Goal: Communication & Community: Answer question/provide support

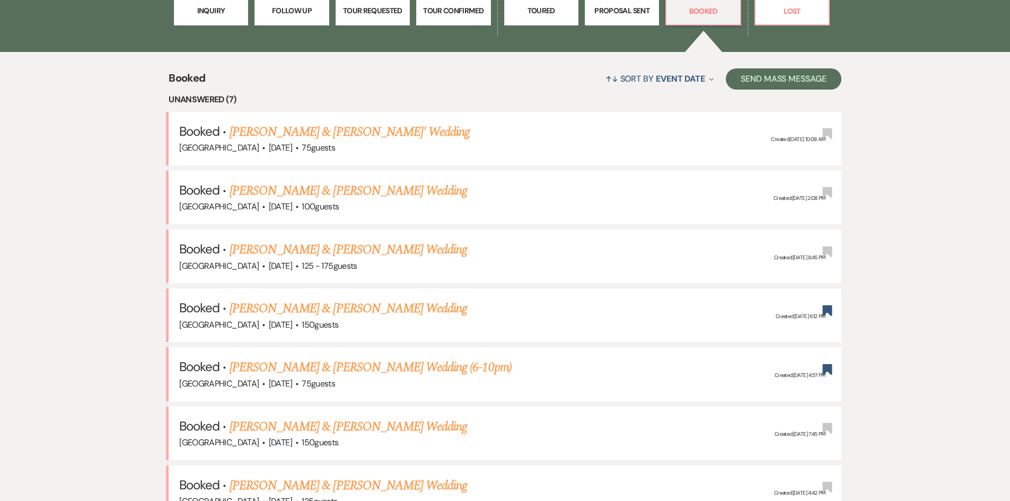
scroll to position [424, 0]
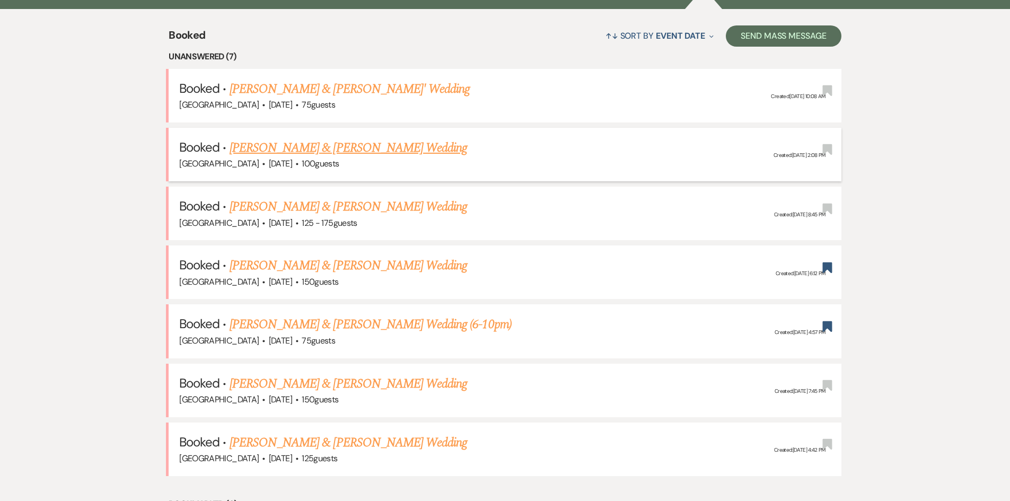
click at [306, 144] on link "[PERSON_NAME] & [PERSON_NAME] Wedding" at bounding box center [349, 147] width 238 height 19
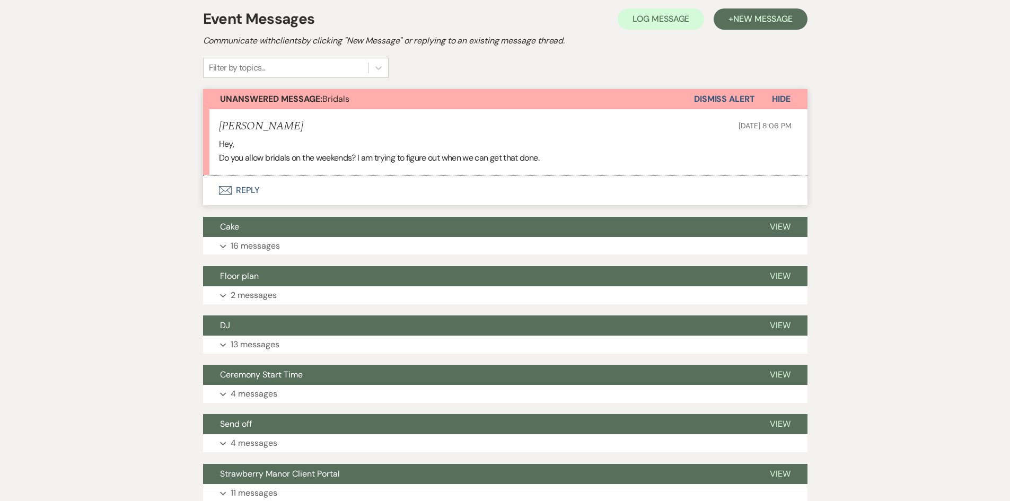
scroll to position [318, 0]
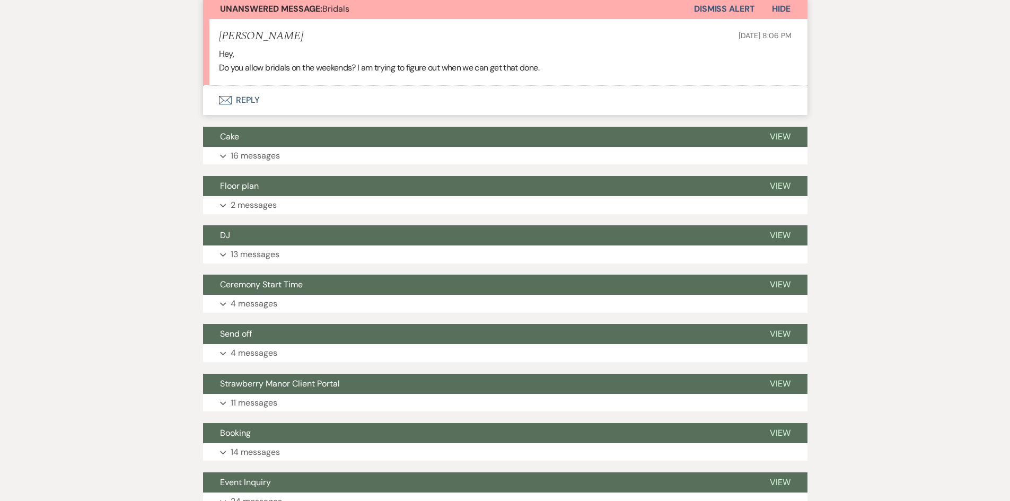
click at [127, 164] on div "Messages Tasks Payments Vendors Timeline Docs & Files Contacts Notes Event Mess…" at bounding box center [505, 198] width 1010 height 655
click at [253, 103] on button "Envelope Reply" at bounding box center [505, 100] width 605 height 30
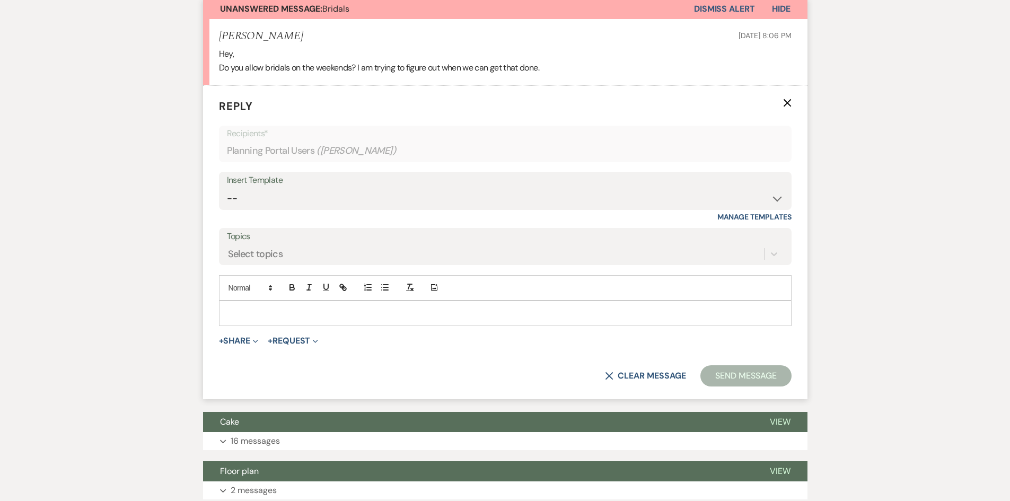
scroll to position [262, 0]
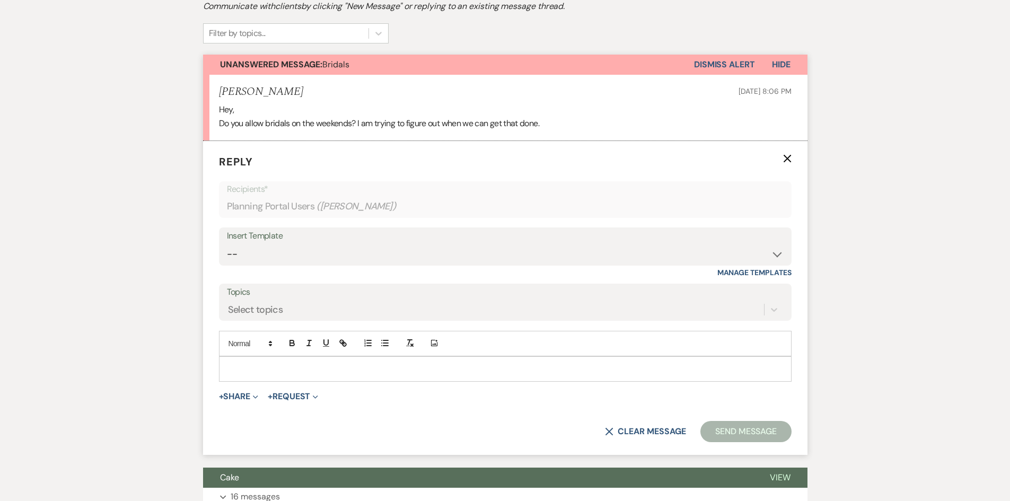
click at [293, 369] on p at bounding box center [505, 369] width 556 height 12
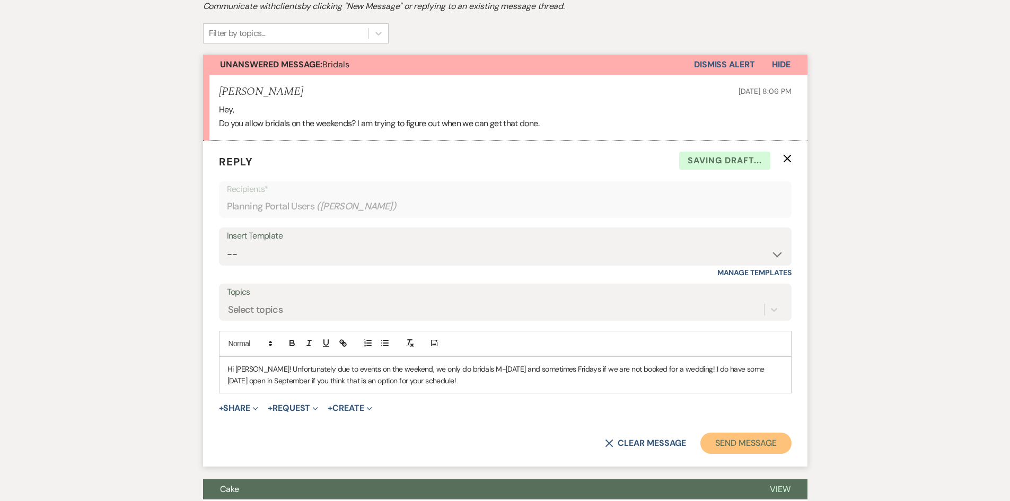
click at [769, 446] on button "Send Message" at bounding box center [745, 443] width 91 height 21
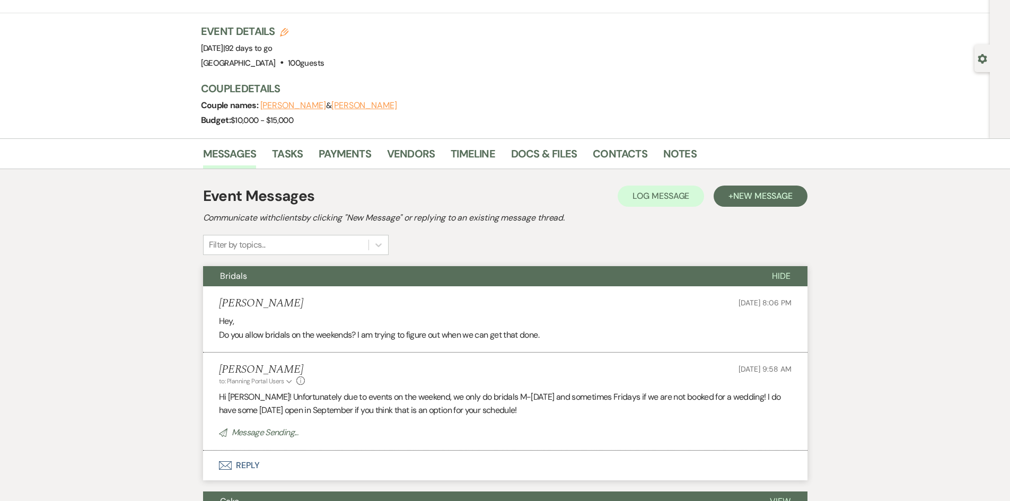
scroll to position [0, 0]
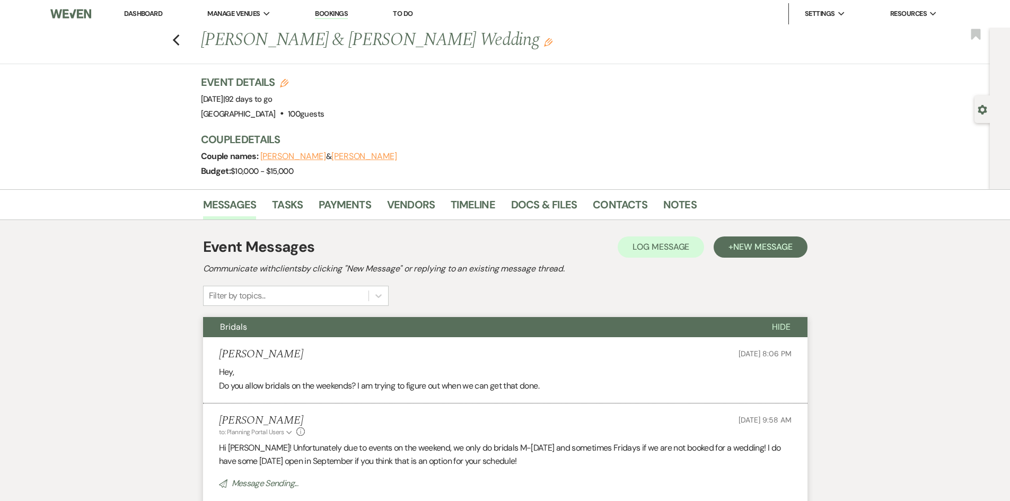
click at [157, 11] on link "Dashboard" at bounding box center [143, 13] width 38 height 9
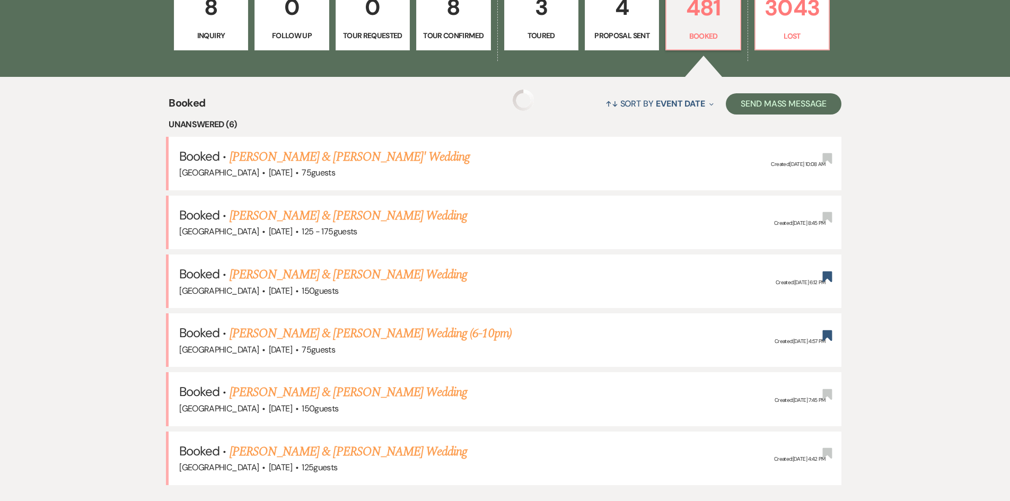
scroll to position [371, 0]
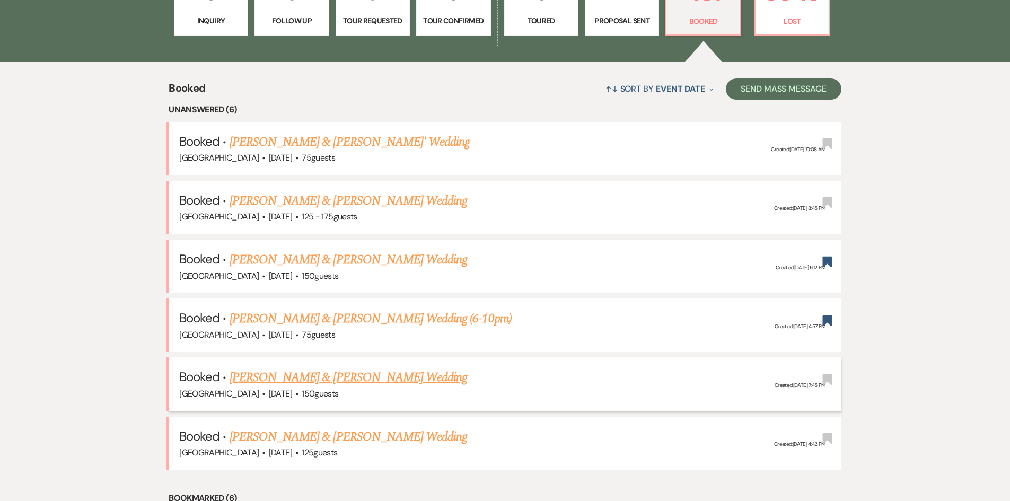
click at [351, 370] on link "Dylan Boudreaux & Harley Moran's Wedding" at bounding box center [349, 377] width 238 height 19
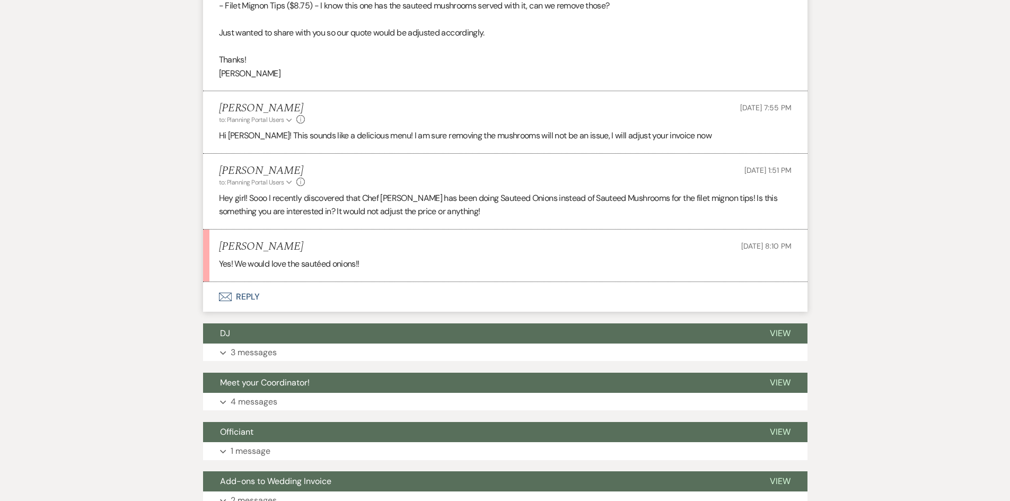
scroll to position [636, 0]
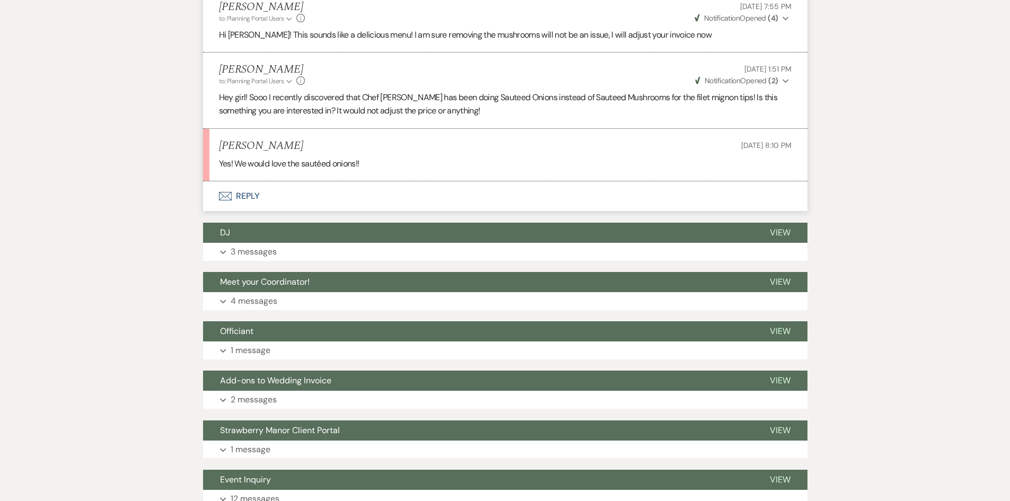
click at [143, 144] on div "Messages Tasks Payments Vendors Timeline Docs & Files Contacts Notes Event Mess…" at bounding box center [505, 38] width 1010 height 971
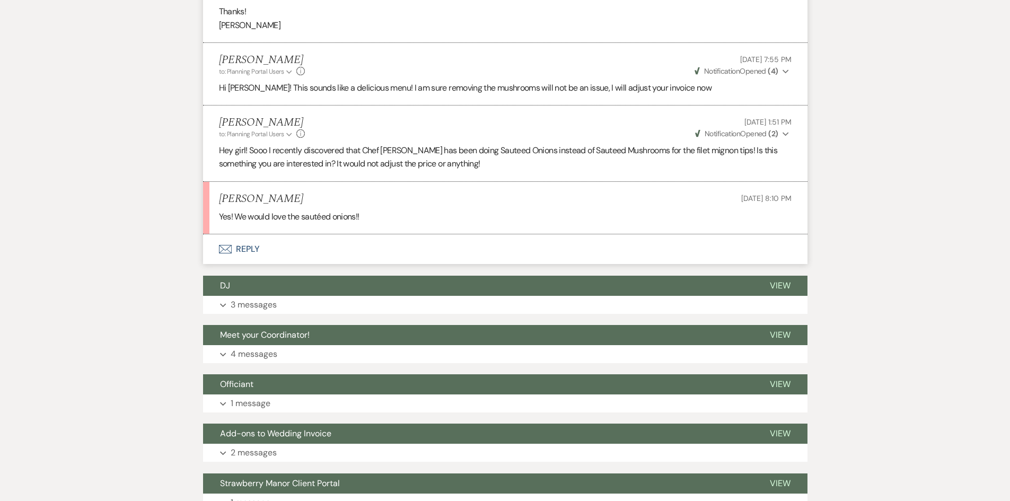
click at [235, 248] on button "Envelope Reply" at bounding box center [505, 249] width 605 height 30
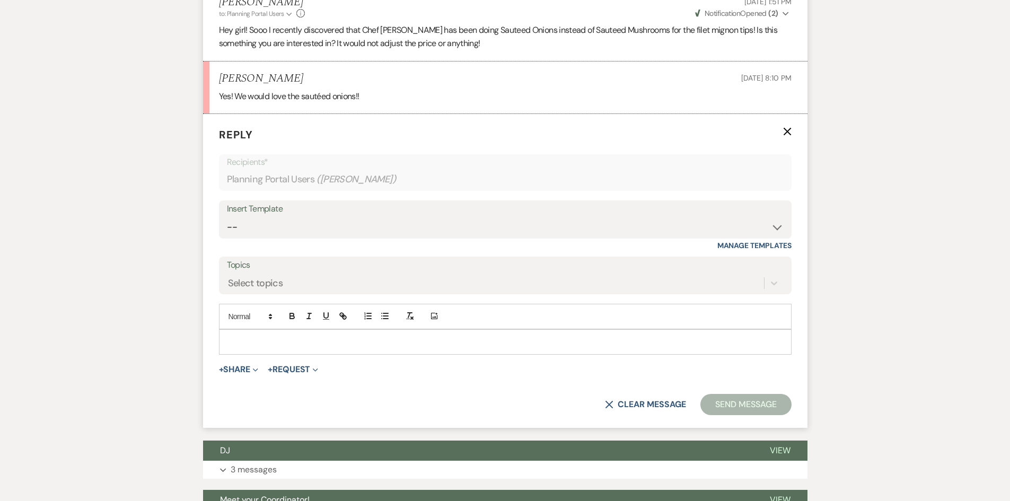
scroll to position [724, 0]
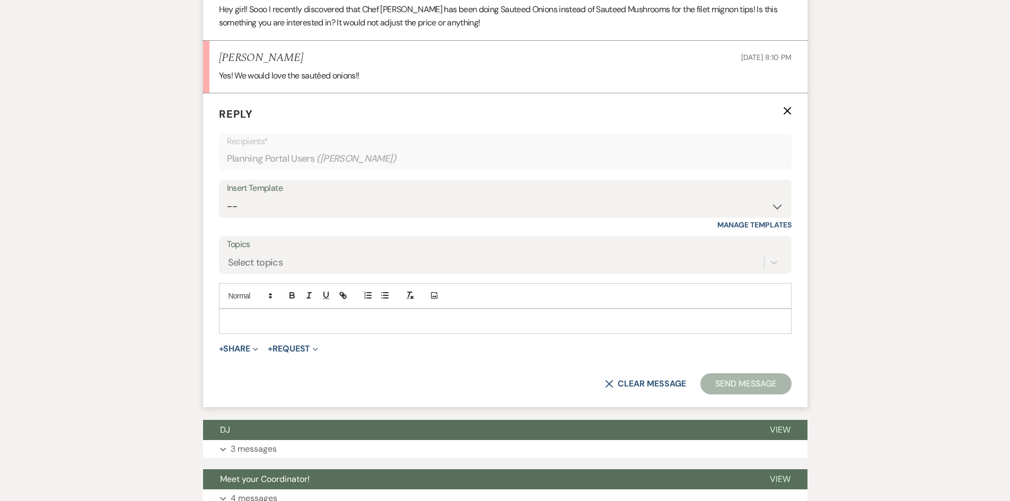
click at [284, 316] on p at bounding box center [505, 322] width 556 height 12
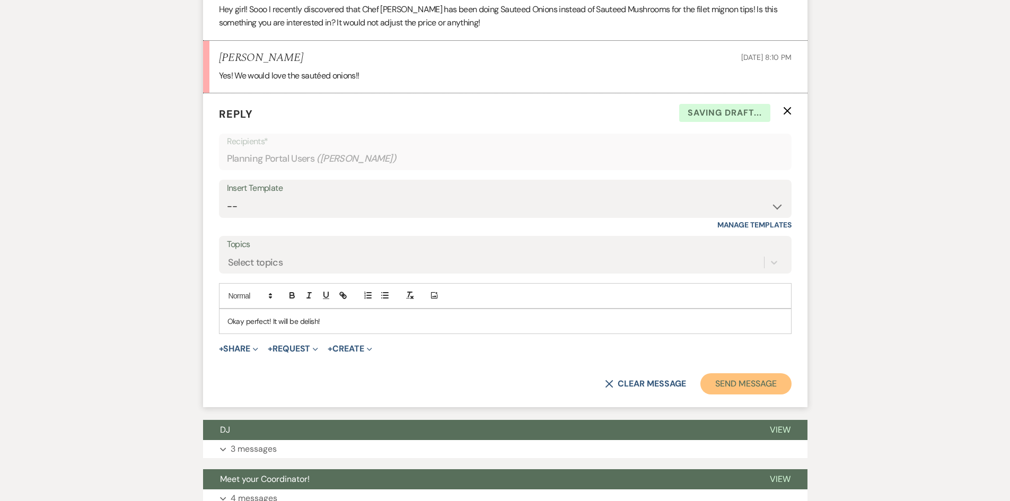
click at [730, 381] on button "Send Message" at bounding box center [745, 383] width 91 height 21
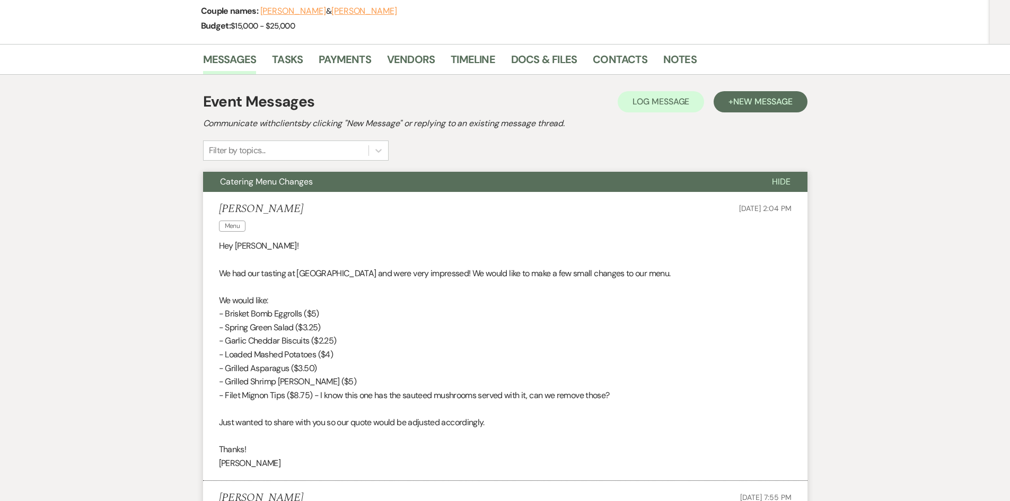
scroll to position [0, 0]
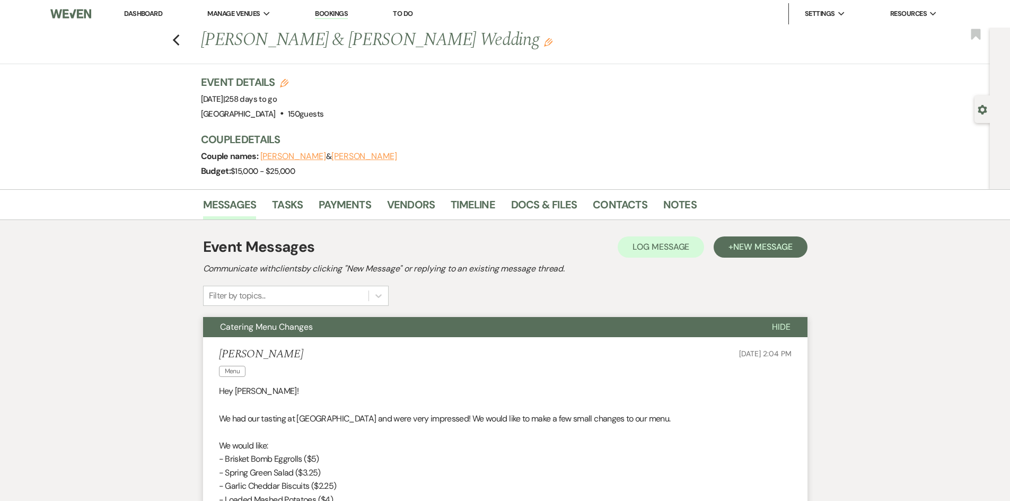
click at [136, 15] on link "Dashboard" at bounding box center [143, 13] width 38 height 9
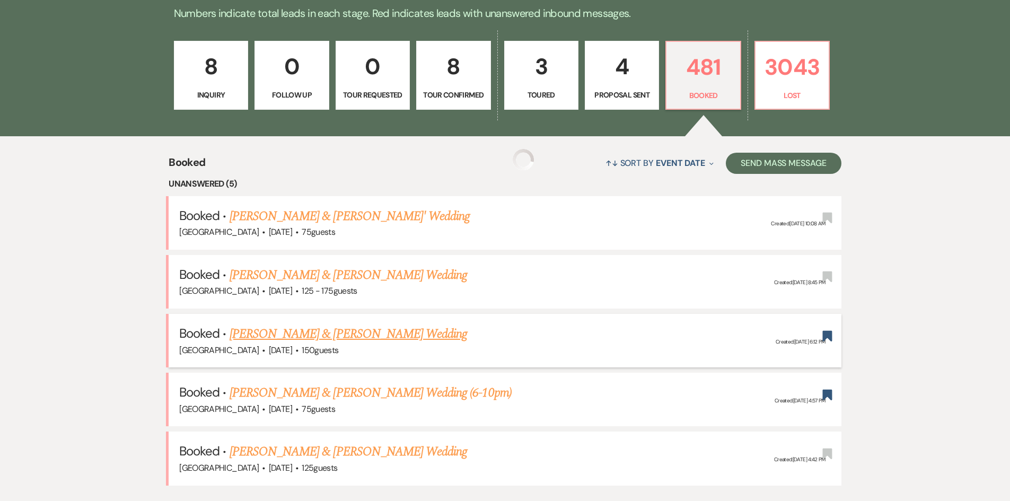
scroll to position [371, 0]
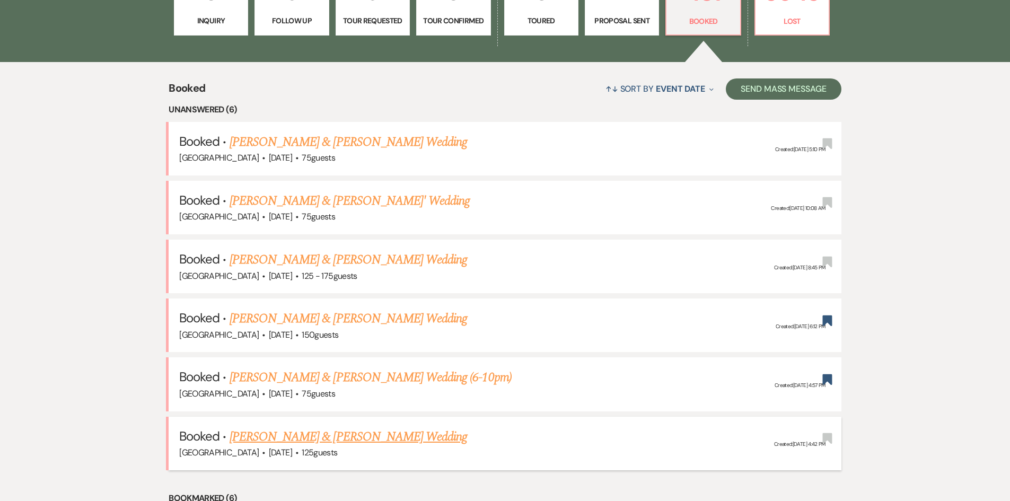
click at [345, 428] on link "Madison Vicknair & Micah Pene's Wedding" at bounding box center [349, 436] width 238 height 19
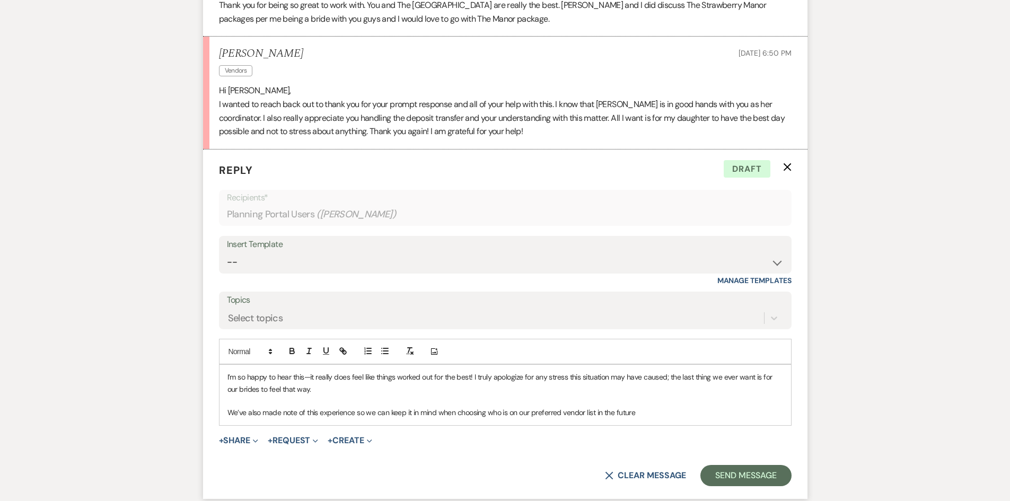
scroll to position [3486, 0]
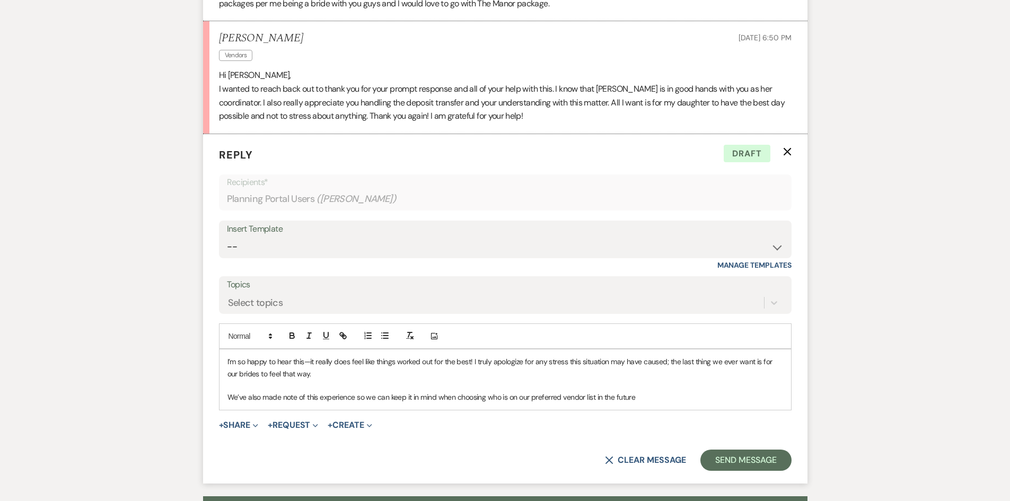
click at [642, 401] on p "We’ve also made note of this experience so we can keep it in mind when choosing…" at bounding box center [505, 397] width 556 height 12
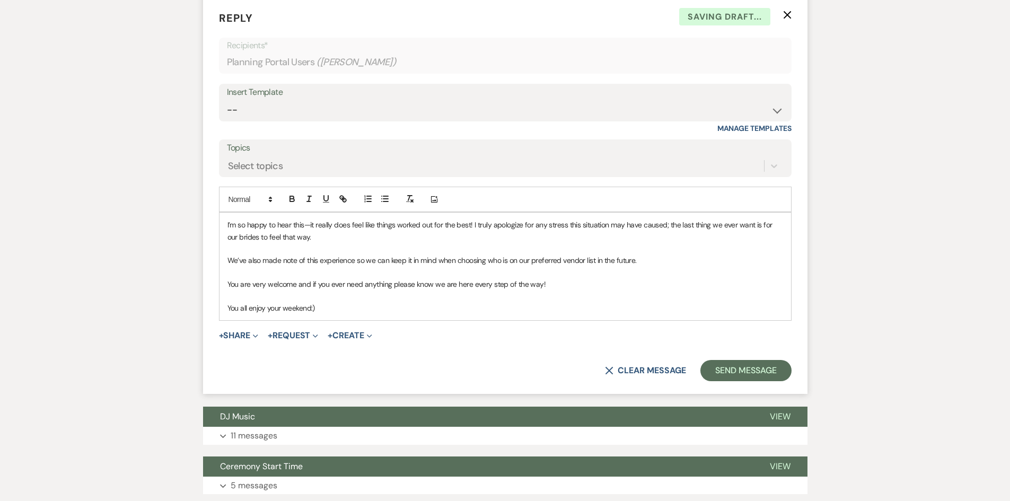
scroll to position [3645, 0]
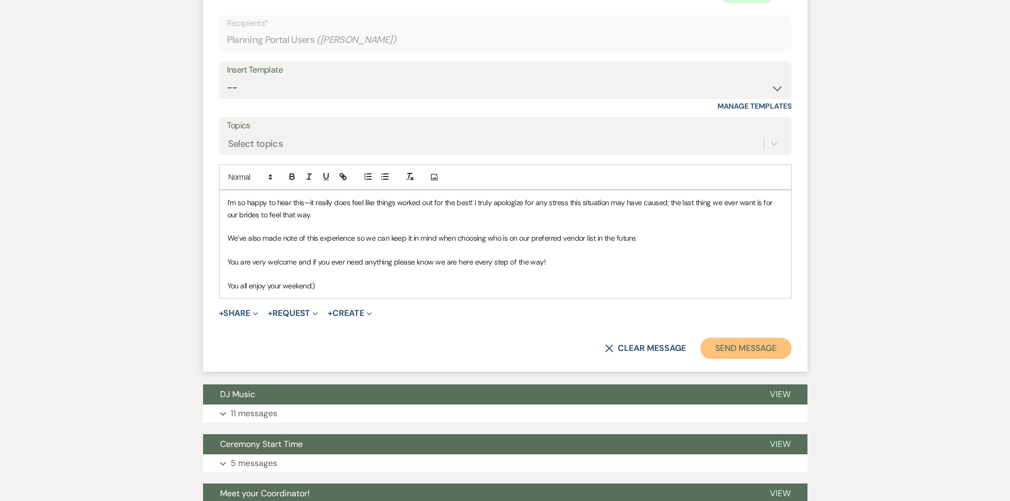
click at [758, 351] on button "Send Message" at bounding box center [745, 348] width 91 height 21
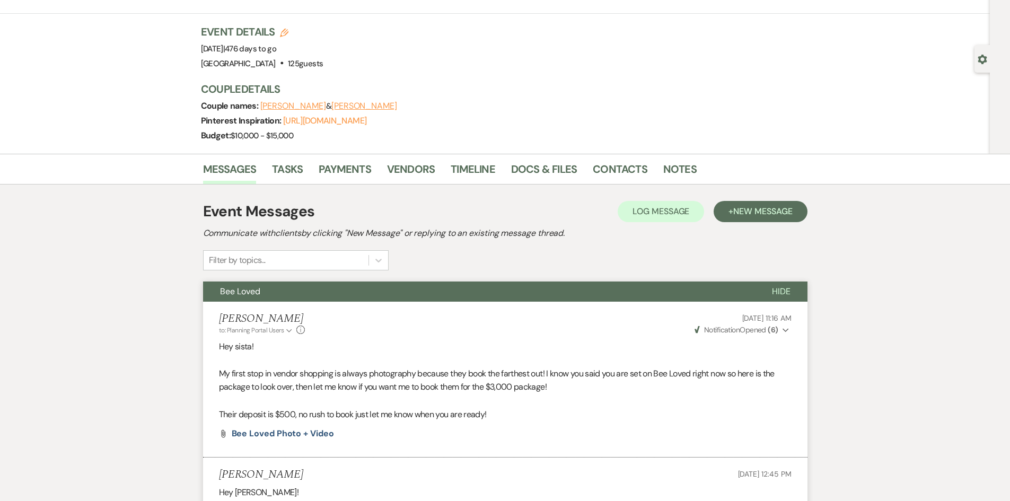
scroll to position [0, 0]
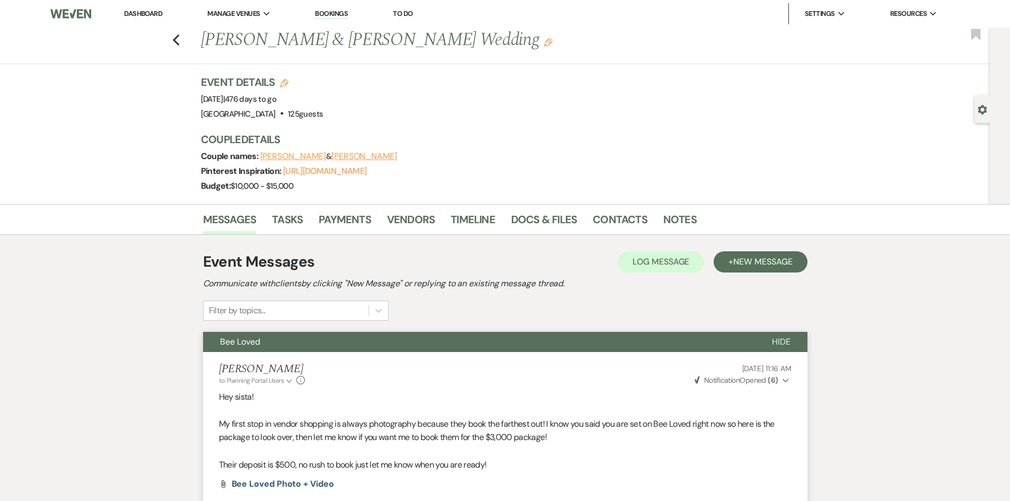
click at [144, 16] on link "Dashboard" at bounding box center [143, 13] width 38 height 9
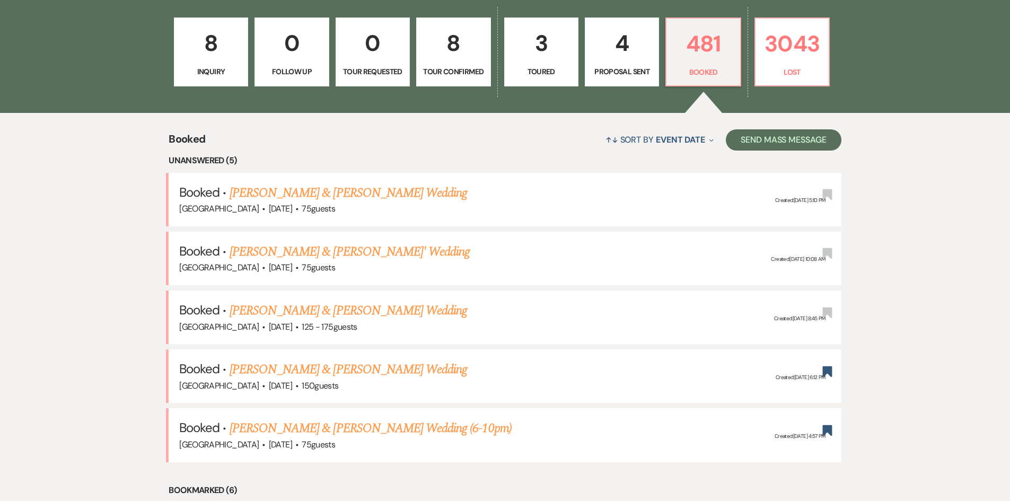
scroll to position [212, 0]
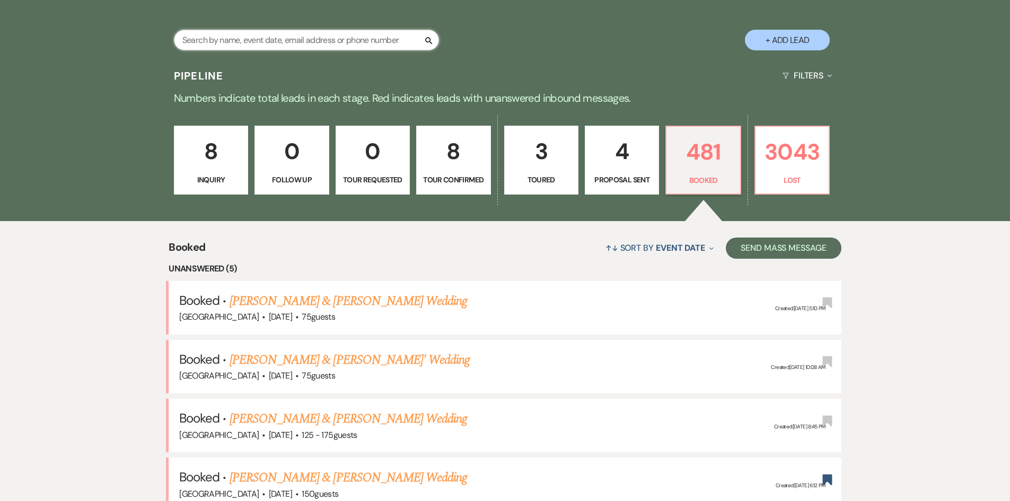
click at [271, 43] on input "text" at bounding box center [306, 40] width 265 height 21
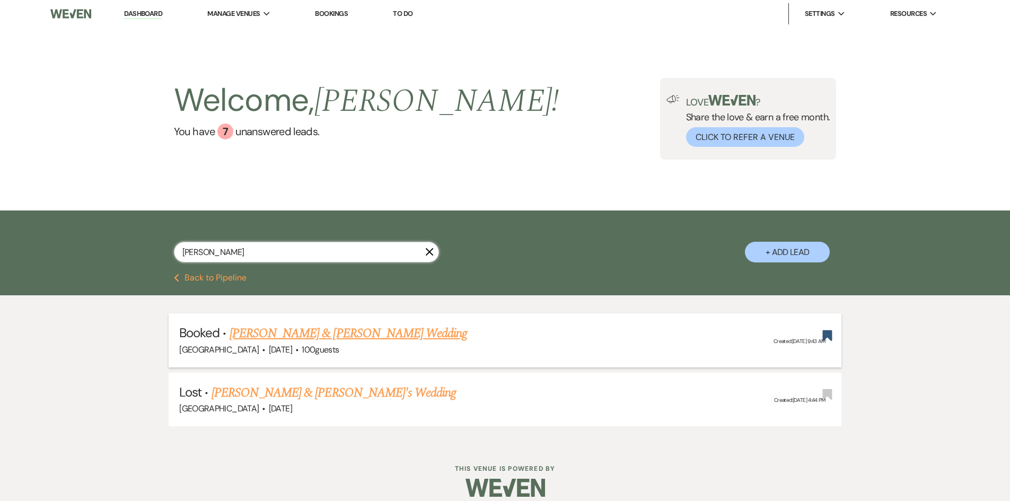
type input "huff"
click at [363, 334] on link "Alexandra Huffman & Marc Messina's Wedding" at bounding box center [349, 333] width 238 height 19
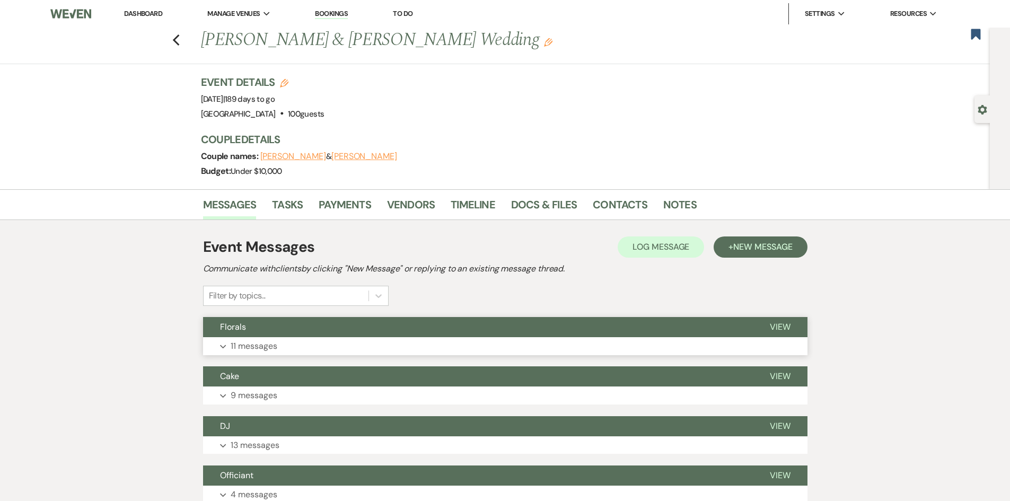
click at [308, 340] on button "Expand 11 messages" at bounding box center [505, 346] width 605 height 18
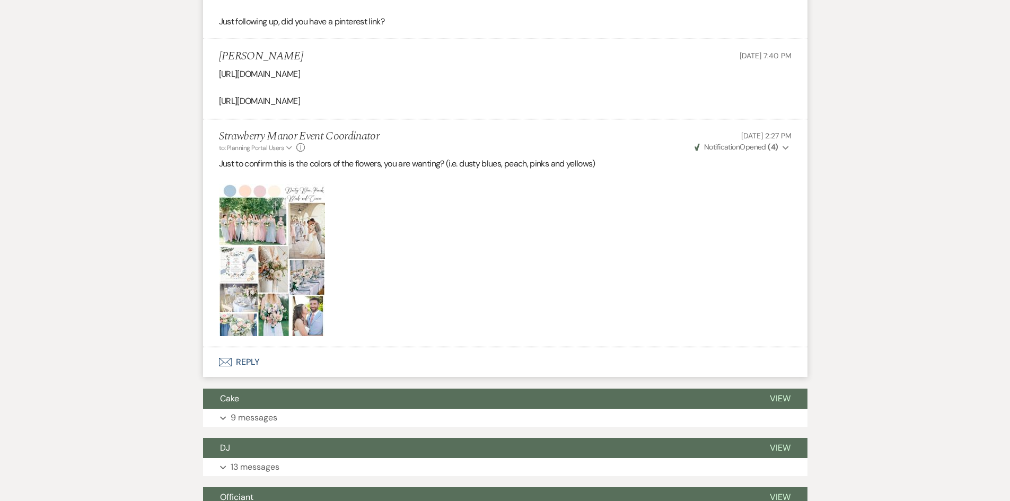
scroll to position [1633, 0]
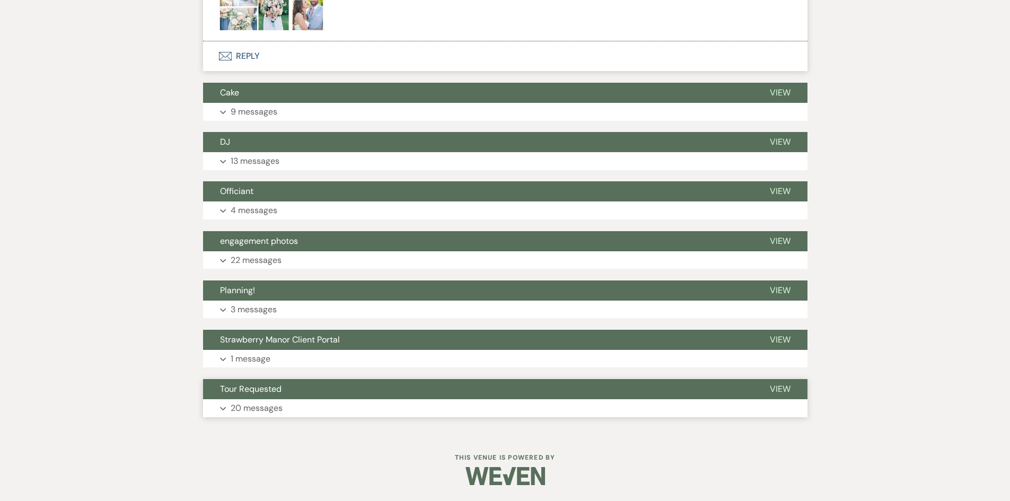
click at [241, 401] on p "20 messages" at bounding box center [257, 408] width 52 height 14
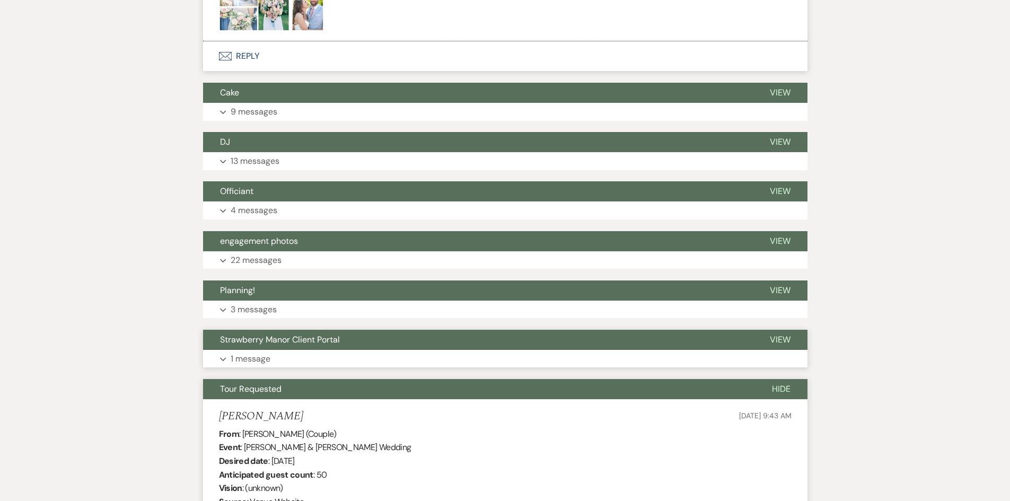
click at [247, 360] on p "1 message" at bounding box center [251, 359] width 40 height 14
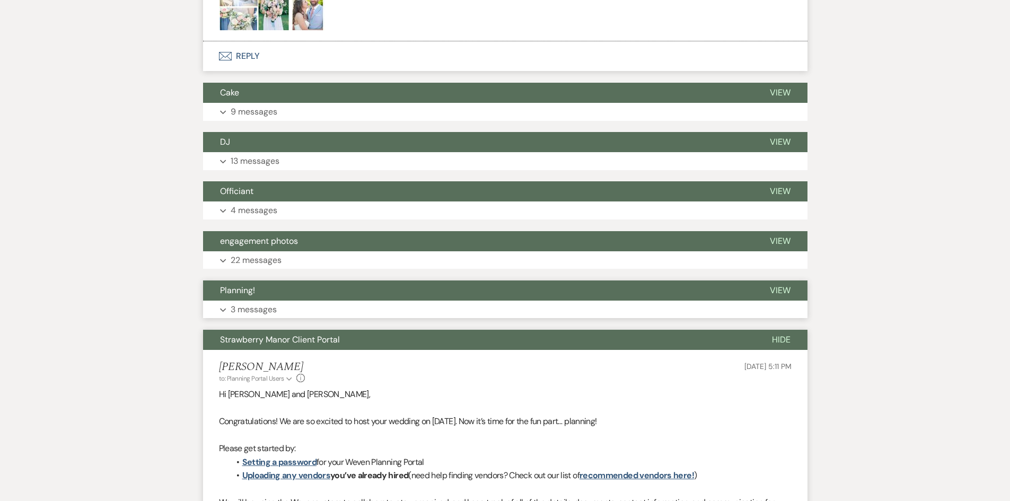
click at [250, 303] on p "3 messages" at bounding box center [254, 310] width 46 height 14
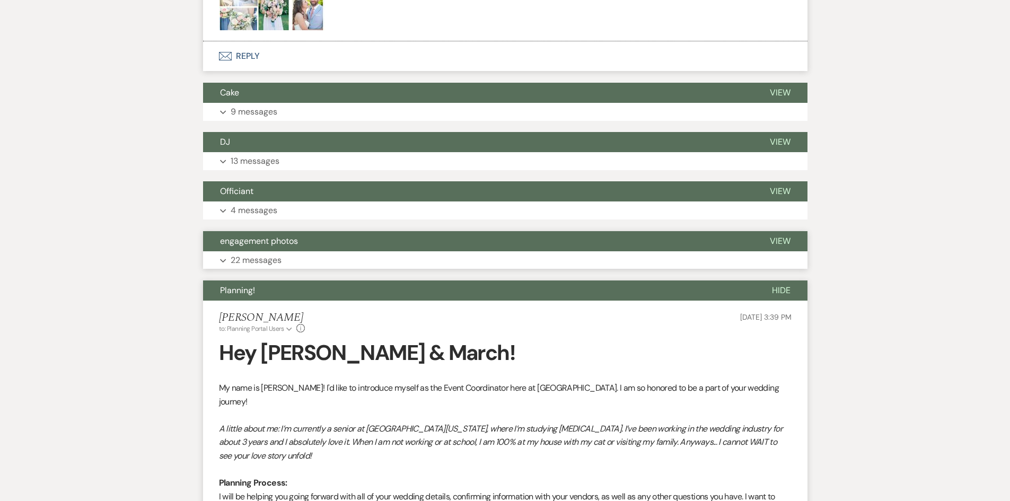
click at [251, 267] on p "22 messages" at bounding box center [256, 260] width 51 height 14
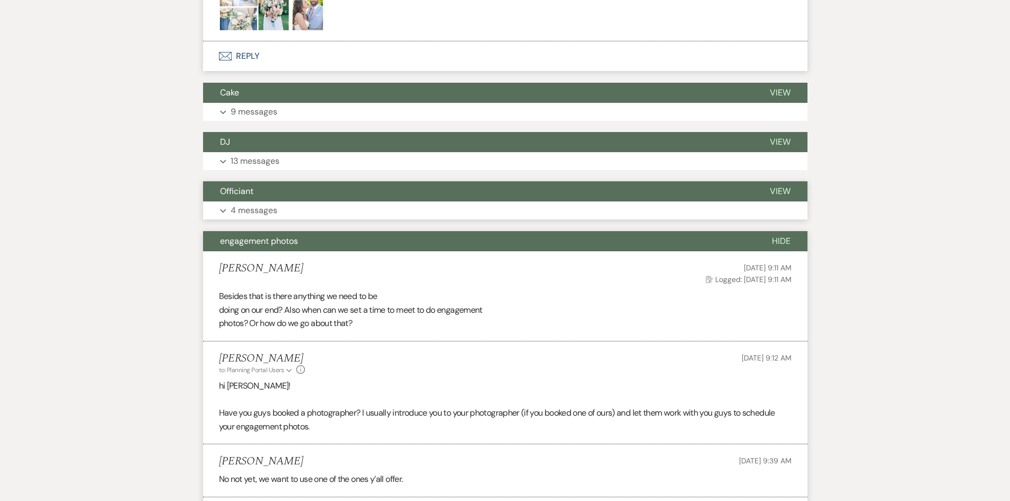
click at [243, 210] on p "4 messages" at bounding box center [254, 211] width 47 height 14
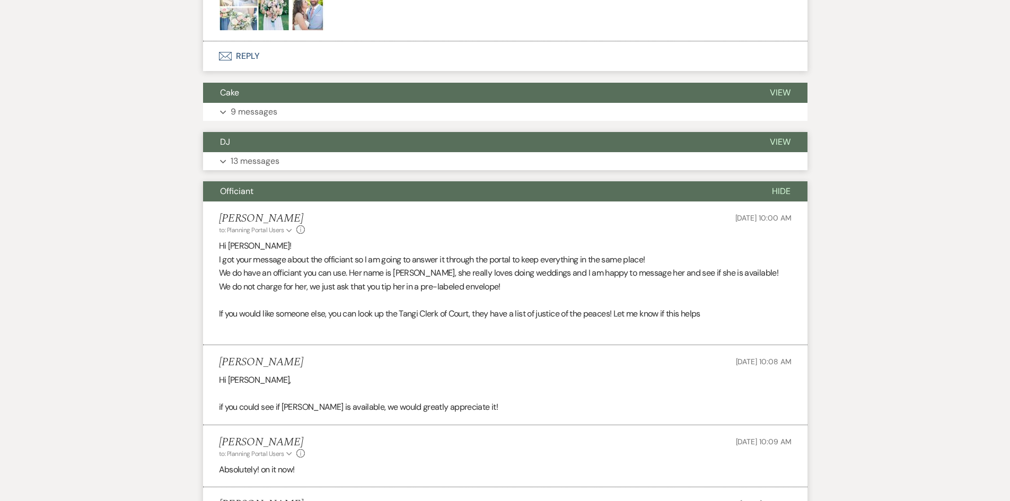
click at [240, 157] on p "13 messages" at bounding box center [255, 161] width 49 height 14
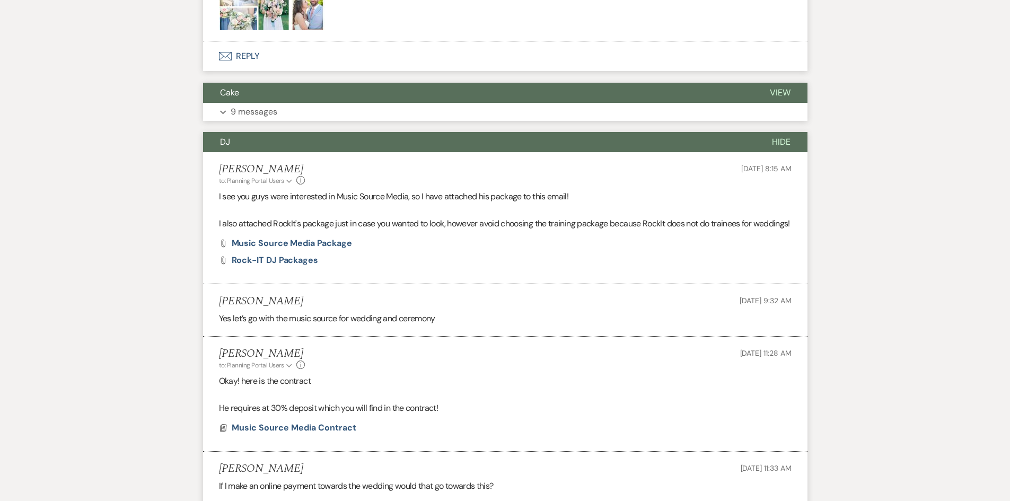
click at [241, 113] on p "9 messages" at bounding box center [254, 112] width 47 height 14
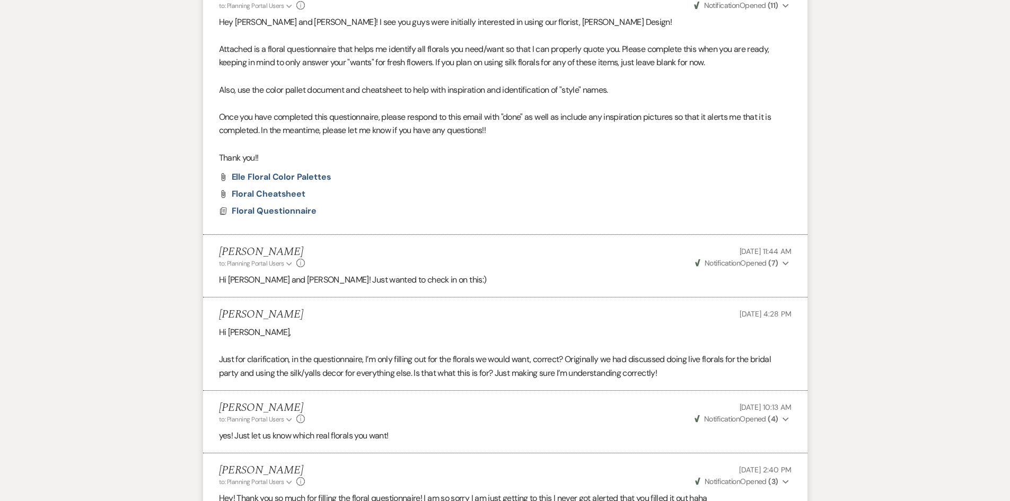
scroll to position [148, 0]
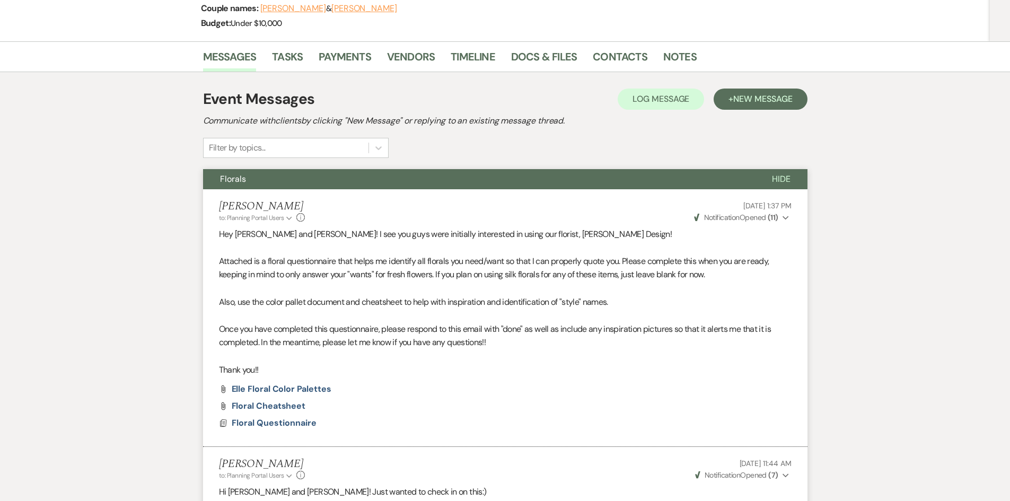
drag, startPoint x: 213, startPoint y: 182, endPoint x: 228, endPoint y: 212, distance: 33.9
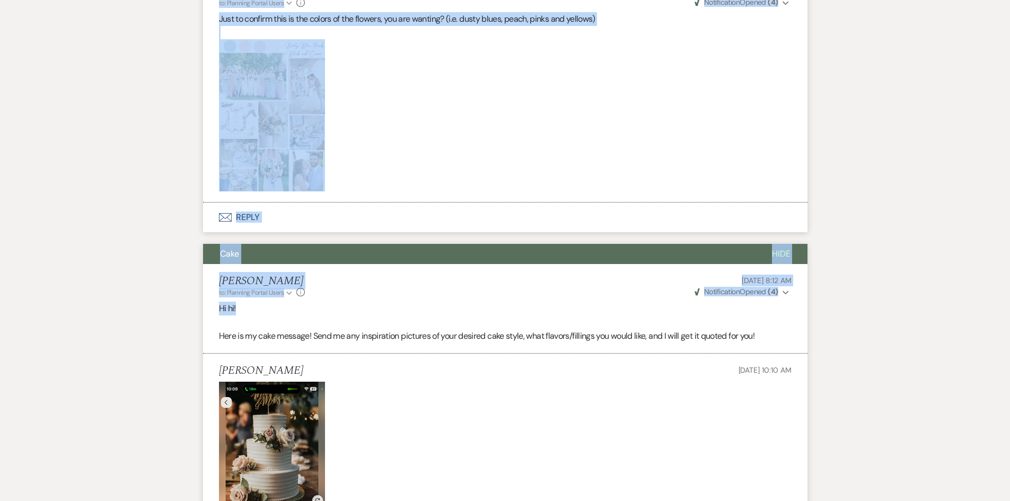
scroll to position [1474, 0]
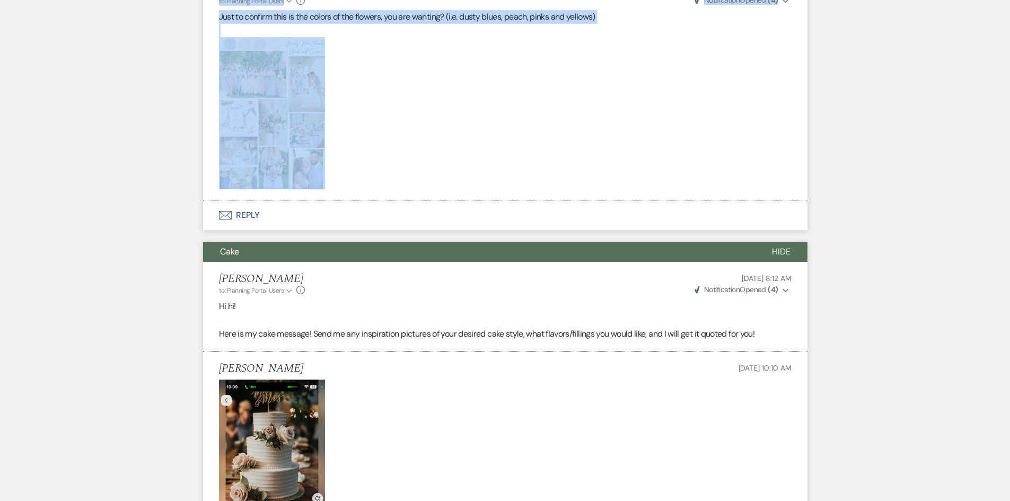
drag, startPoint x: 213, startPoint y: 206, endPoint x: 409, endPoint y: 184, distance: 197.5
copy ul "Holly Guthrie to: Planning Portal Users Expand Info May 02, 2025, 1:37 PM Weven…"
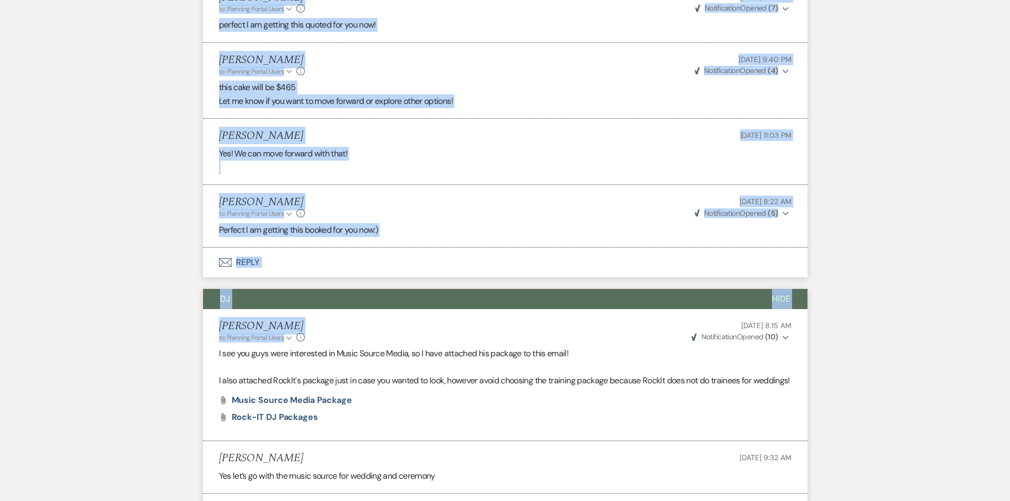
scroll to position [2322, 0]
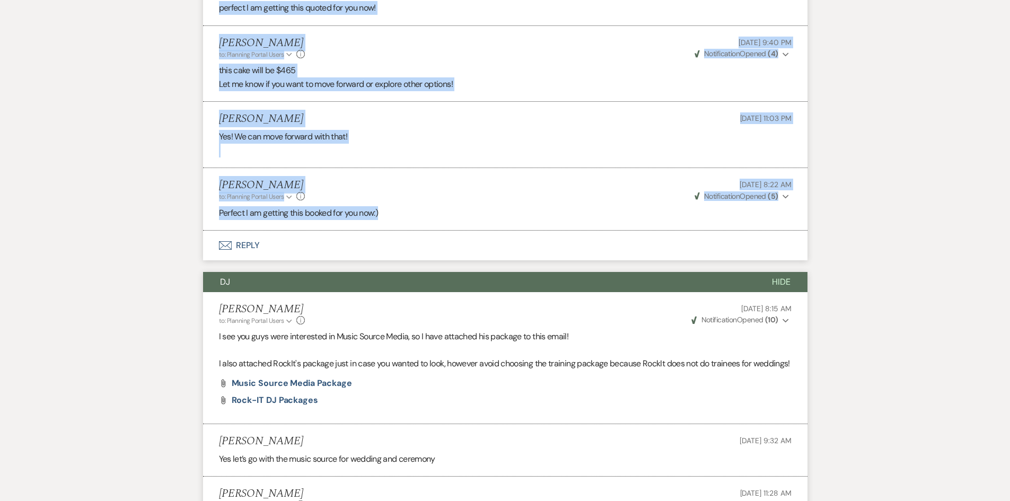
drag, startPoint x: 278, startPoint y: 147, endPoint x: 434, endPoint y: 211, distance: 169.1
copy ul "Holly Guthrie to: Planning Portal Users Expand Info Feb 18, 2025, 8:12 AM Weven…"
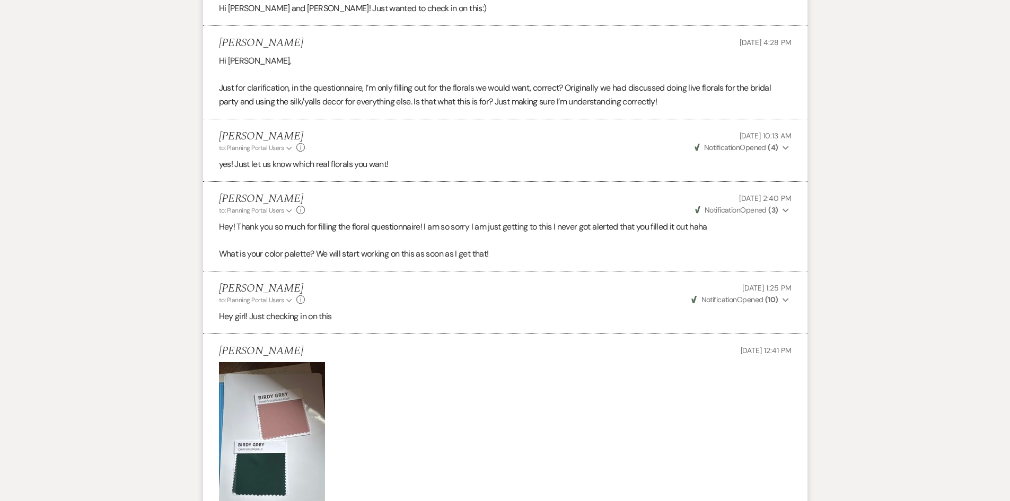
scroll to position [307, 0]
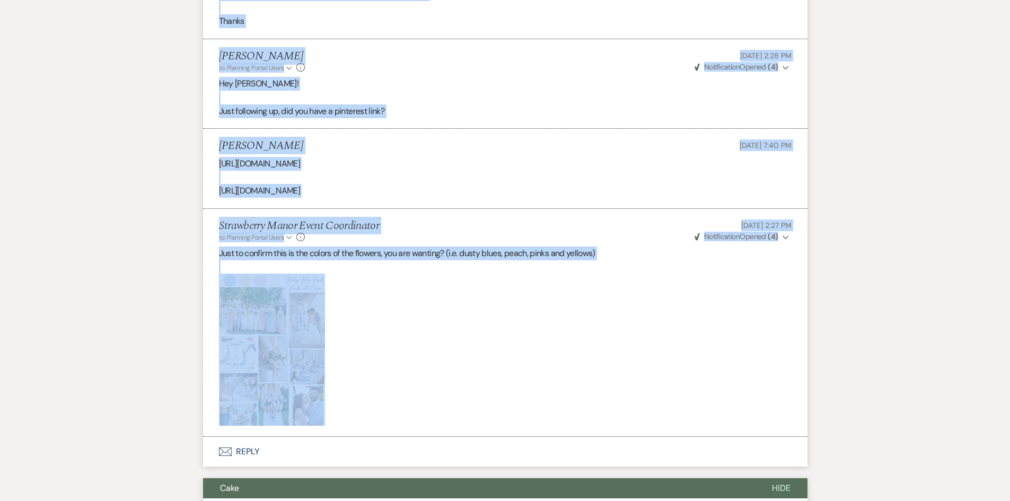
scroll to position [1262, 0]
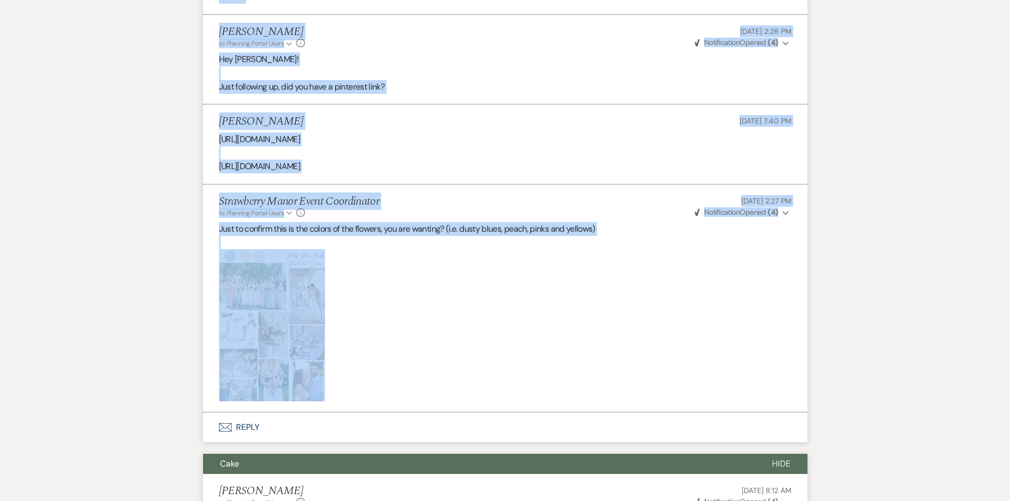
drag, startPoint x: 216, startPoint y: 46, endPoint x: 428, endPoint y: 291, distance: 324.5
copy ul "Holly Guthrie to: Planning Portal Users Expand Info May 02, 2025, 1:37 PM Weven…"
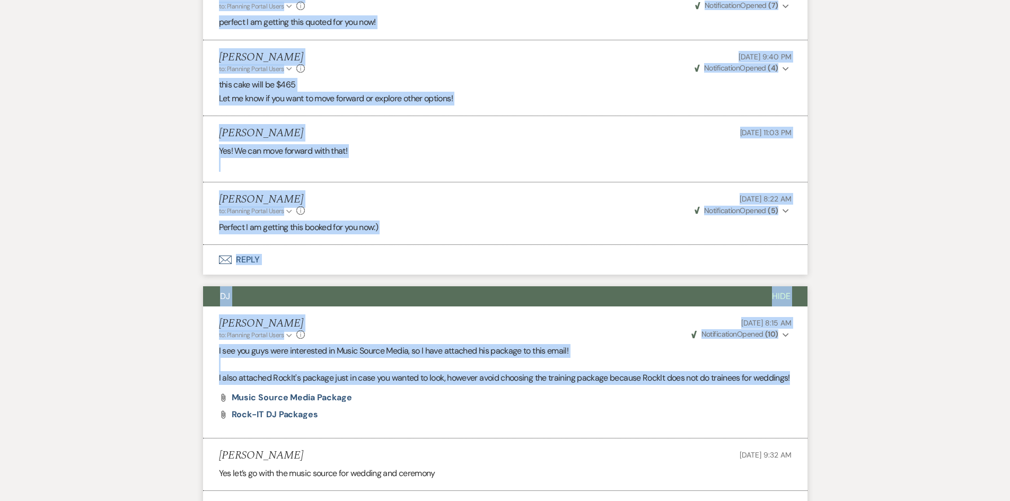
scroll to position [2428, 0]
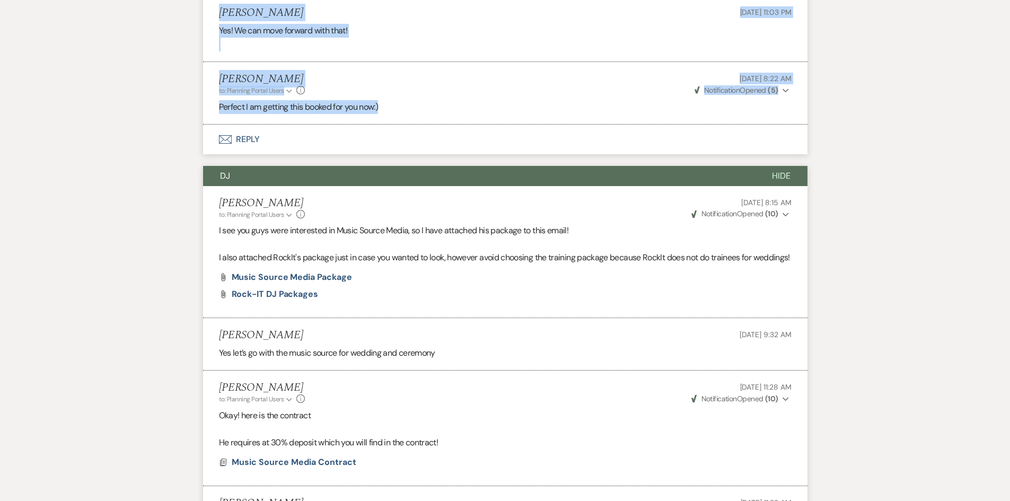
drag, startPoint x: 214, startPoint y: 93, endPoint x: 443, endPoint y: 104, distance: 229.3
copy ul "Hi hi! Here is my cake message! Send me any inspiration pictures of your desire…"
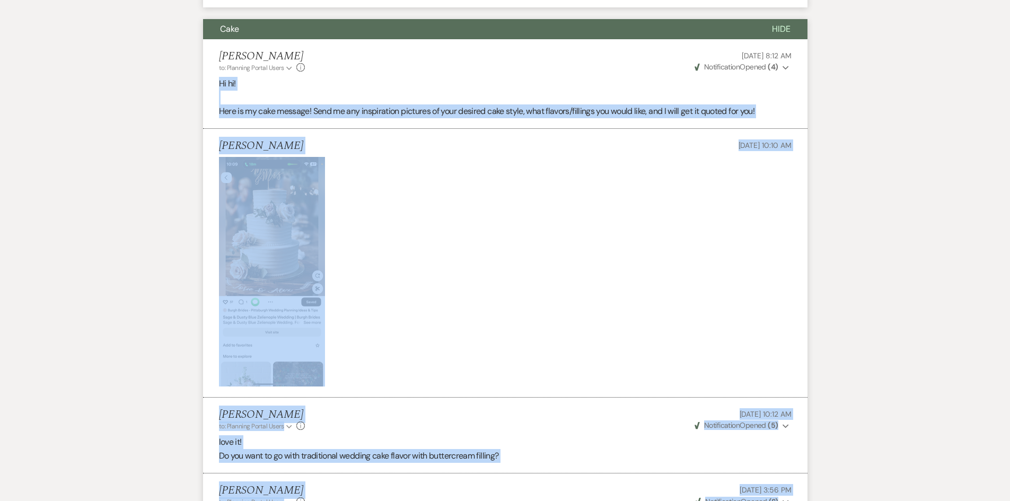
scroll to position [1633, 0]
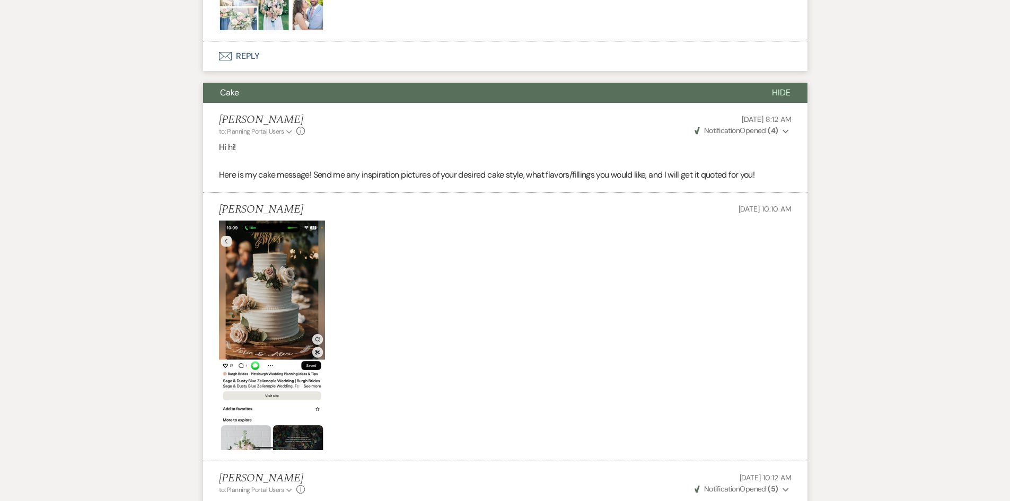
click at [247, 120] on h5 "Holly Guthrie" at bounding box center [262, 119] width 86 height 13
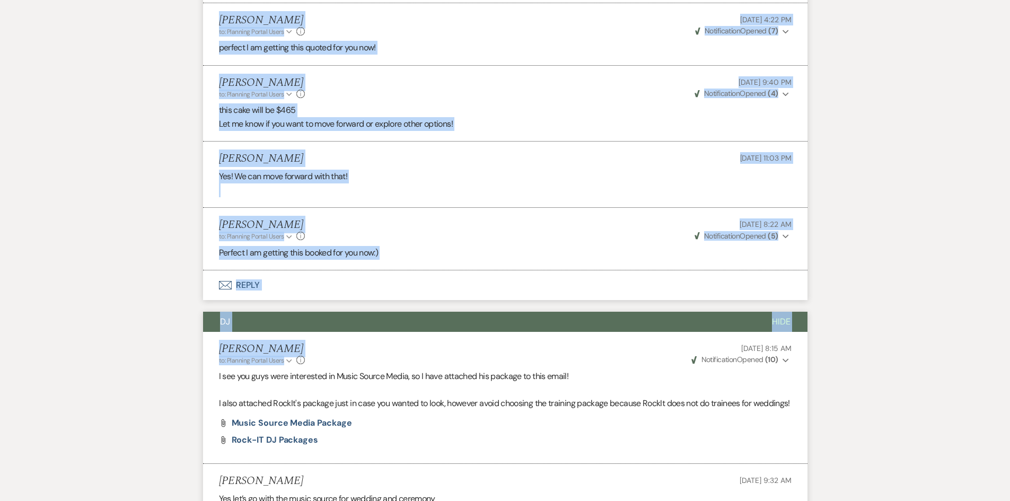
scroll to position [2375, 0]
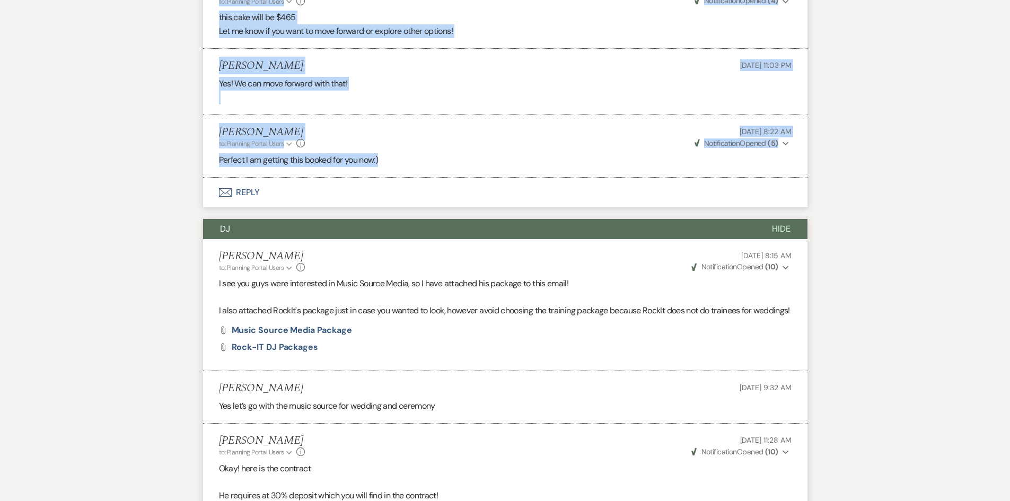
drag, startPoint x: 198, startPoint y: 119, endPoint x: 426, endPoint y: 155, distance: 230.9
copy ul "Holly Guthrie to: Planning Portal Users Expand Info Feb 18, 2025, 8:12 AM Weven…"
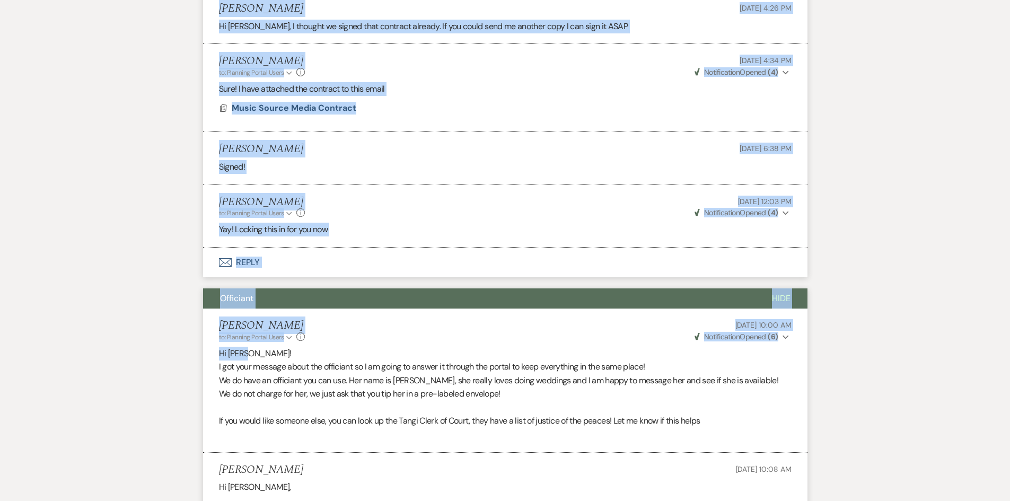
scroll to position [3489, 0]
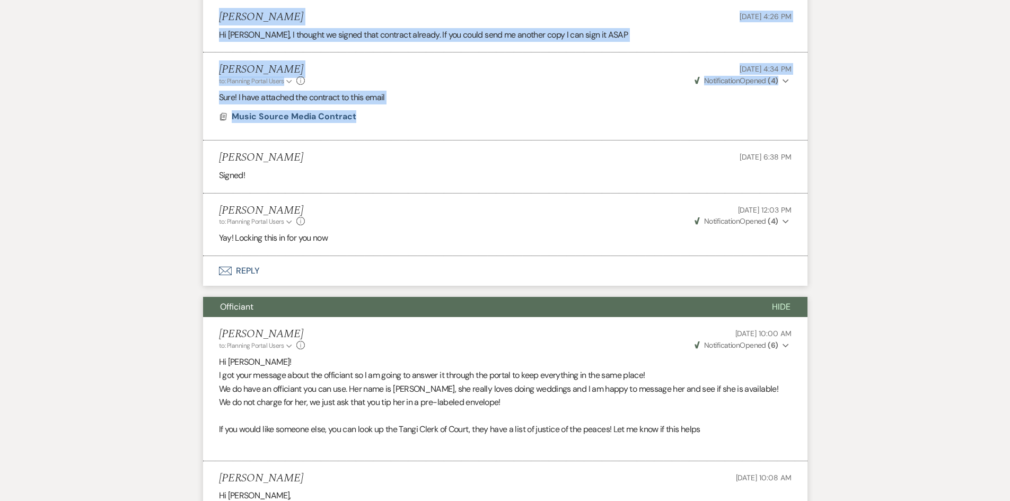
drag, startPoint x: 206, startPoint y: 87, endPoint x: 494, endPoint y: 151, distance: 294.5
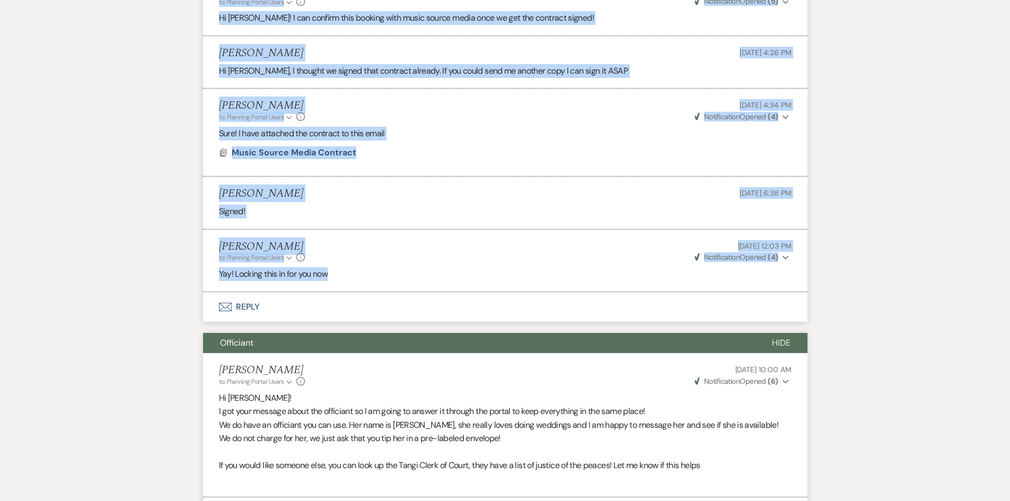
scroll to position [3436, 0]
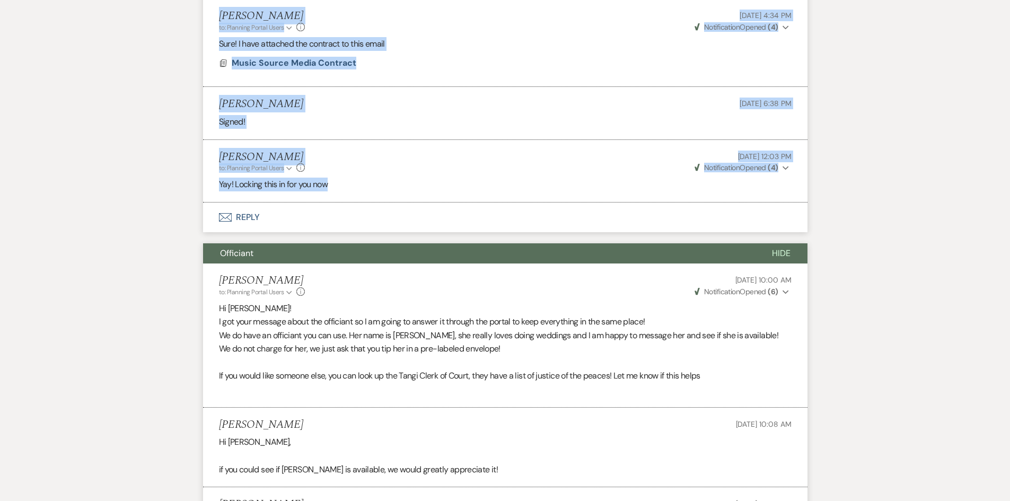
drag, startPoint x: 201, startPoint y: 198, endPoint x: 406, endPoint y: 201, distance: 204.7
copy ul "Holly Guthrie to: Planning Portal Users Expand Info Feb 18, 2025, 8:15 AM Weven…"
click at [394, 169] on div "Holly Guthrie to: Planning Portal Users Expand Info Apr 02, 2025, 12:03 PM Weve…" at bounding box center [505, 162] width 573 height 23
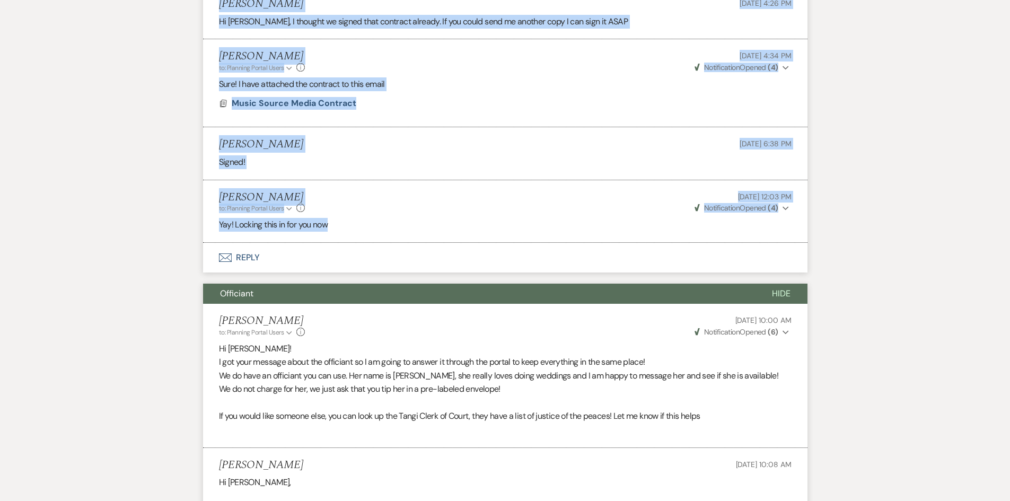
scroll to position [3330, 0]
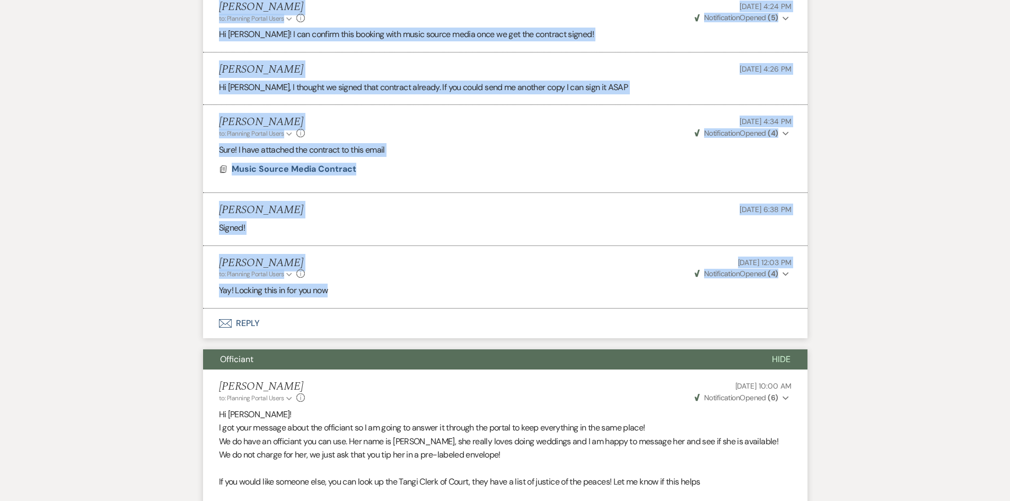
click at [419, 138] on div "Holly Guthrie to: Planning Portal Users Expand Info Apr 01, 2025, 4:34 PM Weven…" at bounding box center [505, 127] width 573 height 23
click at [271, 174] on span "Music Source Media Contract" at bounding box center [294, 168] width 125 height 11
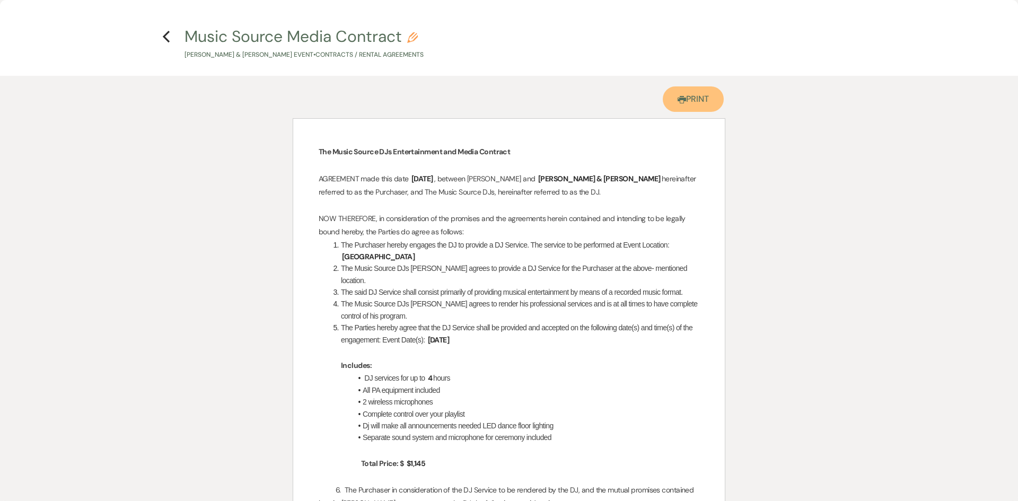
click at [698, 108] on link "Printer Print" at bounding box center [693, 98] width 61 height 25
click at [166, 41] on icon "Previous" at bounding box center [166, 36] width 8 height 13
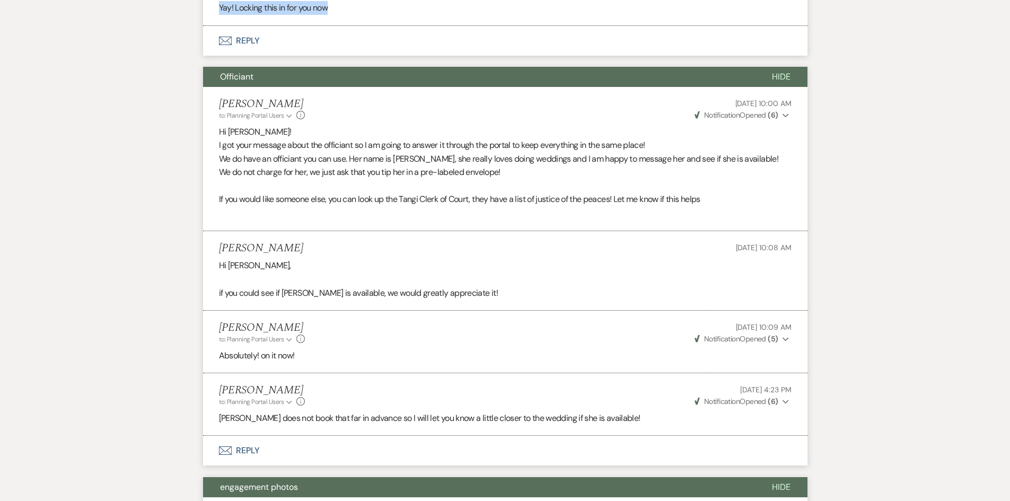
scroll to position [3701, 0]
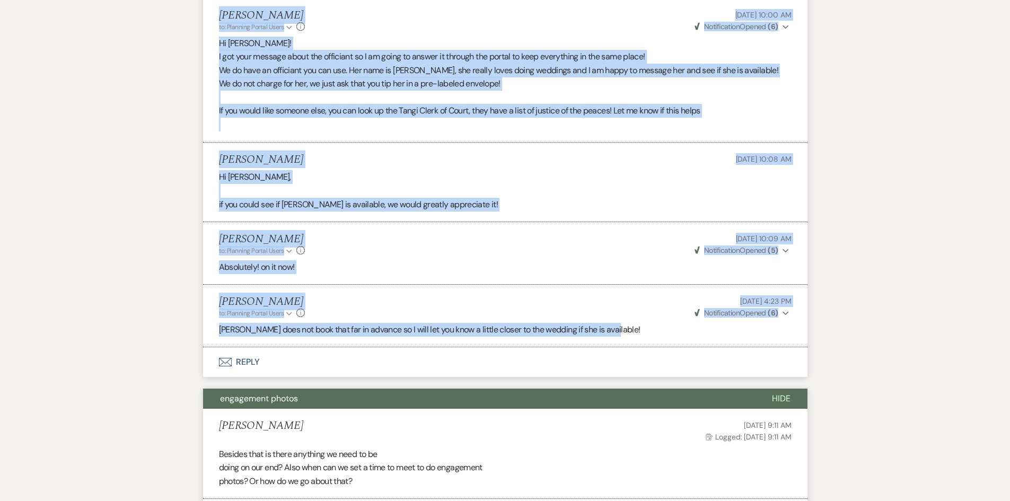
drag, startPoint x: 213, startPoint y: 21, endPoint x: 661, endPoint y: 352, distance: 556.3
click at [661, 347] on ul "Holly Guthrie to: Planning Portal Users Expand Info Feb 25, 2025, 10:00 AM Weve…" at bounding box center [505, 172] width 605 height 349
copy ul "Holly Guthrie to: Planning Portal Users Expand Info Feb 25, 2025, 10:00 AM Weve…"
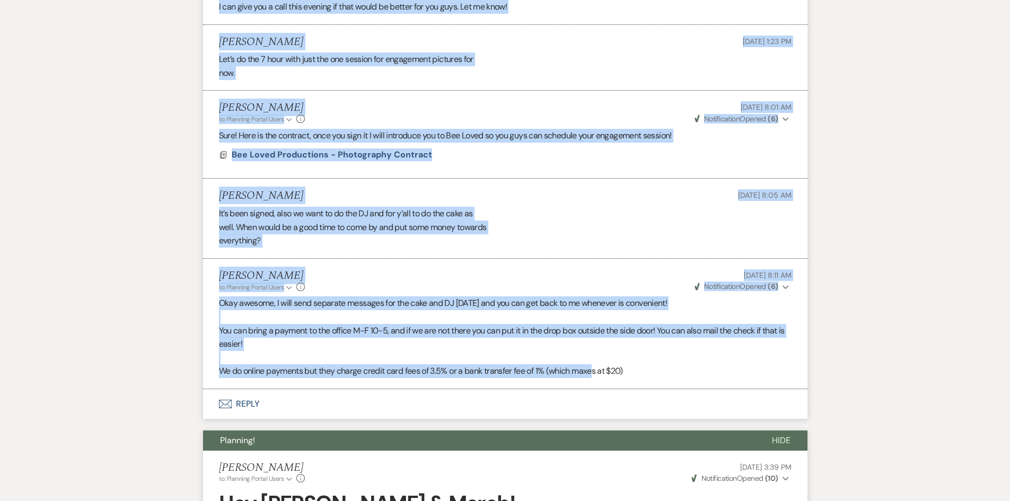
scroll to position [5822, 0]
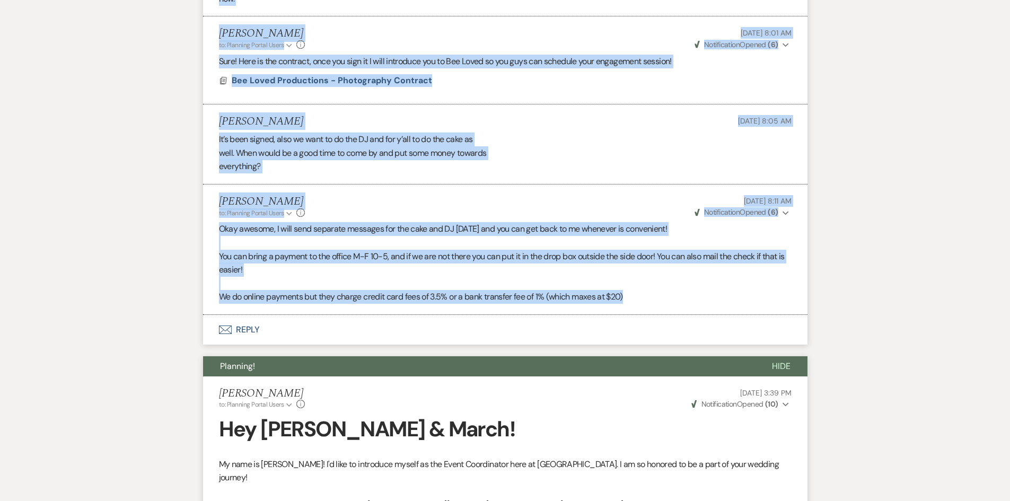
drag, startPoint x: 215, startPoint y: 171, endPoint x: 657, endPoint y: 309, distance: 462.7
copy ul "Marc Messina Feb 10, 2025, 9:11 AM Log Logged: Feb 10, 2025, 9:11 AM Besides th…"
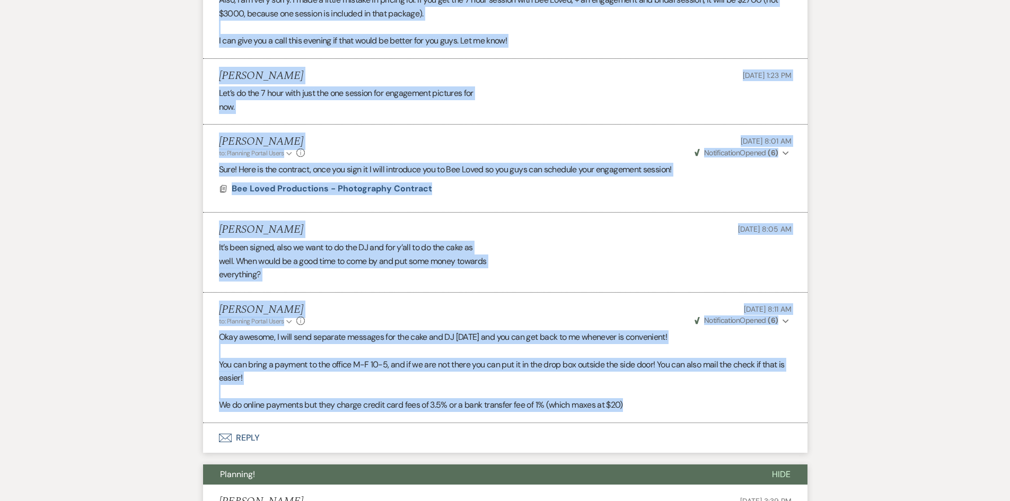
scroll to position [5716, 0]
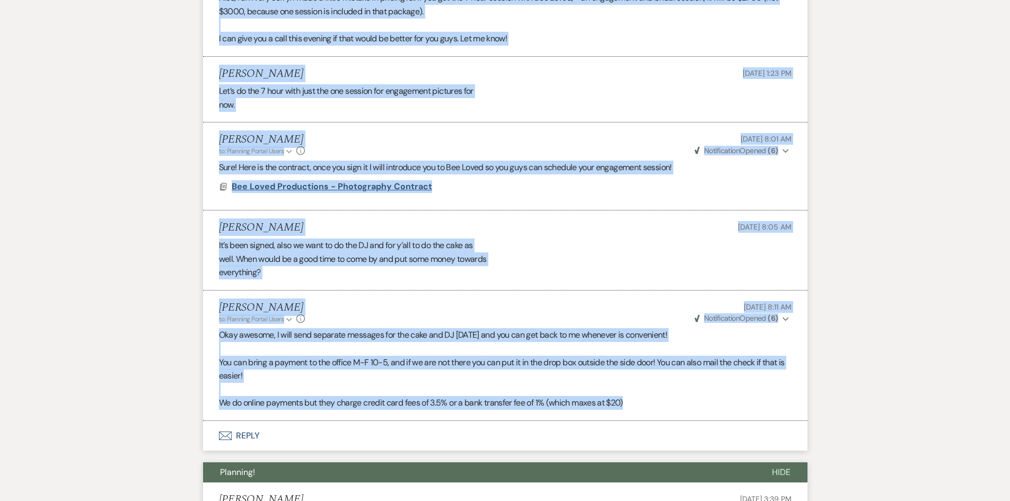
click at [351, 192] on span "Bee Loved Productions - Photography Contract" at bounding box center [332, 186] width 200 height 11
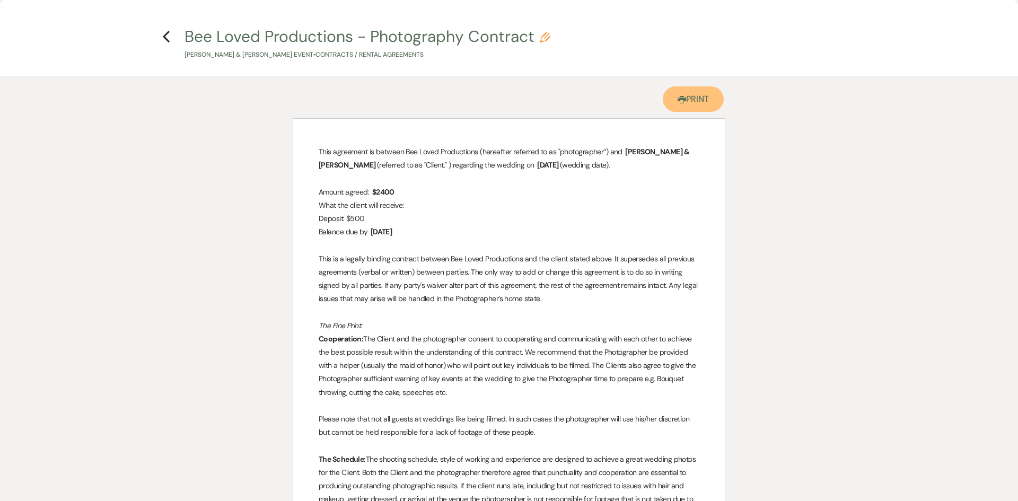
click at [701, 102] on link "Printer Print" at bounding box center [693, 98] width 61 height 25
click at [165, 31] on icon "Previous" at bounding box center [166, 36] width 8 height 13
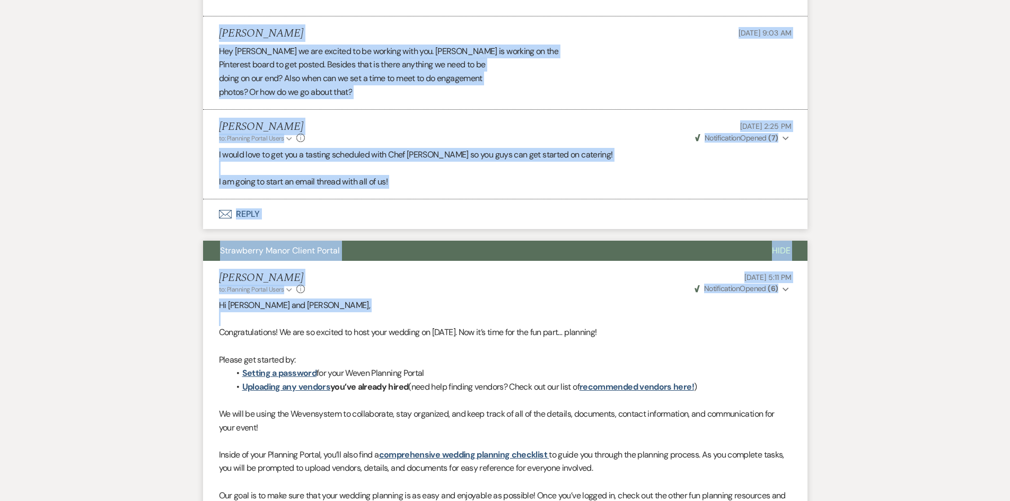
scroll to position [6617, 0]
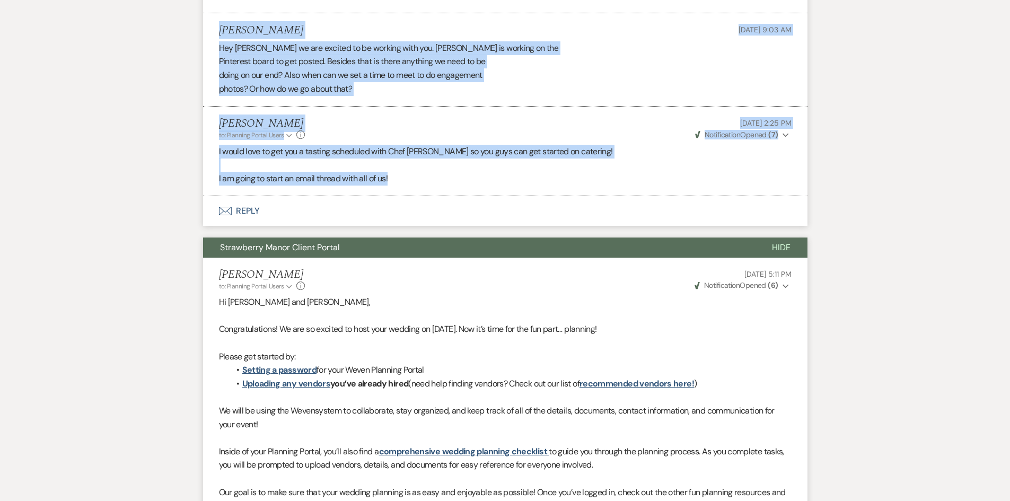
drag, startPoint x: 209, startPoint y: 197, endPoint x: 734, endPoint y: 189, distance: 525.6
copy ul "Holly Guthrie to: Planning Portal Users Expand Info Jan 31, 2025, 3:39 PM Weven…"
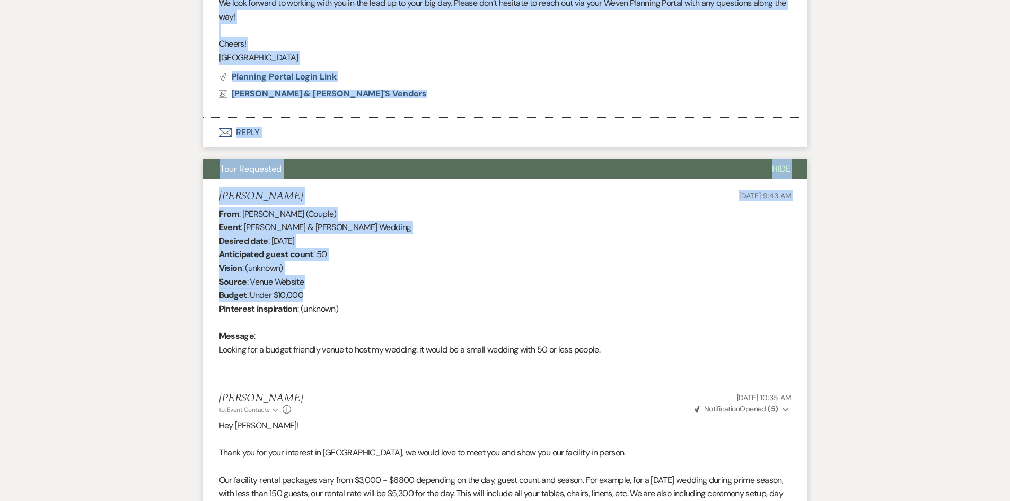
scroll to position [7148, 0]
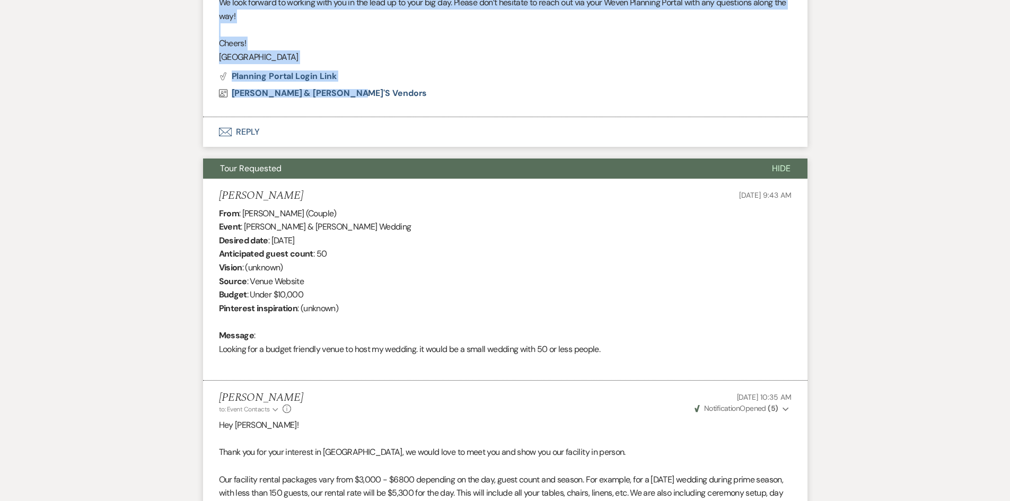
drag, startPoint x: 212, startPoint y: 131, endPoint x: 522, endPoint y: 112, distance: 310.8
copy li "Brittany Howes to: Planning Portal Users Expand Info Jan 28, 2025, 5:11 PM Weve…"
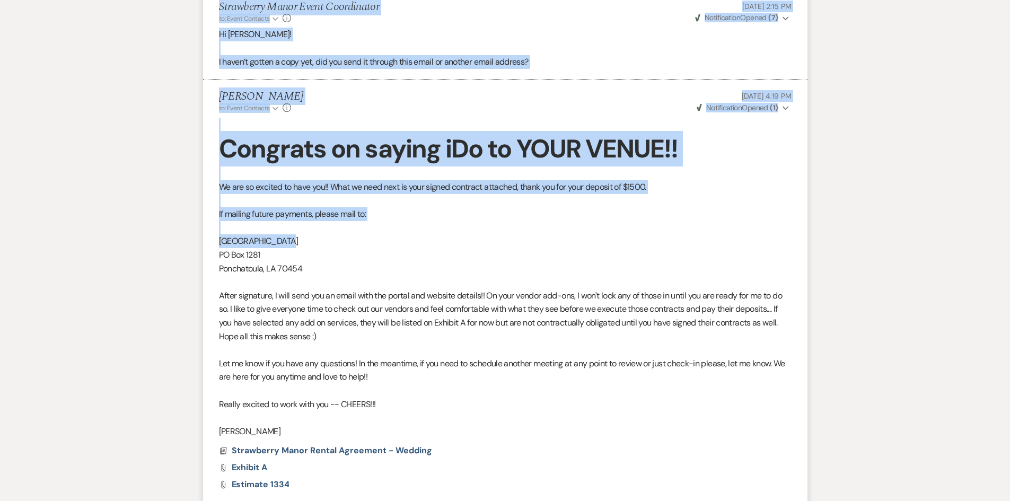
scroll to position [9602, 0]
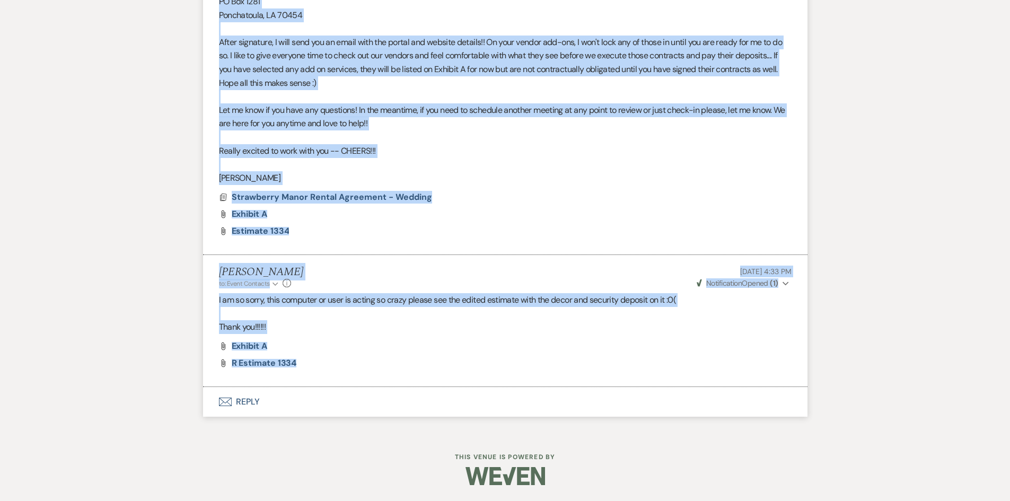
drag, startPoint x: 212, startPoint y: 161, endPoint x: 594, endPoint y: 360, distance: 430.7
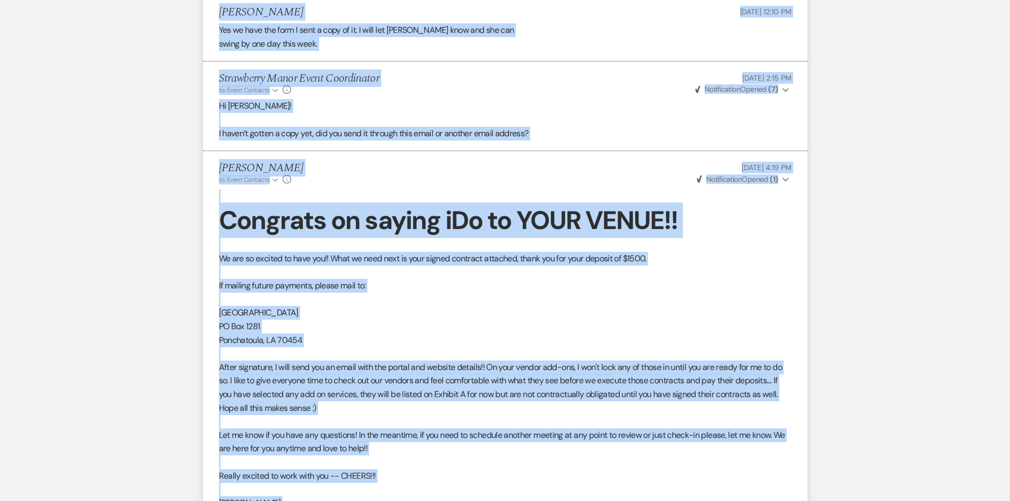
scroll to position [9496, 0]
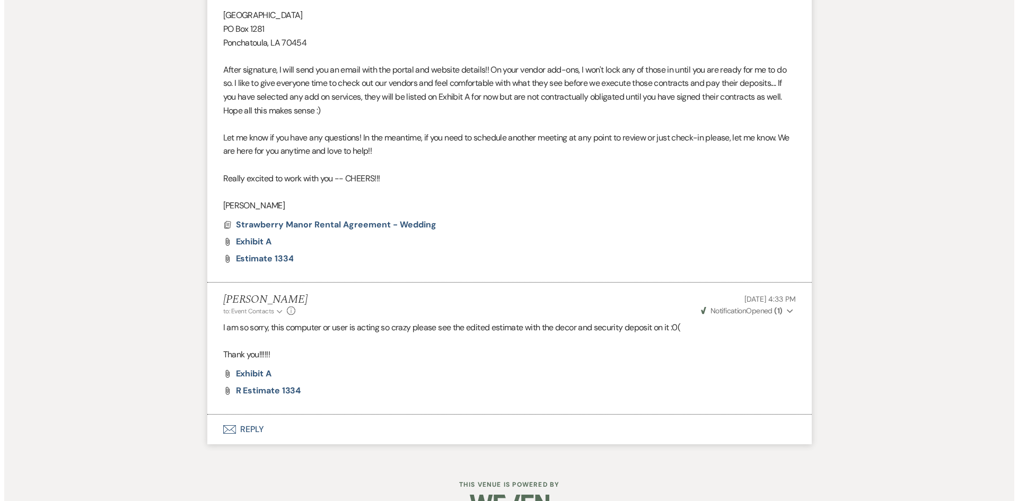
scroll to position [9602, 0]
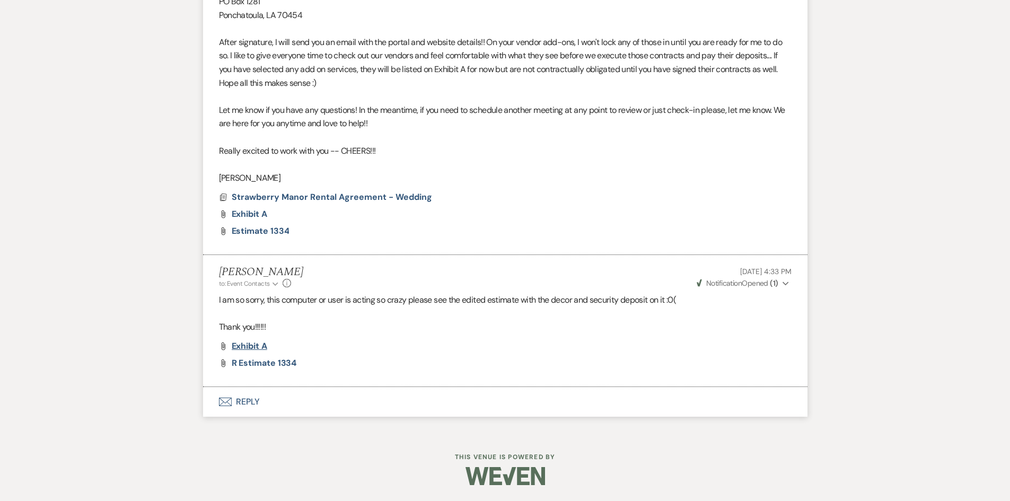
click at [256, 347] on span "Exhibit A" at bounding box center [250, 345] width 36 height 11
click at [269, 366] on span "R Estimate 1334" at bounding box center [264, 362] width 65 height 11
click at [341, 188] on li "Robin Prevost to: Event Contacts Expand Info Jan 28, 2025, 4:19 PM Weven Check …" at bounding box center [505, 40] width 605 height 429
click at [339, 195] on span "Strawberry Manor Rental Agreement - Wedding" at bounding box center [332, 196] width 200 height 11
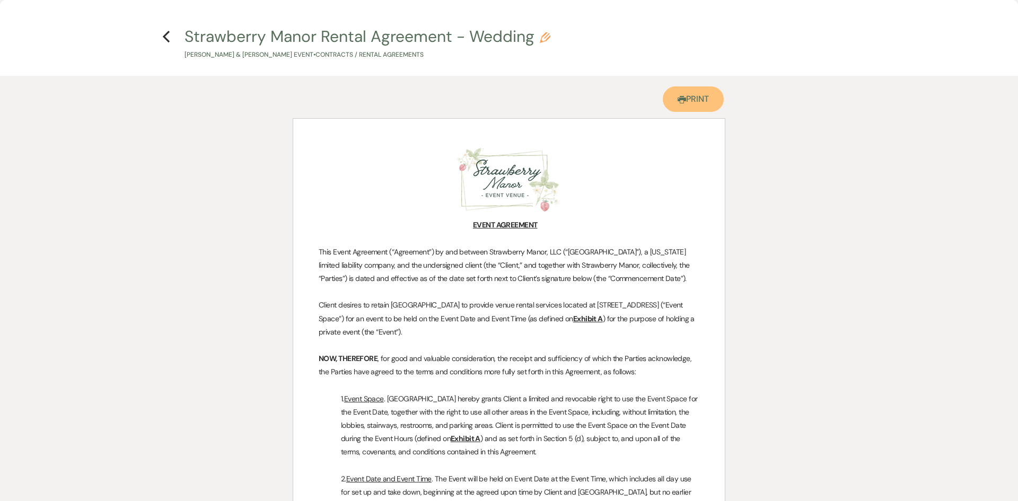
click at [685, 100] on link "Printer Print" at bounding box center [693, 98] width 61 height 25
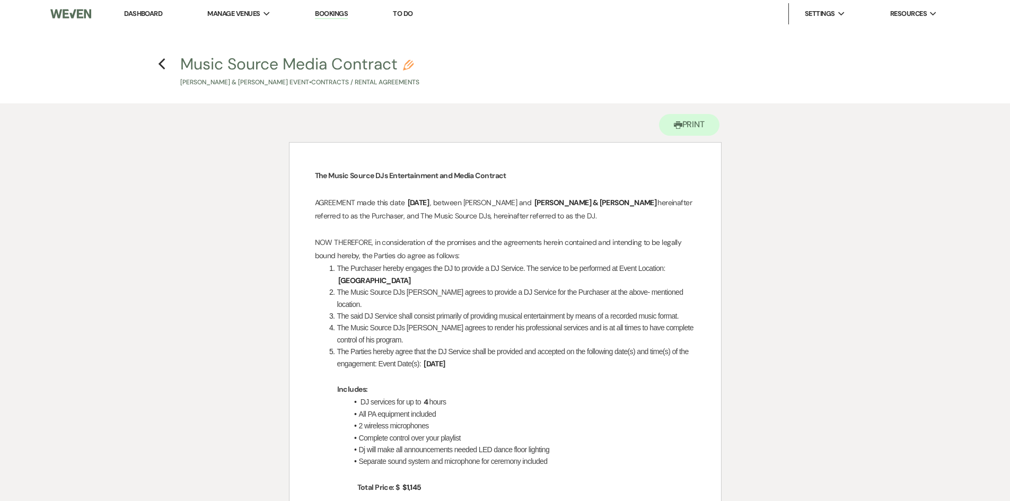
click at [145, 12] on link "Dashboard" at bounding box center [143, 13] width 38 height 9
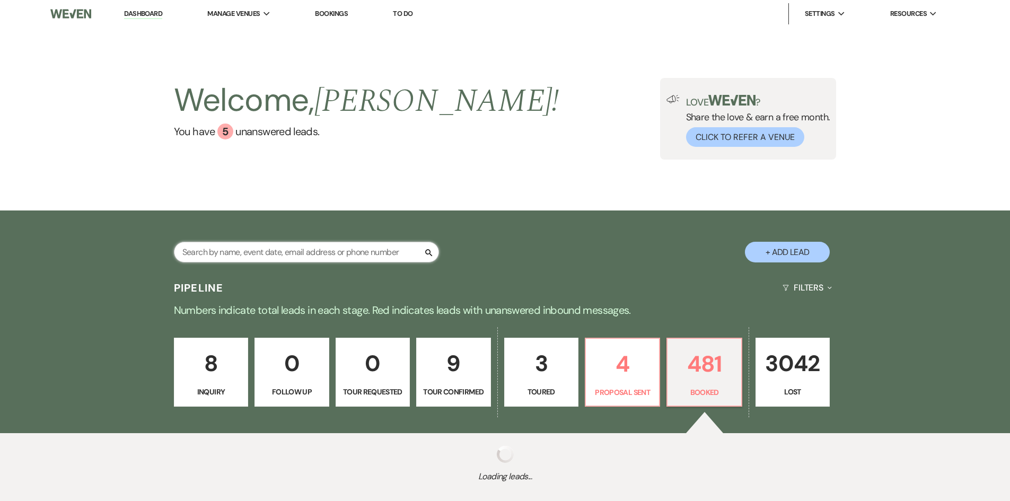
drag, startPoint x: 288, startPoint y: 258, endPoint x: 280, endPoint y: 261, distance: 8.6
click at [288, 258] on input "text" at bounding box center [306, 252] width 265 height 21
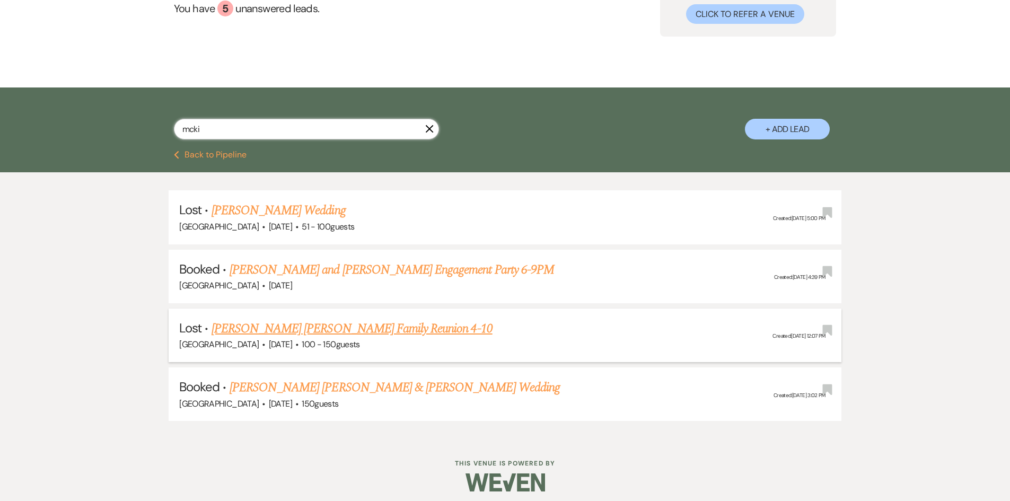
scroll to position [129, 0]
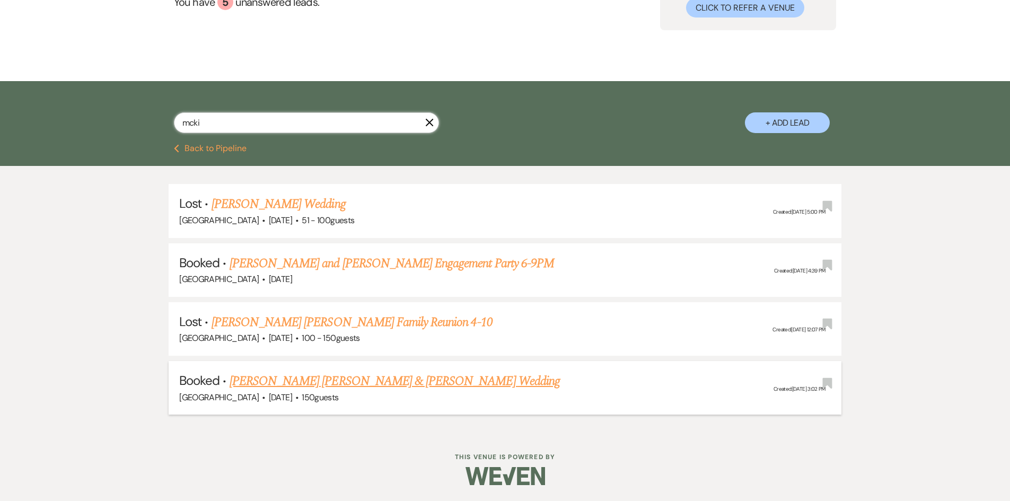
type input "mcki"
click at [413, 378] on link "Fernando Torres Arroyo & Samantha McKisson's Wedding" at bounding box center [395, 381] width 330 height 19
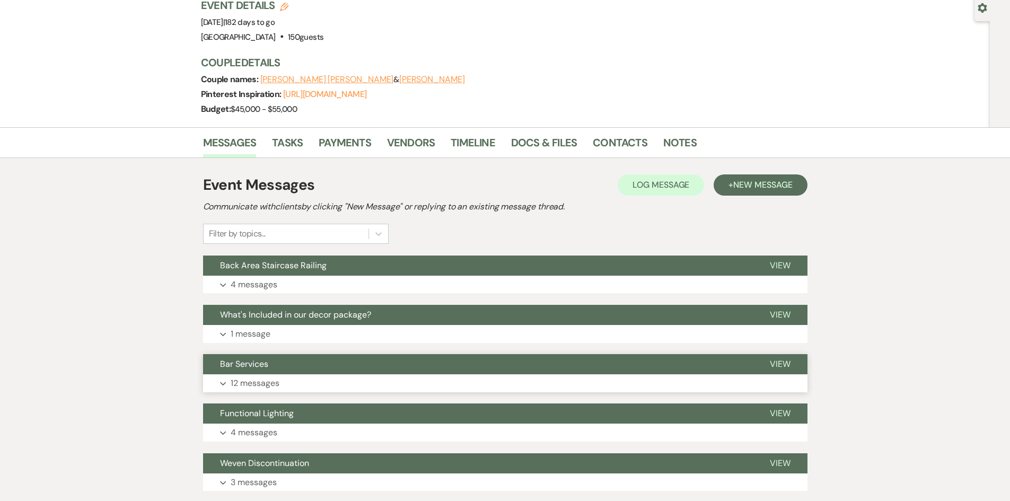
scroll to position [106, 0]
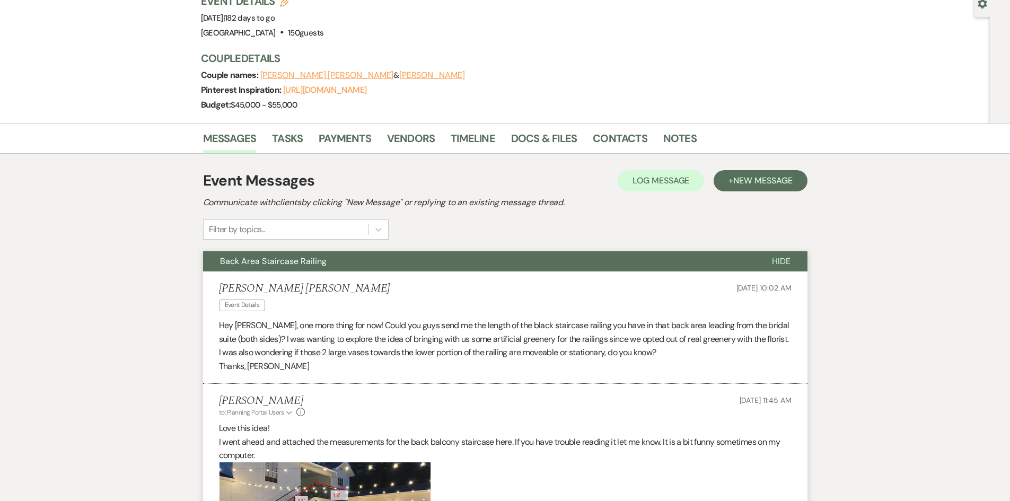
click at [305, 319] on p "Hey Haileigh, one more thing for now! Could you guys send me the length of the …" at bounding box center [505, 339] width 573 height 41
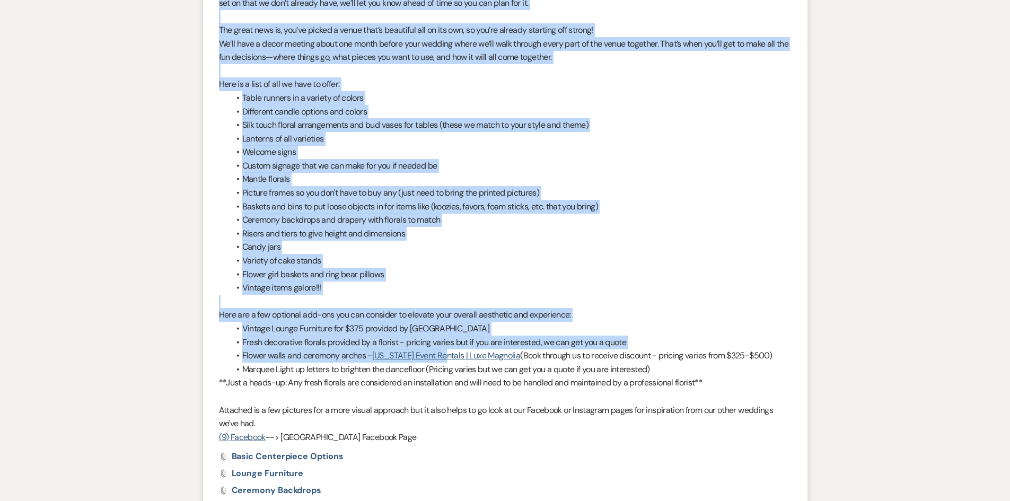
scroll to position [1360, 0]
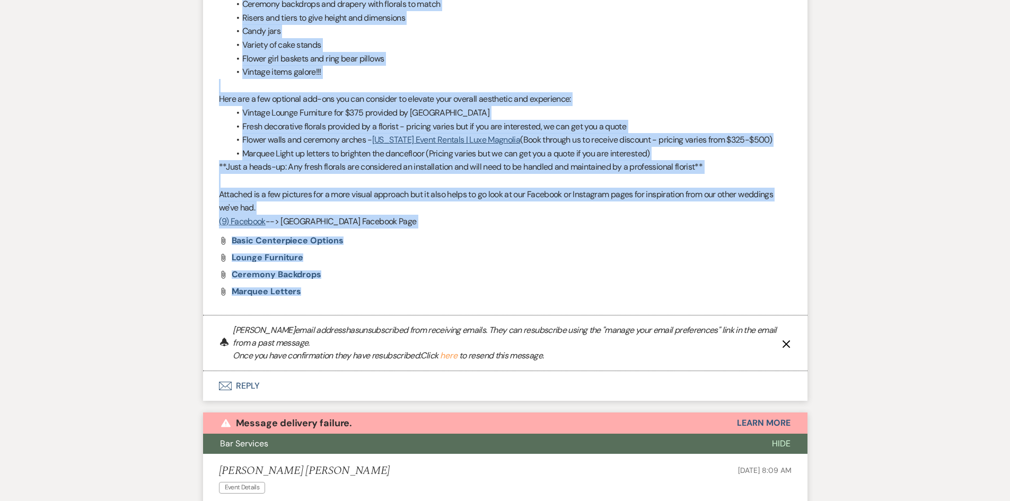
drag, startPoint x: 215, startPoint y: 157, endPoint x: 600, endPoint y: 264, distance: 399.5
click at [600, 264] on li "Haileigh Fuller to: Planning Portal Users Expand Info Aug 19, 2025, 1:14 PM War…" at bounding box center [505, 1] width 605 height 627
copy li "Haileigh Fuller to: Planning Portal Users Expand Info Aug 19, 2025, 1:14 PM War…"
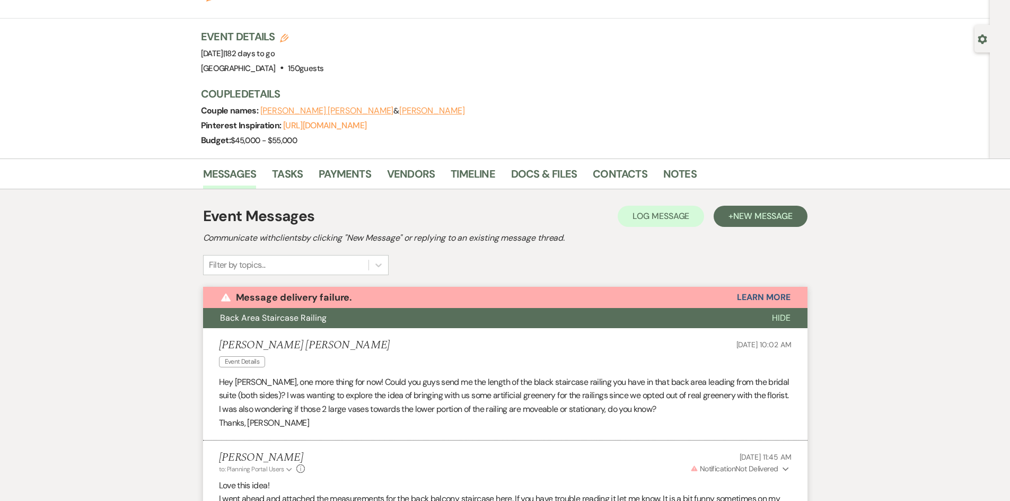
scroll to position [0, 0]
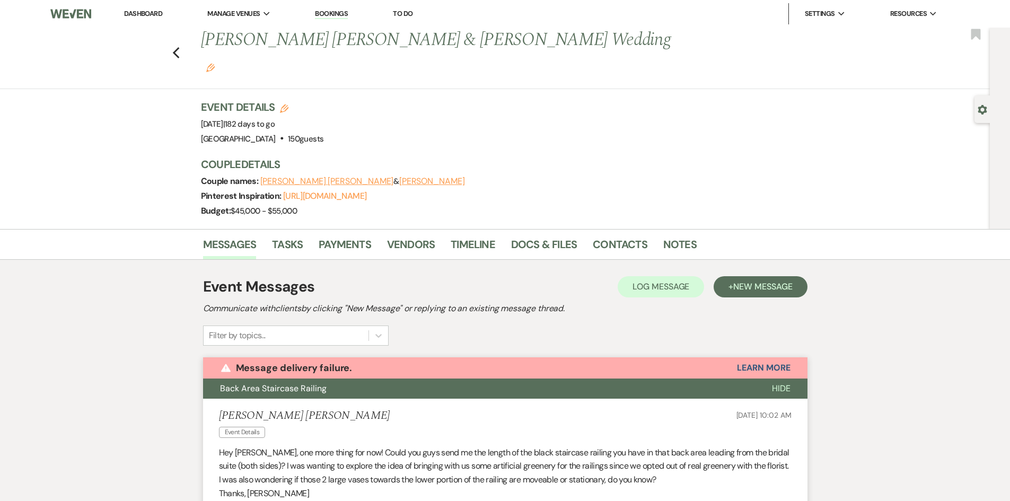
click at [145, 11] on link "Dashboard" at bounding box center [143, 13] width 38 height 9
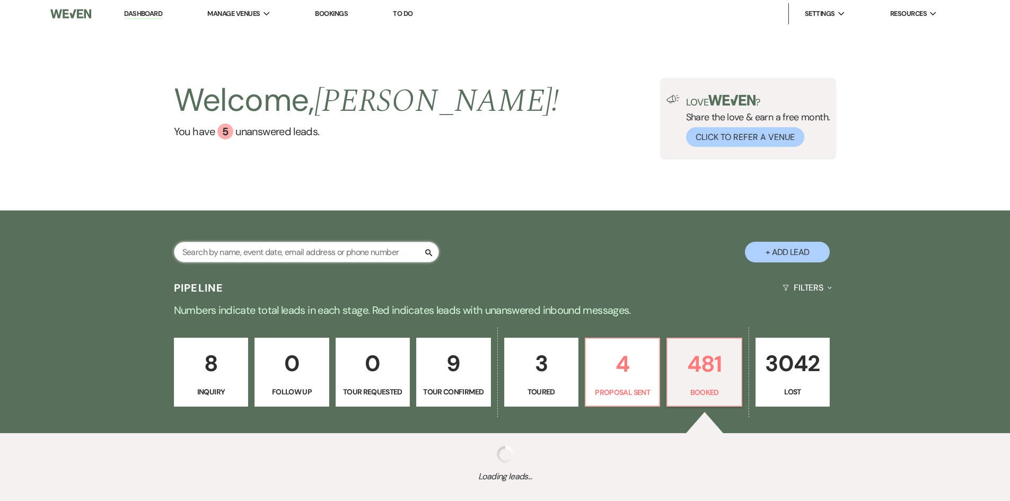
click at [311, 258] on input "text" at bounding box center [306, 252] width 265 height 21
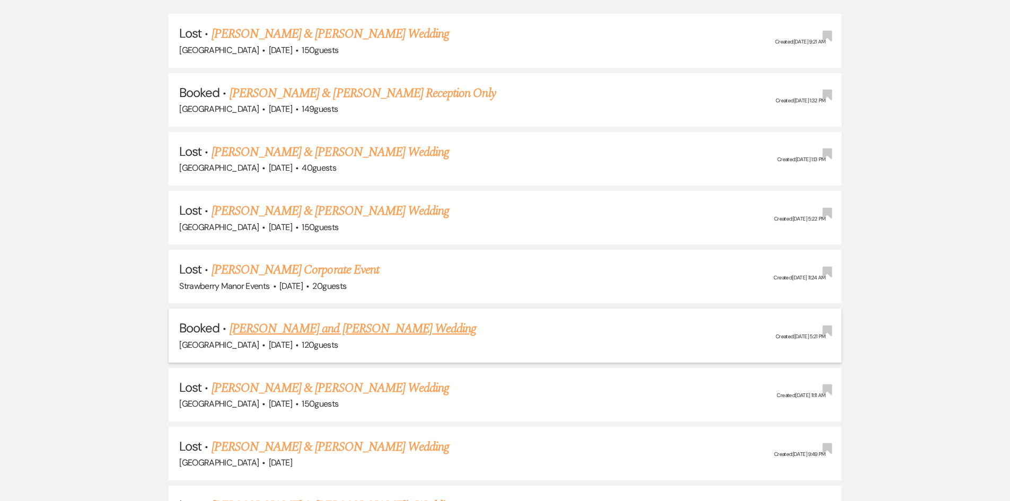
scroll to position [318, 0]
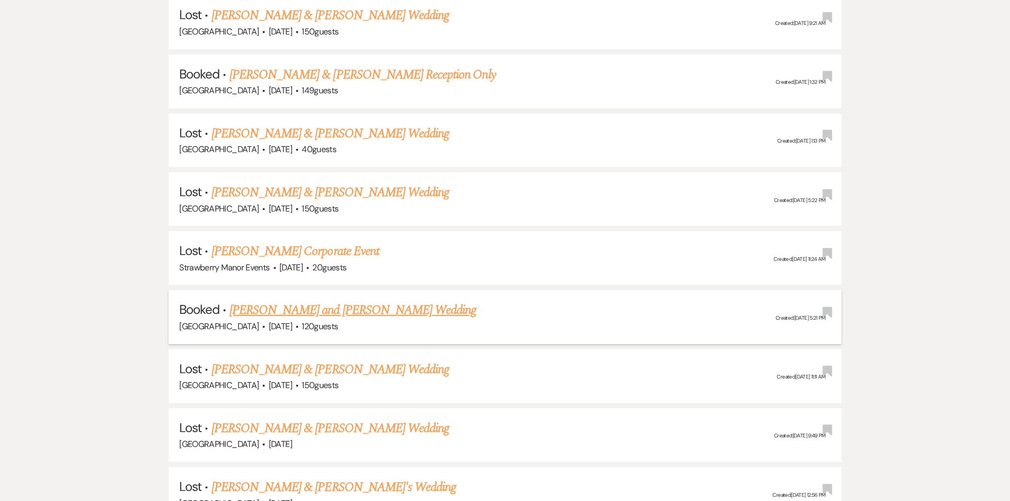
type input "david"
click at [375, 317] on link "Grace Davidson's and Nick Donewar Wedding" at bounding box center [353, 310] width 247 height 19
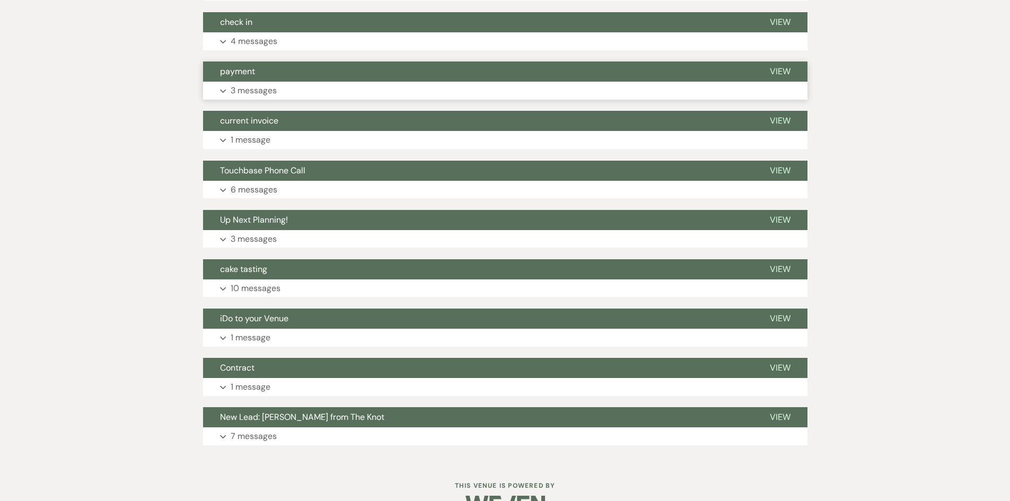
scroll to position [530, 0]
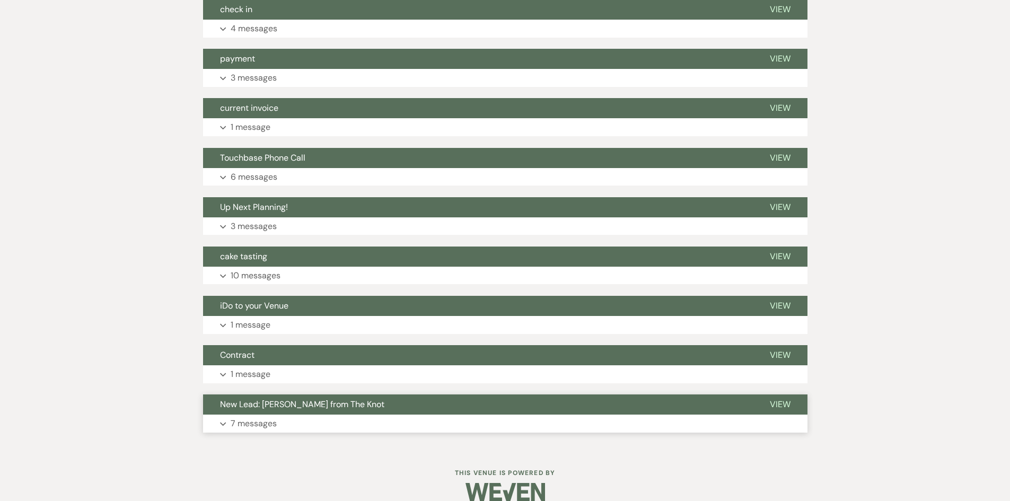
click at [252, 418] on p "7 messages" at bounding box center [254, 424] width 46 height 14
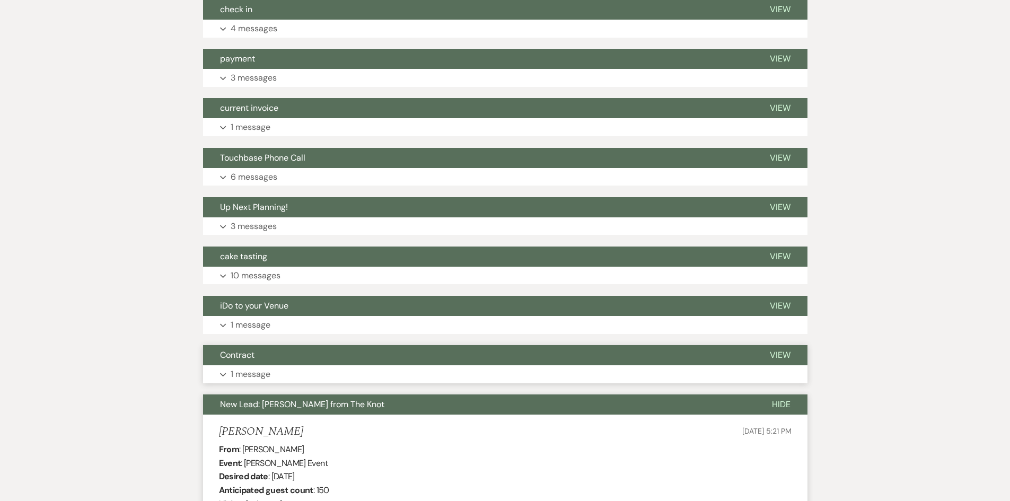
click at [251, 382] on button "Expand 1 message" at bounding box center [505, 374] width 605 height 18
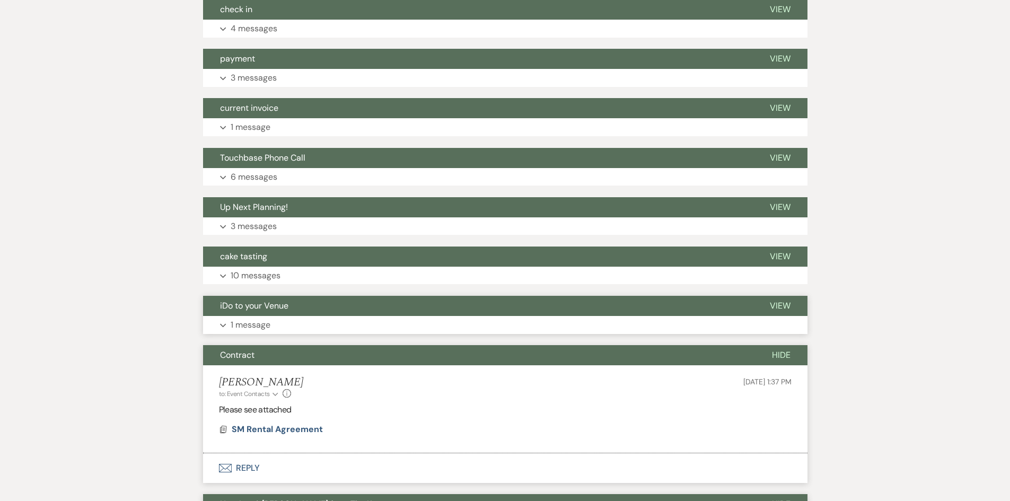
drag, startPoint x: 253, startPoint y: 315, endPoint x: 262, endPoint y: 314, distance: 9.6
click at [255, 315] on button "iDo to your Venue" at bounding box center [478, 306] width 550 height 20
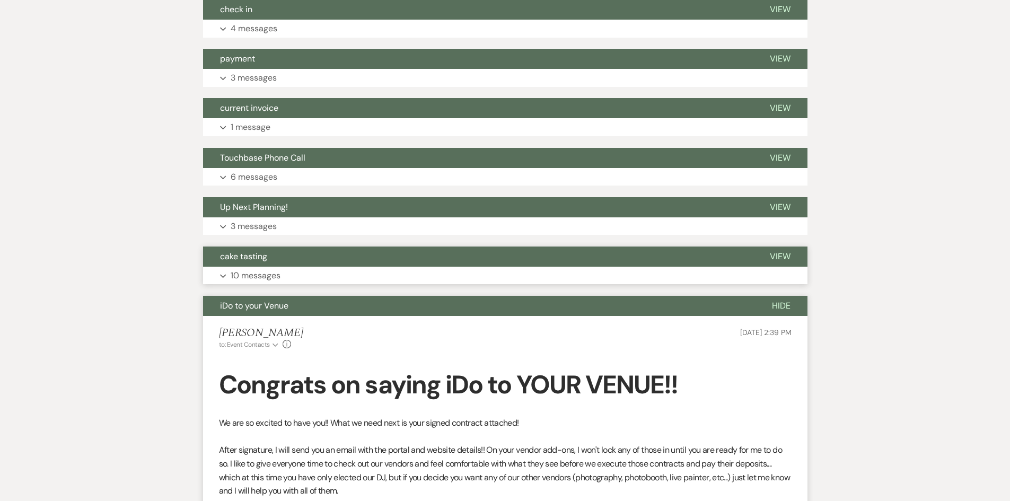
click at [267, 266] on button "cake tasting" at bounding box center [478, 257] width 550 height 20
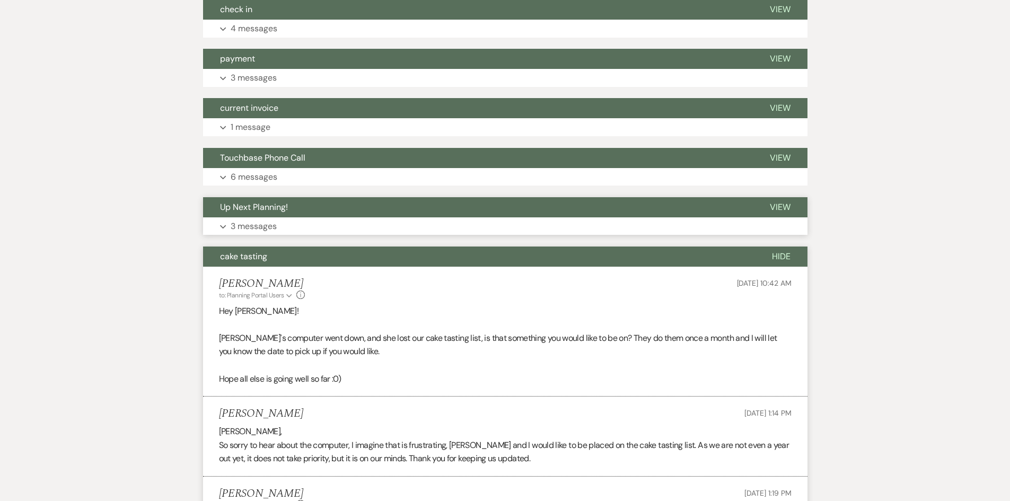
click at [265, 226] on p "3 messages" at bounding box center [254, 227] width 46 height 14
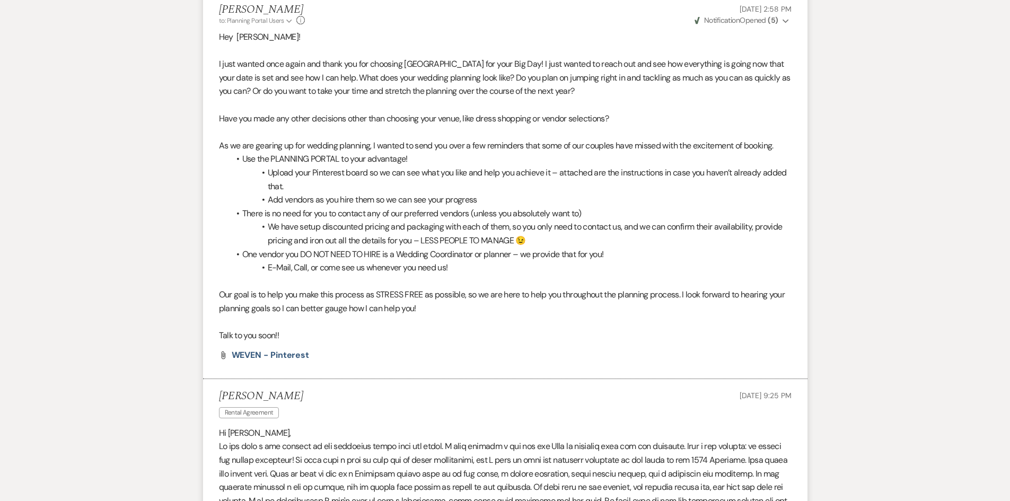
scroll to position [494, 0]
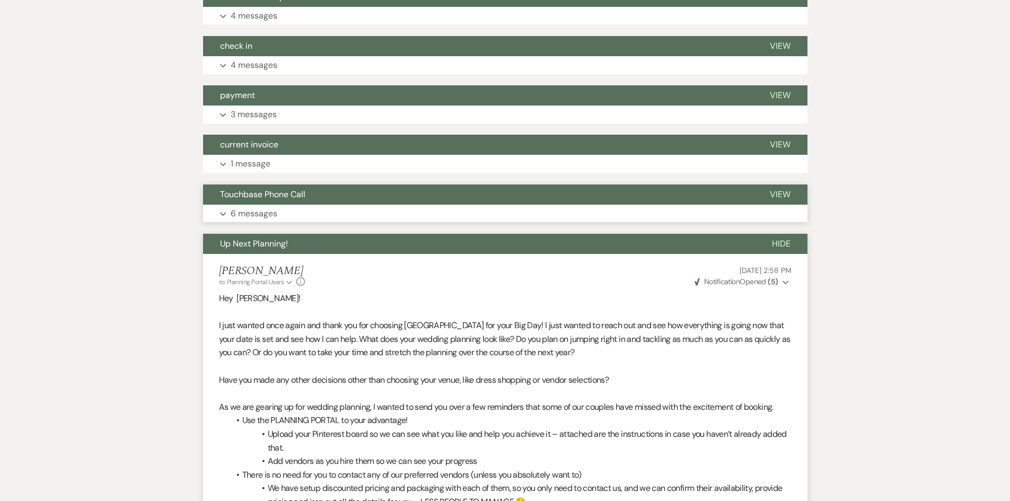
click at [318, 213] on button "Expand 6 messages" at bounding box center [505, 214] width 605 height 18
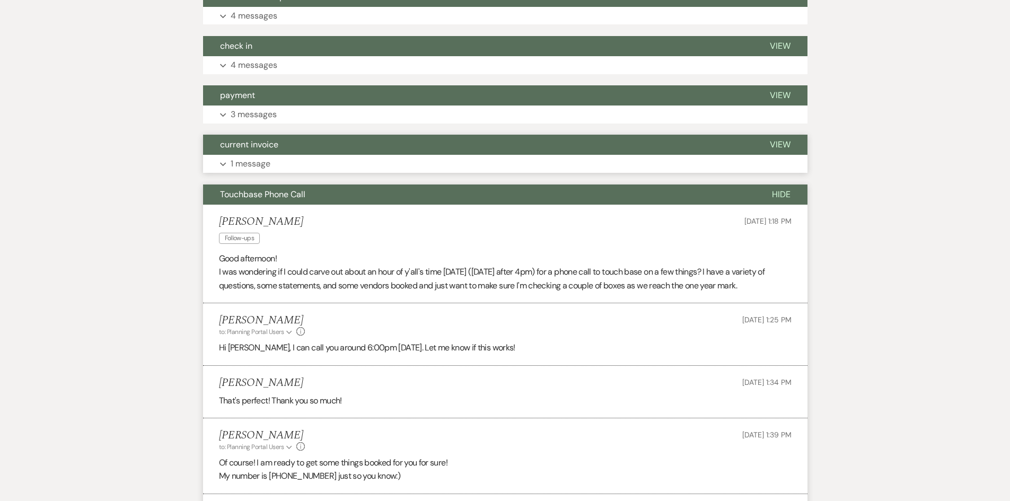
click at [283, 165] on button "Expand 1 message" at bounding box center [505, 164] width 605 height 18
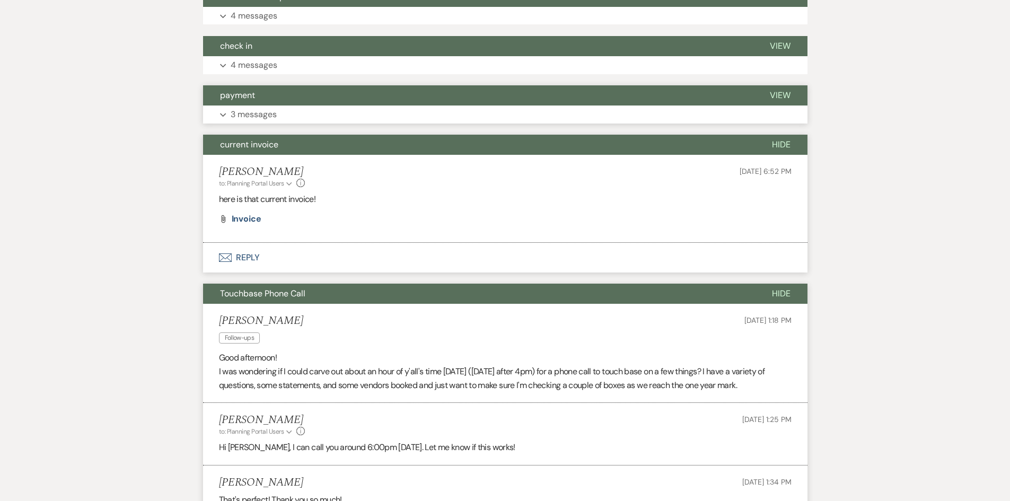
click at [276, 115] on p "3 messages" at bounding box center [254, 115] width 46 height 14
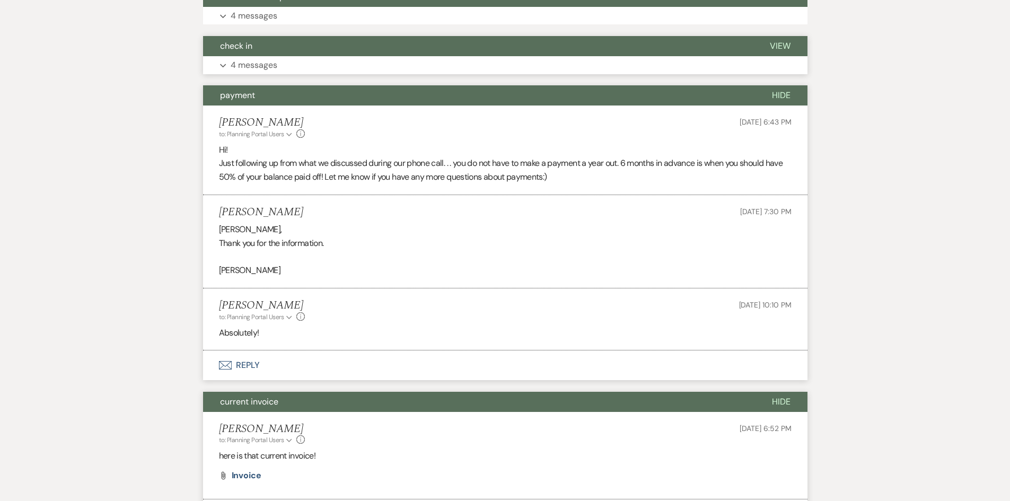
click at [274, 68] on p "4 messages" at bounding box center [254, 65] width 47 height 14
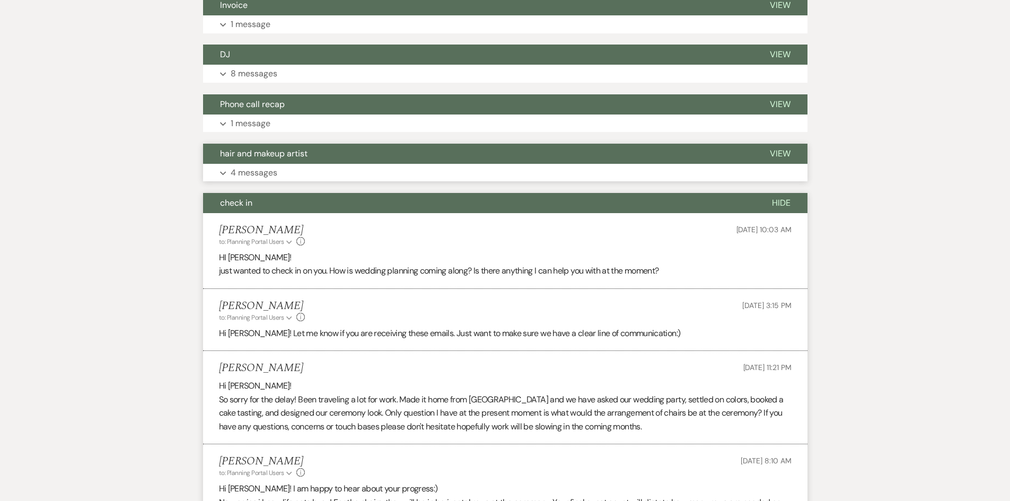
scroll to position [335, 0]
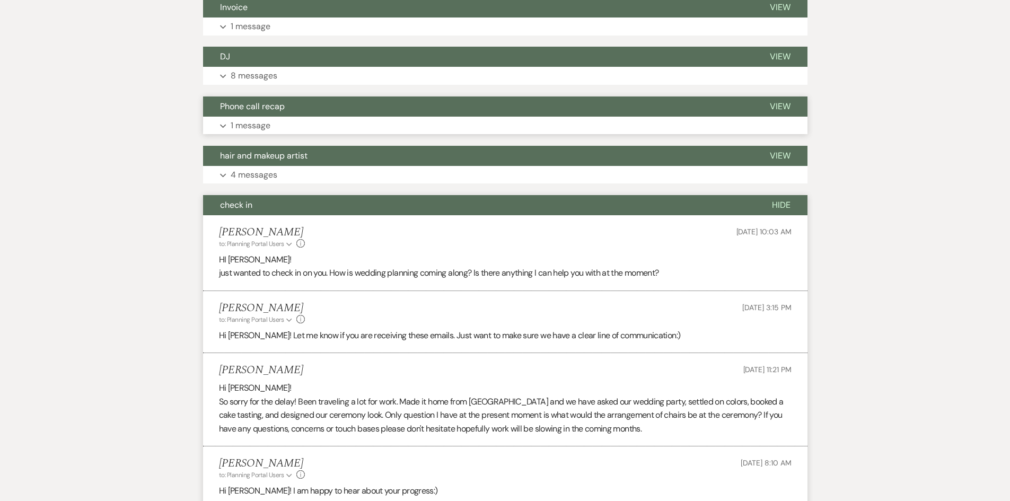
drag, startPoint x: 270, startPoint y: 177, endPoint x: 261, endPoint y: 118, distance: 59.6
click at [270, 177] on p "4 messages" at bounding box center [254, 175] width 47 height 14
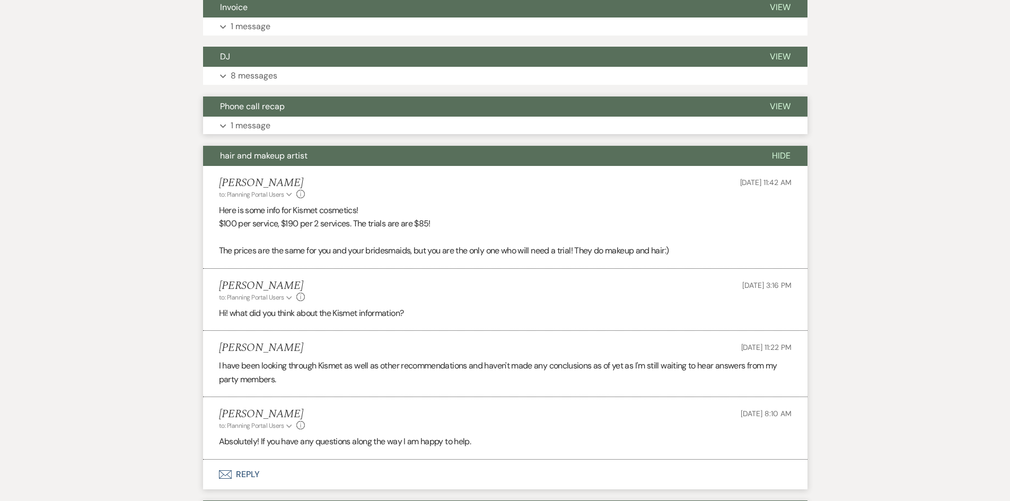
click at [261, 117] on button "Expand 1 message" at bounding box center [505, 126] width 605 height 18
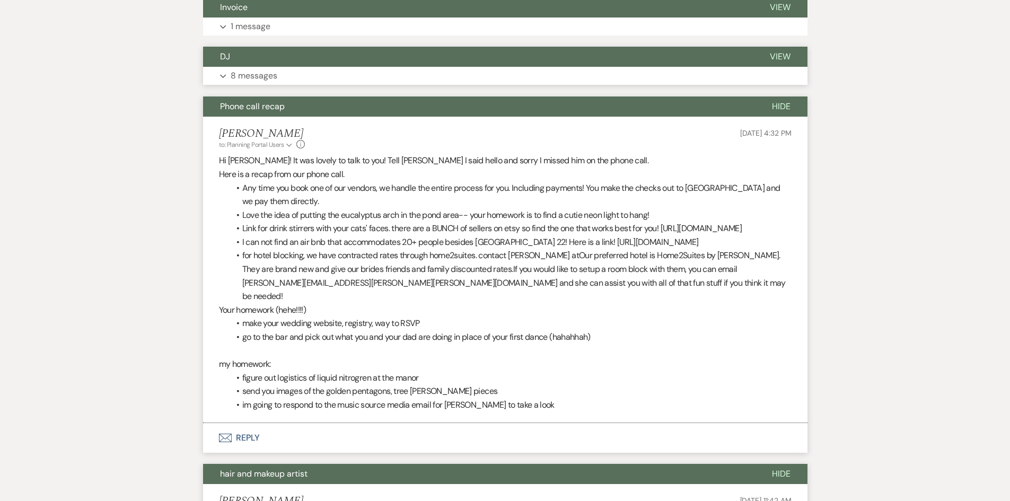
click at [261, 74] on p "8 messages" at bounding box center [254, 76] width 47 height 14
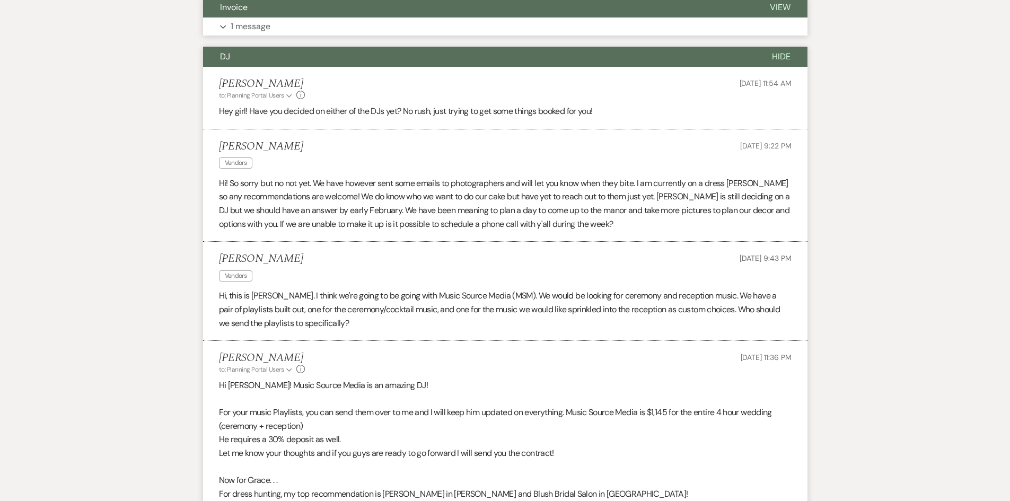
click at [269, 33] on p "1 message" at bounding box center [251, 27] width 40 height 14
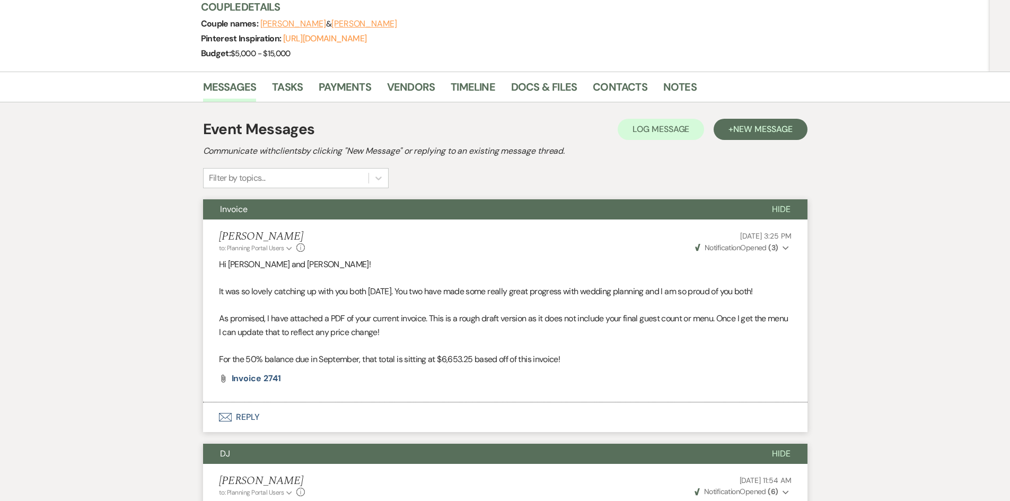
scroll to position [229, 0]
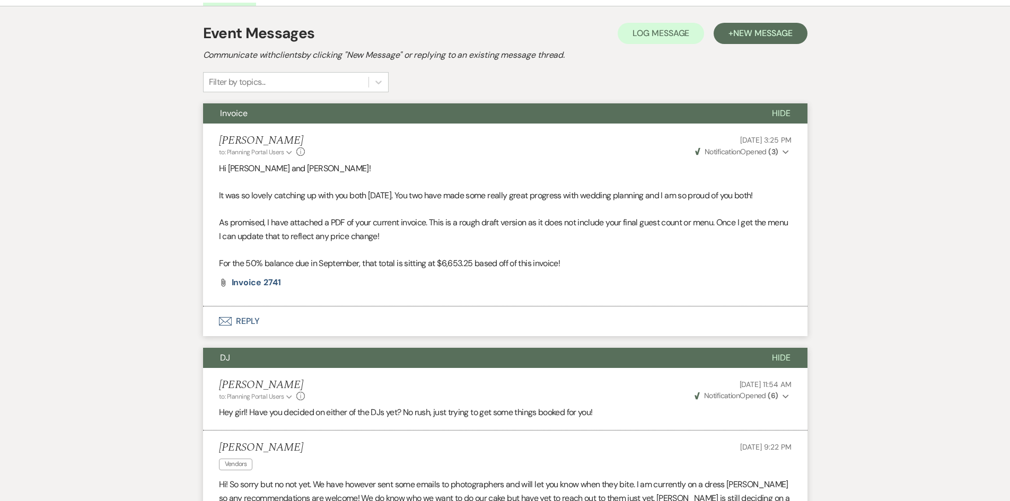
drag, startPoint x: 215, startPoint y: 112, endPoint x: 563, endPoint y: 271, distance: 382.7
click at [563, 271] on div "Invoice Hide Holly Guthrie to: Planning Portal Users Expand Info Aug 21, 2025, …" at bounding box center [505, 204] width 605 height 203
drag, startPoint x: 216, startPoint y: 113, endPoint x: 495, endPoint y: 243, distance: 307.5
click at [411, 218] on div "Invoice Hide Holly Guthrie to: Planning Portal Users Expand Info Aug 21, 2025, …" at bounding box center [505, 204] width 605 height 203
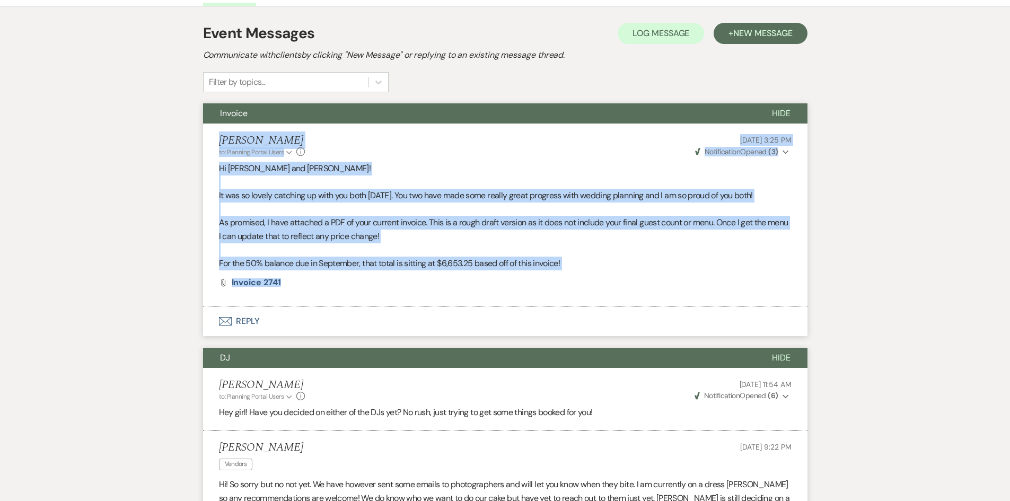
drag, startPoint x: 208, startPoint y: 136, endPoint x: 590, endPoint y: 288, distance: 411.5
click at [590, 288] on li "Holly Guthrie to: Planning Portal Users Expand Info Aug 21, 2025, 3:25 PM Weven…" at bounding box center [505, 215] width 605 height 183
copy li "Holly Guthrie to: Planning Portal Users Expand Info Aug 21, 2025, 3:25 PM Weven…"
click at [259, 283] on span "Invoice 2741" at bounding box center [256, 282] width 49 height 11
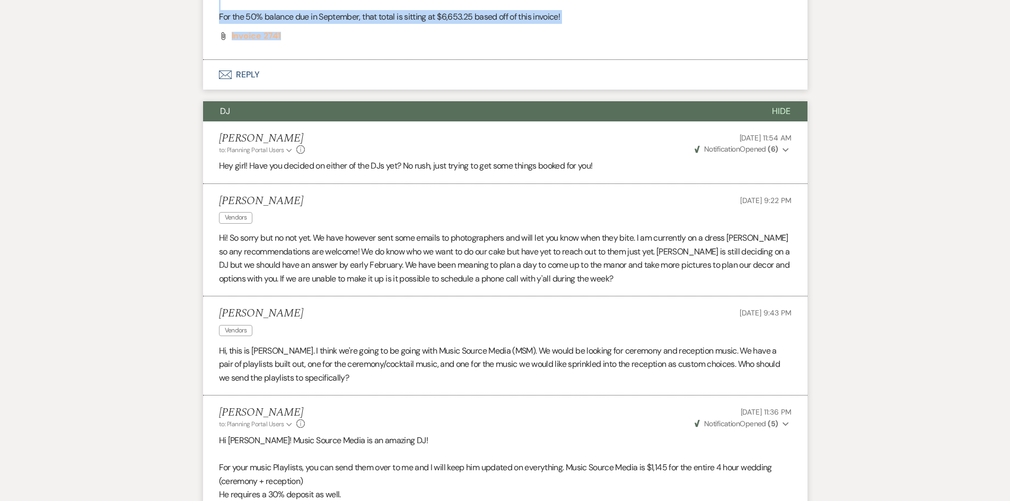
scroll to position [494, 0]
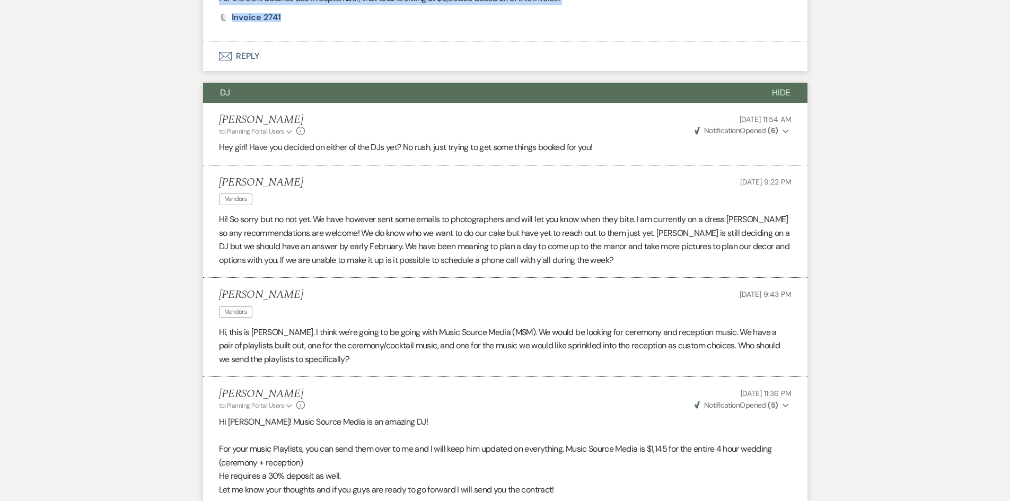
click at [209, 94] on button "DJ" at bounding box center [479, 93] width 552 height 20
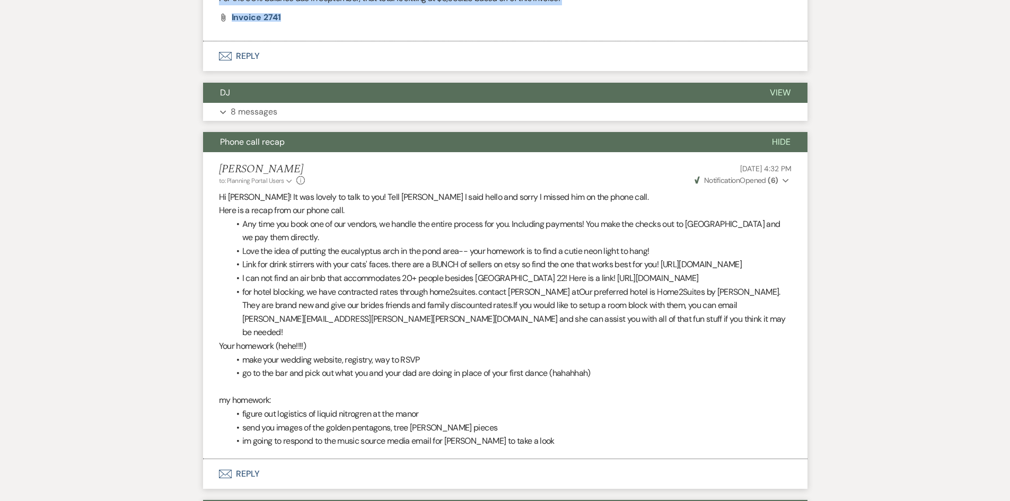
click at [231, 115] on p "8 messages" at bounding box center [254, 112] width 47 height 14
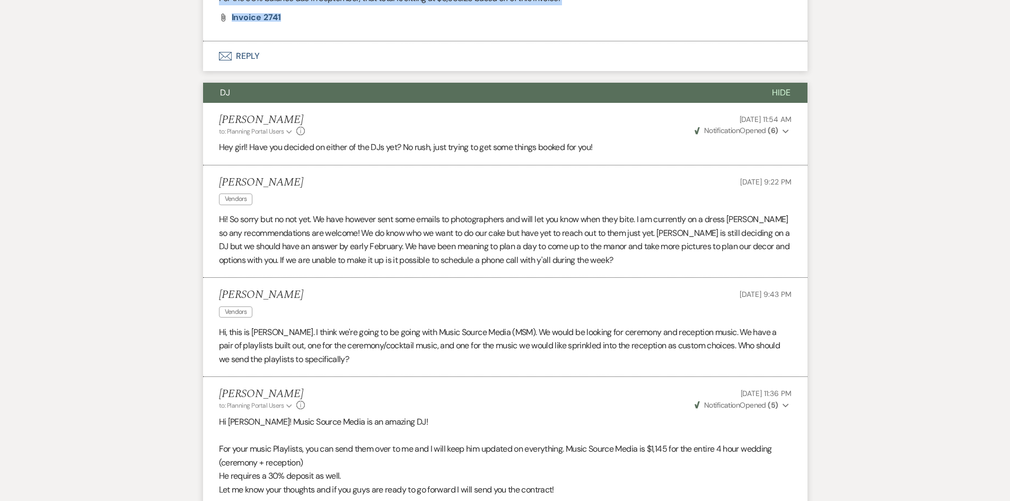
drag, startPoint x: 211, startPoint y: 87, endPoint x: 371, endPoint y: 241, distance: 222.4
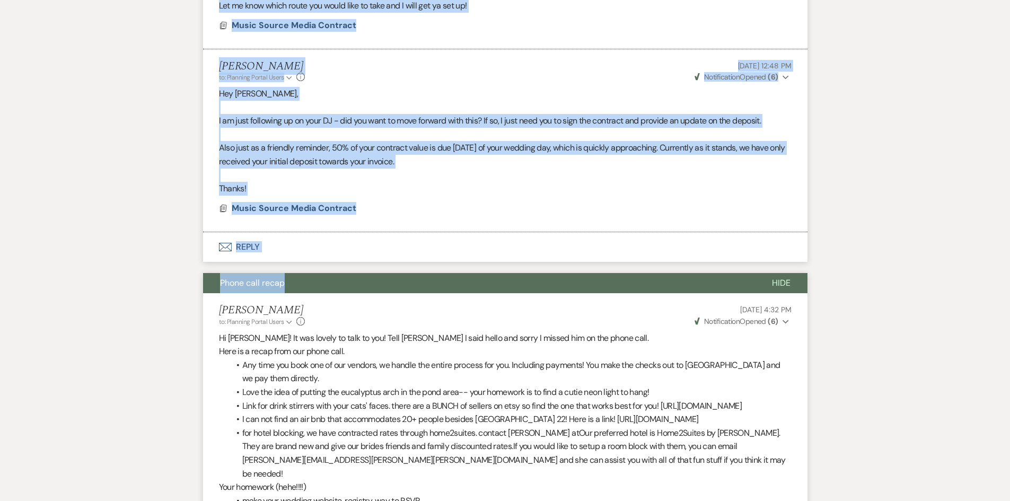
scroll to position [1395, 0]
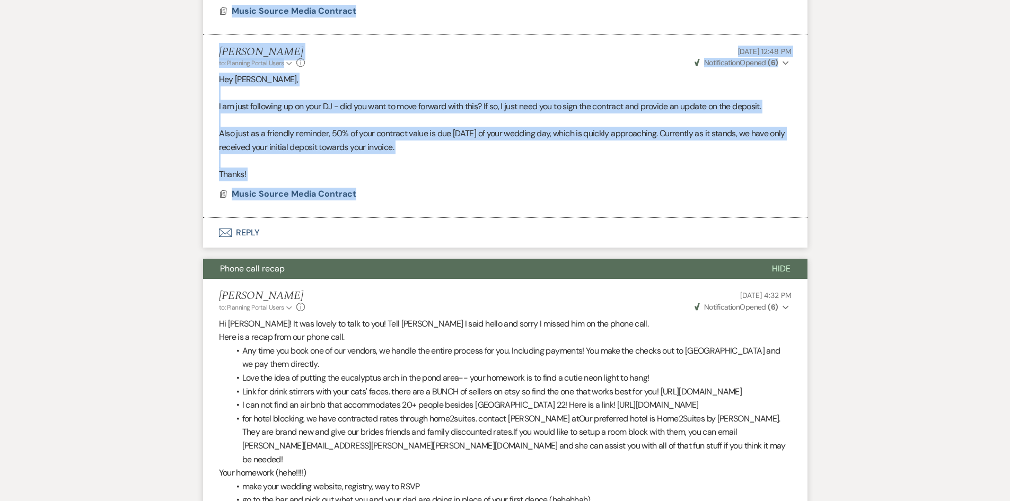
drag, startPoint x: 211, startPoint y: 117, endPoint x: 733, endPoint y: 202, distance: 529.2
copy ul "Holly Guthrie to: Planning Portal Users Expand Info Jan 31, 2025, 11:54 AM Weve…"
click at [325, 191] on span "Music Source Media Contract" at bounding box center [294, 193] width 125 height 11
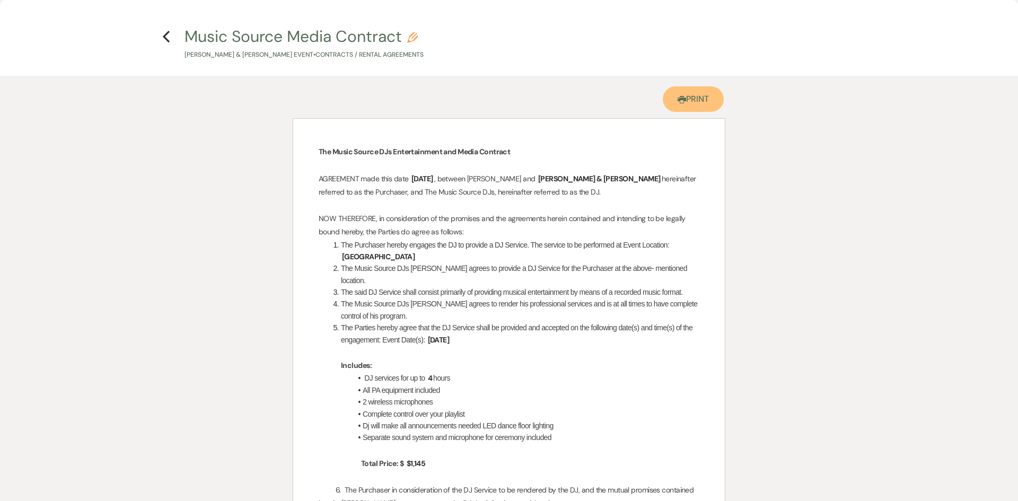
click at [704, 99] on link "Printer Print" at bounding box center [693, 98] width 61 height 25
click at [169, 34] on icon "Previous" at bounding box center [166, 36] width 8 height 13
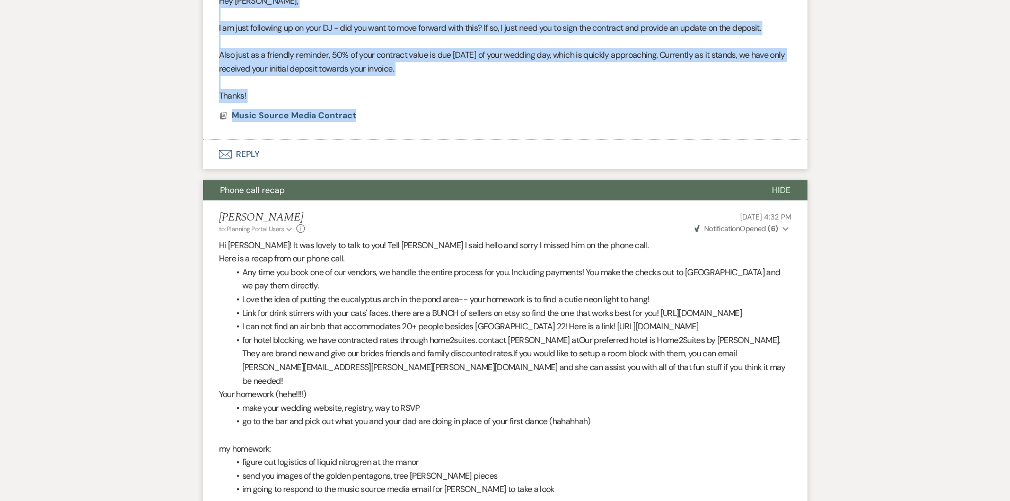
scroll to position [1607, 0]
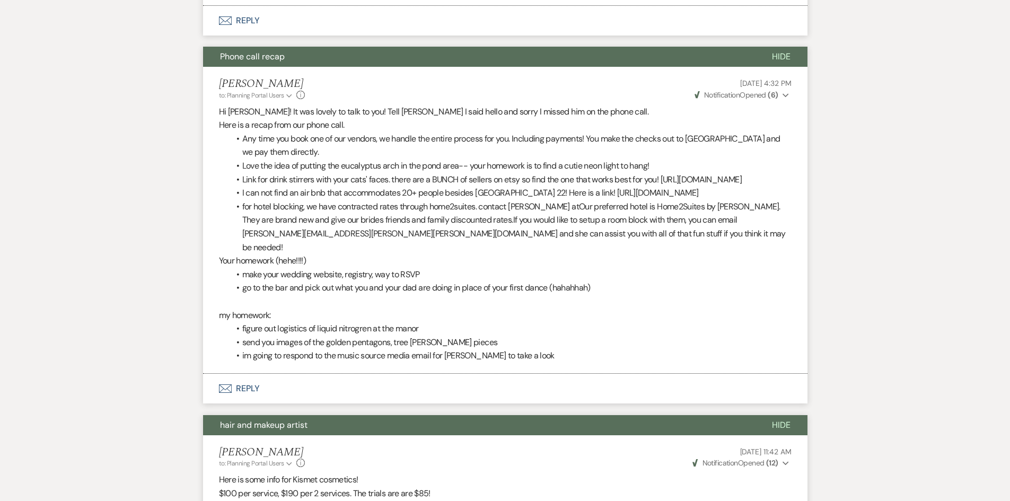
drag, startPoint x: 216, startPoint y: 54, endPoint x: 368, endPoint y: 145, distance: 177.7
click at [382, 146] on div "Phone call recap Hide Holly Guthrie to: Planning Portal Users Expand Info May 2…" at bounding box center [505, 210] width 605 height 327
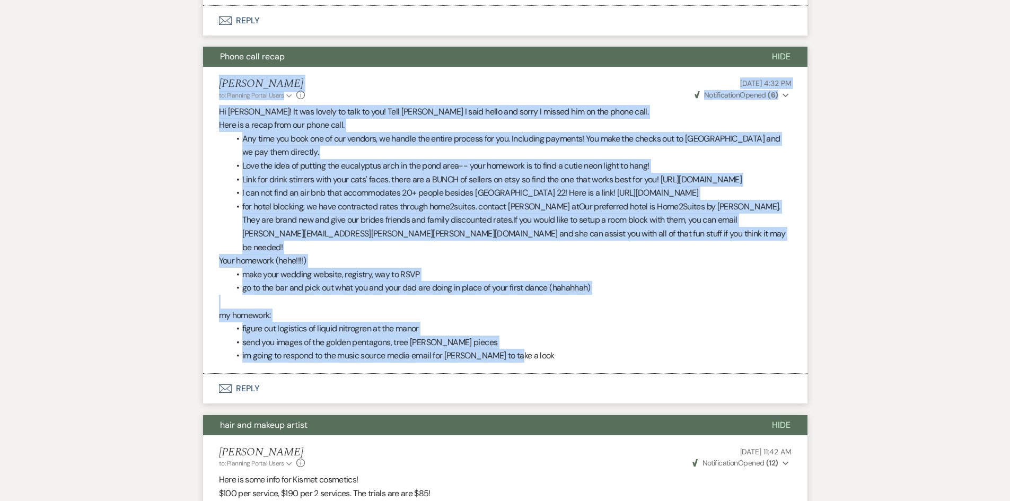
drag, startPoint x: 212, startPoint y: 83, endPoint x: 679, endPoint y: 394, distance: 561.4
click at [679, 374] on li "Holly Guthrie to: Planning Portal Users Expand Info May 21, 2025, 4:32 PM Weven…" at bounding box center [505, 220] width 605 height 307
copy li "Holly Guthrie to: Planning Portal Users Expand Info May 21, 2025, 4:32 PM Weven…"
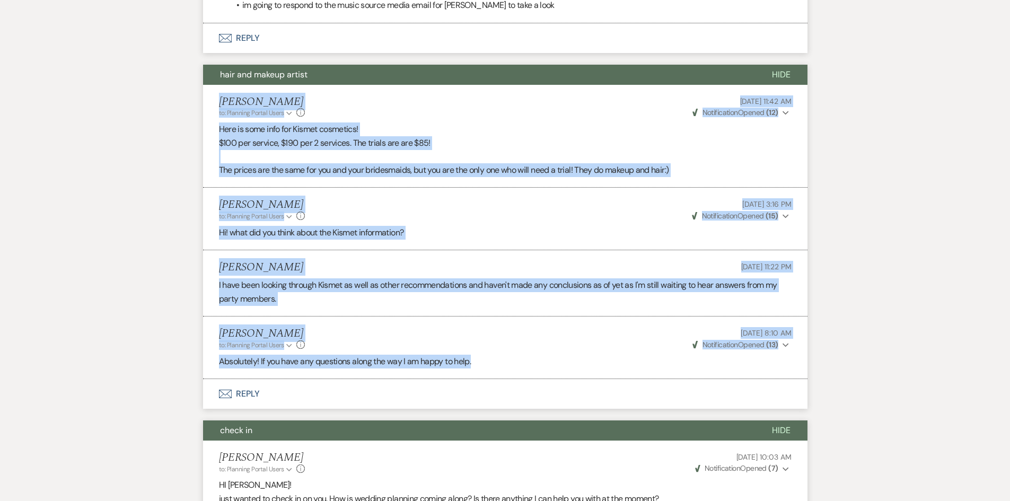
scroll to position [2084, 0]
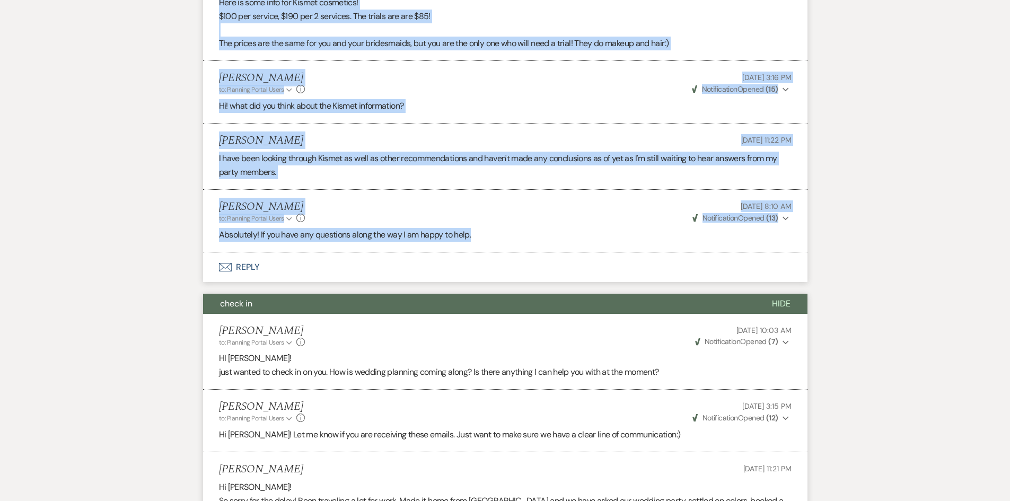
drag, startPoint x: 214, startPoint y: 220, endPoint x: 794, endPoint y: 266, distance: 581.9
click at [794, 253] on ul "Holly Guthrie to: Planning Portal Users Expand Info Feb 27, 2025, 11:42 AM Weve…" at bounding box center [505, 105] width 605 height 295
copy ul "Holly Guthrie to: Planning Portal Users Expand Info Feb 27, 2025, 11:42 AM Weve…"
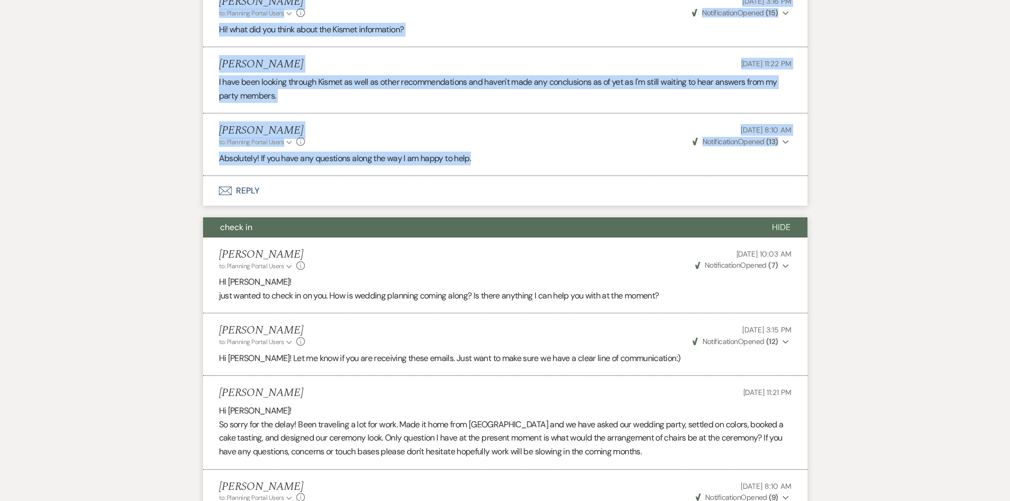
scroll to position [2350, 0]
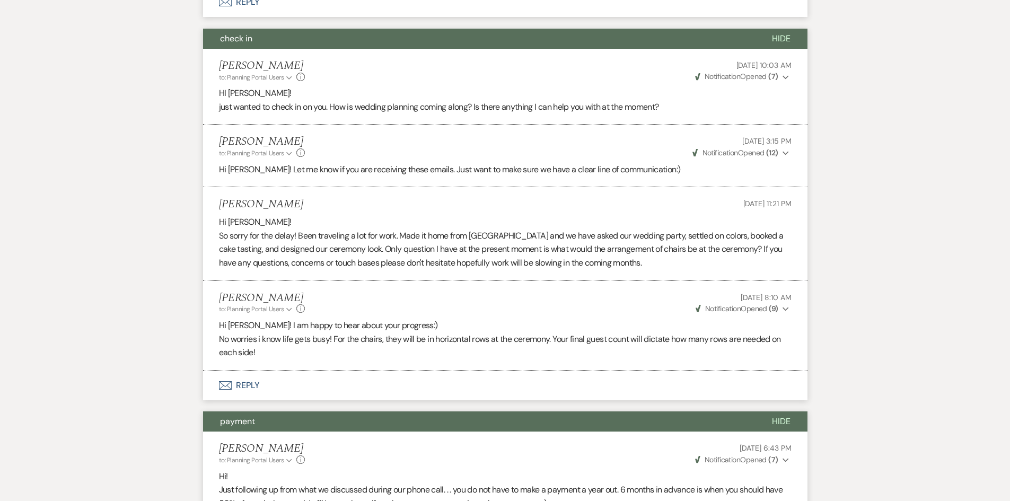
drag, startPoint x: 209, startPoint y: 83, endPoint x: 331, endPoint y: 191, distance: 163.0
click at [331, 191] on div "check in Hide Holly Guthrie to: Planning Portal Users Expand Info Apr 10, 2025,…" at bounding box center [505, 200] width 605 height 342
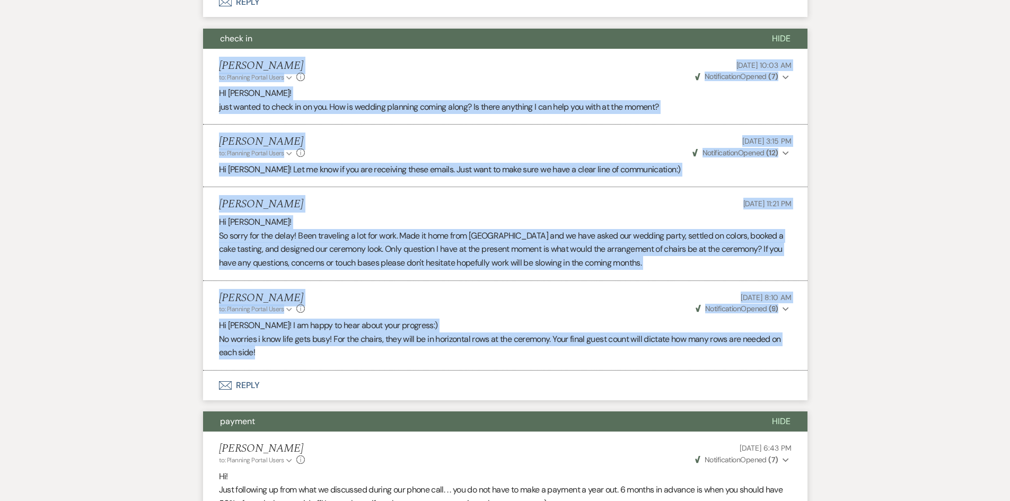
drag, startPoint x: 206, startPoint y: 102, endPoint x: 729, endPoint y: 391, distance: 597.6
click at [729, 371] on ul "Holly Guthrie to: Planning Portal Users Expand Info Apr 10, 2025, 10:03 AM Weve…" at bounding box center [505, 210] width 605 height 322
copy ul "Holly Guthrie to: Planning Portal Users Expand Info Apr 10, 2025, 10:03 AM Weve…"
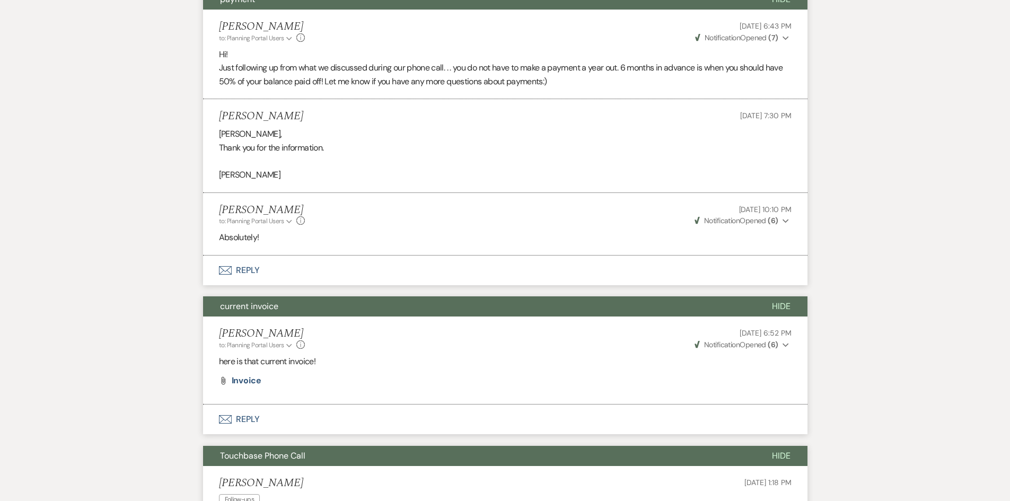
scroll to position [2774, 0]
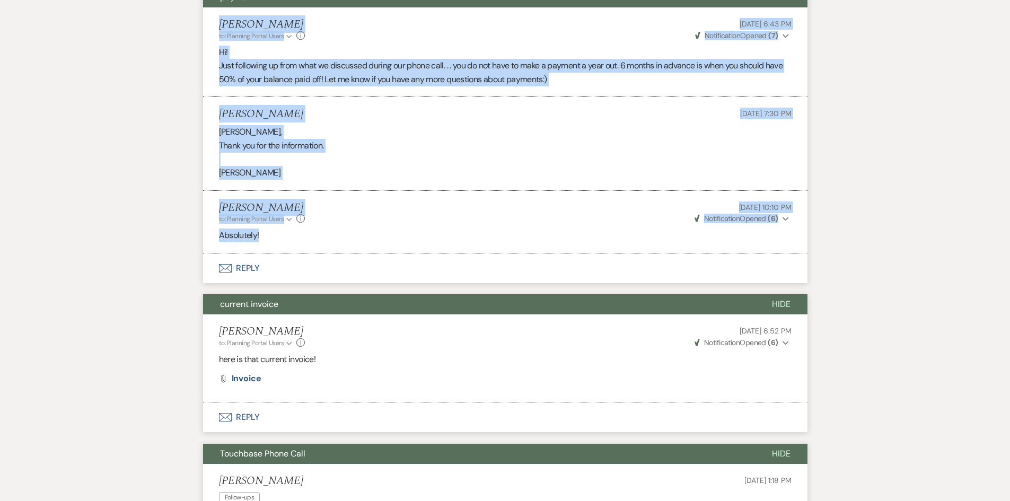
drag, startPoint x: 213, startPoint y: 64, endPoint x: 460, endPoint y: 271, distance: 323.3
click at [460, 253] on ul "Holly Guthrie to: Planning Portal Users Expand Info Mar 05, 2025, 6:43 PM Weven…" at bounding box center [505, 130] width 605 height 246
copy ul "Holly Guthrie to: Planning Portal Users Expand Info Mar 05, 2025, 6:43 PM Weven…"
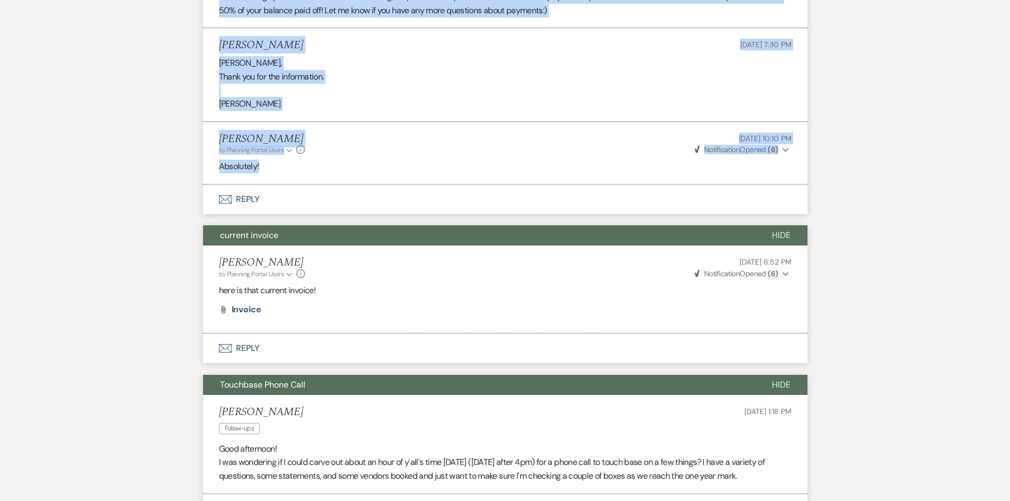
scroll to position [2933, 0]
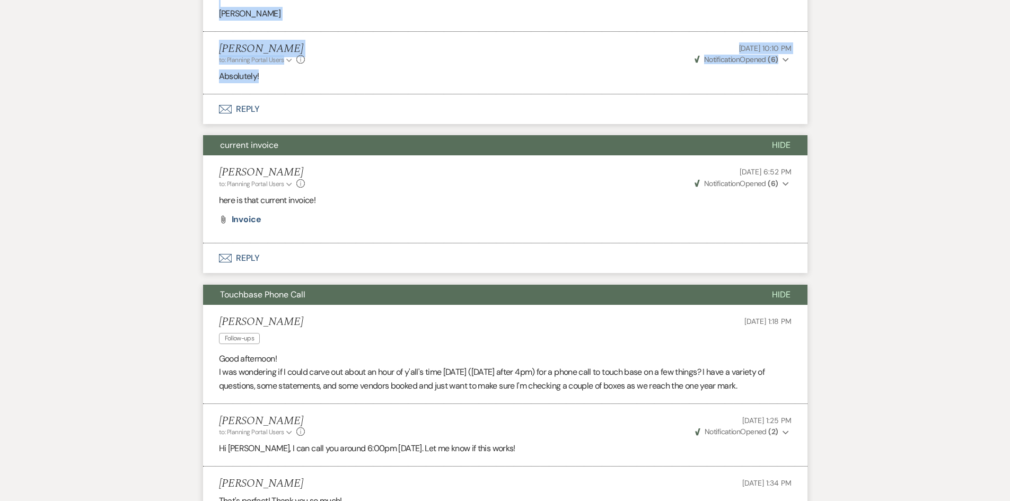
drag, startPoint x: 209, startPoint y: 181, endPoint x: 348, endPoint y: 252, distance: 156.8
click at [348, 243] on div "current invoice Hide Holly Guthrie to: Planning Portal Users Expand Info Feb 26…" at bounding box center [505, 189] width 605 height 108
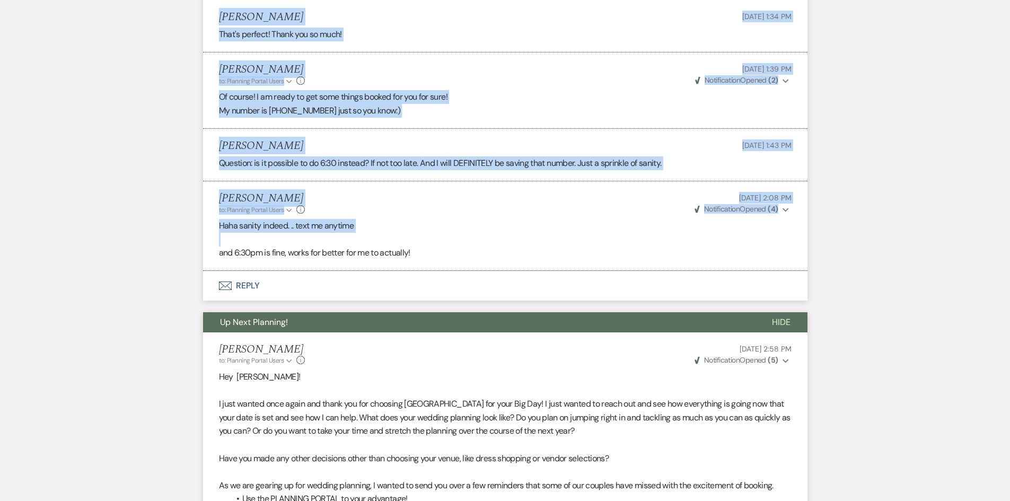
scroll to position [3463, 0]
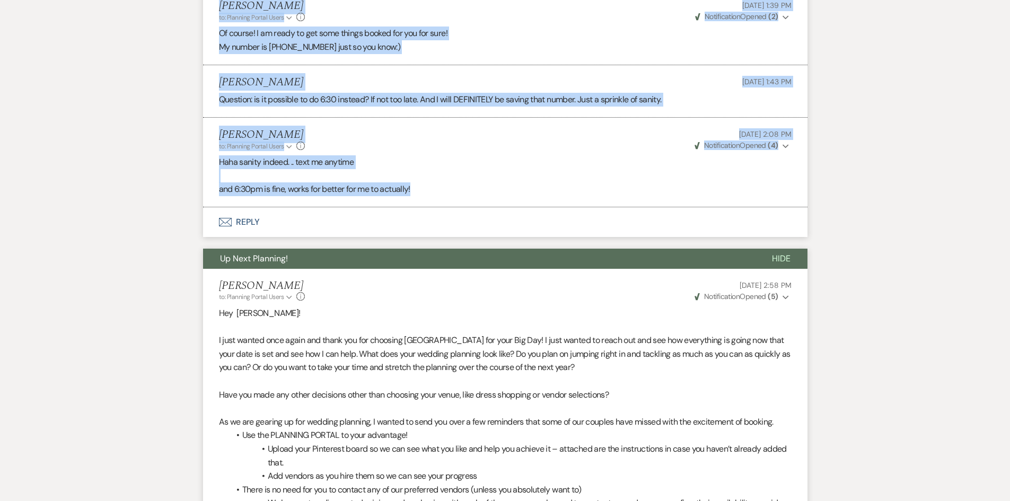
drag, startPoint x: 209, startPoint y: 204, endPoint x: 495, endPoint y: 246, distance: 288.9
copy ul "Grace Davidson Follow-ups Feb 25, 2025, 1:18 PM Good afternoon! I was wondering…"
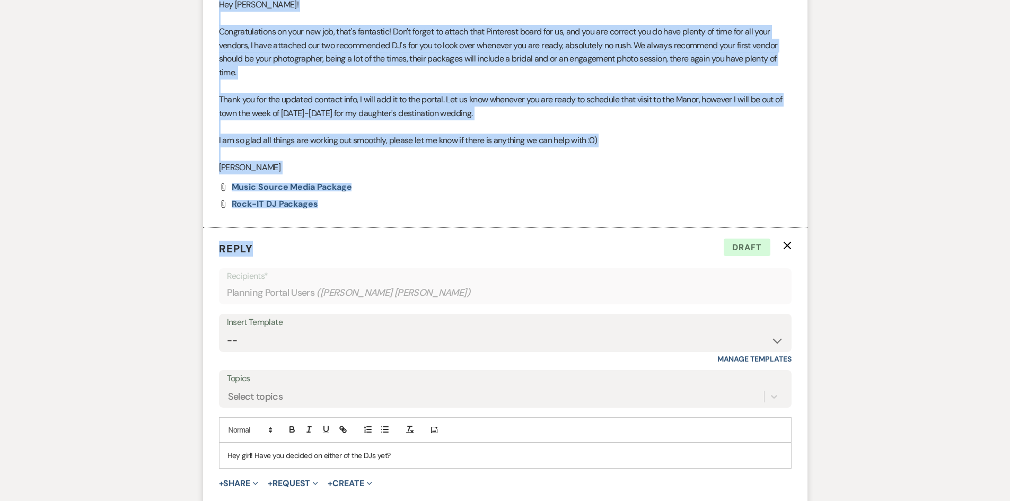
scroll to position [4418, 0]
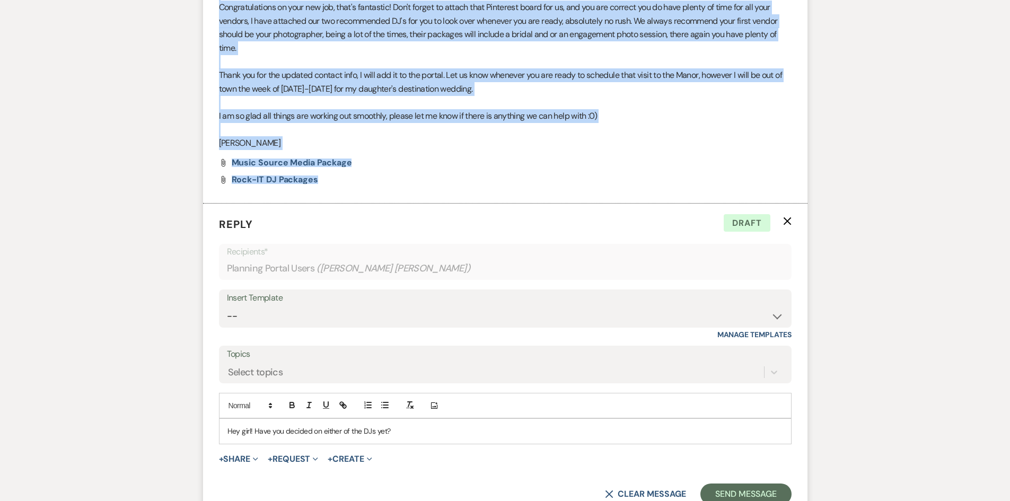
drag, startPoint x: 241, startPoint y: 132, endPoint x: 598, endPoint y: 224, distance: 368.1
copy ul "Robin Prevost to: Planning Portal Users Expand Info Sep 18, 2024, 2:58 PM Weven…"
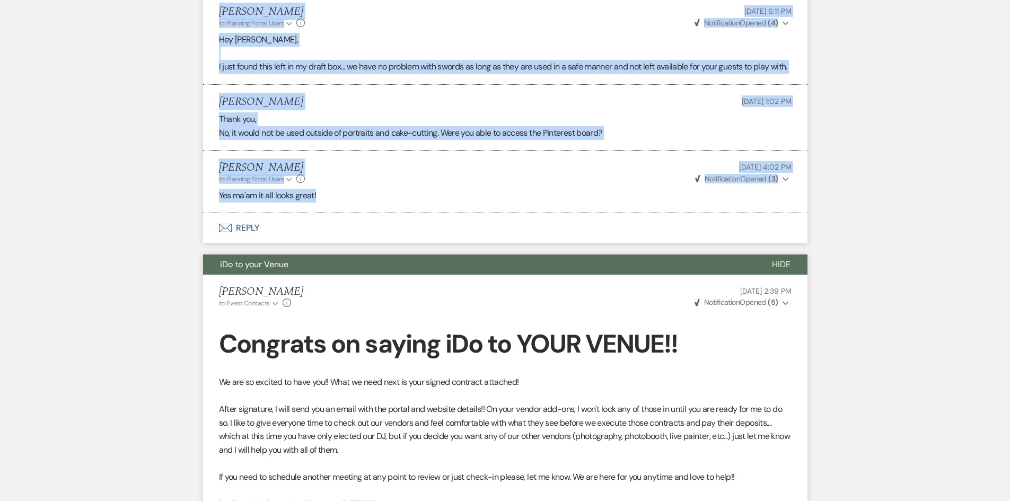
scroll to position [5796, 0]
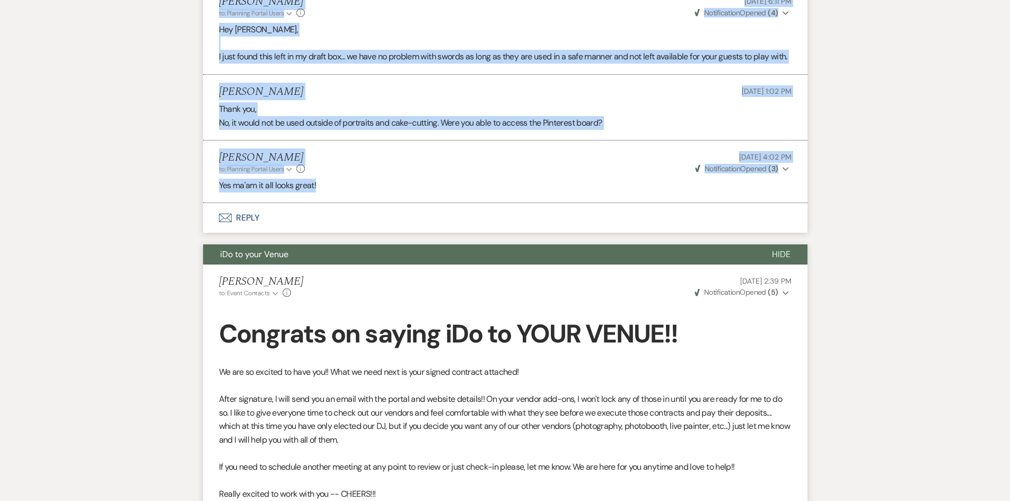
drag, startPoint x: 208, startPoint y: 30, endPoint x: 524, endPoint y: 270, distance: 397.3
copy ul "Robin Prevost to: Planning Portal Users Expand Info Jul 30, 2024, 10:42 AM Weve…"
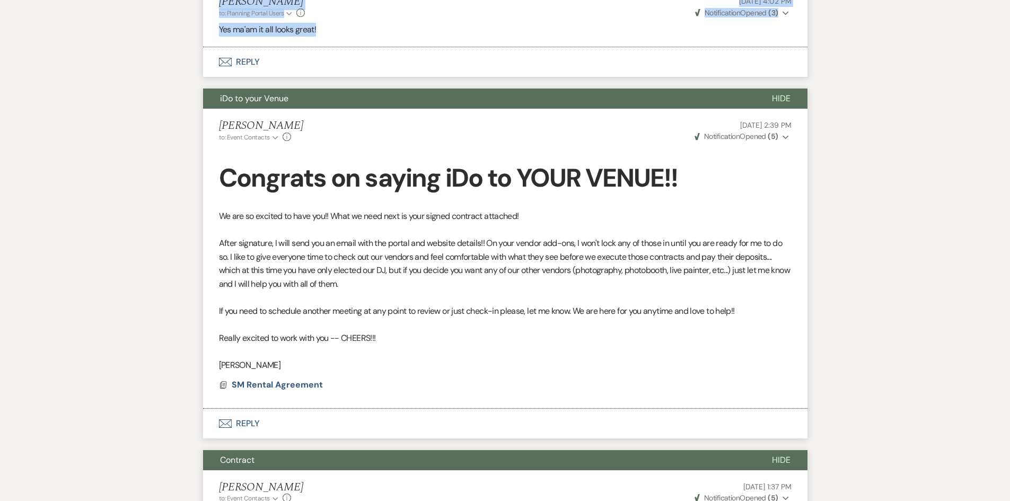
scroll to position [6115, 0]
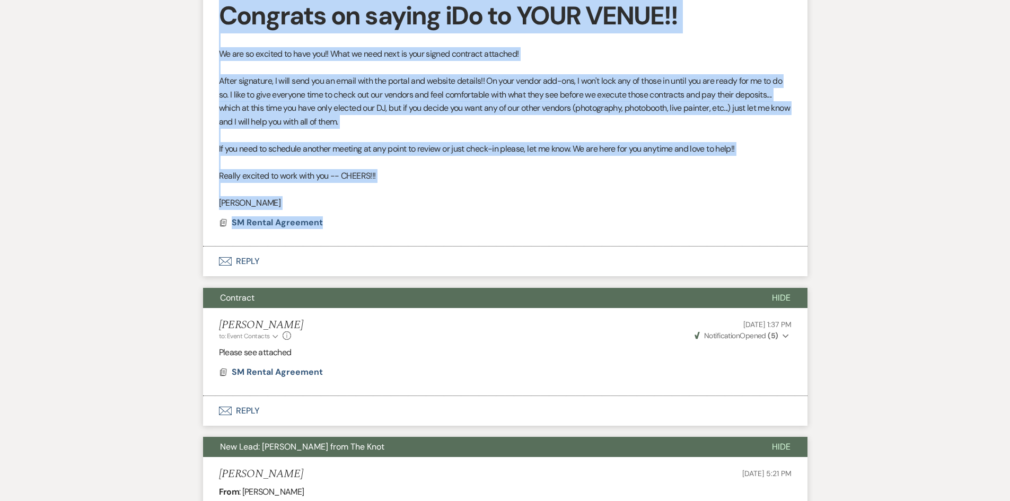
drag, startPoint x: 219, startPoint y: 95, endPoint x: 577, endPoint y: 301, distance: 413.1
click at [577, 247] on li "Brittany Howes to: Event Contacts Expand Info Jul 26, 2024, 2:39 PM Weven Check…" at bounding box center [505, 96] width 605 height 300
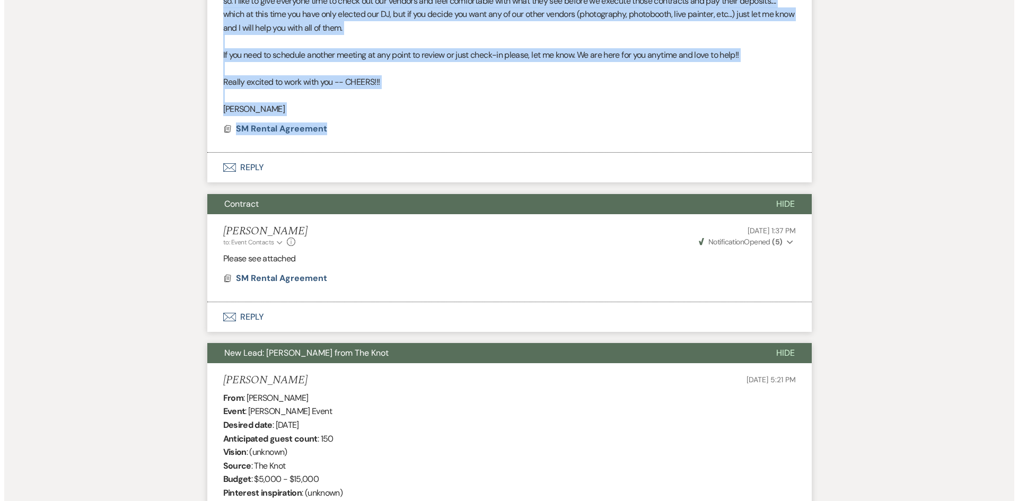
scroll to position [6380, 0]
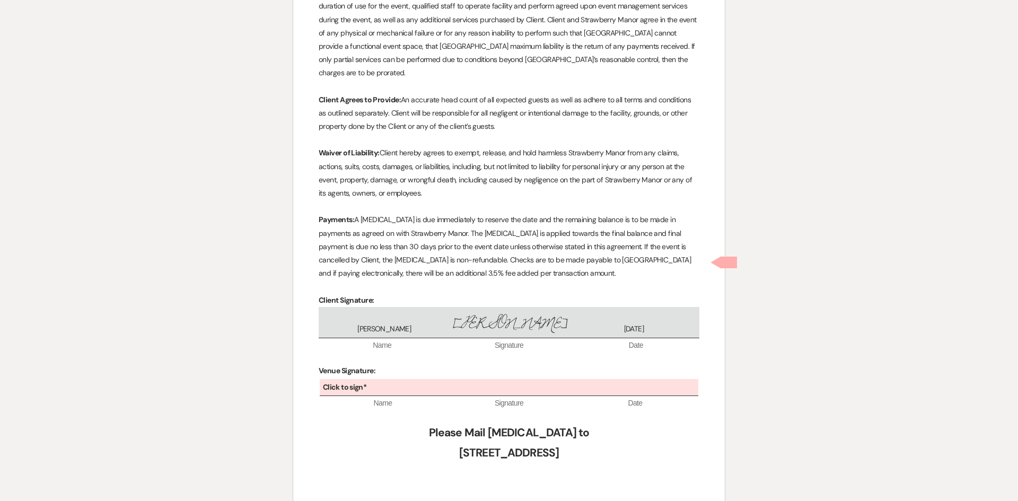
scroll to position [675, 0]
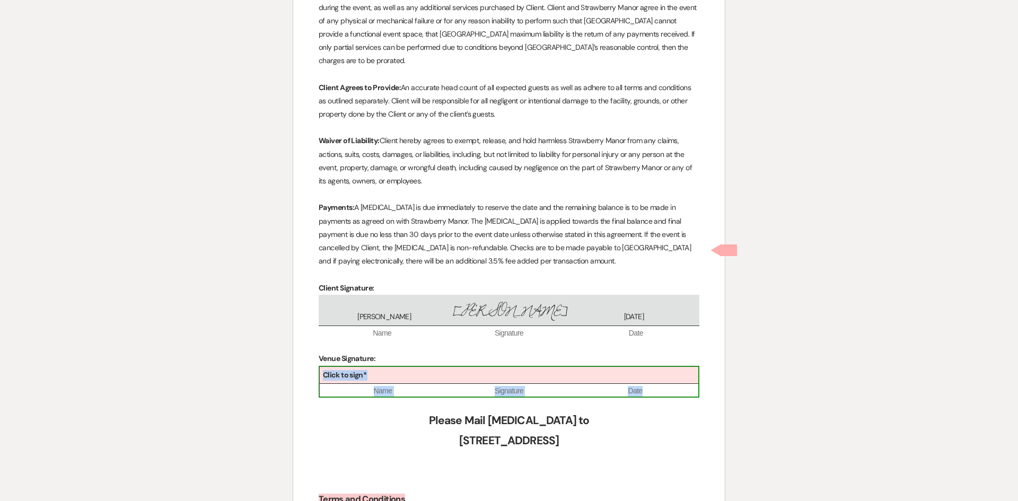
click at [547, 385] on div "Click to sign* Name Signature Date" at bounding box center [509, 382] width 381 height 32
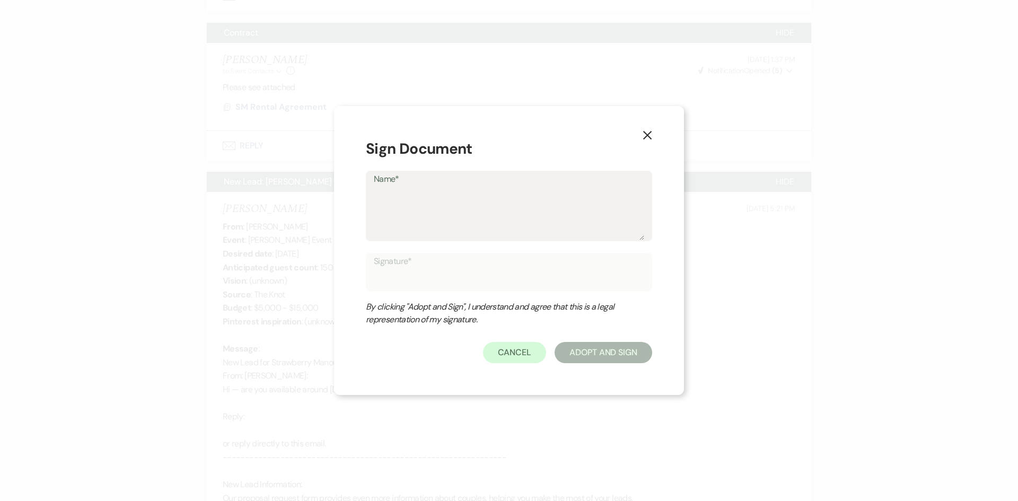
type textarea "B"
type input "B"
type textarea "Br"
type input "Br"
type textarea "Bri"
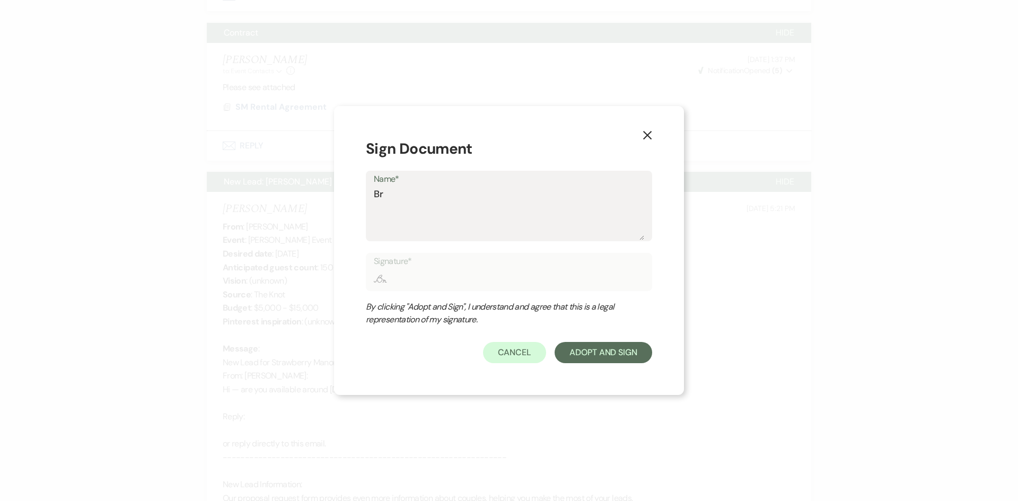
type input "Bri"
type textarea "Brit"
type input "Brit"
type textarea "Britt"
type input "Britt"
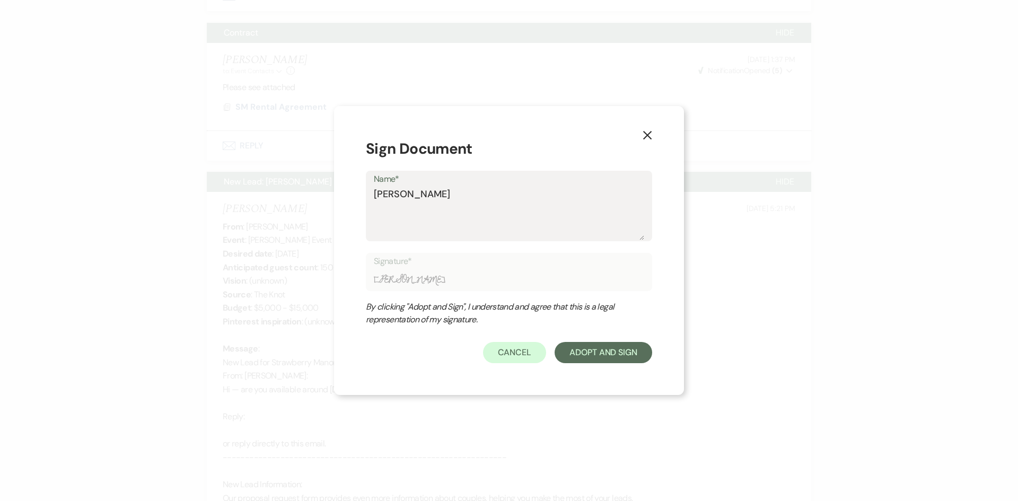
type textarea "Britta"
type input "Britta"
type textarea "Brittan"
type input "Brittan"
type textarea "Brittany"
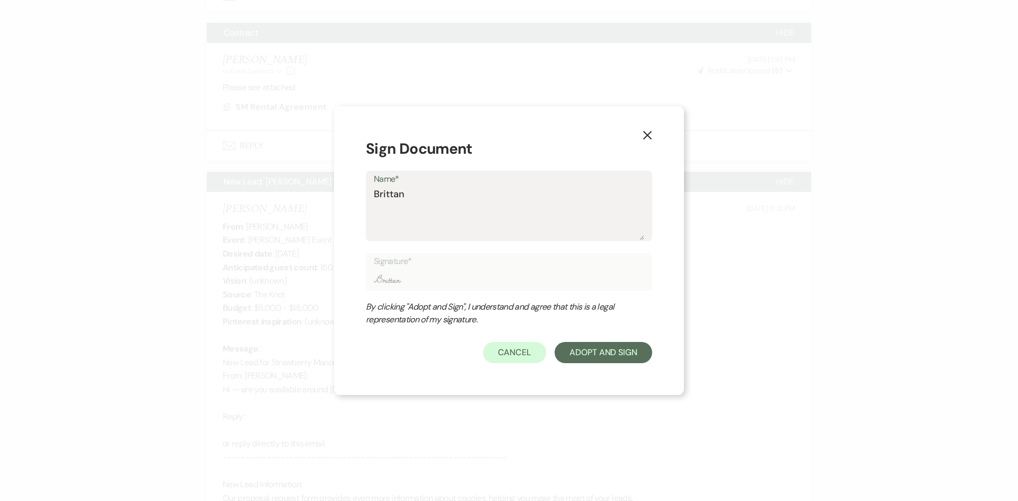
type input "Brittany"
type textarea "Brittany"
type input "Brittany"
type textarea "Brittany H"
type input "Brittany H"
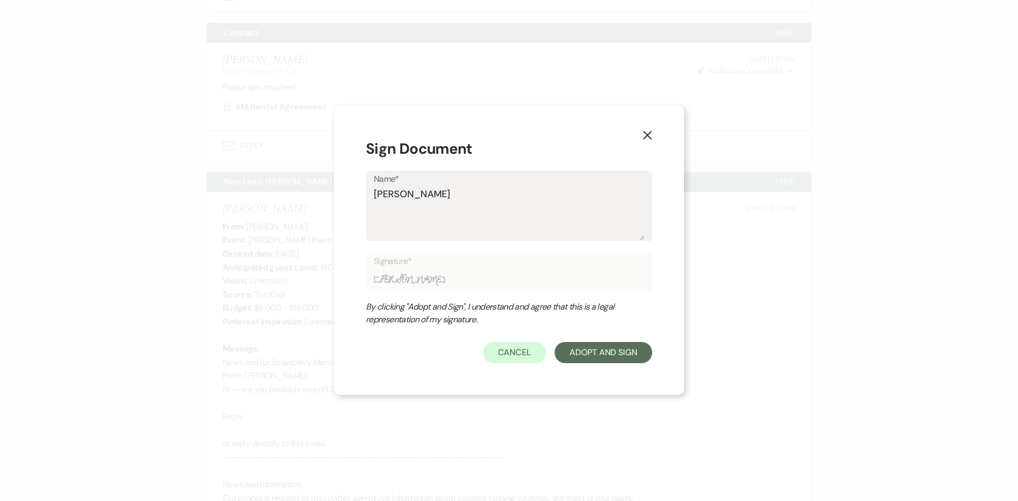
type textarea "Brittany Ho"
type input "Brittany Ho"
type textarea "Brittany How"
type input "Brittany How"
type textarea "Brittany Howe"
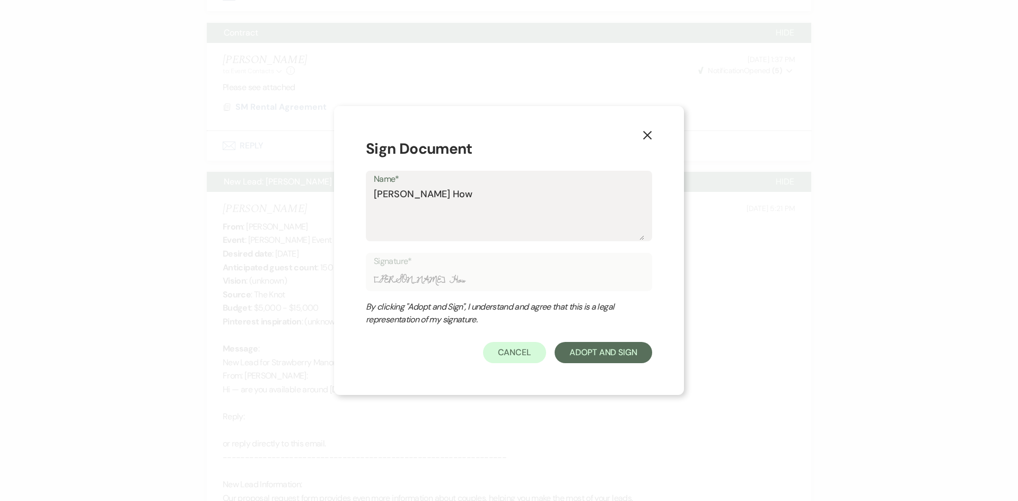
type input "Brittany Howe"
type textarea "Brittany Howes"
type input "Brittany Howes"
type textarea "Brittany Howes"
type input "Brittany Howes"
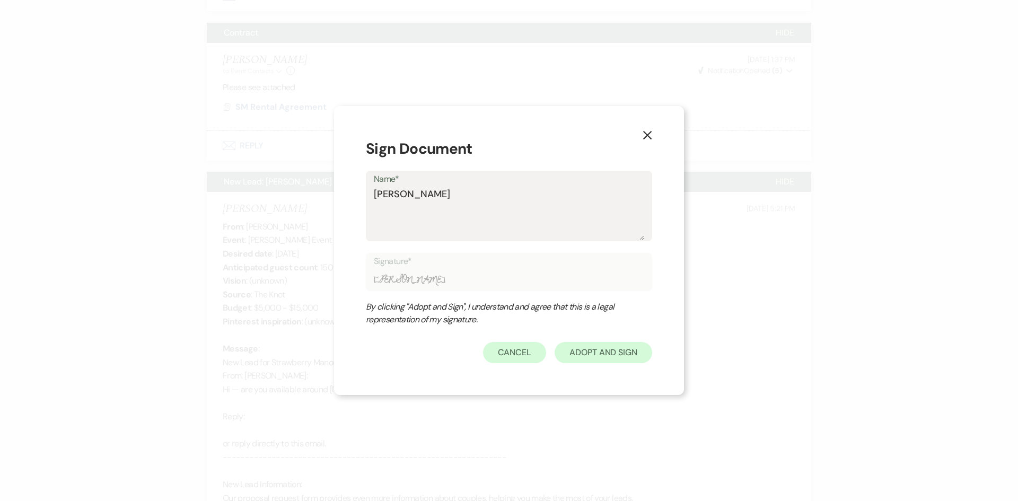
type textarea "Brittany Howes"
click at [583, 350] on button "Adopt And Sign" at bounding box center [604, 352] width 98 height 21
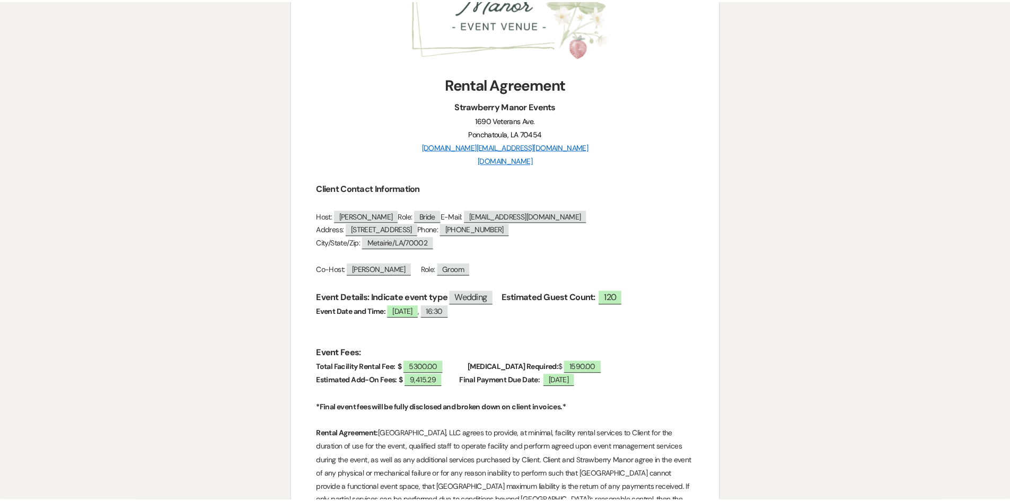
scroll to position [0, 0]
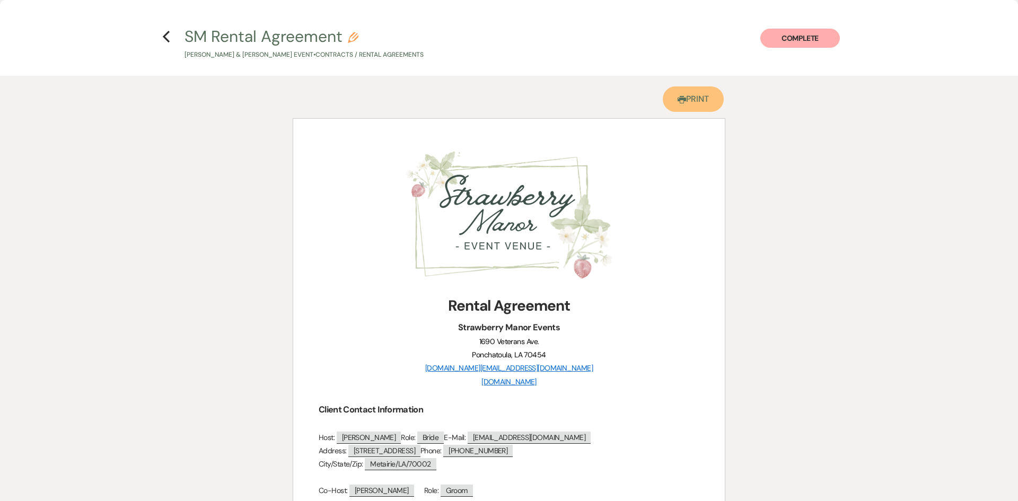
click at [684, 98] on link "Printer Print" at bounding box center [693, 98] width 61 height 25
click at [164, 36] on use "button" at bounding box center [166, 37] width 7 height 12
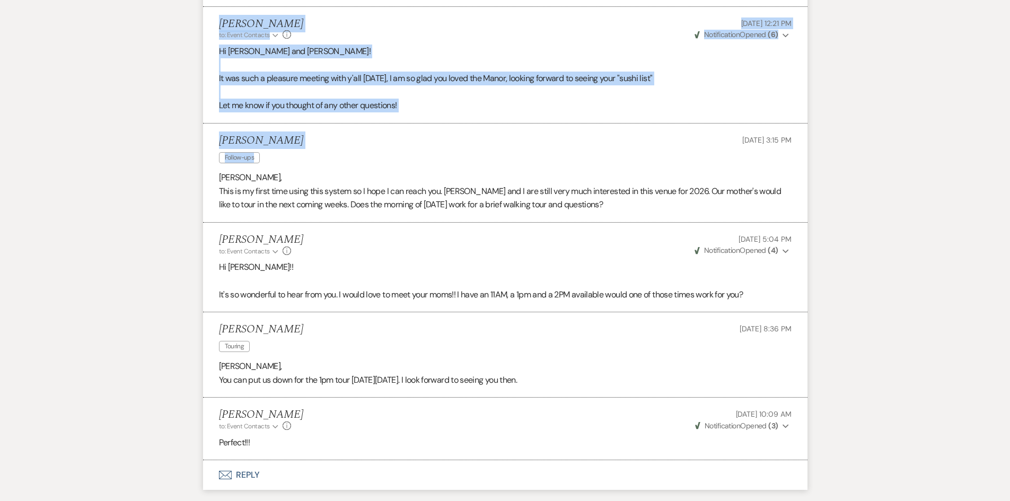
scroll to position [7595, 0]
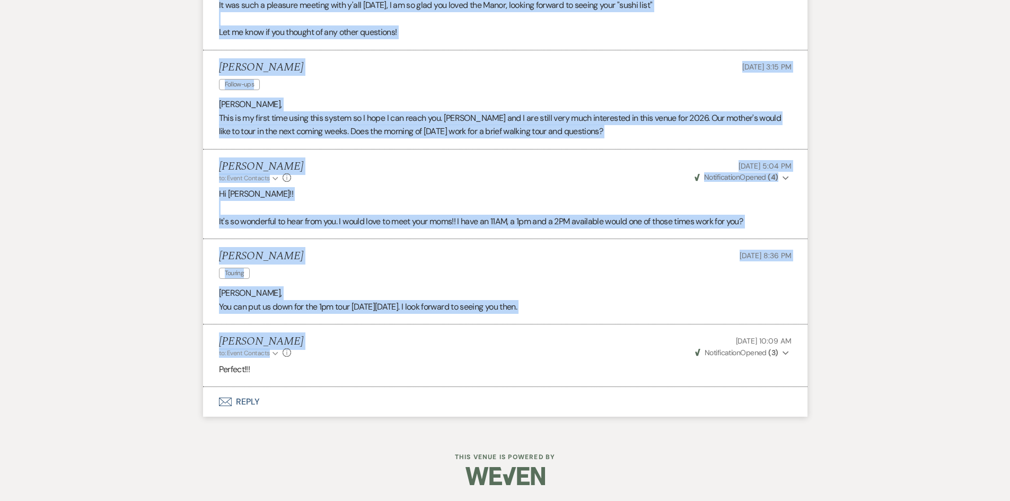
drag, startPoint x: 273, startPoint y: 100, endPoint x: 603, endPoint y: 336, distance: 405.2
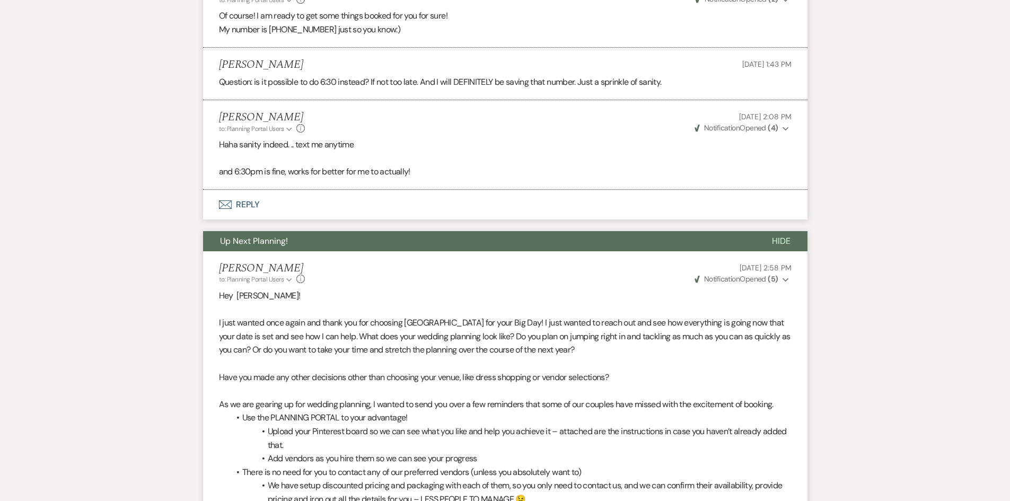
scroll to position [3300, 0]
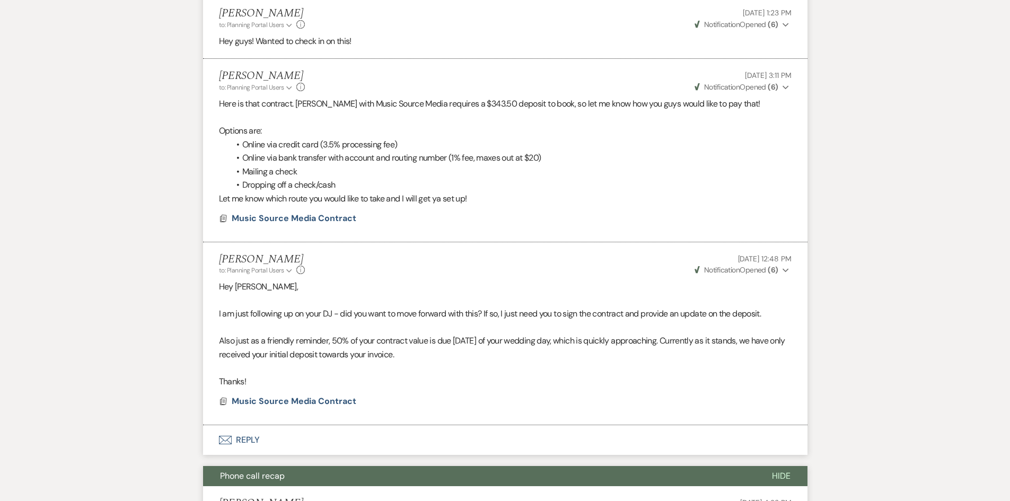
scroll to position [1073, 0]
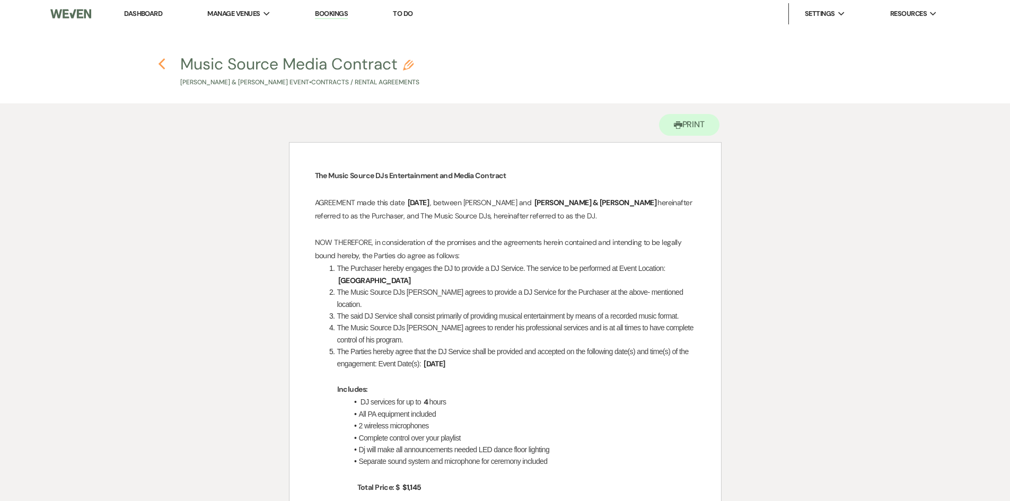
click at [164, 63] on icon "Previous" at bounding box center [162, 64] width 8 height 13
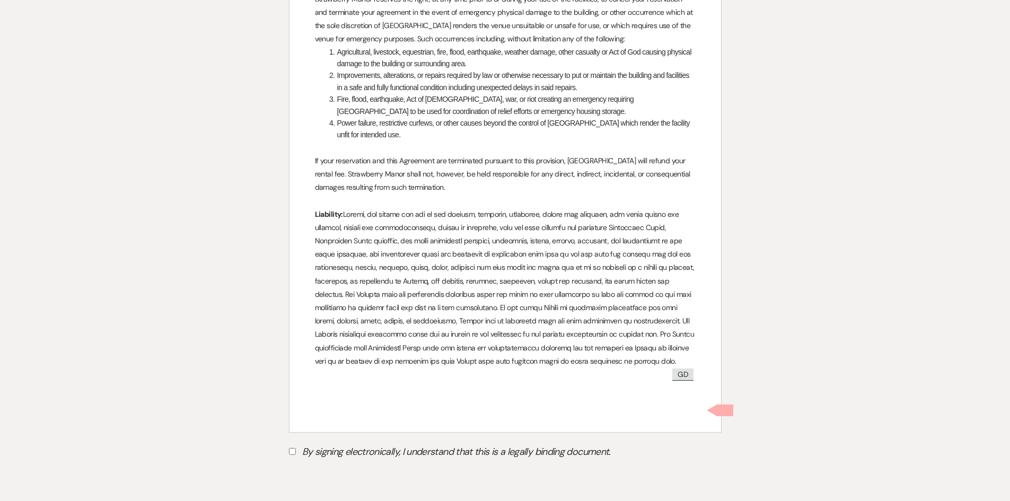
scroll to position [3652, 0]
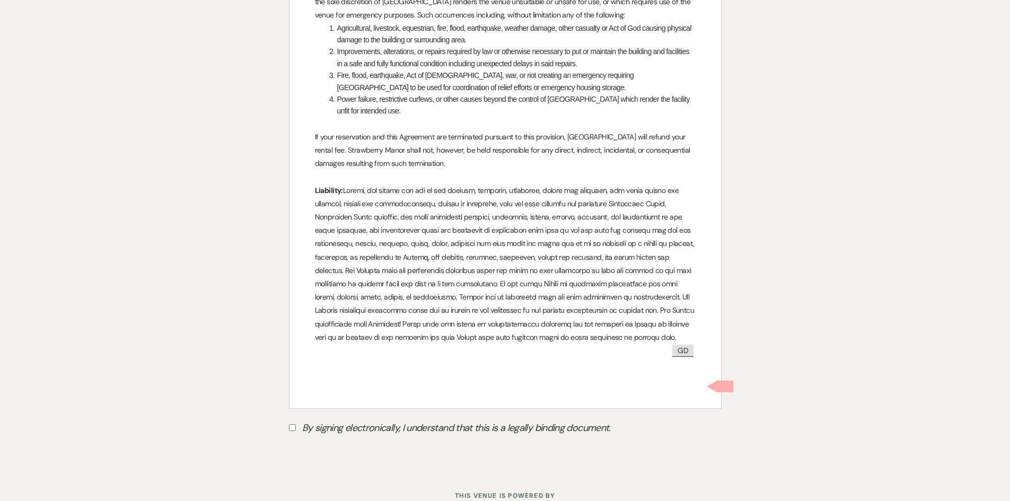
click at [294, 424] on input "By signing electronically, I understand that this is a legally binding document." at bounding box center [292, 427] width 7 height 7
checkbox input "true"
click at [306, 445] on button "Submit" at bounding box center [326, 454] width 74 height 19
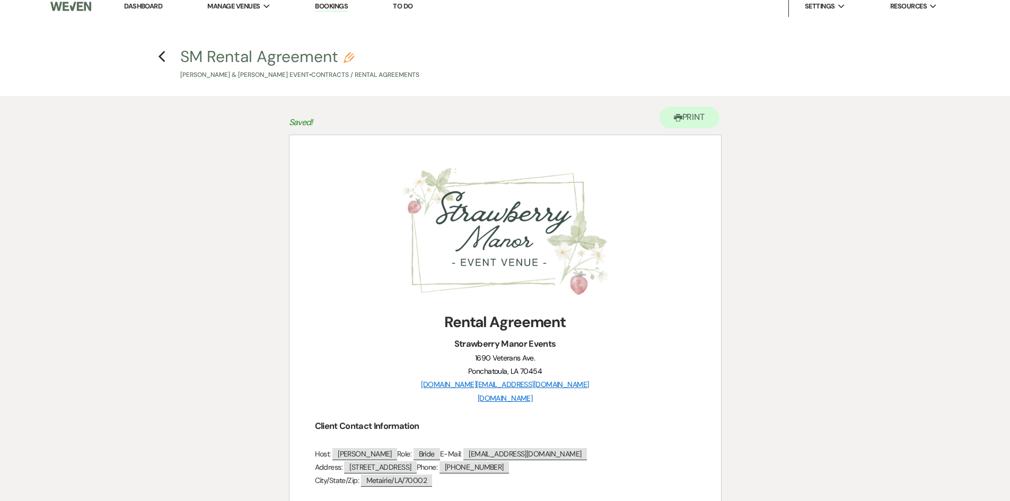
scroll to position [0, 0]
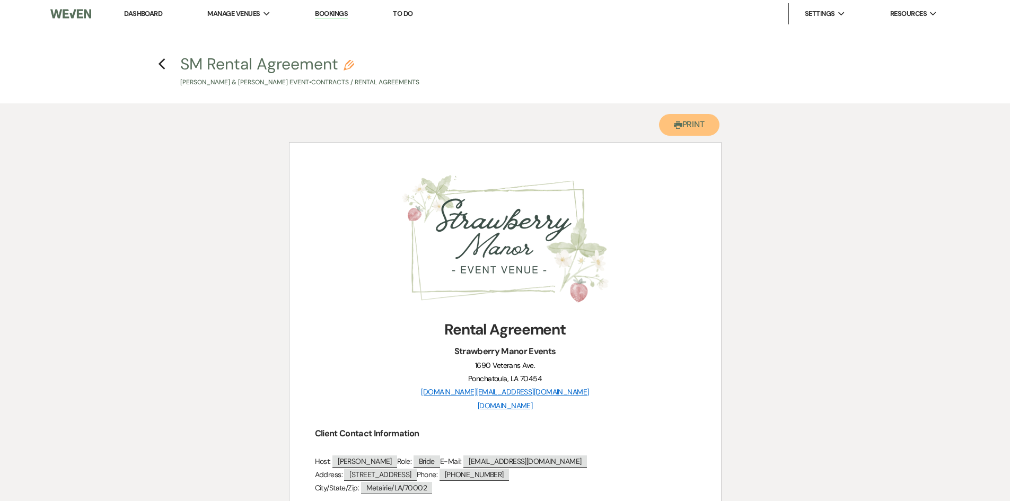
click at [695, 126] on button "Printer Print" at bounding box center [689, 125] width 61 height 22
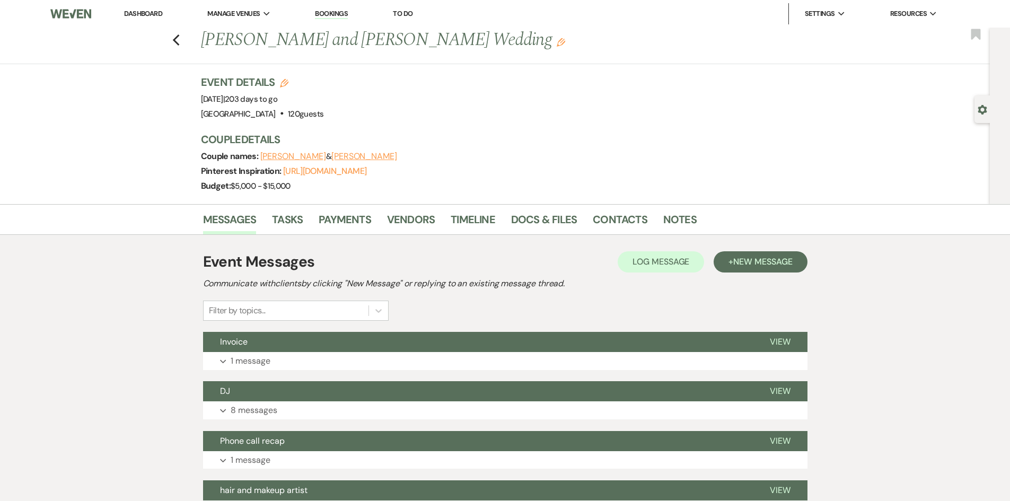
click at [146, 15] on link "Dashboard" at bounding box center [143, 13] width 38 height 9
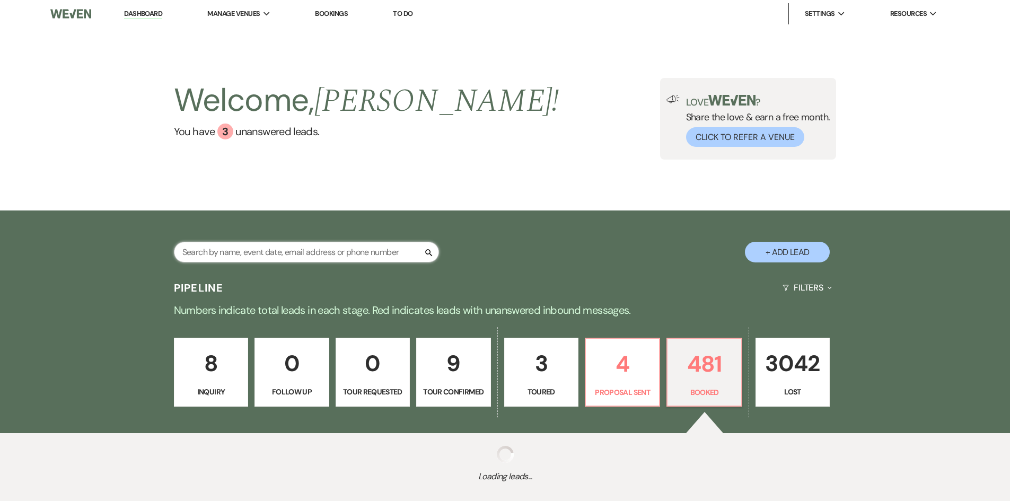
click at [255, 253] on input "text" at bounding box center [306, 252] width 265 height 21
type input "shelton"
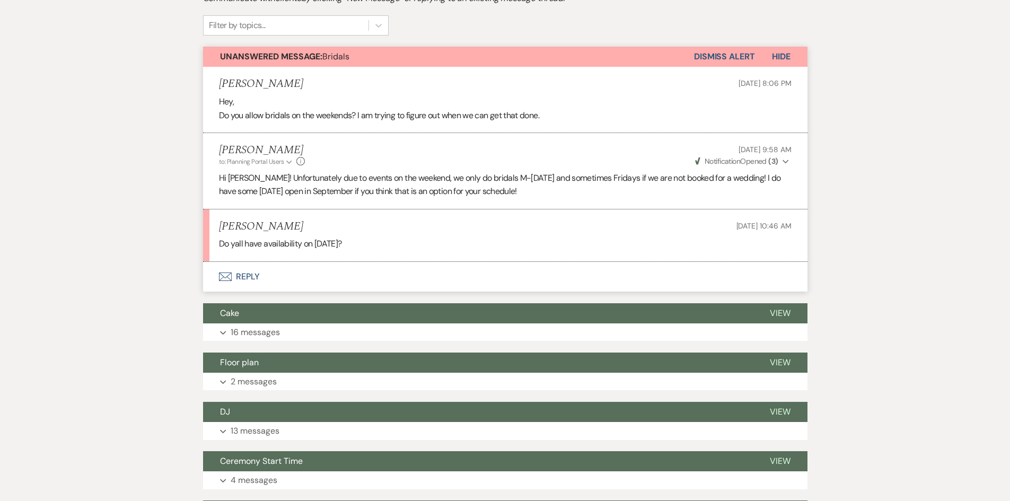
scroll to position [265, 0]
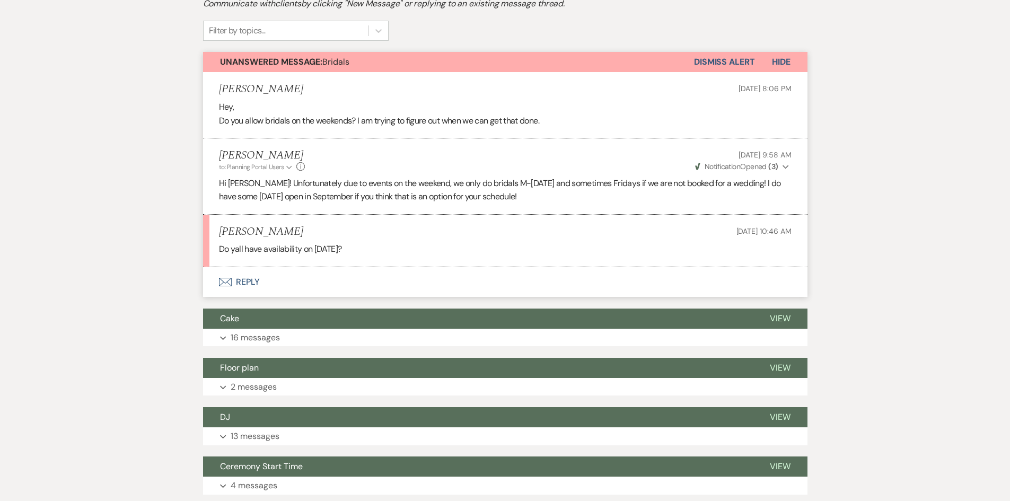
click at [272, 285] on button "Envelope Reply" at bounding box center [505, 282] width 605 height 30
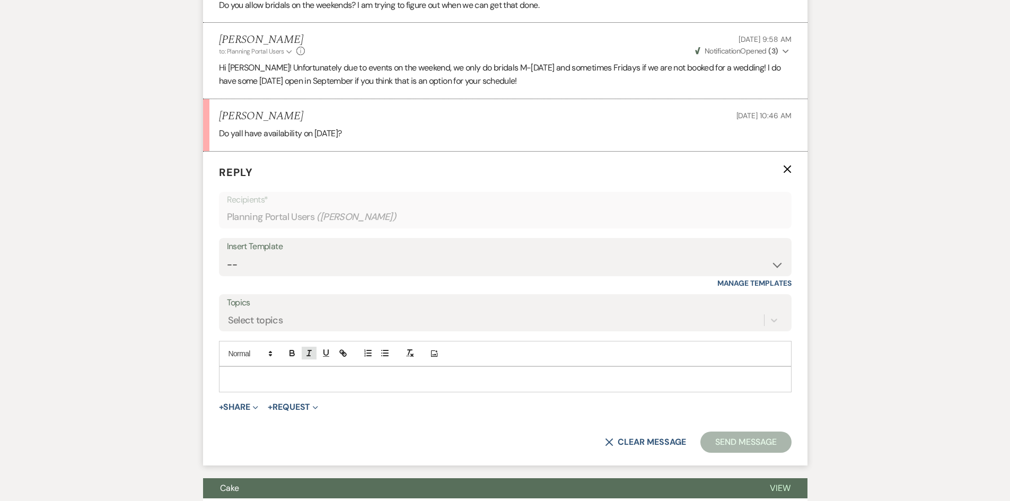
scroll to position [391, 0]
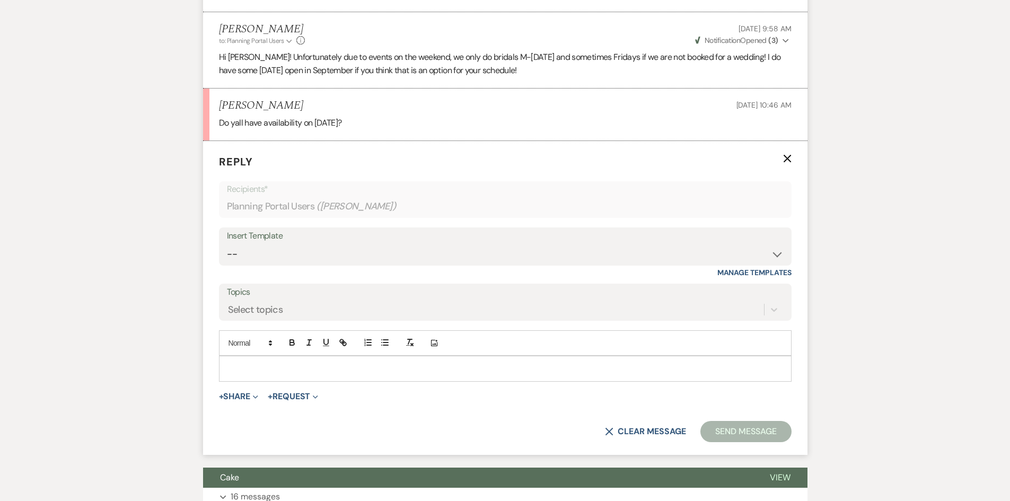
click at [313, 364] on p at bounding box center [505, 369] width 556 height 12
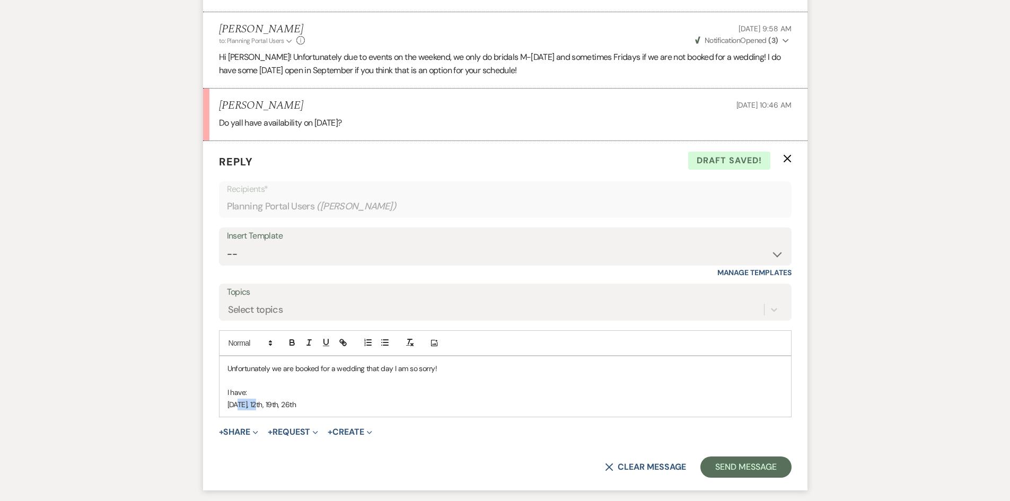
drag, startPoint x: 251, startPoint y: 399, endPoint x: 240, endPoint y: 398, distance: 11.7
click at [240, 399] on p "September 5th, 12th, 19th, 26th" at bounding box center [505, 405] width 556 height 12
drag, startPoint x: 263, startPoint y: 389, endPoint x: 225, endPoint y: 391, distance: 38.2
click at [225, 391] on div "Unfortunately we are booked for a wedding that day I am so sorry! I have: Septe…" at bounding box center [506, 386] width 572 height 60
click at [257, 391] on p "Available Fridays I have:" at bounding box center [505, 393] width 556 height 12
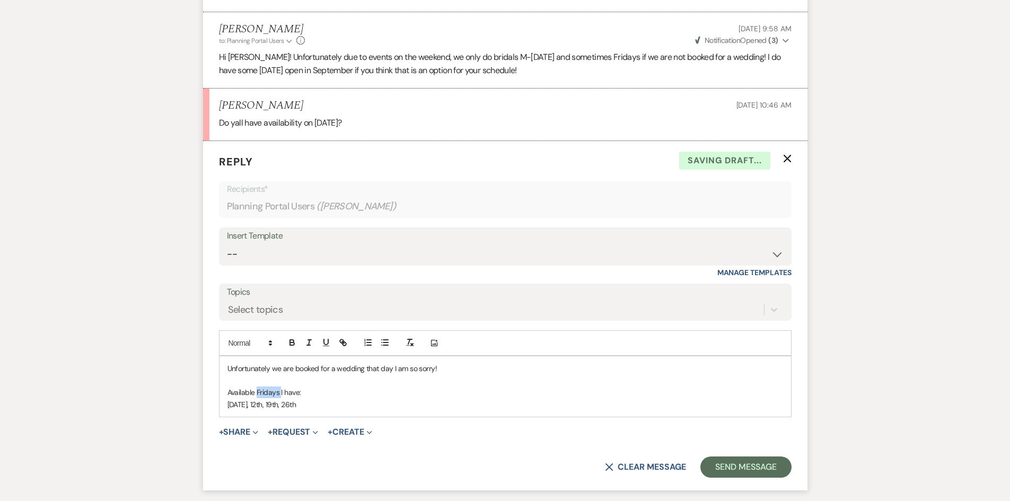
click at [257, 391] on p "Available Fridays I have:" at bounding box center [505, 393] width 556 height 12
drag, startPoint x: 257, startPoint y: 391, endPoint x: 325, endPoint y: 347, distance: 80.5
click at [260, 389] on p "Available Fridays I have:" at bounding box center [505, 393] width 556 height 12
click at [294, 344] on icon "button" at bounding box center [292, 344] width 4 height 3
click at [304, 340] on icon "button" at bounding box center [309, 343] width 10 height 10
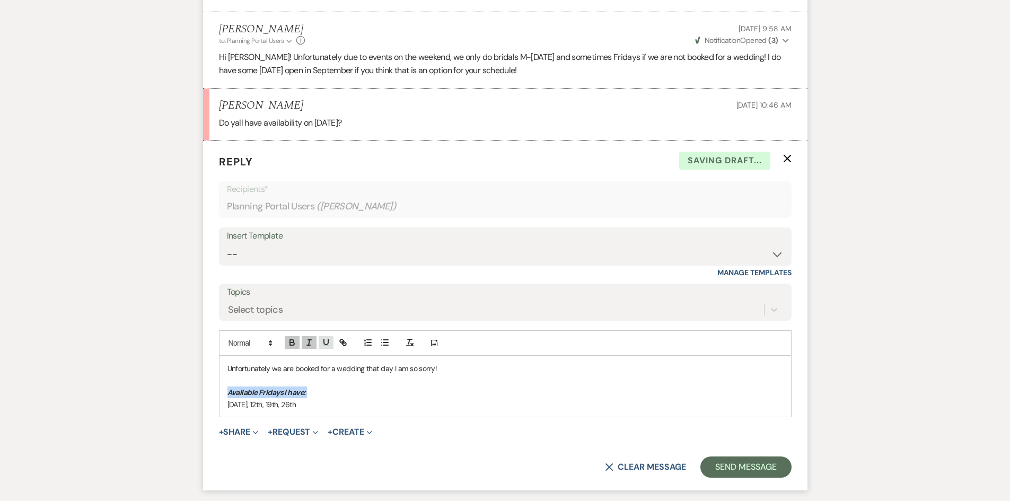
click at [320, 336] on button "button" at bounding box center [326, 342] width 15 height 13
drag, startPoint x: 396, startPoint y: 435, endPoint x: 396, endPoint y: 417, distance: 17.5
click at [396, 433] on div "+ Share Expand Doc Upload Documents Add Photo Images Pref Vendors Preferred ven…" at bounding box center [505, 432] width 573 height 13
click at [727, 459] on button "Send Message" at bounding box center [745, 467] width 91 height 21
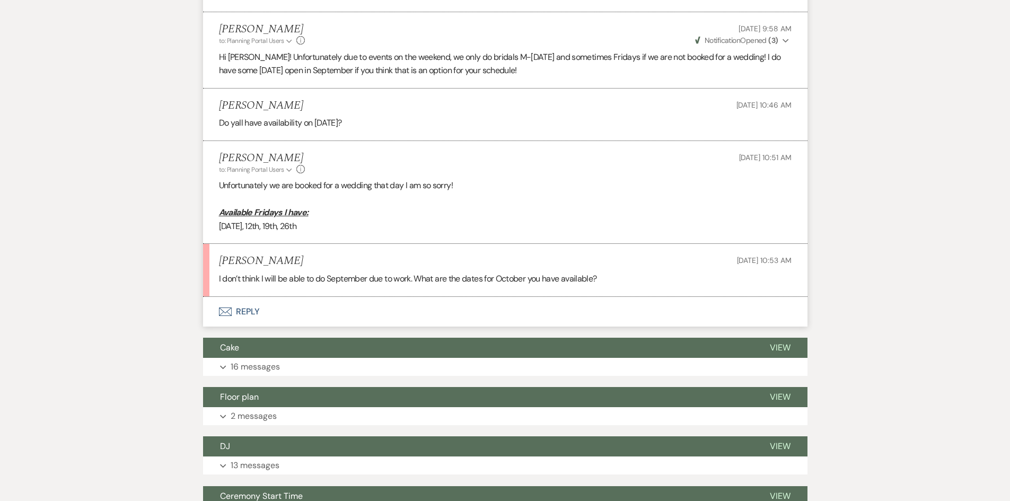
click at [252, 317] on button "Envelope Reply" at bounding box center [505, 312] width 605 height 30
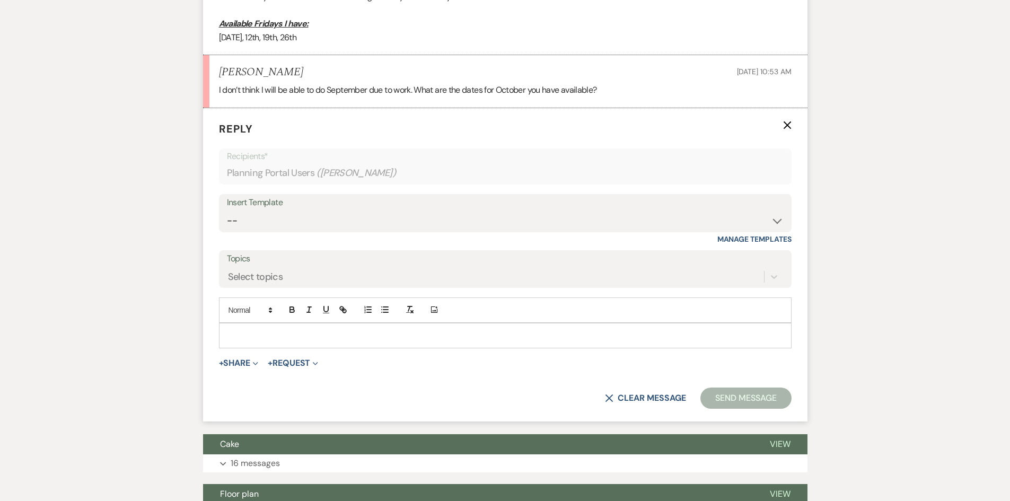
scroll to position [594, 0]
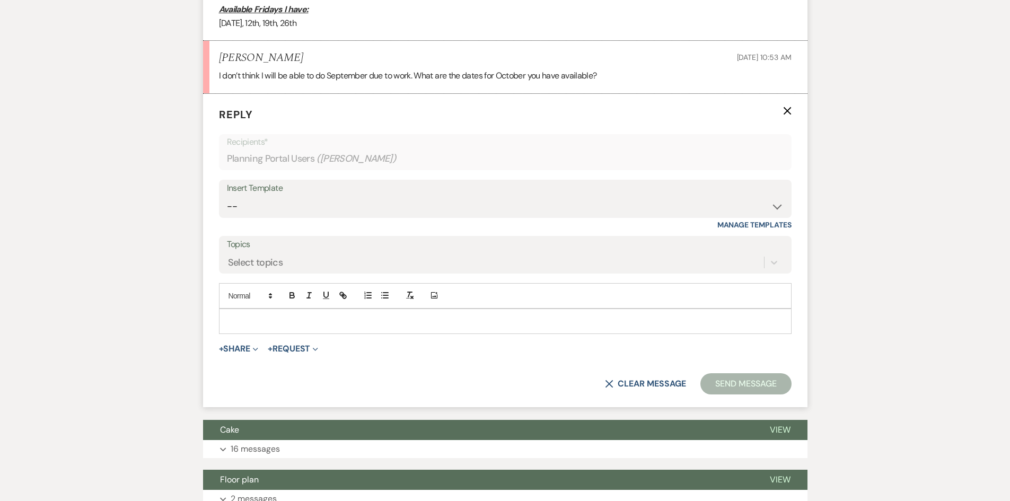
click at [260, 327] on p at bounding box center [505, 322] width 556 height 12
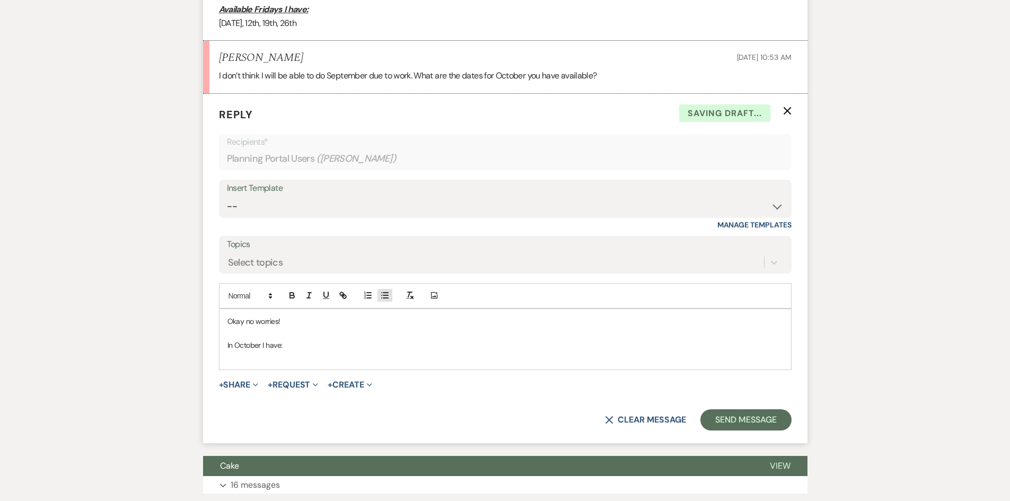
click at [382, 296] on icon "button" at bounding box center [385, 296] width 10 height 10
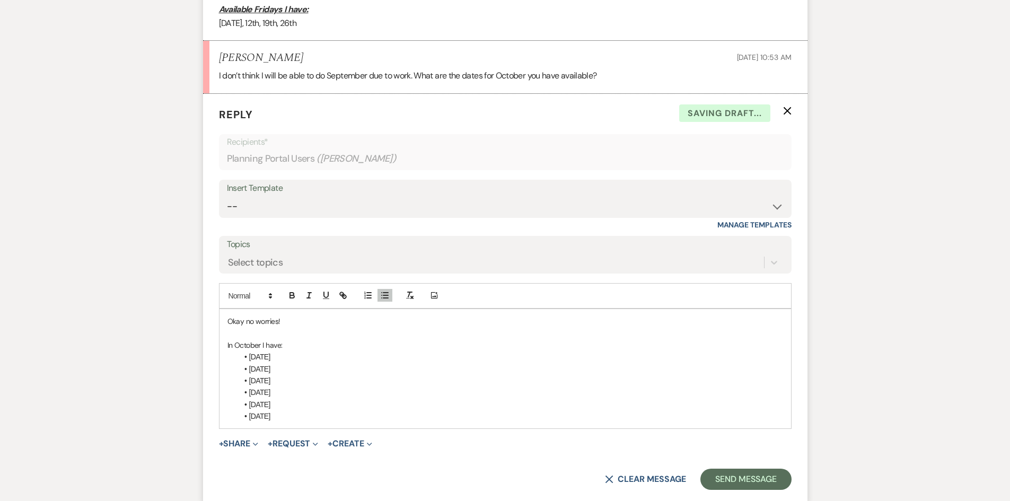
click at [301, 396] on li "Oct 14th" at bounding box center [510, 393] width 545 height 12
click at [290, 405] on li "Oct 20" at bounding box center [510, 405] width 545 height 12
click at [283, 410] on li "Oct 20th" at bounding box center [510, 405] width 545 height 12
click at [282, 419] on li "Oct 21st" at bounding box center [510, 416] width 545 height 12
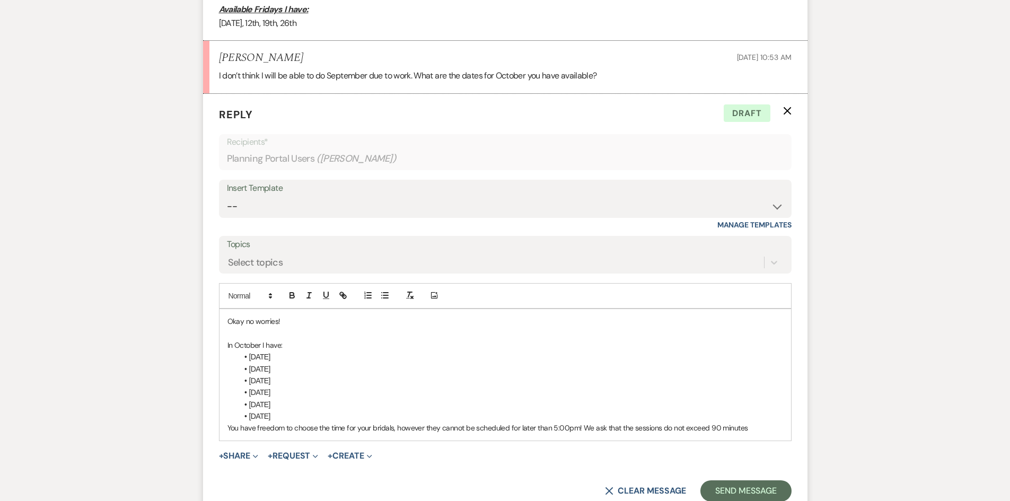
click at [349, 416] on li "Oct 21st" at bounding box center [510, 416] width 545 height 12
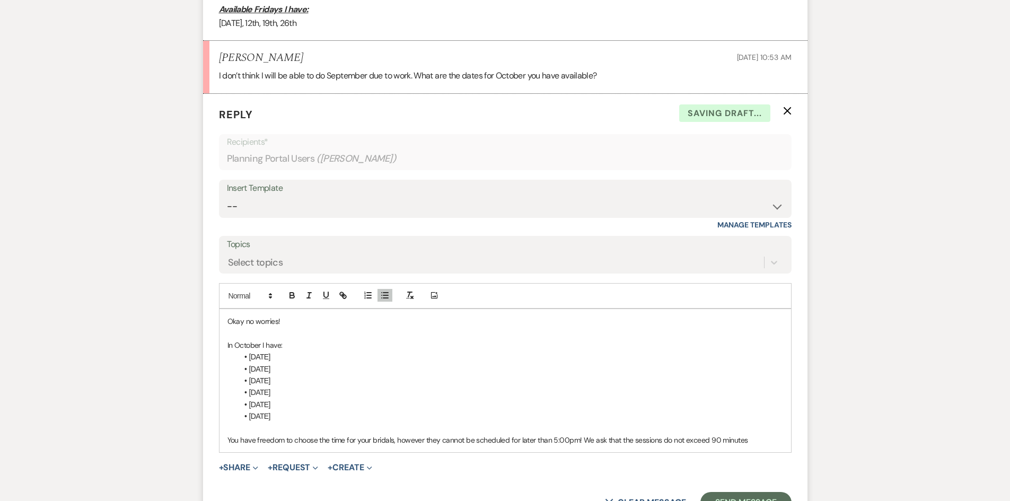
drag, startPoint x: 766, startPoint y: 439, endPoint x: 798, endPoint y: 444, distance: 31.7
click at [780, 442] on p "You have freedom to choose the time for your bridals, however they cannot be sc…" at bounding box center [505, 440] width 556 height 12
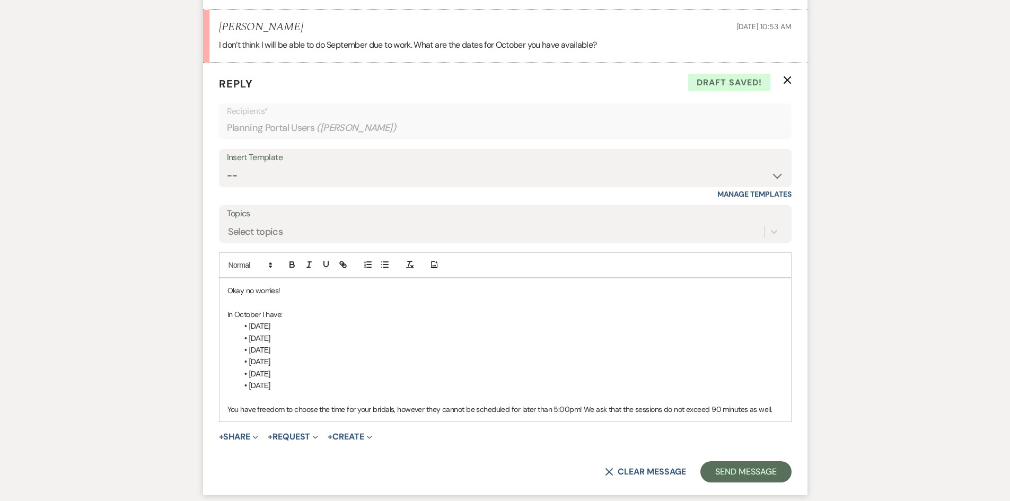
scroll to position [647, 0]
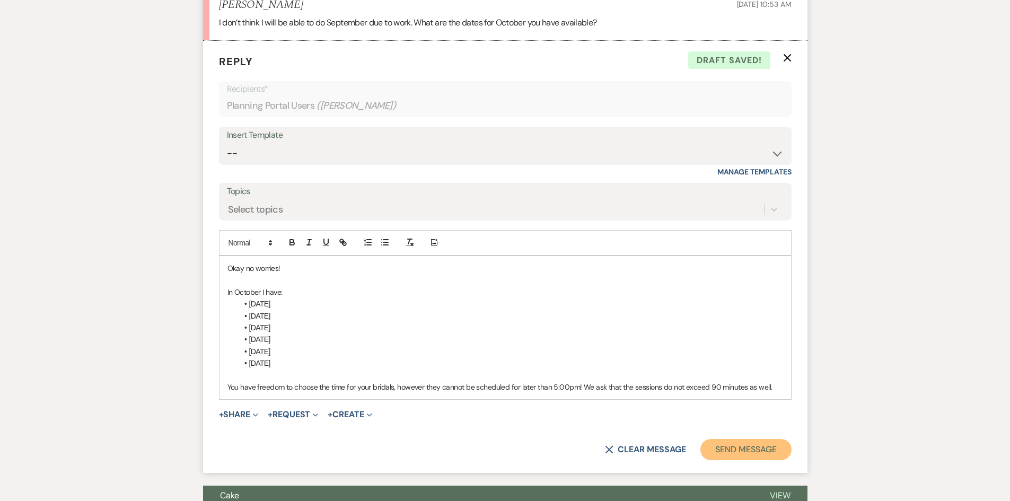
click at [728, 452] on button "Send Message" at bounding box center [745, 449] width 91 height 21
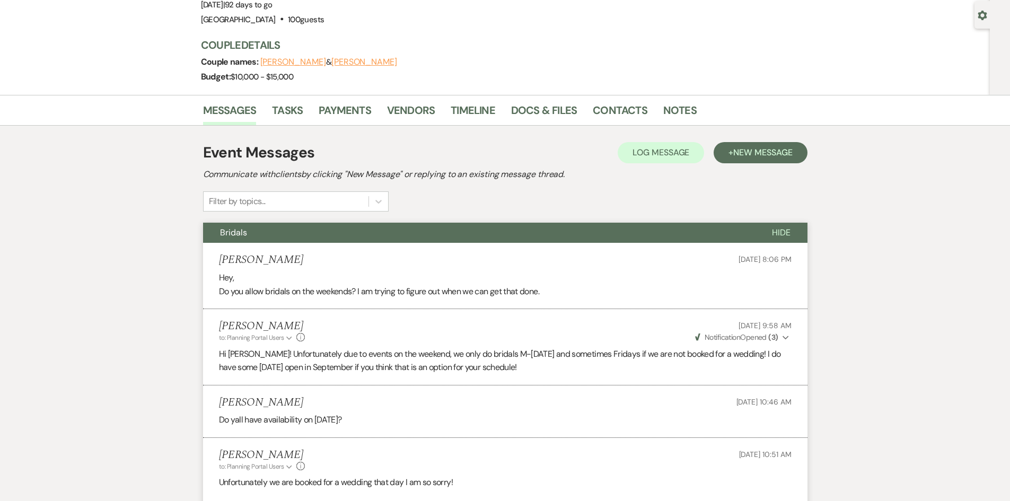
scroll to position [0, 0]
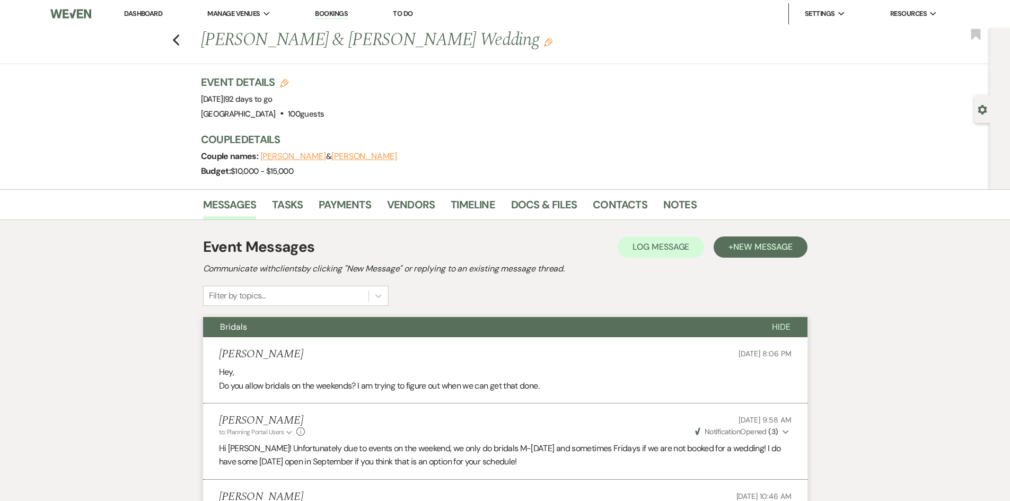
click at [125, 7] on li "Dashboard" at bounding box center [143, 13] width 49 height 21
click at [124, 10] on link "Dashboard" at bounding box center [143, 13] width 38 height 9
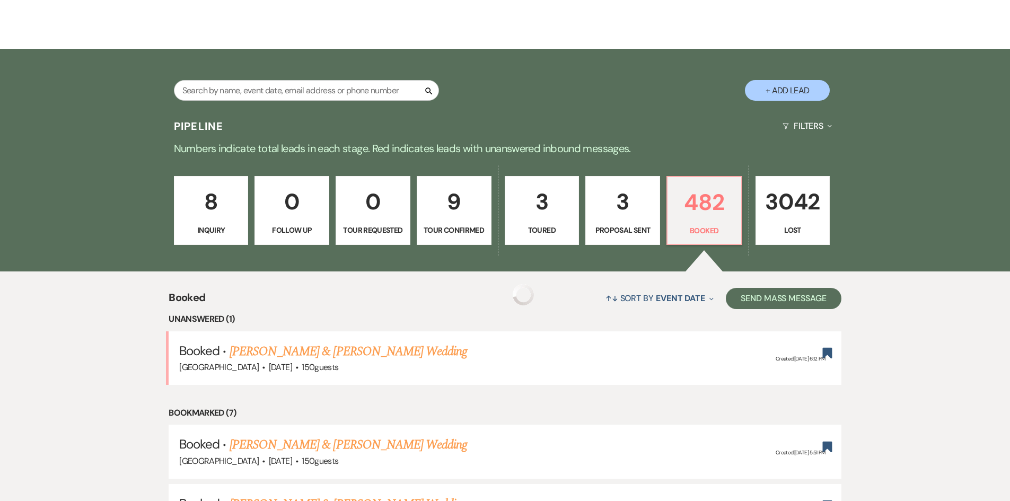
scroll to position [53, 0]
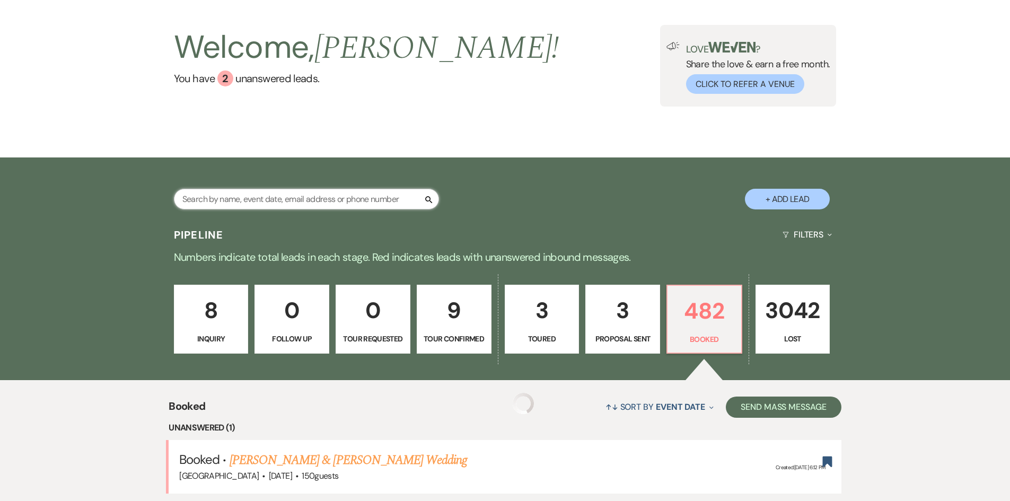
click at [273, 202] on input "text" at bounding box center [306, 199] width 265 height 21
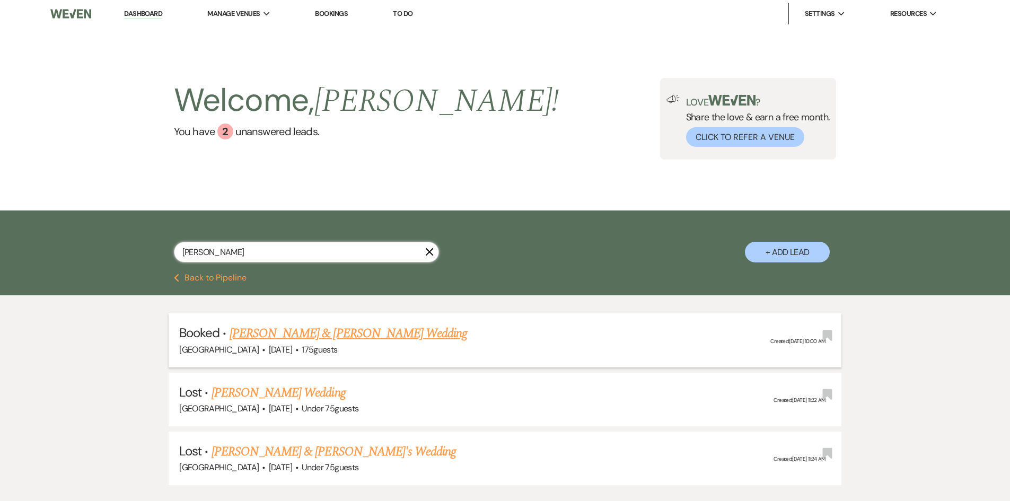
type input "shelton"
click at [323, 329] on link "Ethan Bell & Savannah Shelton's Wedding" at bounding box center [349, 333] width 238 height 19
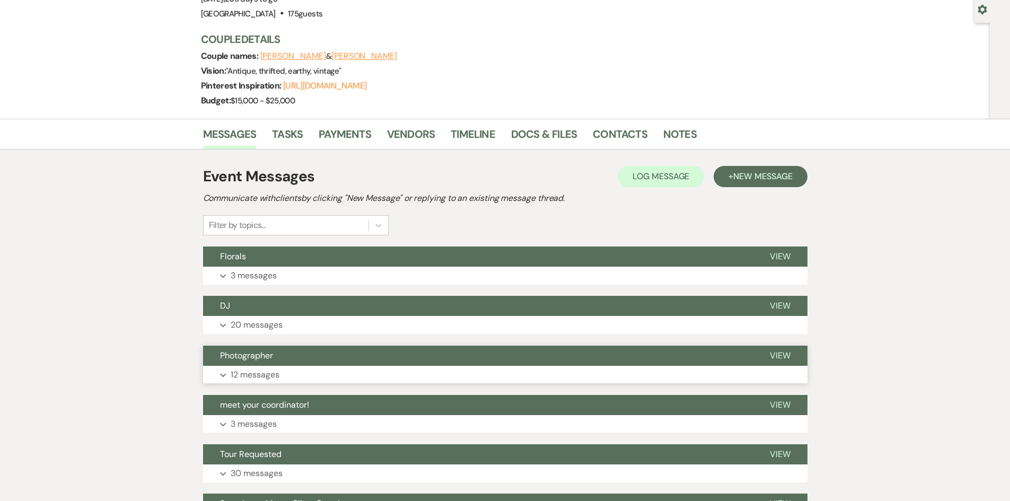
scroll to position [212, 0]
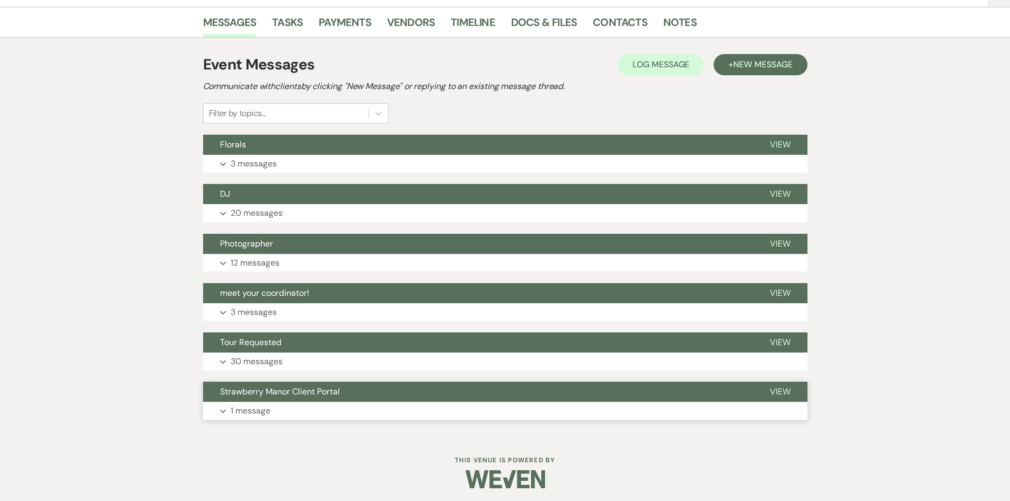
click at [286, 418] on button "Expand 1 message" at bounding box center [505, 411] width 605 height 18
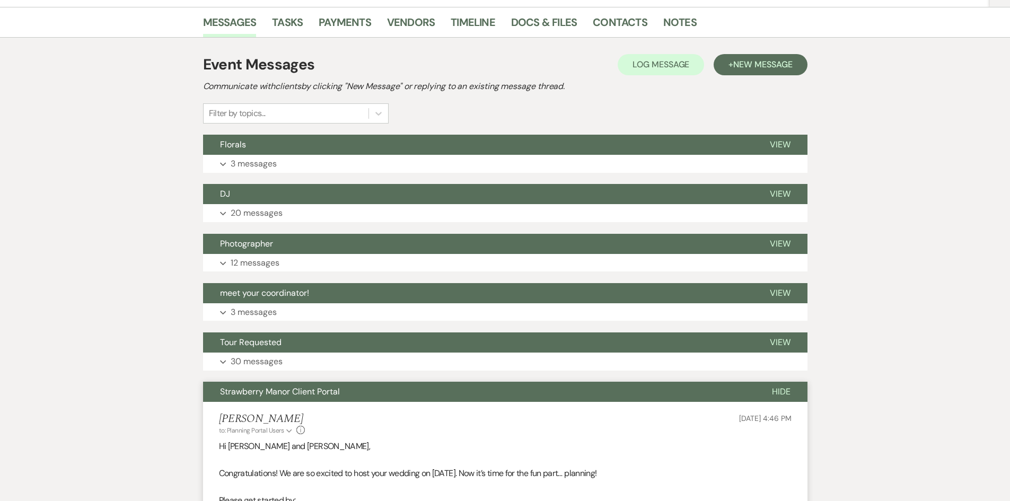
drag, startPoint x: 276, startPoint y: 366, endPoint x: 270, endPoint y: 330, distance: 37.0
click at [275, 361] on p "30 messages" at bounding box center [257, 362] width 52 height 14
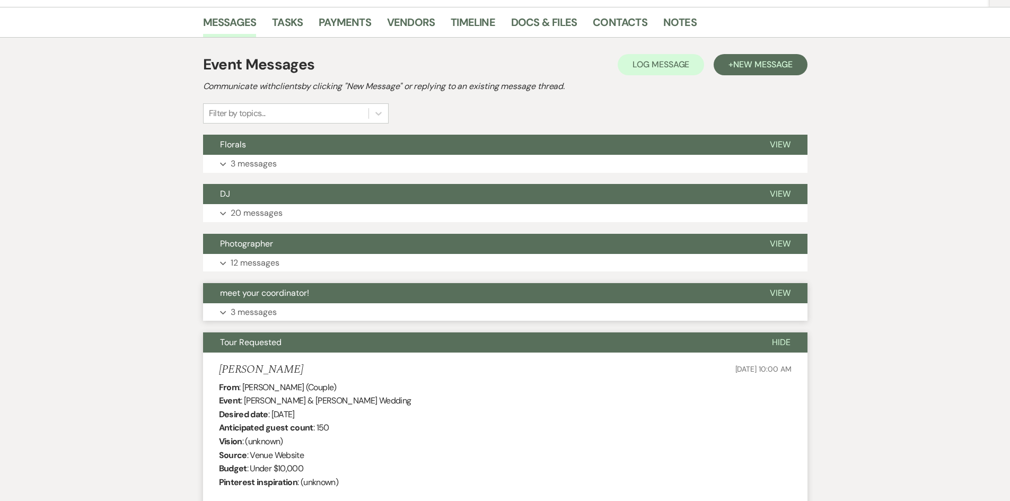
click at [266, 298] on span "meet your coordinator!" at bounding box center [264, 292] width 89 height 11
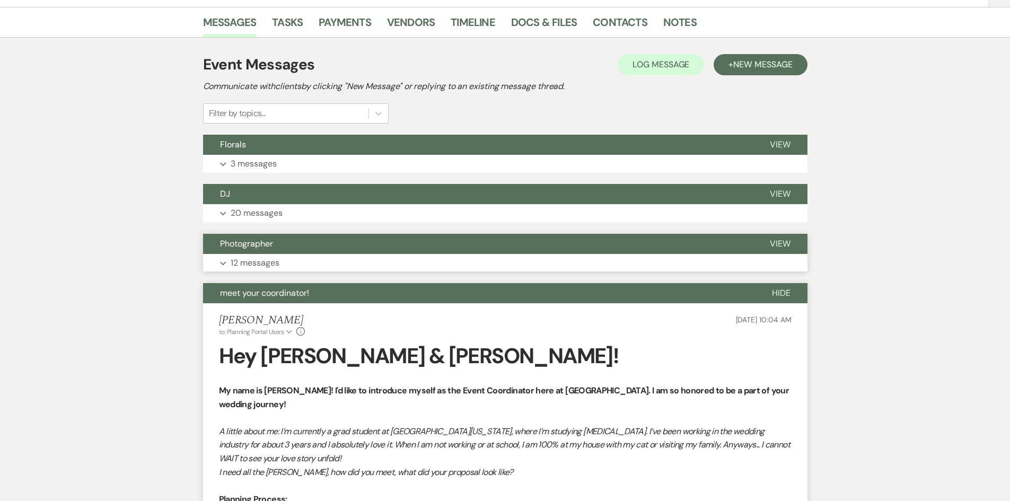
click at [255, 264] on p "12 messages" at bounding box center [255, 263] width 49 height 14
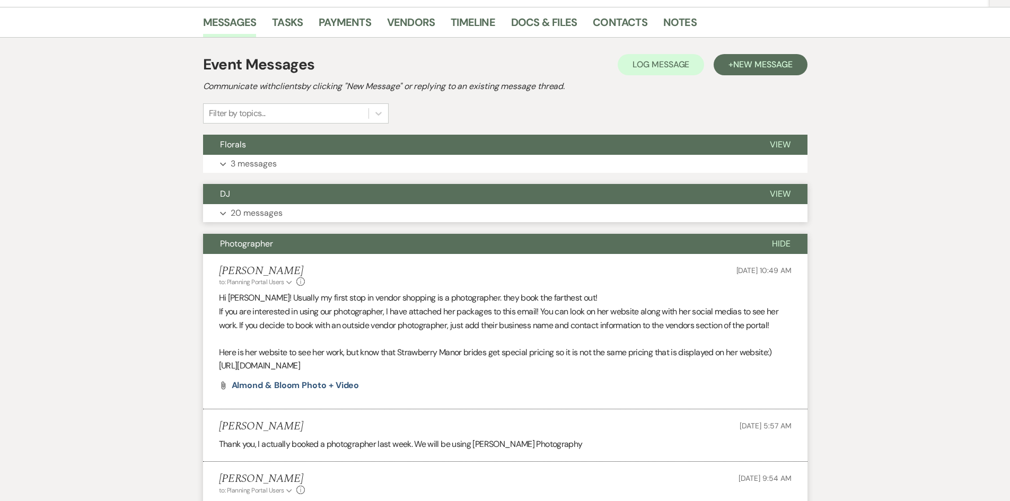
click at [250, 211] on p "20 messages" at bounding box center [257, 213] width 52 height 14
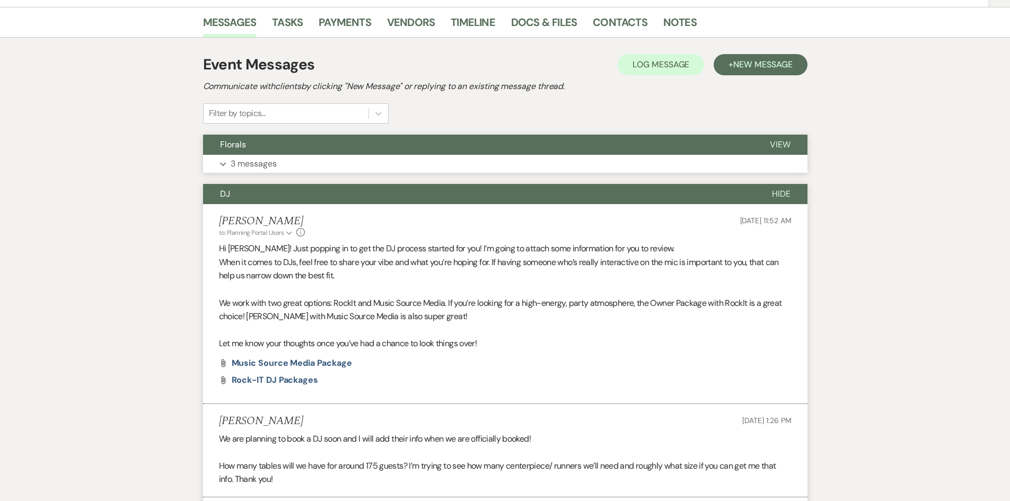
drag, startPoint x: 242, startPoint y: 139, endPoint x: 239, endPoint y: 152, distance: 13.1
click at [242, 141] on span "Florals" at bounding box center [233, 144] width 26 height 11
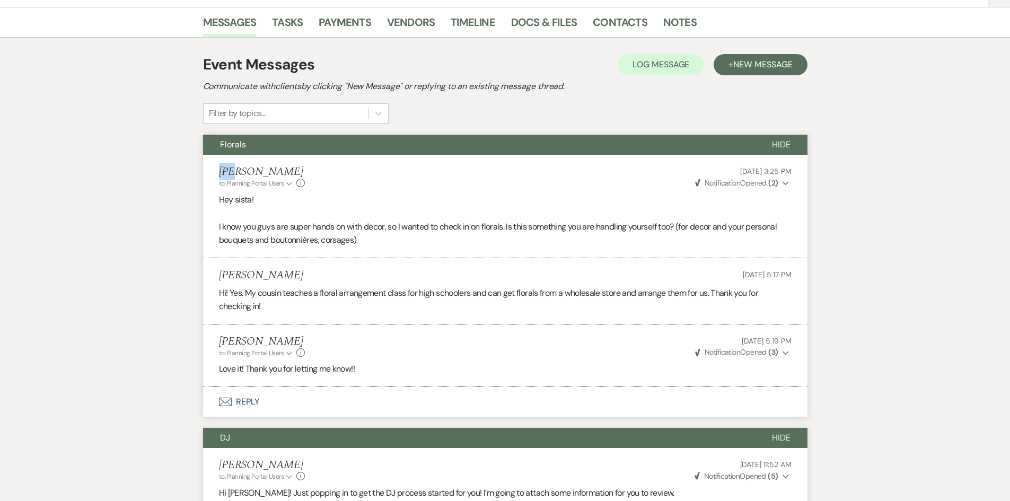
drag, startPoint x: 205, startPoint y: 167, endPoint x: 234, endPoint y: 162, distance: 30.2
click at [234, 176] on li "Holly Guthrie to: Planning Portal Users Expand Info Aug 01, 2025, 3:25 PM Weven…" at bounding box center [505, 206] width 605 height 103
click at [237, 167] on h5 "Holly Guthrie" at bounding box center [262, 171] width 86 height 13
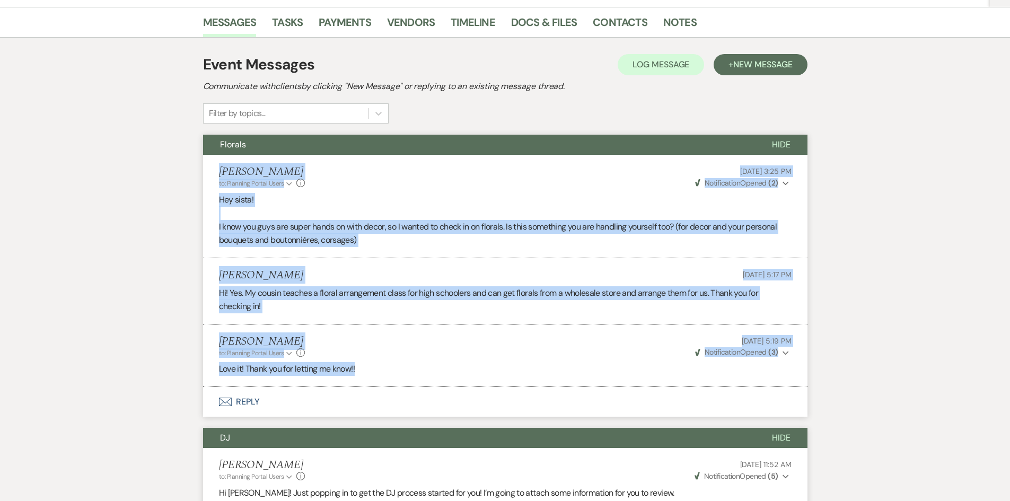
drag, startPoint x: 213, startPoint y: 168, endPoint x: 451, endPoint y: 375, distance: 316.1
click at [451, 375] on ul "Holly Guthrie to: Planning Portal Users Expand Info Aug 01, 2025, 3:25 PM Weven…" at bounding box center [505, 271] width 605 height 232
copy ul "Holly Guthrie to: Planning Portal Users Expand Info Aug 01, 2025, 3:25 PM Weven…"
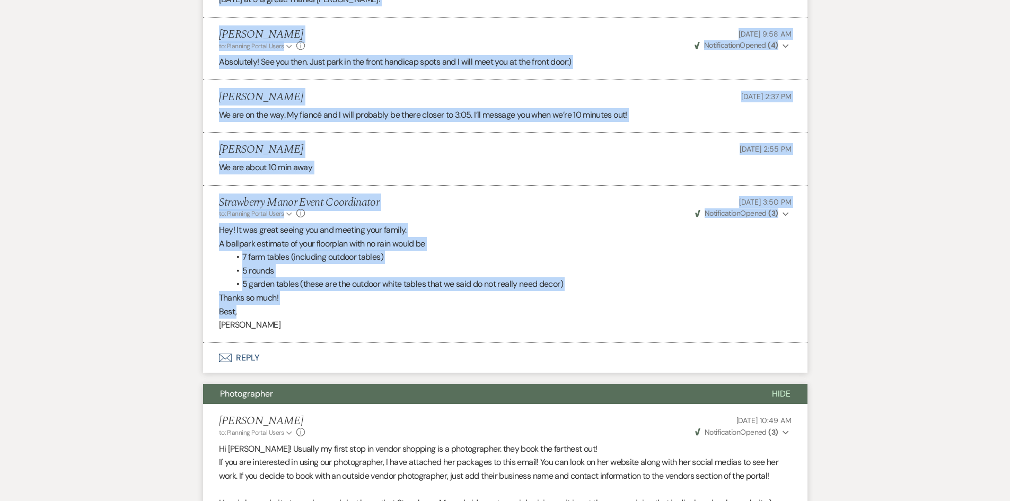
scroll to position [1909, 0]
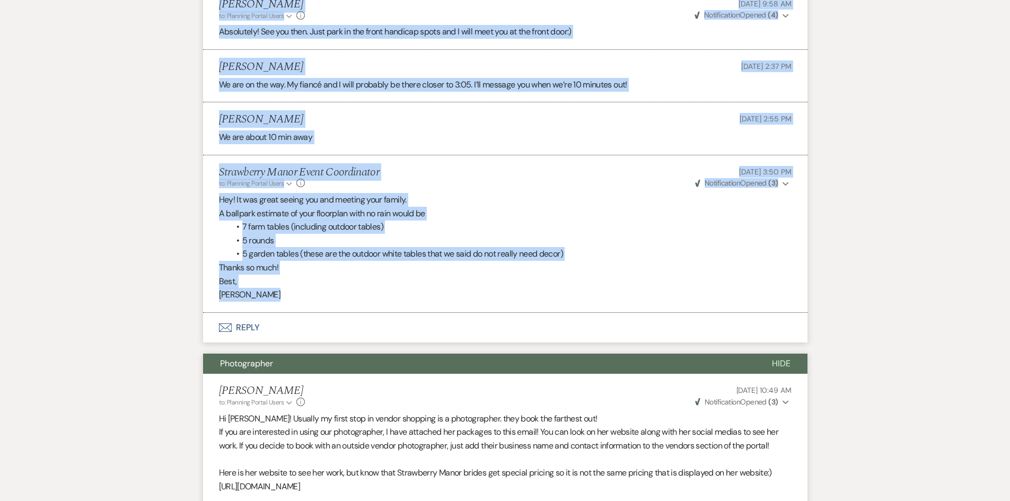
drag, startPoint x: 207, startPoint y: 183, endPoint x: 652, endPoint y: 310, distance: 462.5
copy ul "Holly Guthrie to: Planning Portal Users Expand Info May 21, 2025, 11:52 AM Weve…"
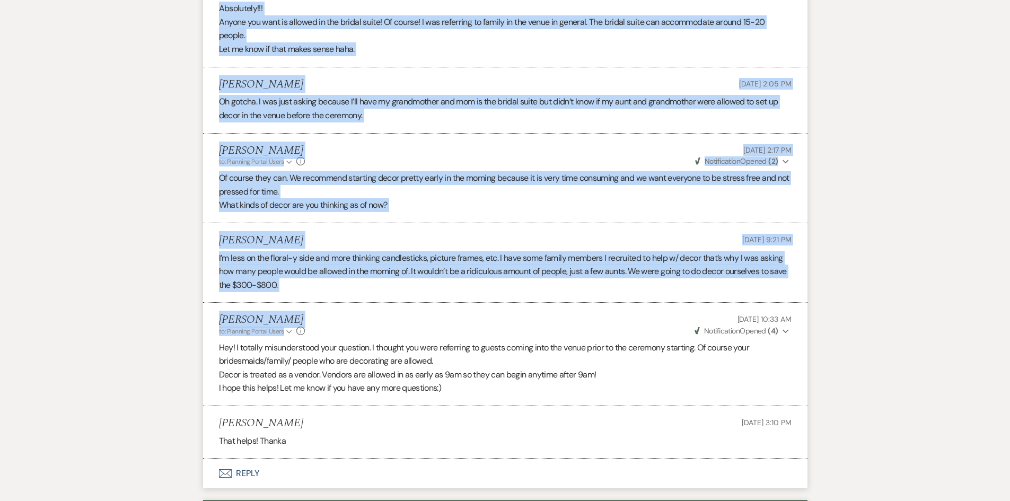
scroll to position [2970, 0]
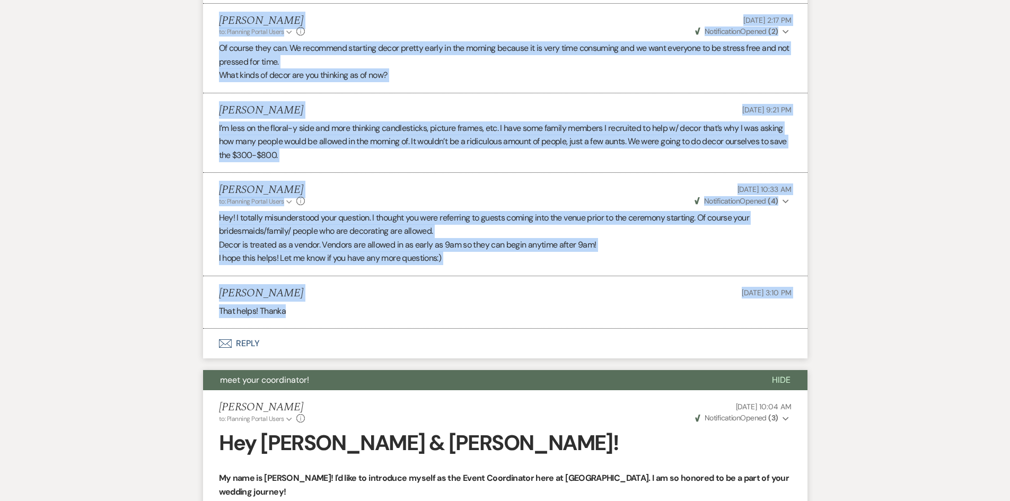
drag, startPoint x: 212, startPoint y: 173, endPoint x: 649, endPoint y: 305, distance: 456.5
copy ul "Holly Guthrie to: Planning Portal Users Expand Info May 19, 2025, 10:49 AM Weve…"
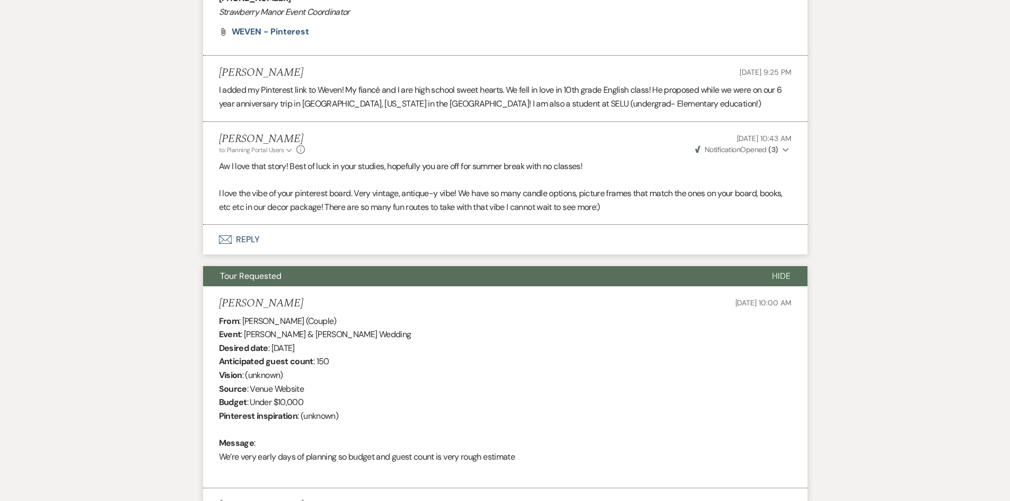
scroll to position [3765, 0]
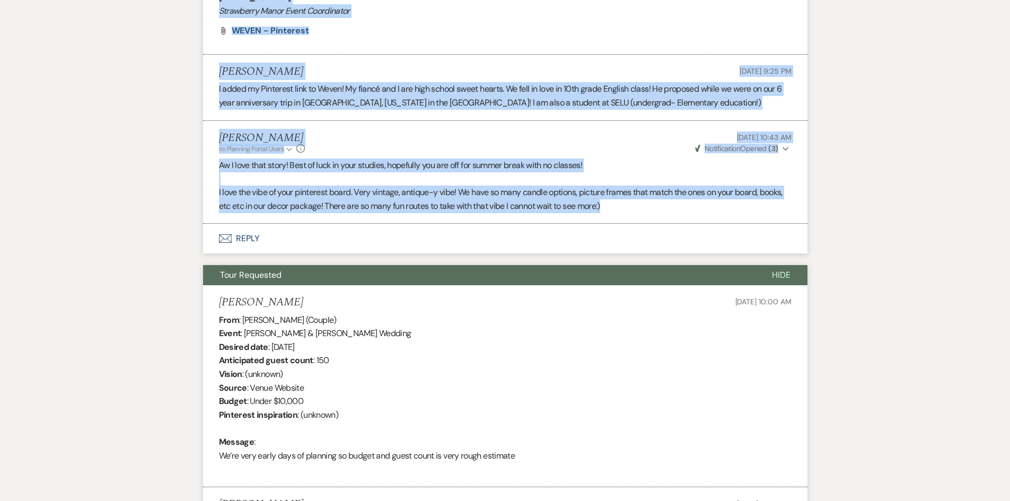
drag, startPoint x: 211, startPoint y: 137, endPoint x: 699, endPoint y: 207, distance: 492.8
copy ul "Holly Guthrie to: Planning Portal Users Expand Info May 15, 2025, 10:04 AM Weve…"
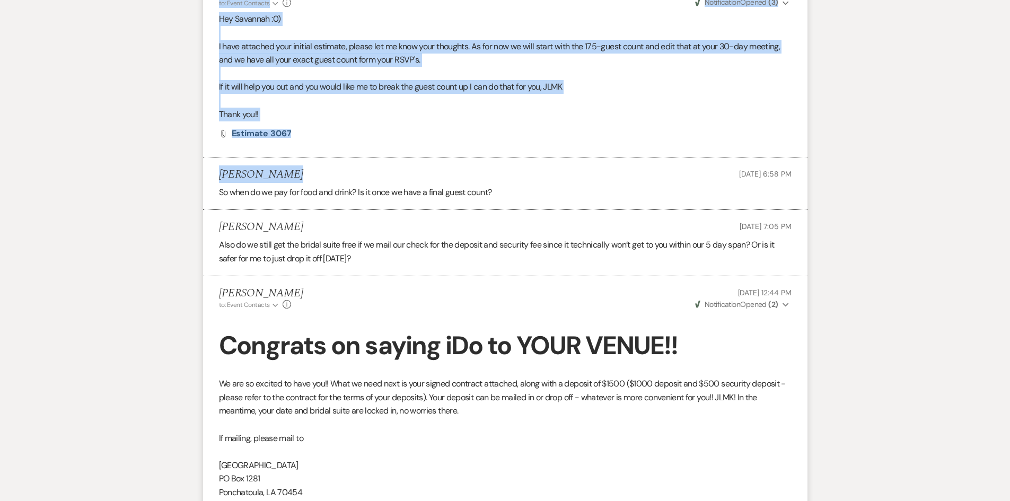
drag, startPoint x: 207, startPoint y: 92, endPoint x: 572, endPoint y: 251, distance: 397.5
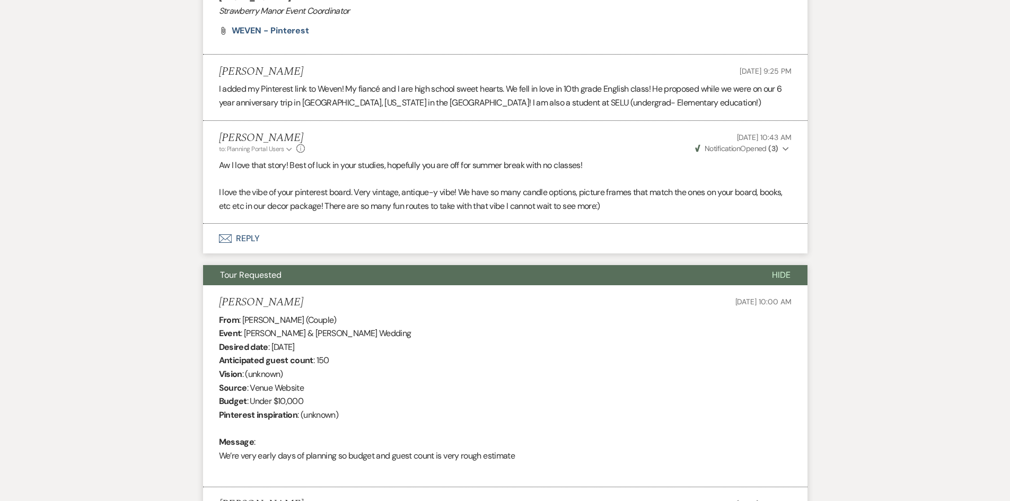
click at [145, 260] on div "Messages Tasks Payments Vendors Timeline Docs & Files Contacts Notes Event Mess…" at bounding box center [505, 379] width 1010 height 7851
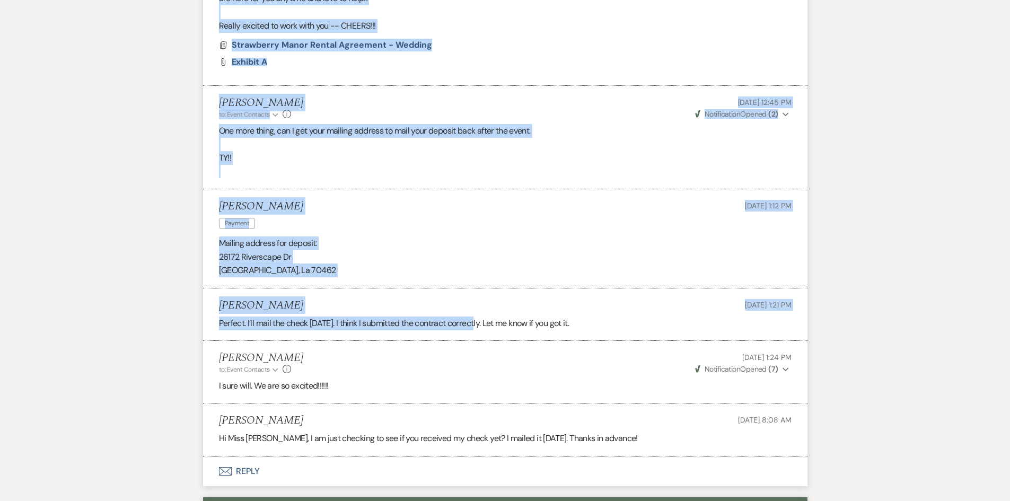
scroll to position [7530, 0]
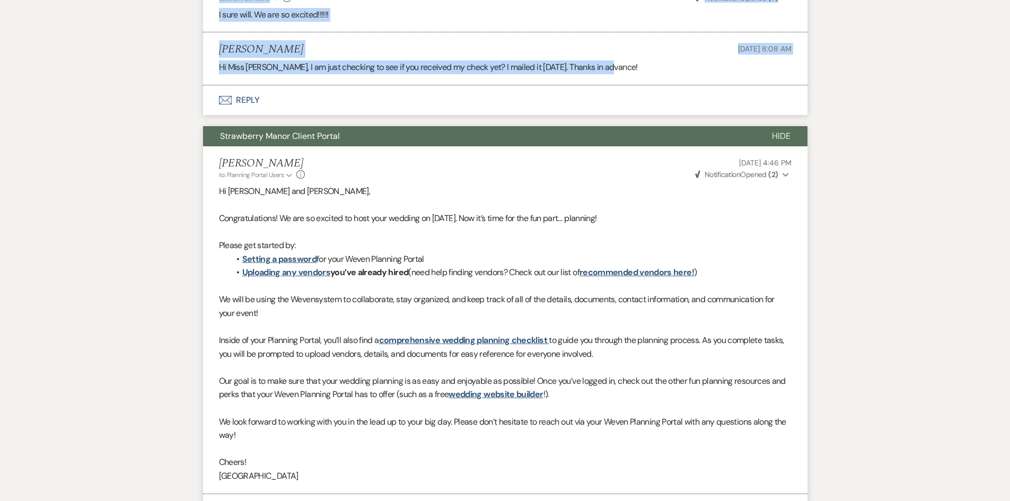
drag, startPoint x: 218, startPoint y: 304, endPoint x: 698, endPoint y: 60, distance: 538.8
copy ul "Savannah Shelton Apr 25, 2025, 10:00 AM From : Savannah Shelton (Couple) Event …"
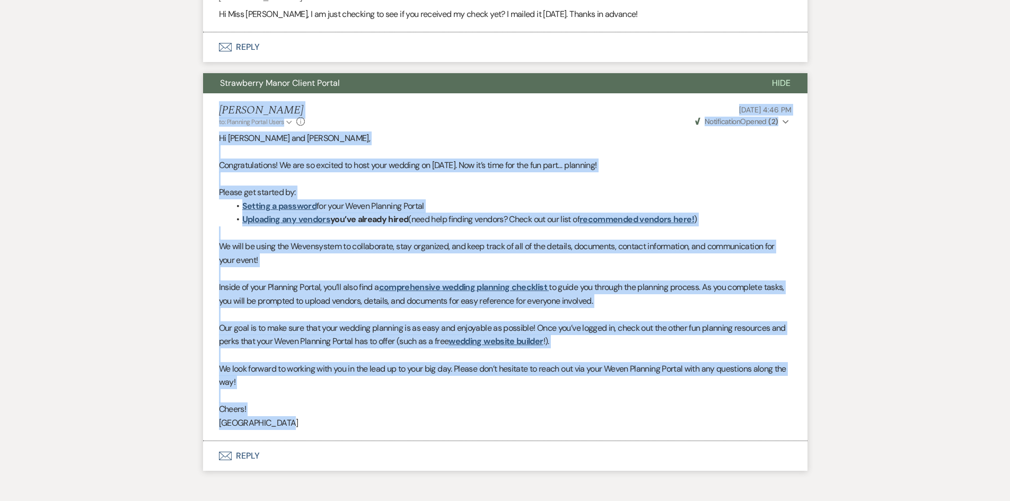
drag, startPoint x: 213, startPoint y: 111, endPoint x: 630, endPoint y: 423, distance: 521.4
click at [630, 423] on li "Brittany Howes to: Planning Portal Users Expand Info May 14, 2025, 4:46 PM Weve…" at bounding box center [505, 266] width 605 height 347
copy li "Brittany Howes to: Planning Portal Users Expand Info May 14, 2025, 4:46 PM Weve…"
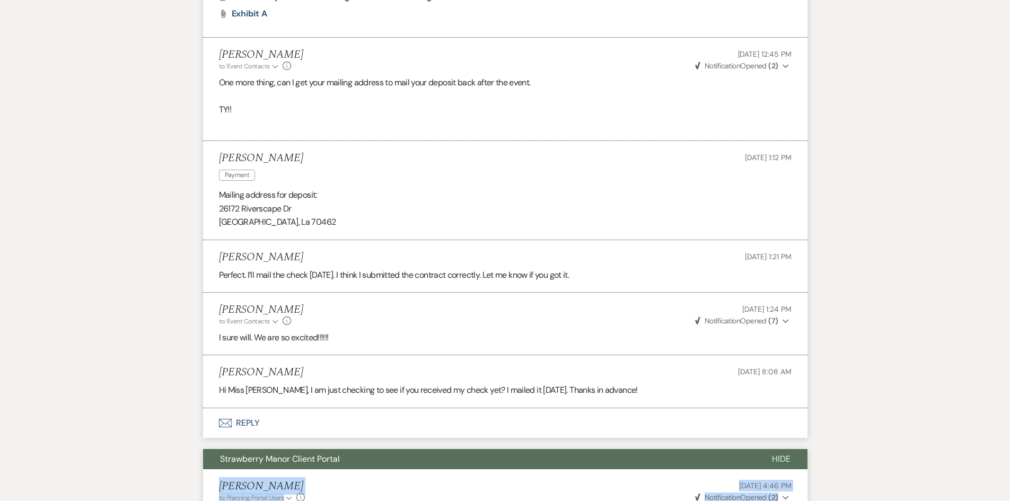
scroll to position [7053, 0]
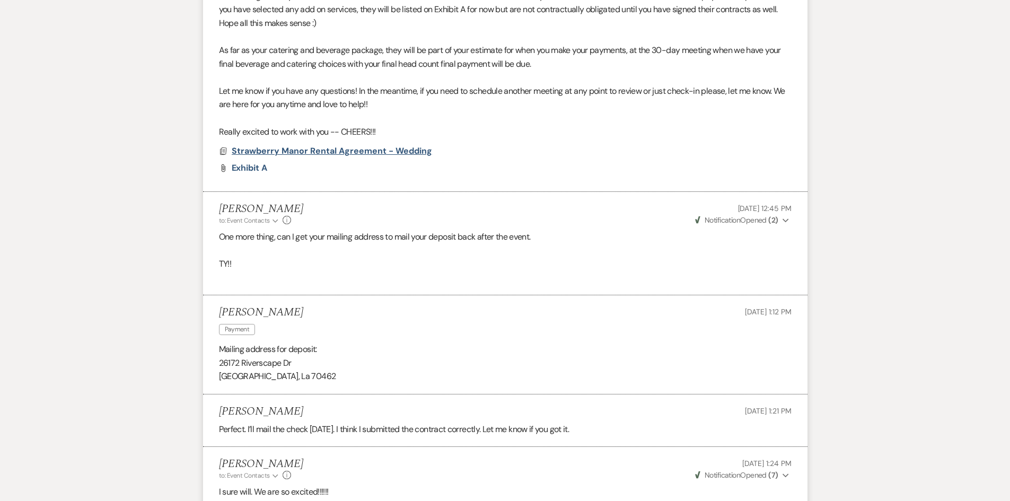
click at [384, 152] on span "Strawberry Manor Rental Agreement - Wedding" at bounding box center [332, 150] width 200 height 11
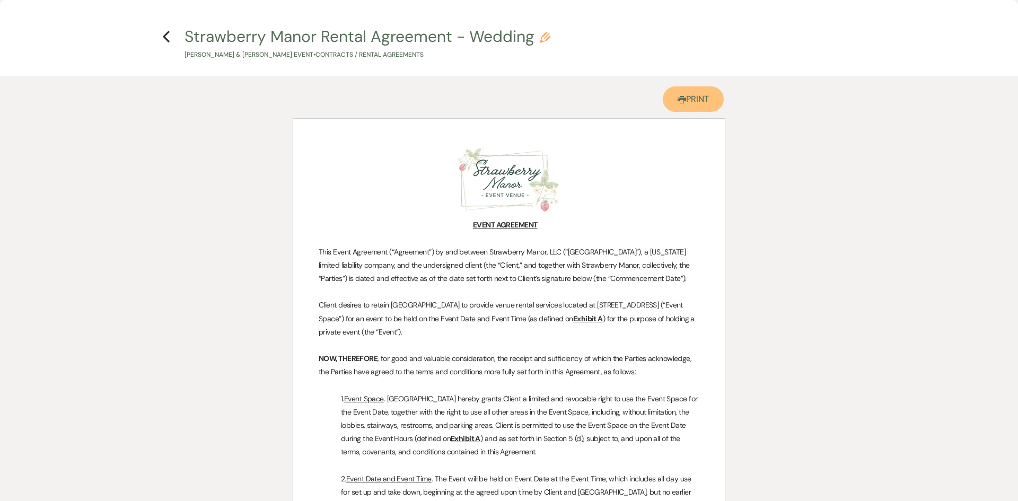
click at [684, 95] on link "Printer Print" at bounding box center [693, 98] width 61 height 25
click at [165, 36] on use "button" at bounding box center [166, 37] width 7 height 12
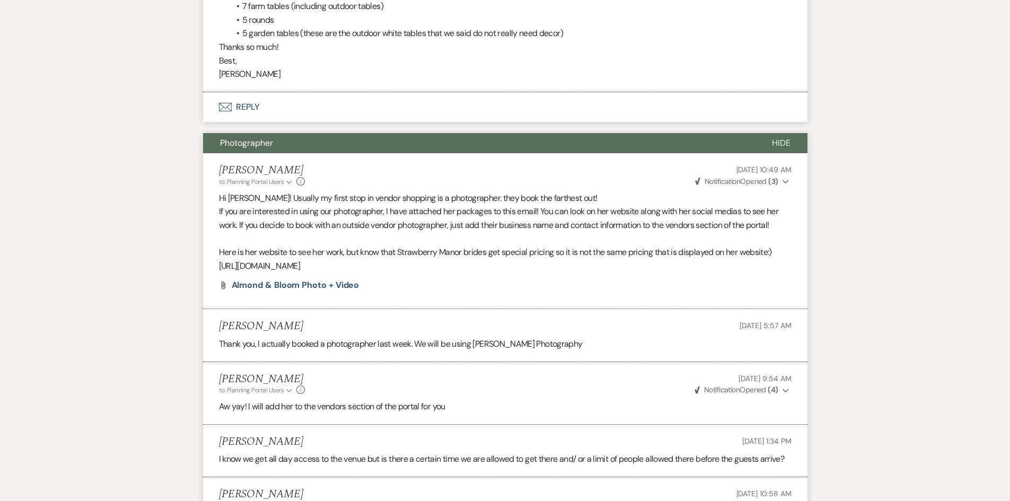
scroll to position [0, 0]
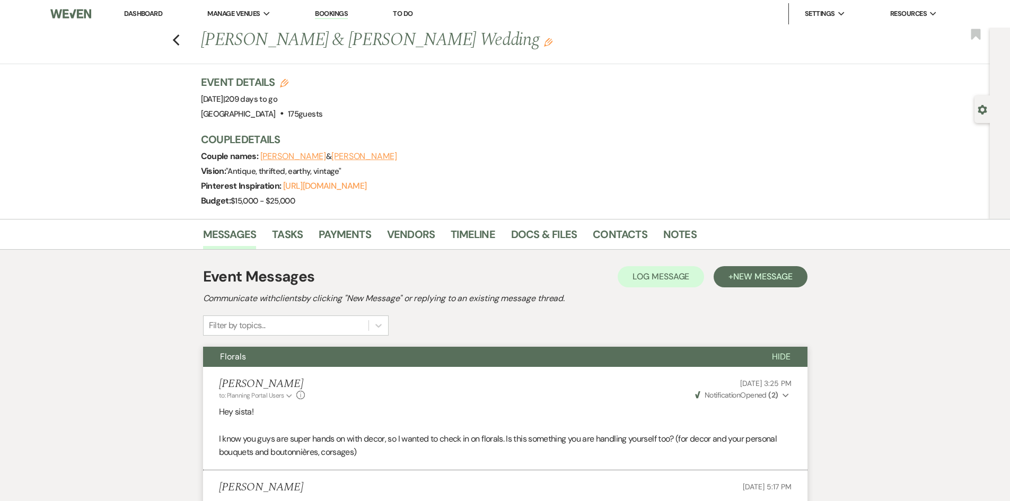
click at [149, 10] on link "Dashboard" at bounding box center [143, 13] width 38 height 9
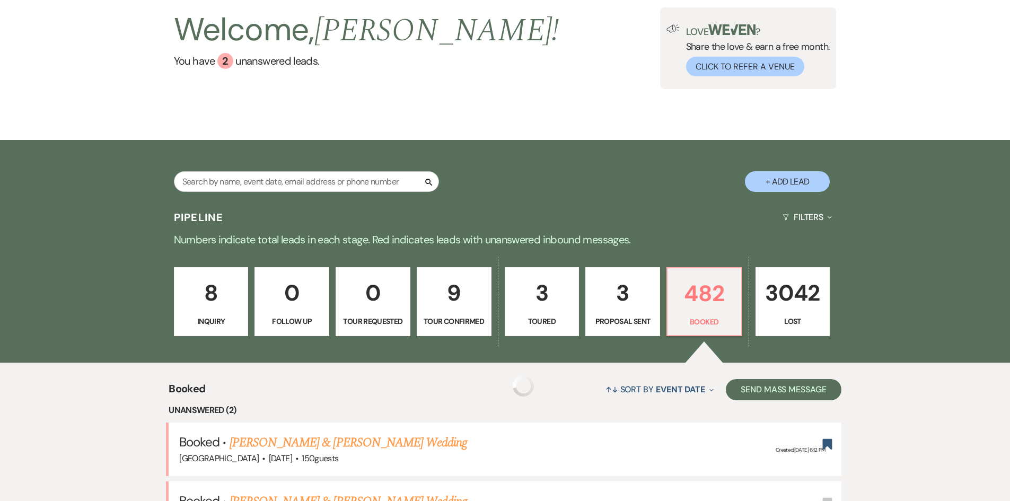
scroll to position [212, 0]
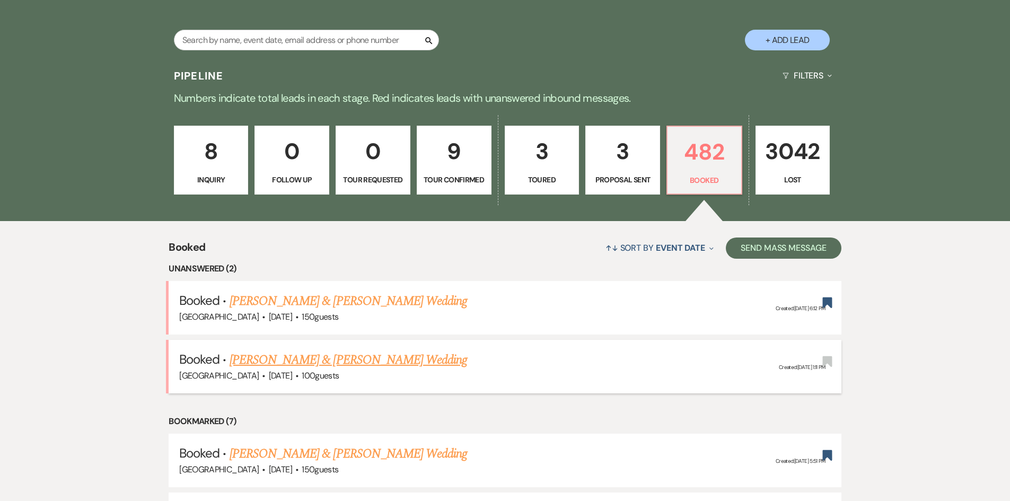
click at [337, 354] on link "Ramon Lopez & Marcela Aldana's Wedding" at bounding box center [349, 360] width 238 height 19
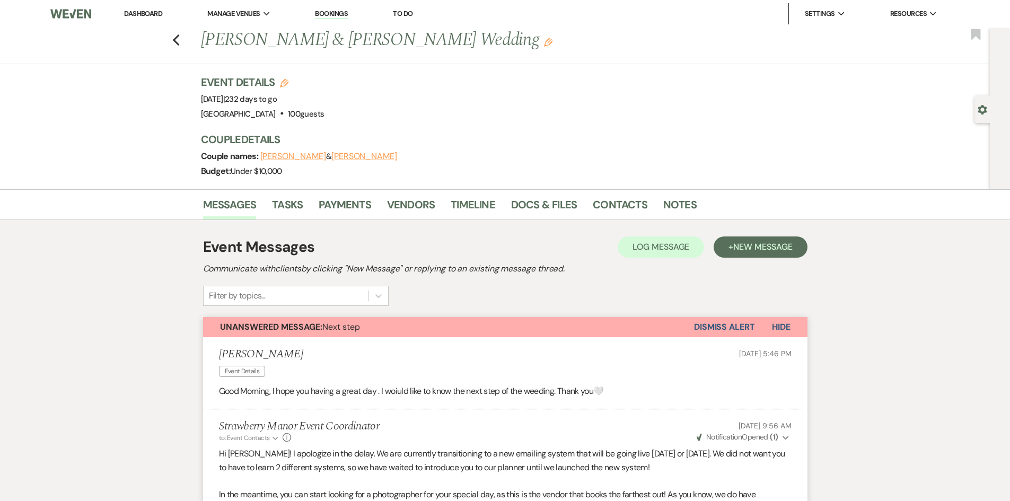
click at [138, 13] on link "Dashboard" at bounding box center [143, 13] width 38 height 9
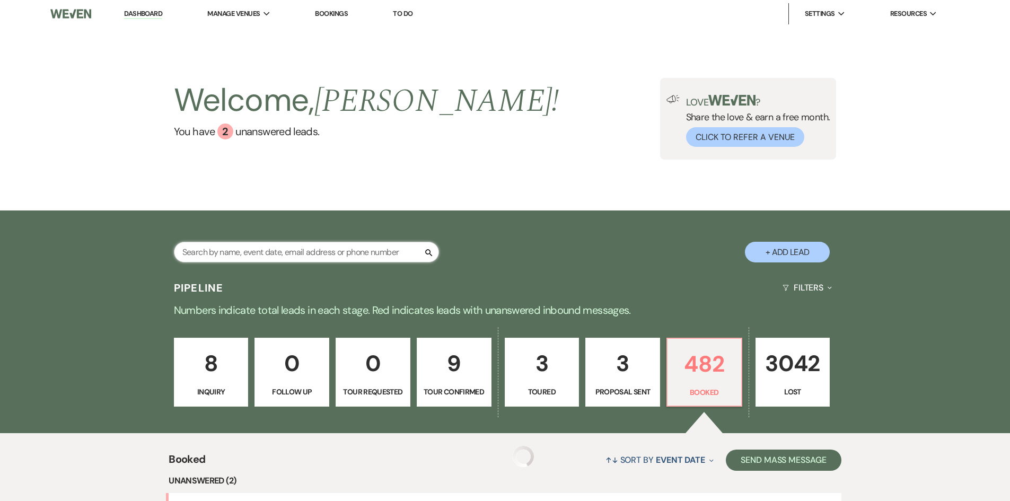
click at [305, 251] on input "text" at bounding box center [306, 252] width 265 height 21
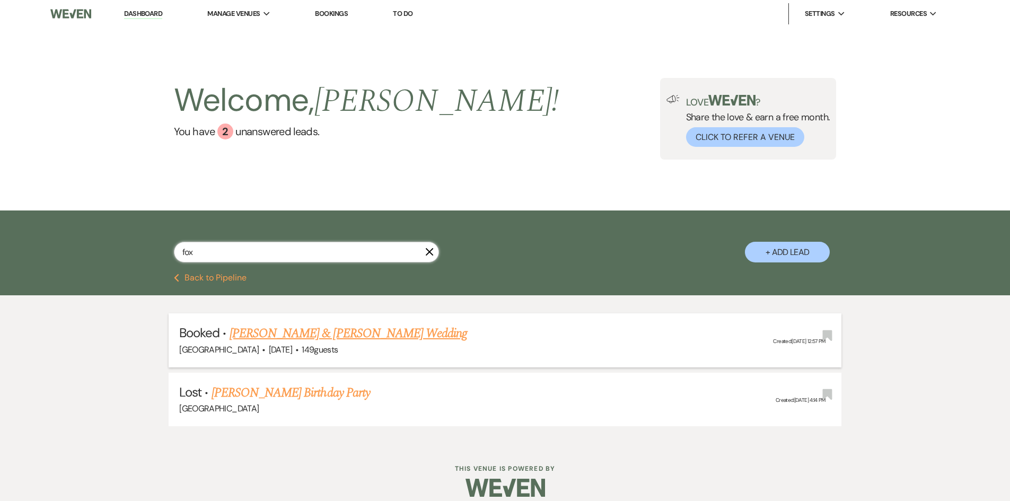
type input "fox"
click at [327, 332] on link "Brandon Thongsavanh & Kacie Fox's Wedding" at bounding box center [349, 333] width 238 height 19
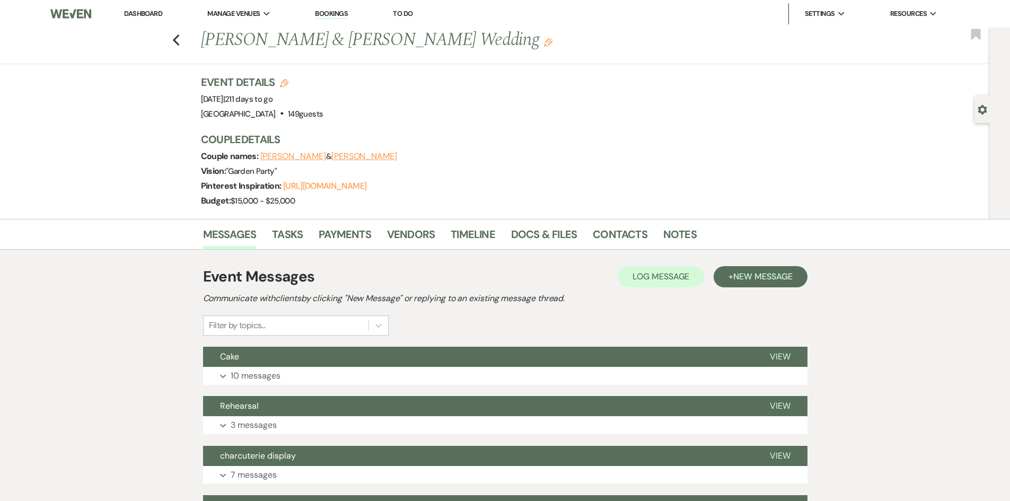
click at [149, 14] on link "Dashboard" at bounding box center [143, 13] width 38 height 9
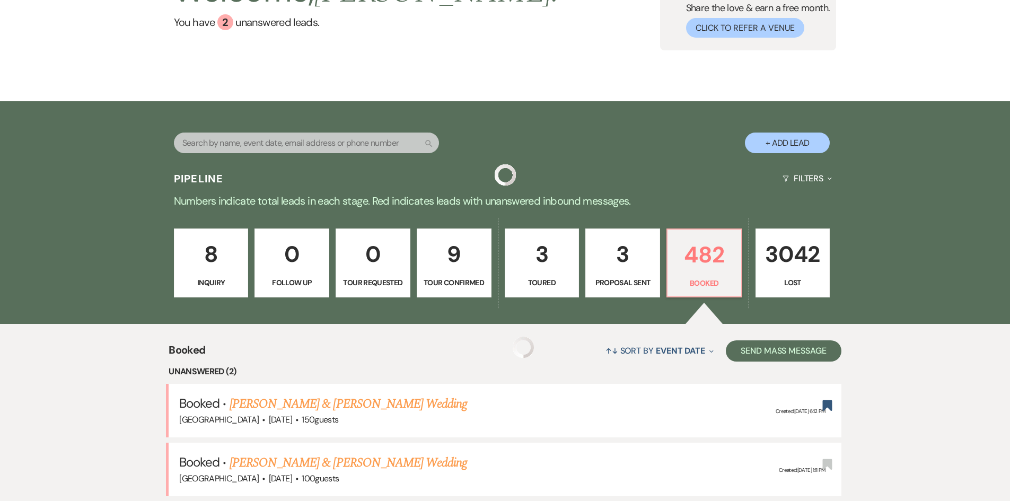
scroll to position [279, 0]
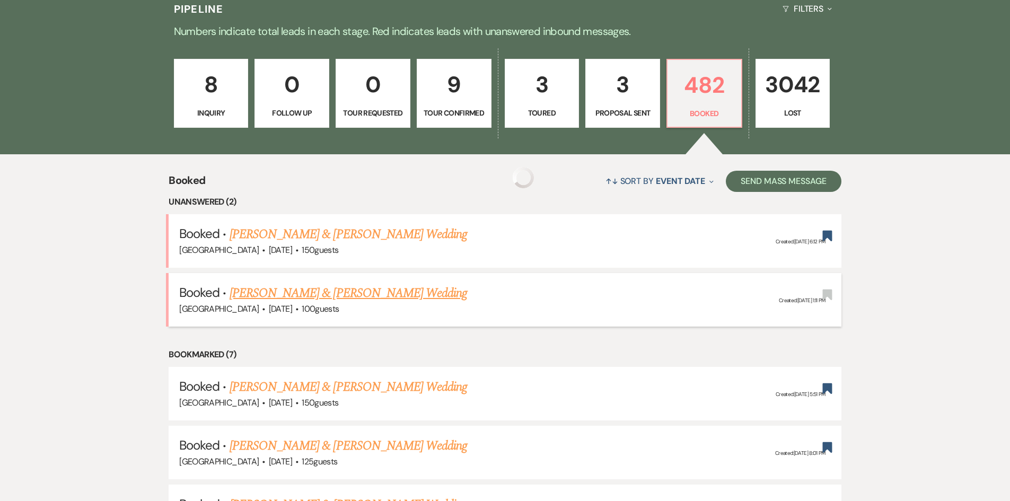
click at [367, 285] on link "Ramon Lopez & Marcela Aldana's Wedding" at bounding box center [349, 293] width 238 height 19
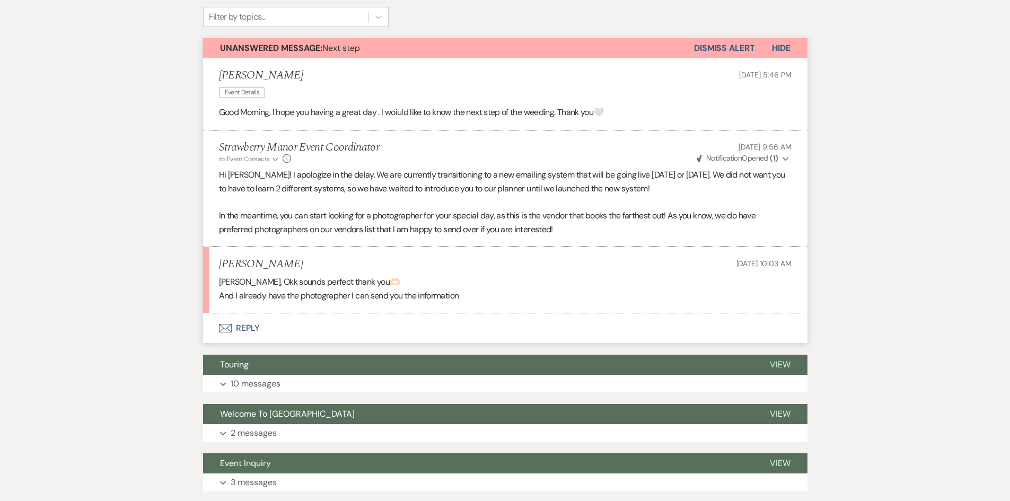
click at [230, 266] on h5 "Marcela Aldana" at bounding box center [261, 264] width 84 height 13
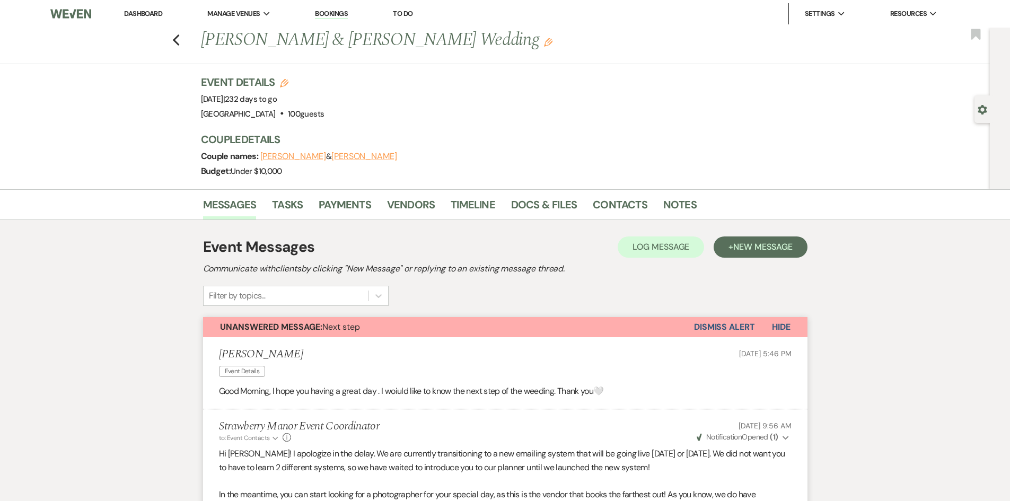
click at [140, 16] on link "Dashboard" at bounding box center [143, 13] width 38 height 9
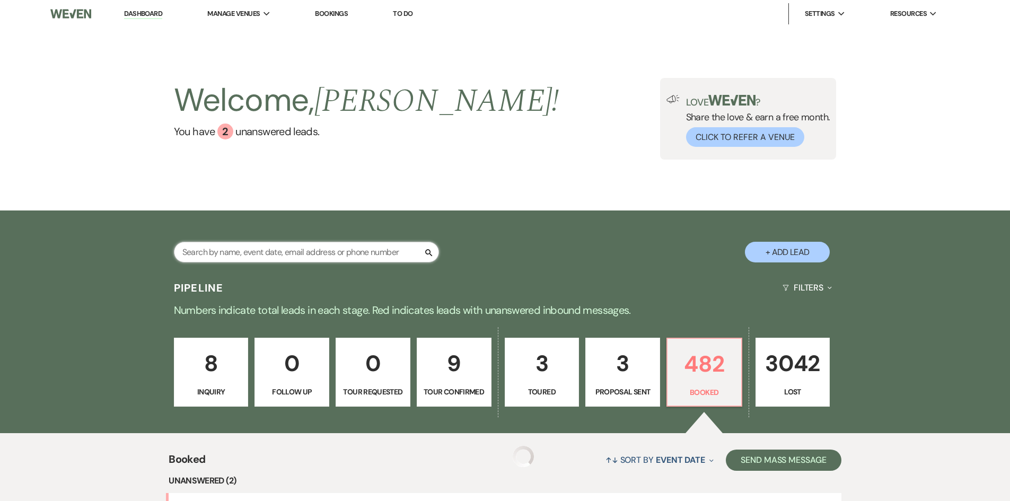
click at [268, 257] on input "text" at bounding box center [306, 252] width 265 height 21
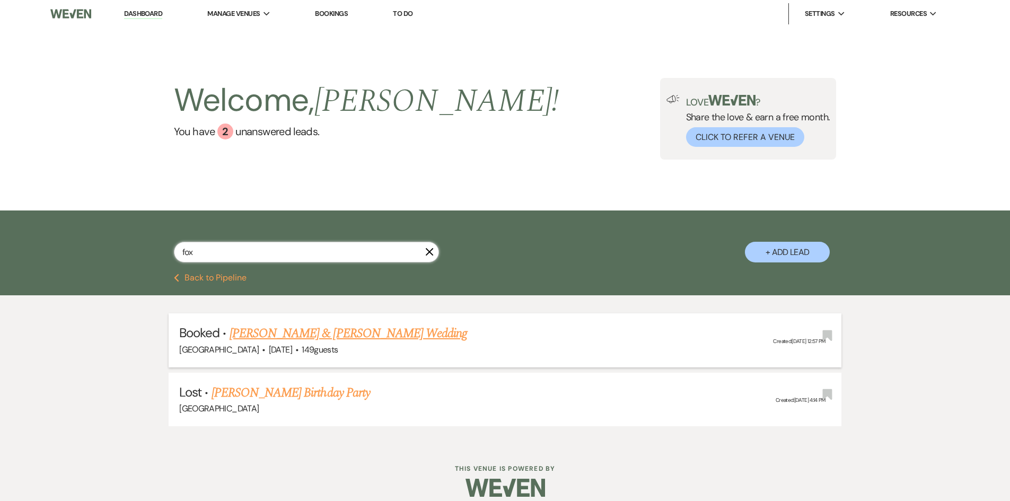
type input "fox"
click at [364, 336] on link "Brandon Thongsavanh & Kacie Fox's Wedding" at bounding box center [349, 333] width 238 height 19
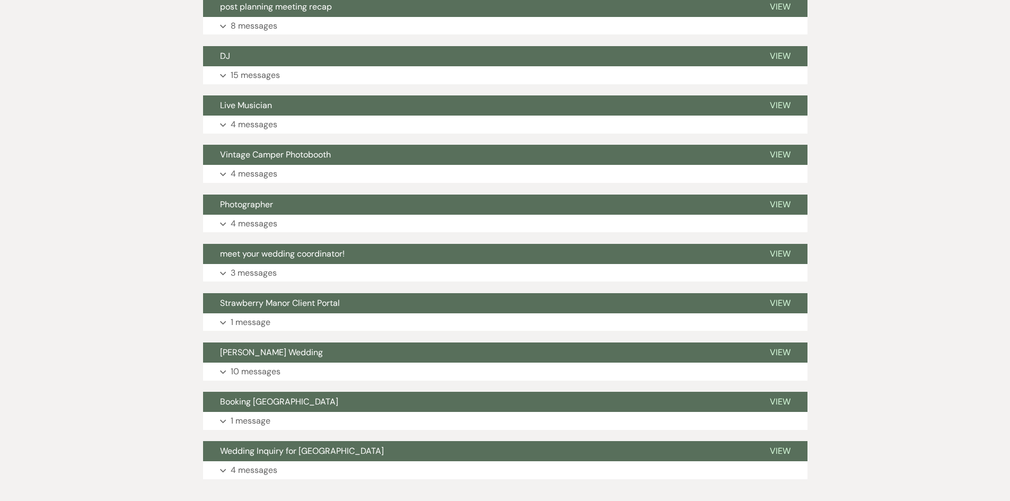
scroll to position [561, 0]
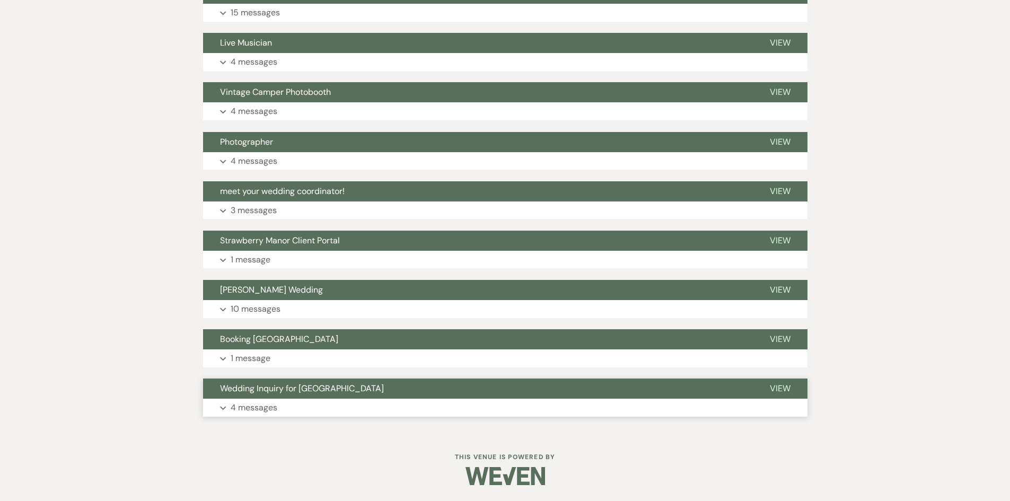
drag, startPoint x: 266, startPoint y: 404, endPoint x: 256, endPoint y: 361, distance: 43.5
click at [266, 400] on button "Expand 4 messages" at bounding box center [505, 408] width 605 height 18
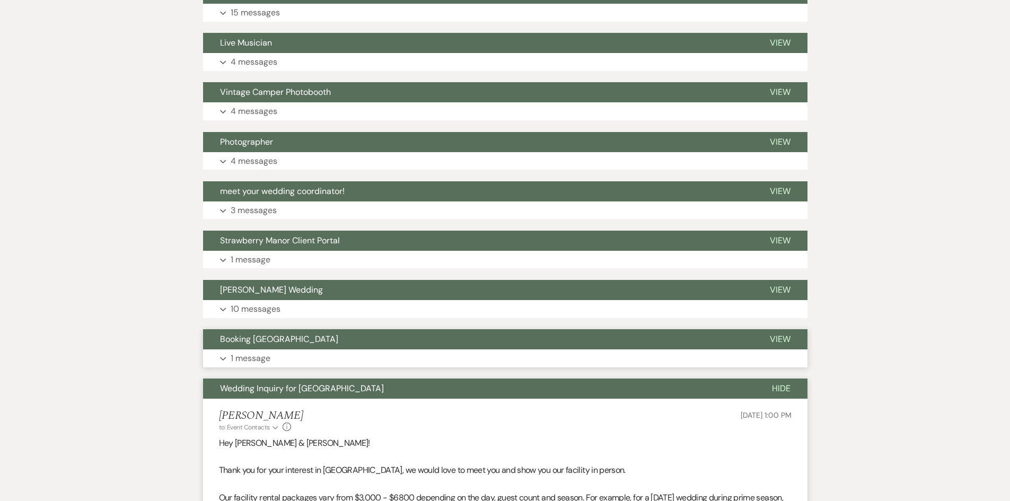
drag, startPoint x: 256, startPoint y: 361, endPoint x: 251, endPoint y: 337, distance: 23.8
click at [256, 359] on p "1 message" at bounding box center [251, 359] width 40 height 14
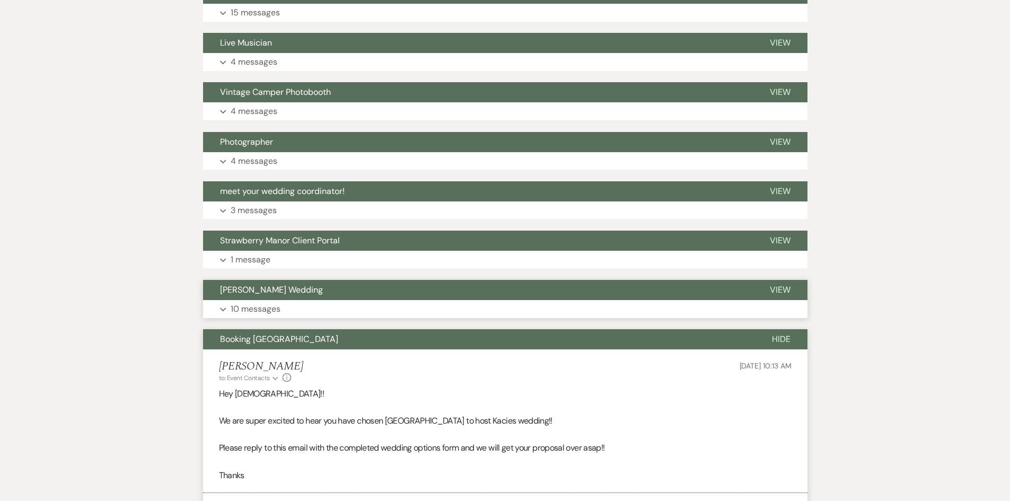
drag, startPoint x: 248, startPoint y: 315, endPoint x: 246, endPoint y: 286, distance: 29.2
click at [248, 312] on p "10 messages" at bounding box center [256, 309] width 50 height 14
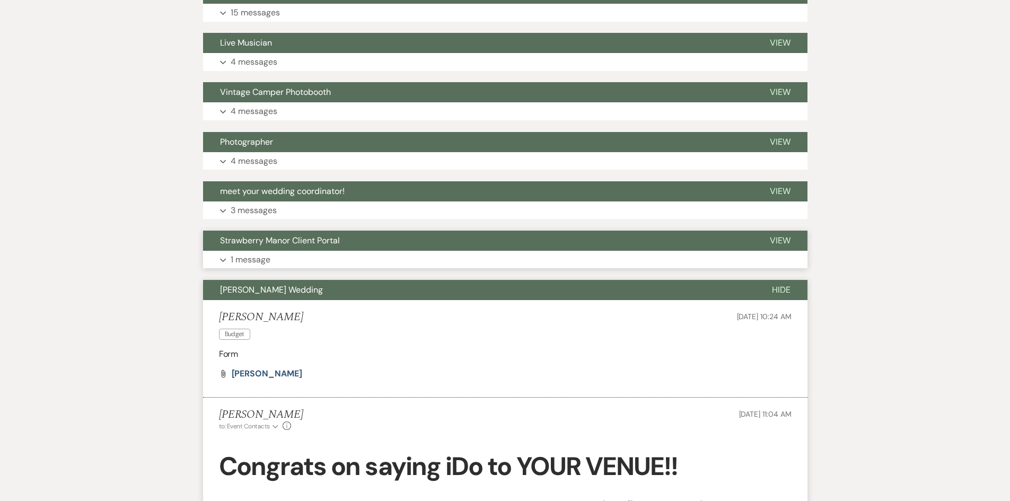
click at [247, 267] on button "Expand 1 message" at bounding box center [505, 260] width 605 height 18
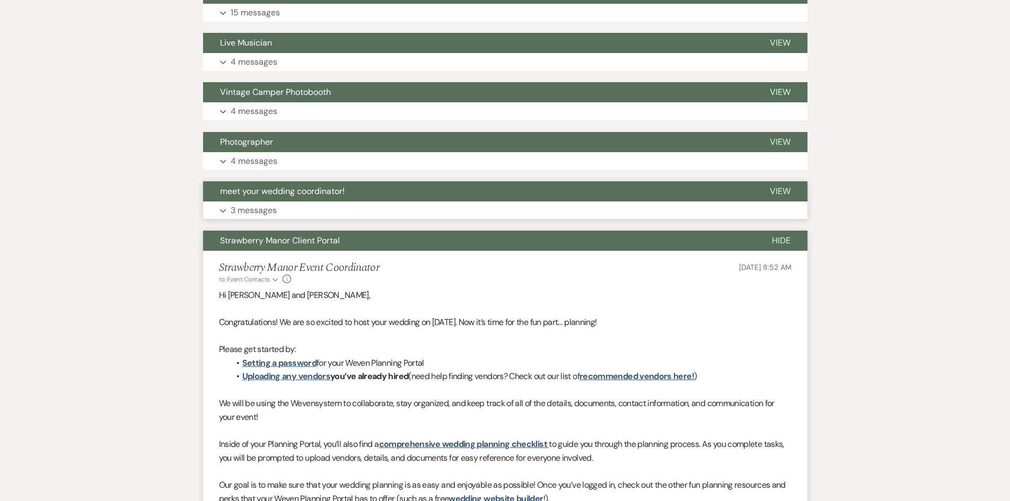
click at [243, 208] on p "3 messages" at bounding box center [254, 211] width 46 height 14
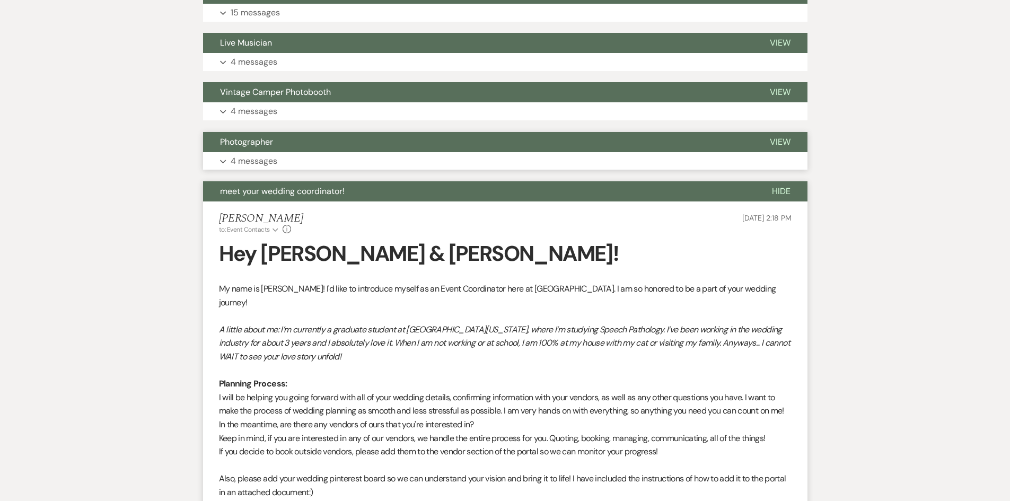
click at [246, 151] on button "Photographer" at bounding box center [478, 142] width 550 height 20
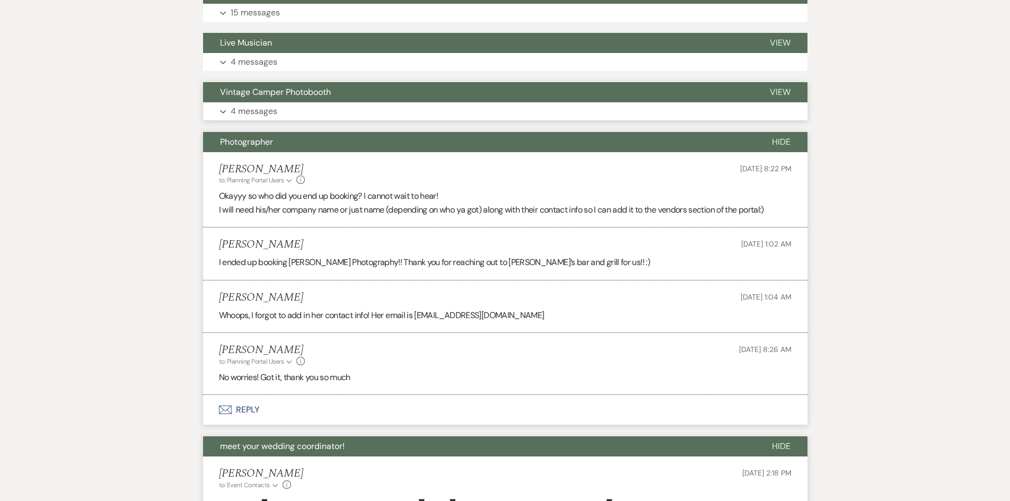
click at [246, 103] on button "Expand 4 messages" at bounding box center [505, 111] width 605 height 18
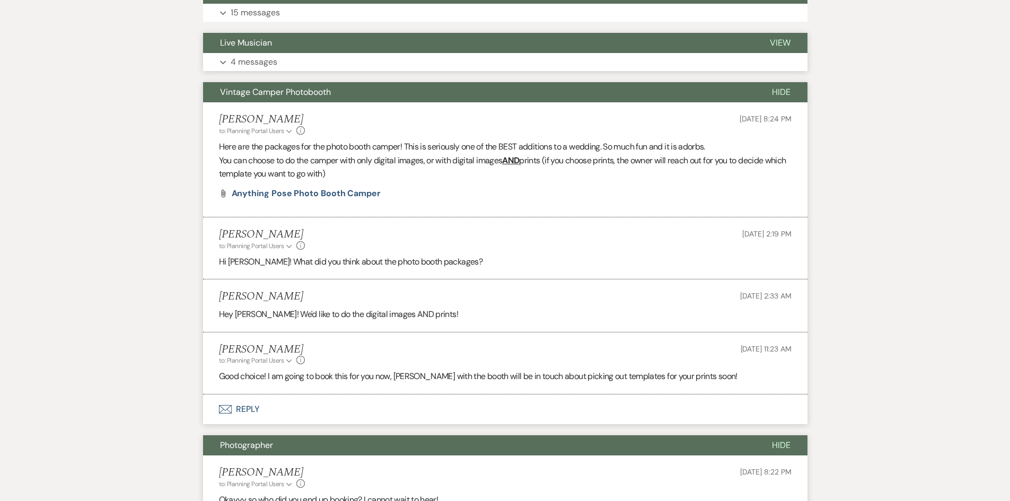
click at [250, 67] on p "4 messages" at bounding box center [254, 62] width 47 height 14
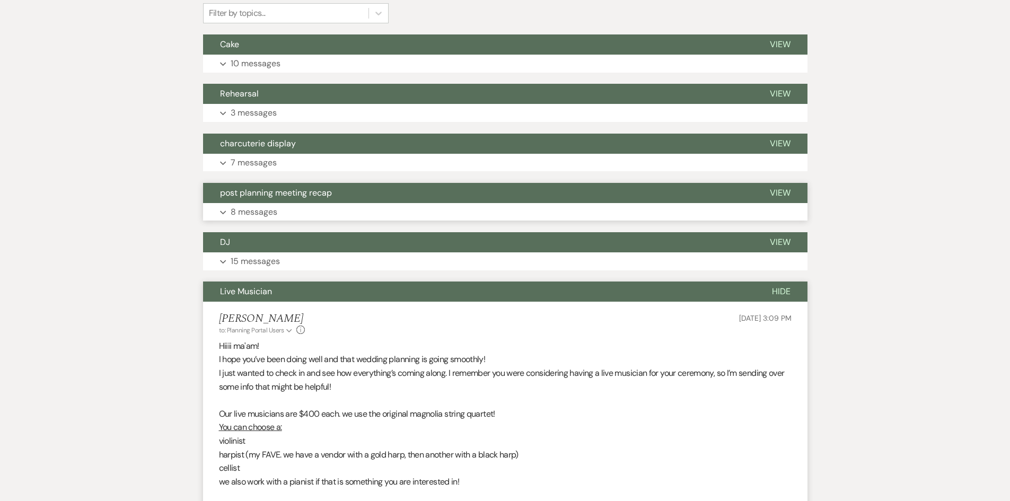
scroll to position [296, 0]
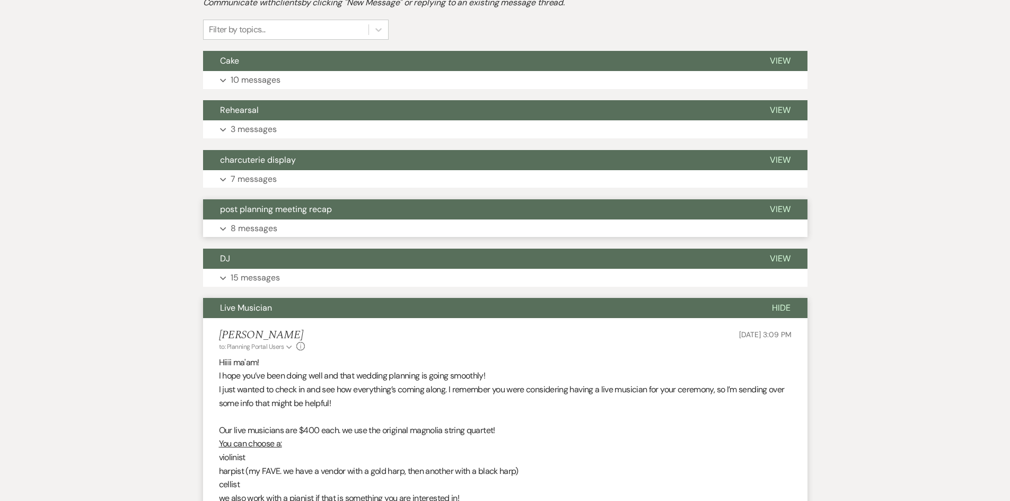
drag, startPoint x: 263, startPoint y: 269, endPoint x: 255, endPoint y: 216, distance: 53.7
click at [263, 268] on div "DJ View Expand 15 messages" at bounding box center [505, 268] width 605 height 38
drag, startPoint x: 253, startPoint y: 223, endPoint x: 250, endPoint y: 174, distance: 48.9
click at [253, 223] on p "8 messages" at bounding box center [254, 229] width 47 height 14
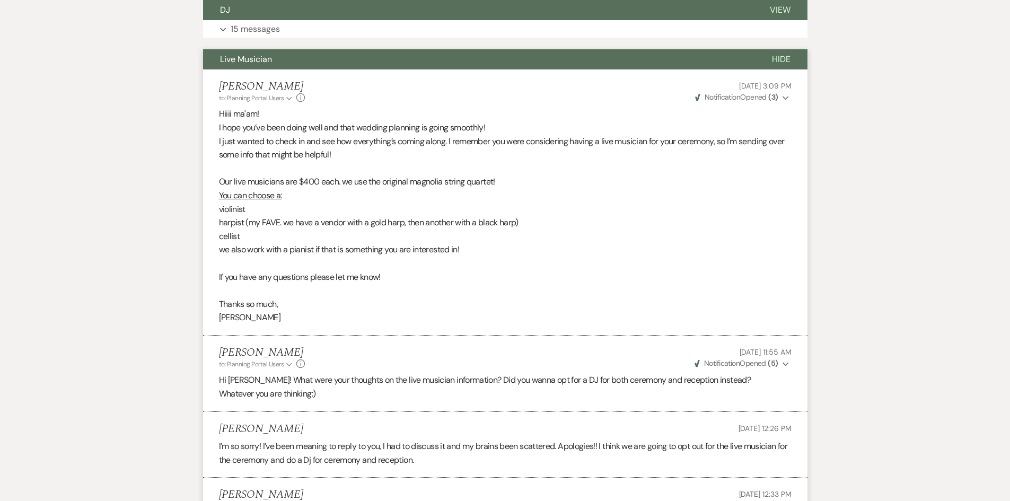
scroll to position [1993, 0]
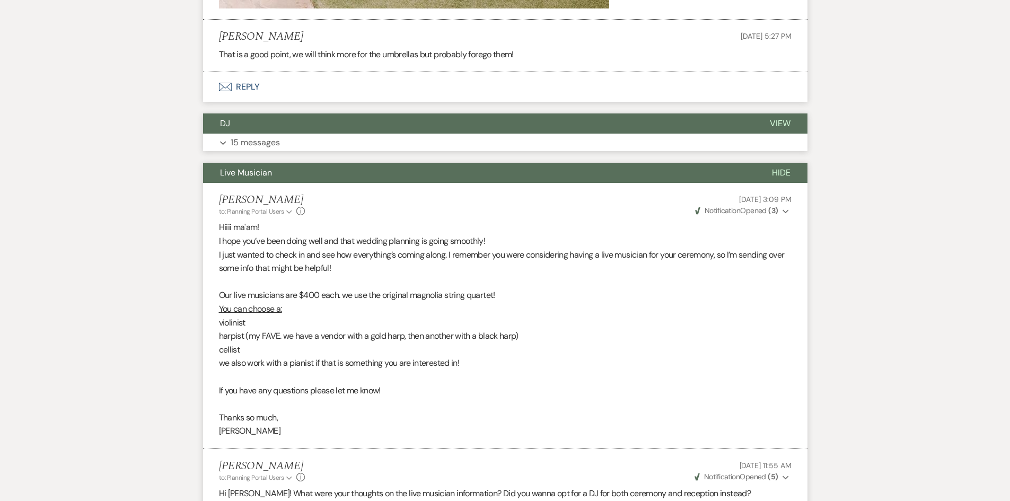
click at [264, 149] on p "15 messages" at bounding box center [255, 143] width 49 height 14
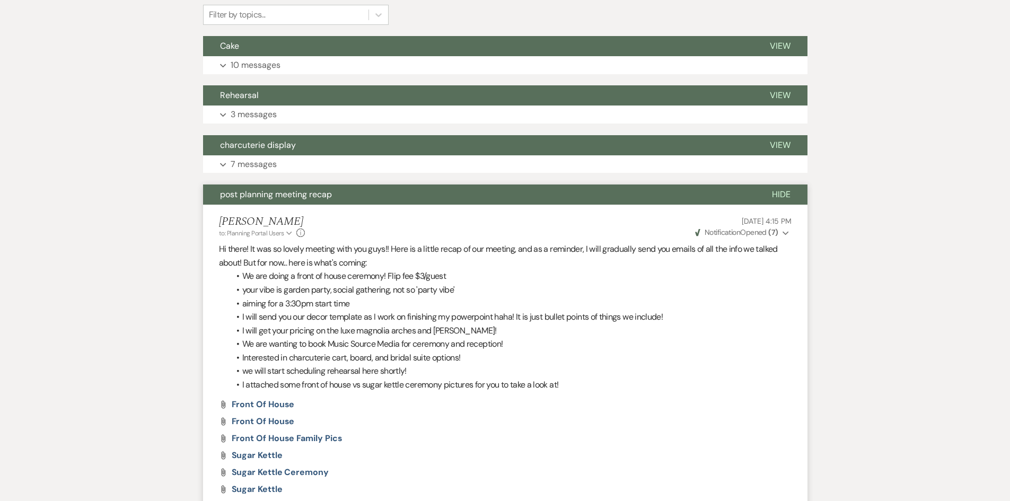
scroll to position [190, 0]
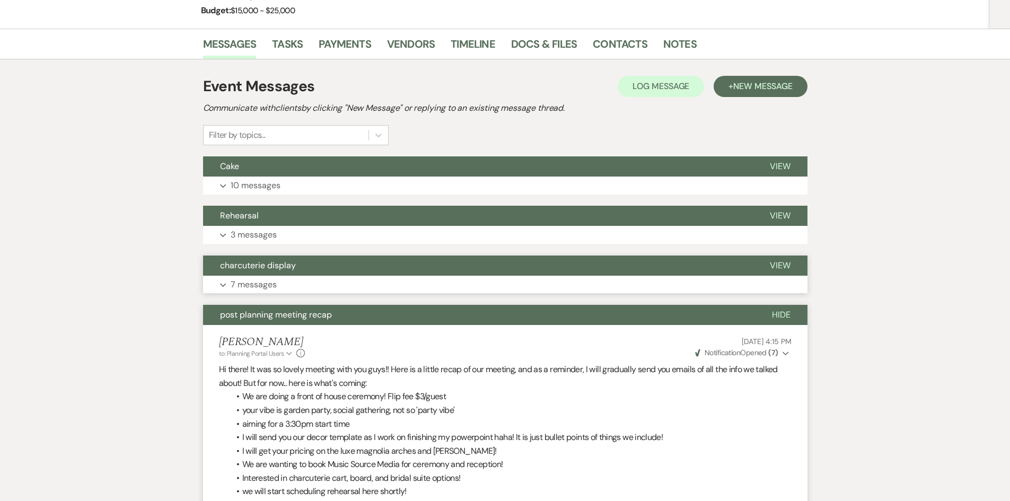
click at [282, 276] on button "Expand 7 messages" at bounding box center [505, 285] width 605 height 18
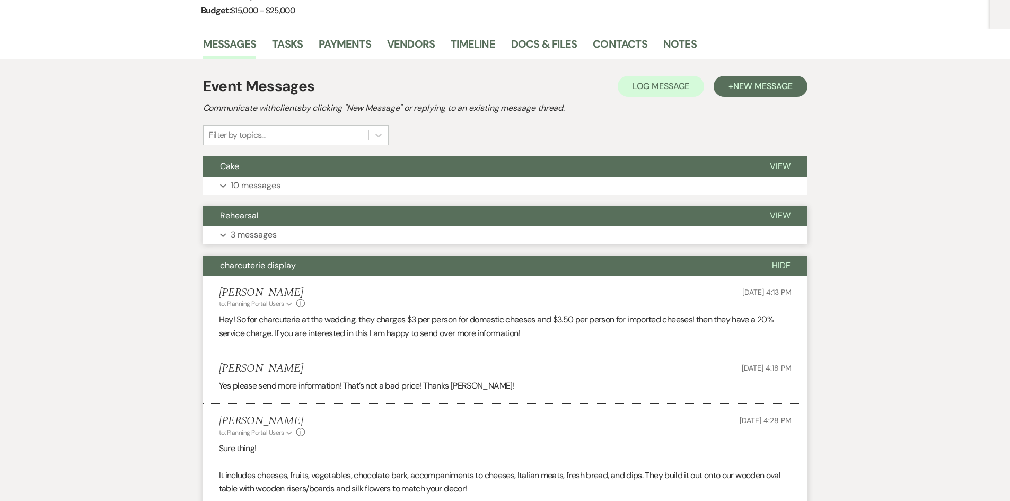
click at [265, 225] on button "Rehearsal" at bounding box center [478, 216] width 550 height 20
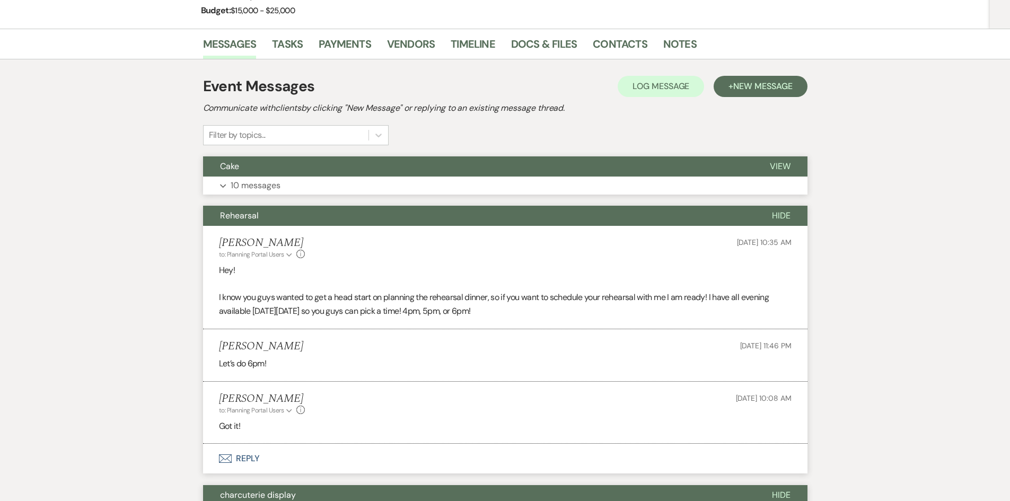
click at [261, 180] on p "10 messages" at bounding box center [256, 186] width 50 height 14
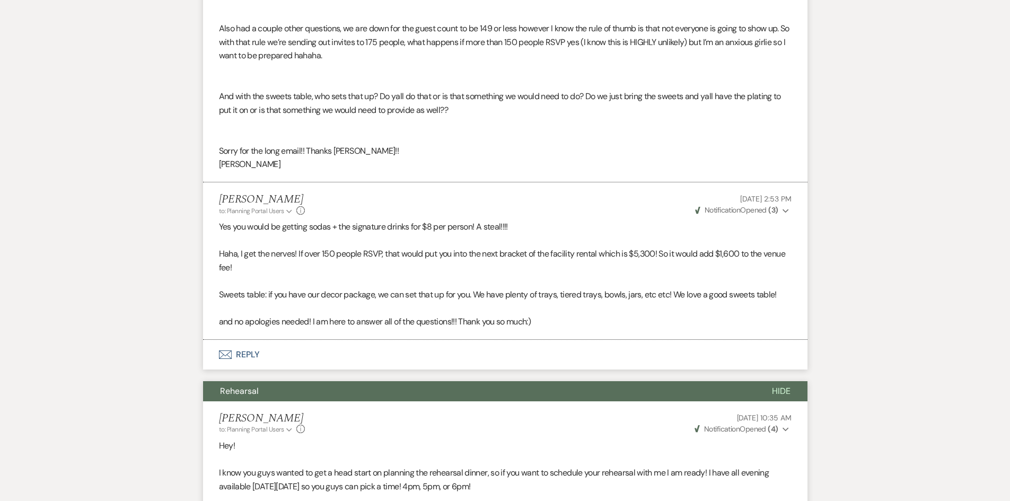
scroll to position [1357, 0]
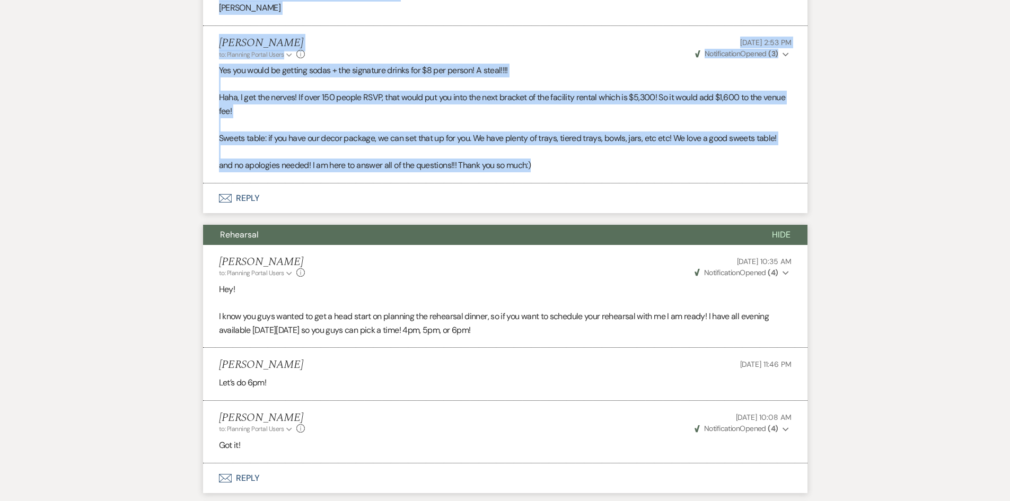
drag, startPoint x: 202, startPoint y: 189, endPoint x: 608, endPoint y: 148, distance: 408.7
copy ul "Holly Guthrie to: Planning Portal Users Expand Info Aug 01, 2025, 3:27 PM Weven…"
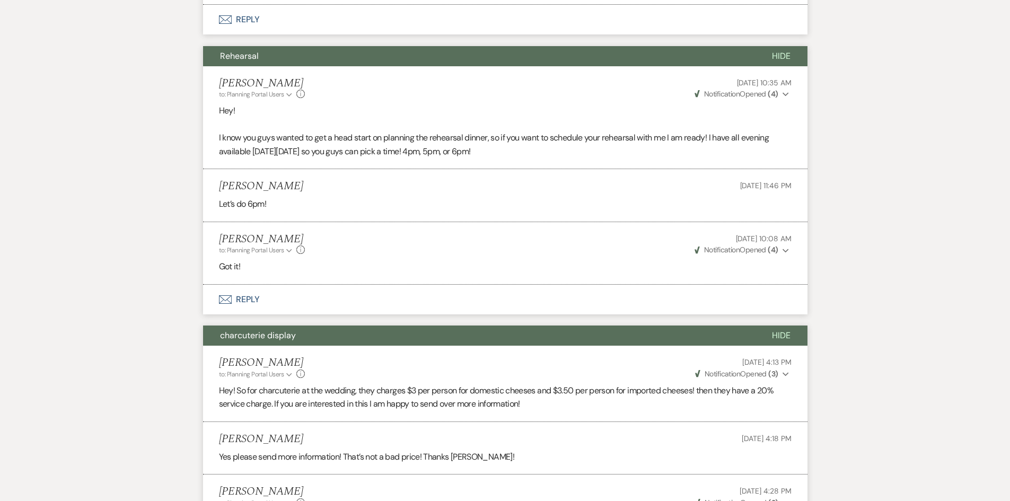
scroll to position [1538, 0]
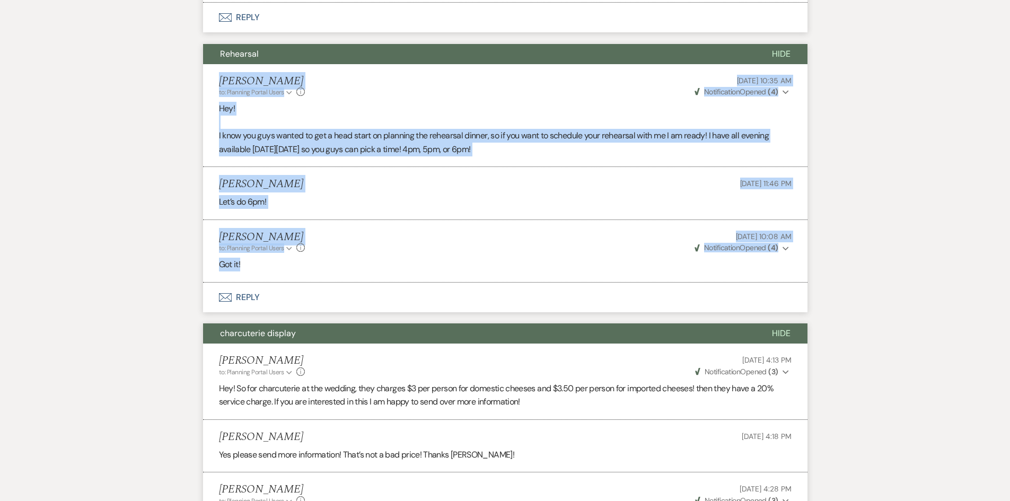
drag, startPoint x: 211, startPoint y: 51, endPoint x: 356, endPoint y: 236, distance: 234.9
click at [356, 236] on ul "Holly Guthrie to: Planning Portal Users Expand Info Jul 30, 2025, 10:35 AM Weve…" at bounding box center [505, 173] width 605 height 218
copy ul "Holly Guthrie to: Planning Portal Users Expand Info Jul 30, 2025, 10:35 AM Weve…"
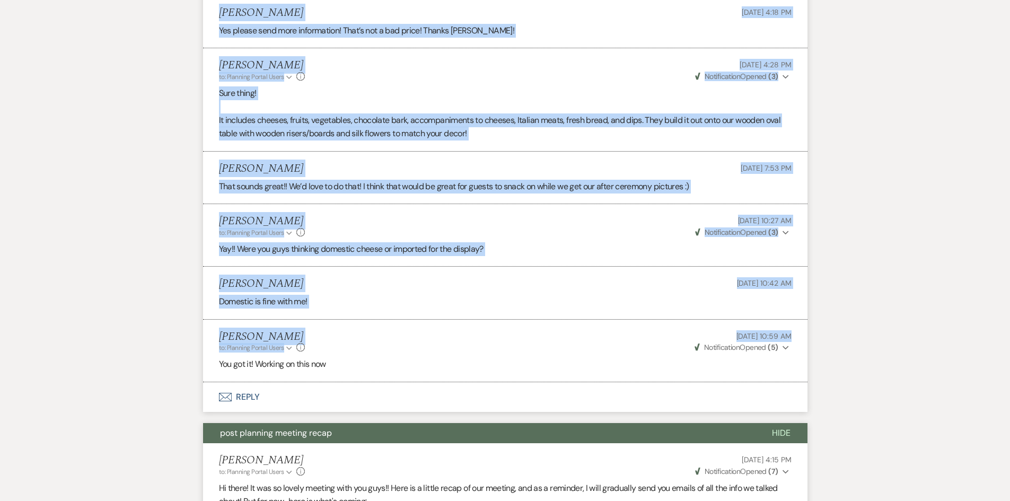
scroll to position [2015, 0]
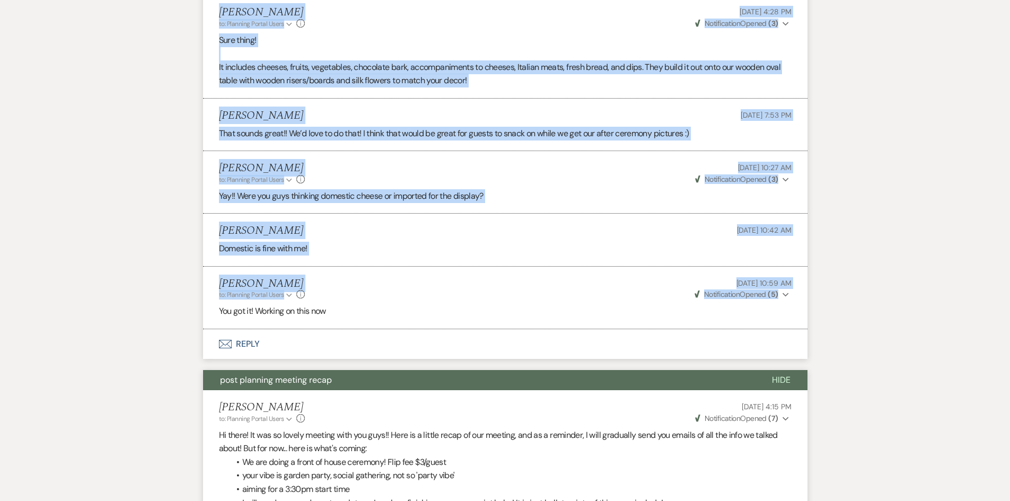
drag, startPoint x: 205, startPoint y: 120, endPoint x: 799, endPoint y: 270, distance: 613.0
click at [799, 270] on ul "Holly Guthrie to: Planning Portal Users Expand Info Jul 28, 2025, 4:13 PM Weven…" at bounding box center [505, 97] width 605 height 462
copy ul "Holly Guthrie to: Planning Portal Users Expand Info Jul 28, 2025, 4:13 PM Weven…"
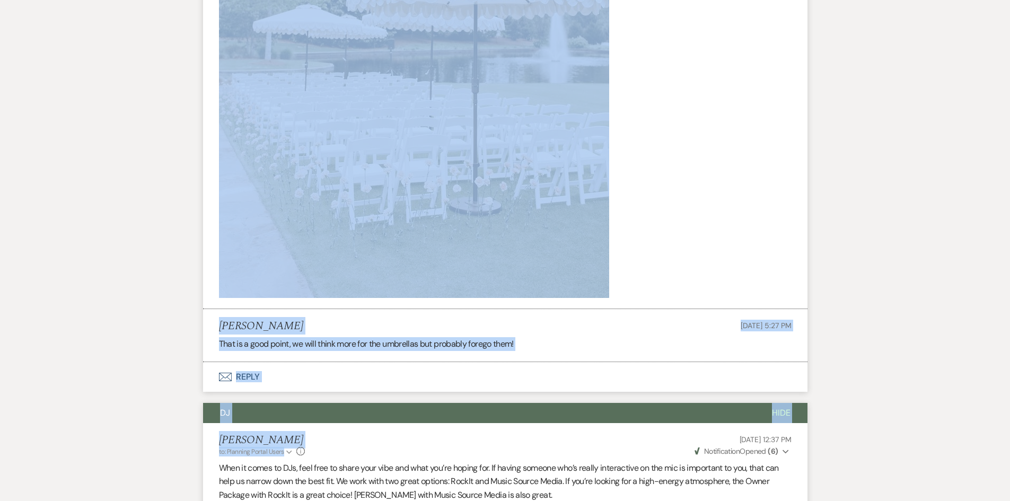
scroll to position [3606, 0]
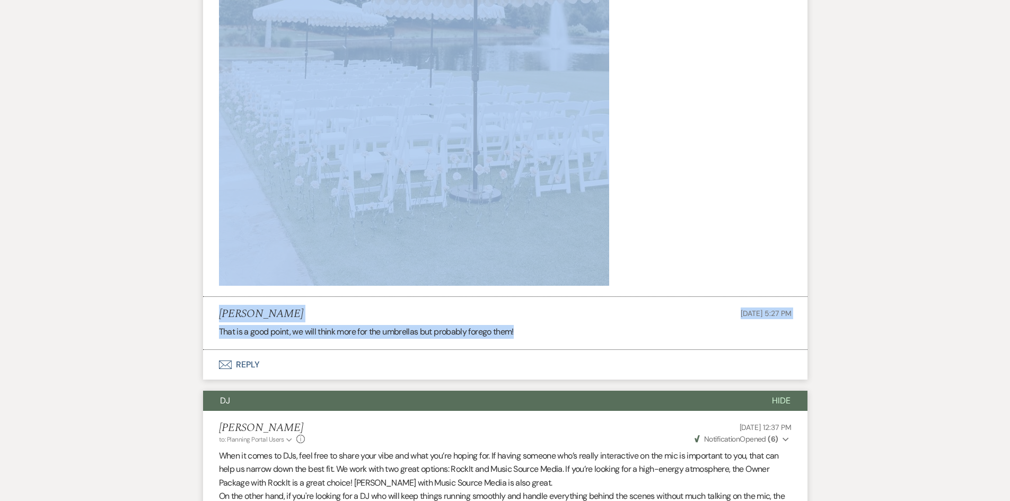
drag, startPoint x: 212, startPoint y: 171, endPoint x: 783, endPoint y: 296, distance: 584.8
copy ul "Holly Guthrie to: Planning Portal Users Expand Info Jul 14, 2025, 4:15 PM Weven…"
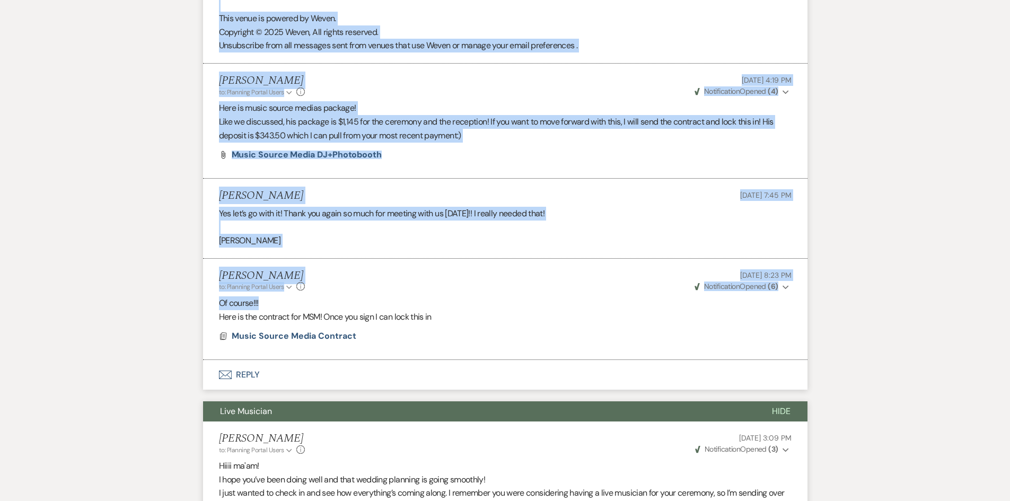
scroll to position [5409, 0]
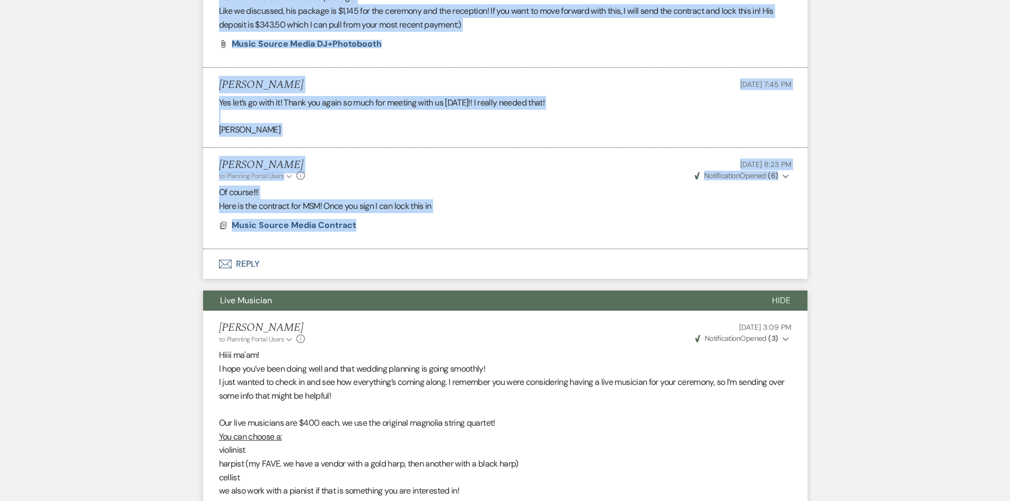
drag, startPoint x: 214, startPoint y: 80, endPoint x: 721, endPoint y: 189, distance: 517.9
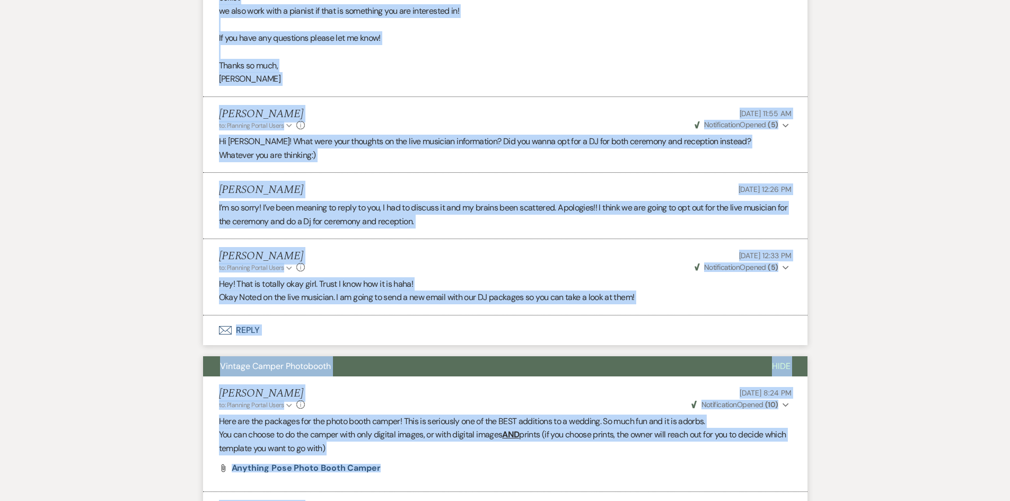
scroll to position [6045, 0]
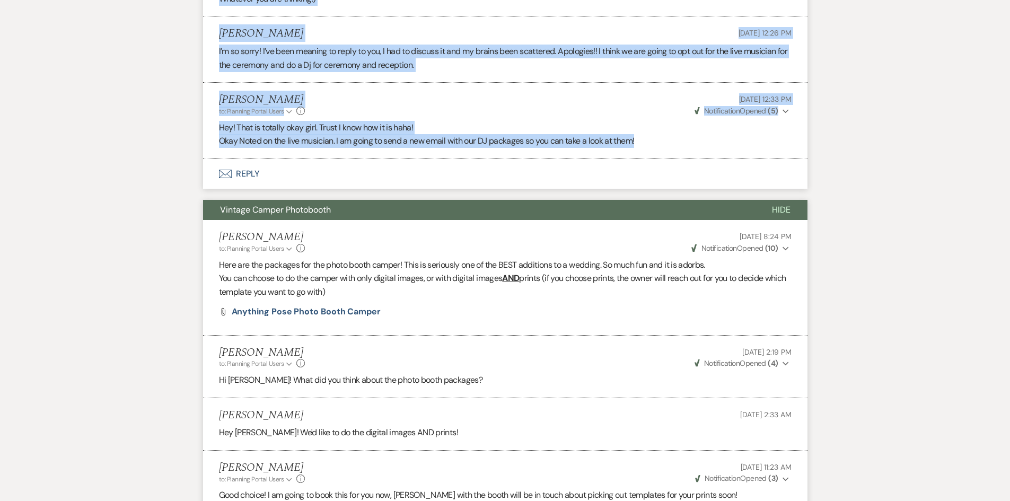
drag, startPoint x: 214, startPoint y: 190, endPoint x: 787, endPoint y: 109, distance: 579.0
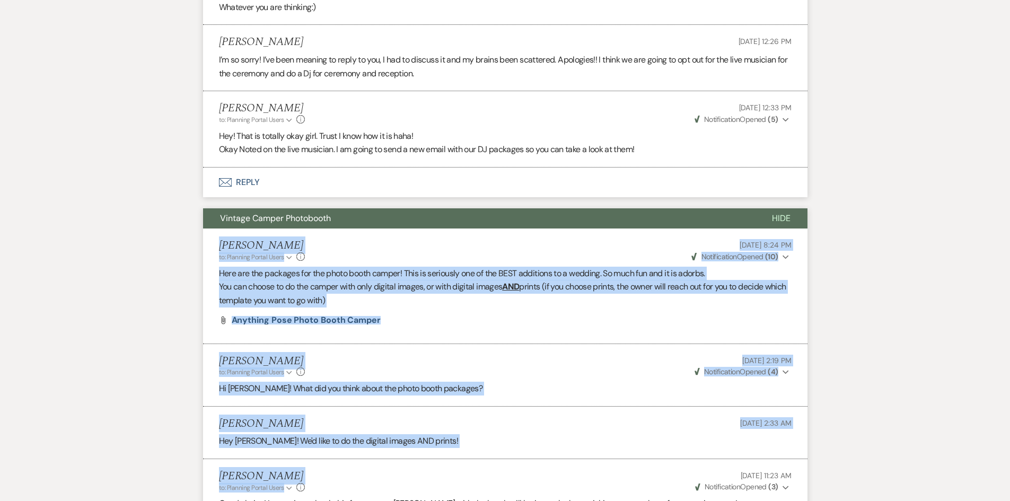
scroll to position [6257, 0]
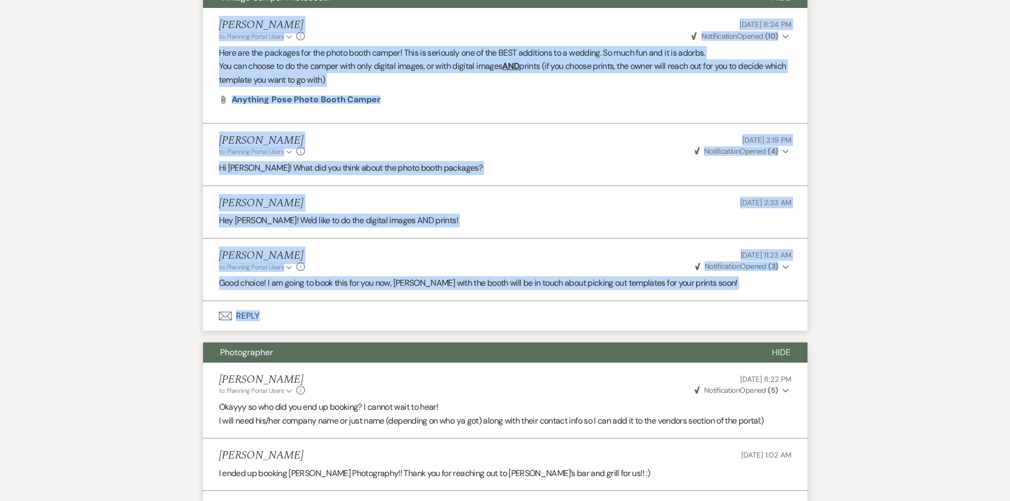
drag, startPoint x: 214, startPoint y: 256, endPoint x: 484, endPoint y: 300, distance: 273.5
click at [484, 300] on div "Vintage Camper Photobooth Hide Holly Guthrie to: Planning Portal Users Expand I…" at bounding box center [505, 159] width 605 height 343
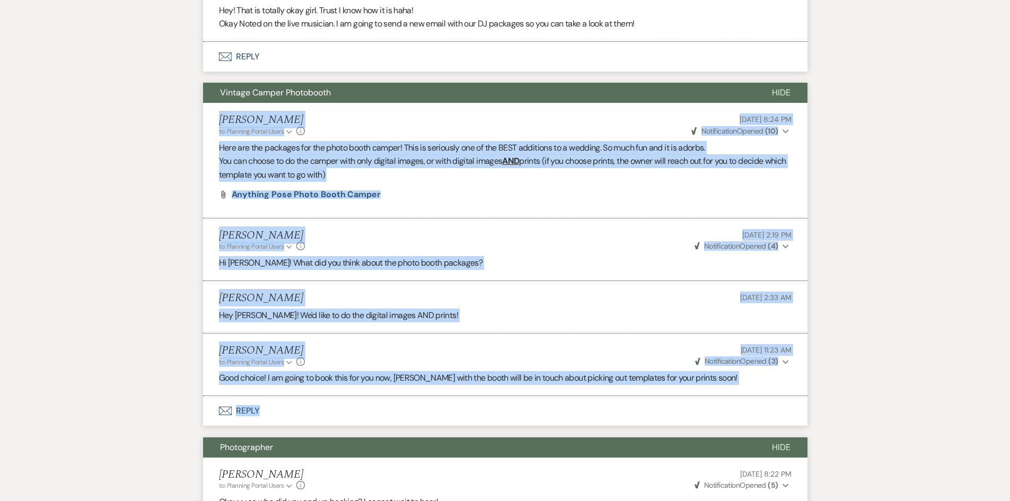
scroll to position [6151, 0]
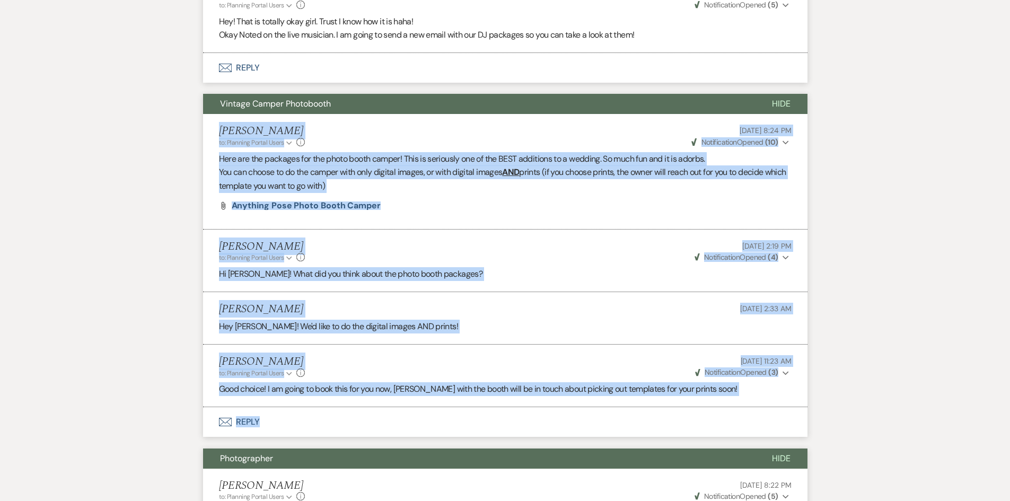
drag, startPoint x: 216, startPoint y: 103, endPoint x: 799, endPoint y: 358, distance: 636.1
click at [799, 358] on ul "Holly Guthrie to: Planning Portal Users Expand Info Apr 06, 2025, 8:24 PM Weven…" at bounding box center [505, 260] width 605 height 293
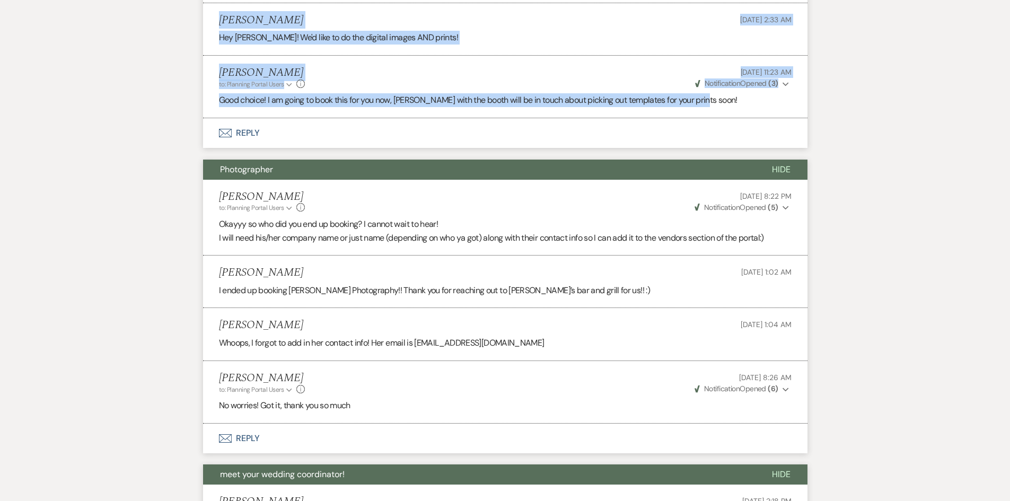
scroll to position [6522, 0]
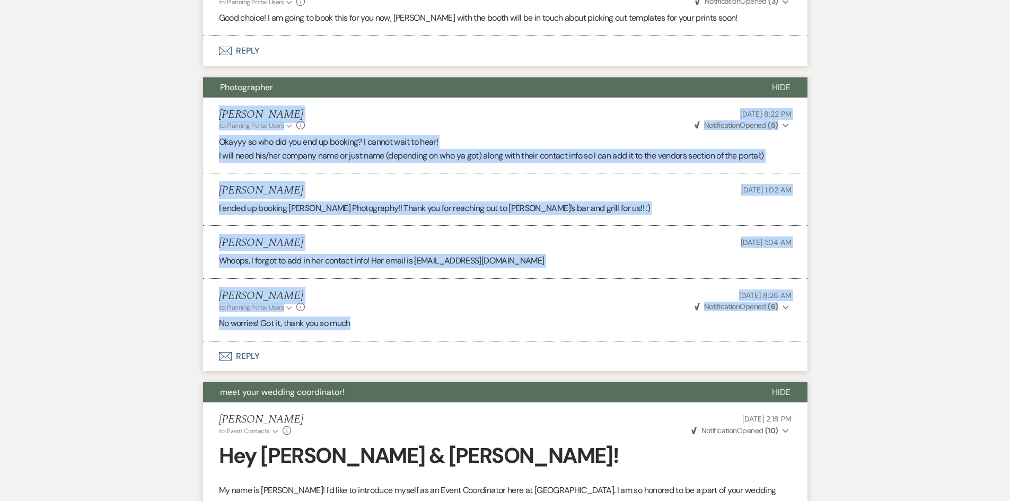
drag, startPoint x: 208, startPoint y: 83, endPoint x: 431, endPoint y: 288, distance: 302.5
click at [431, 288] on ul "Holly Guthrie to: Planning Portal Users Expand Info Apr 06, 2025, 8:22 PM Weven…" at bounding box center [505, 220] width 605 height 244
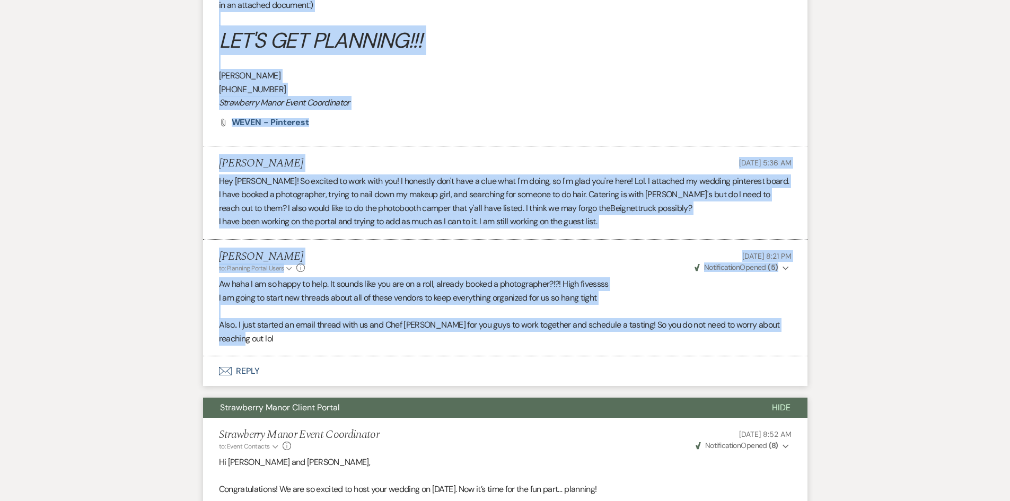
scroll to position [7212, 0]
drag, startPoint x: 212, startPoint y: 126, endPoint x: 548, endPoint y: 317, distance: 386.1
click at [548, 317] on ul "Holly Guthrie to: Event Contacts Expand Info Apr 01, 2025, 2:18 PM Weven Check …" at bounding box center [505, 34] width 605 height 643
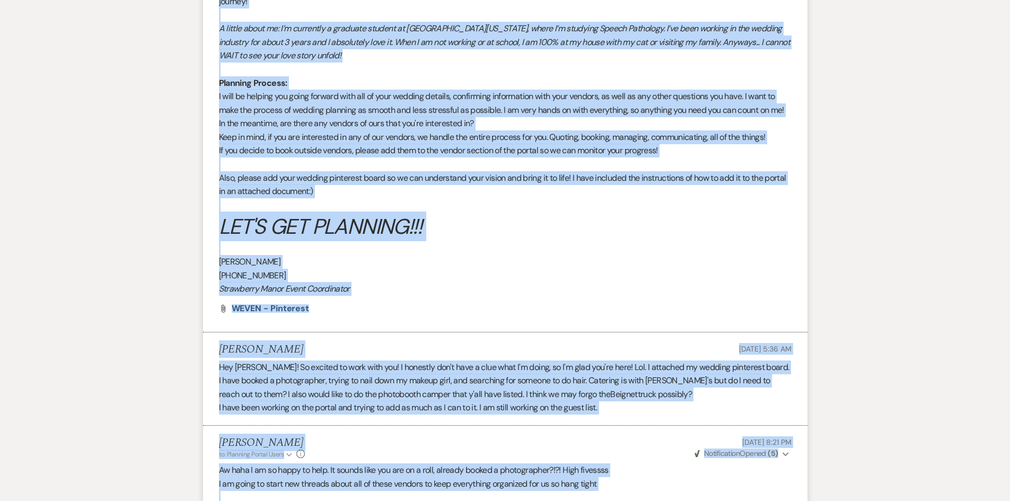
scroll to position [7053, 0]
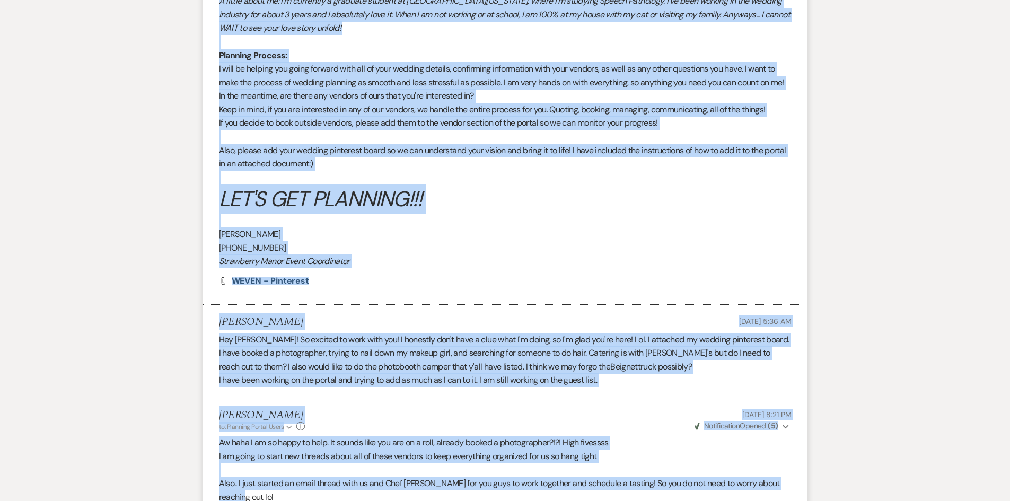
click at [498, 227] on p "Holly Guthrie" at bounding box center [505, 234] width 573 height 14
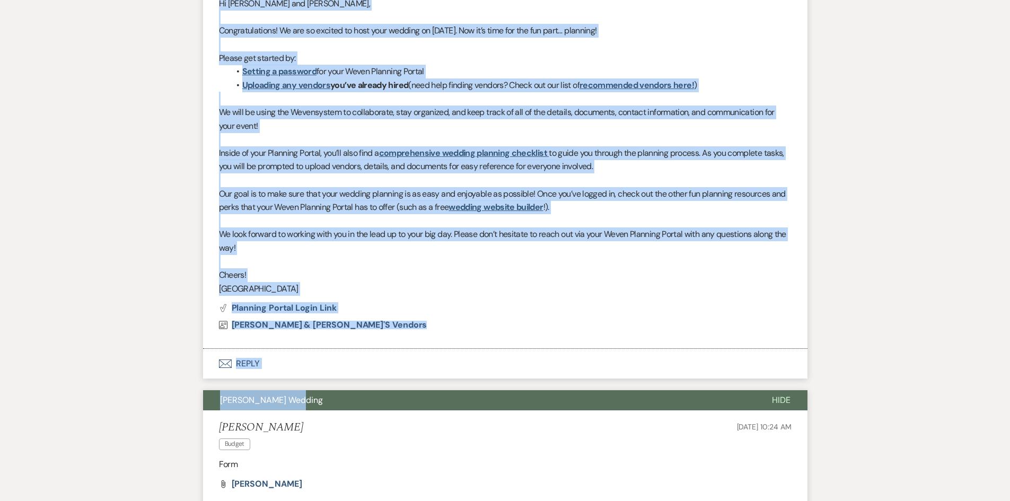
scroll to position [7742, 0]
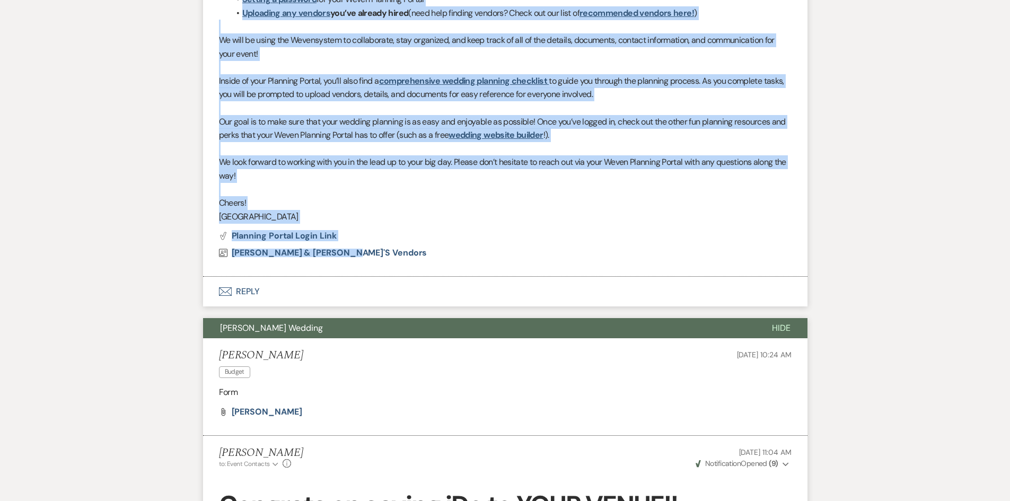
drag, startPoint x: 202, startPoint y: 191, endPoint x: 637, endPoint y: 226, distance: 436.3
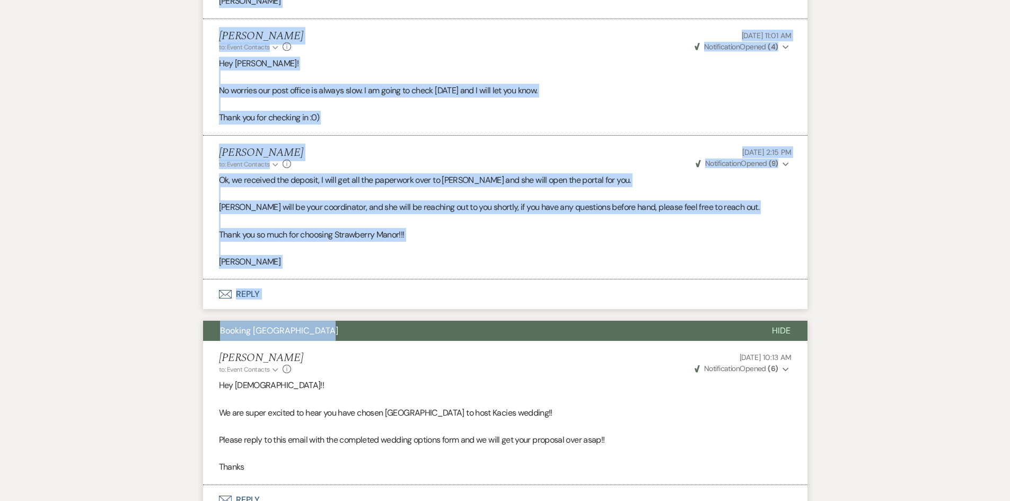
scroll to position [9227, 0]
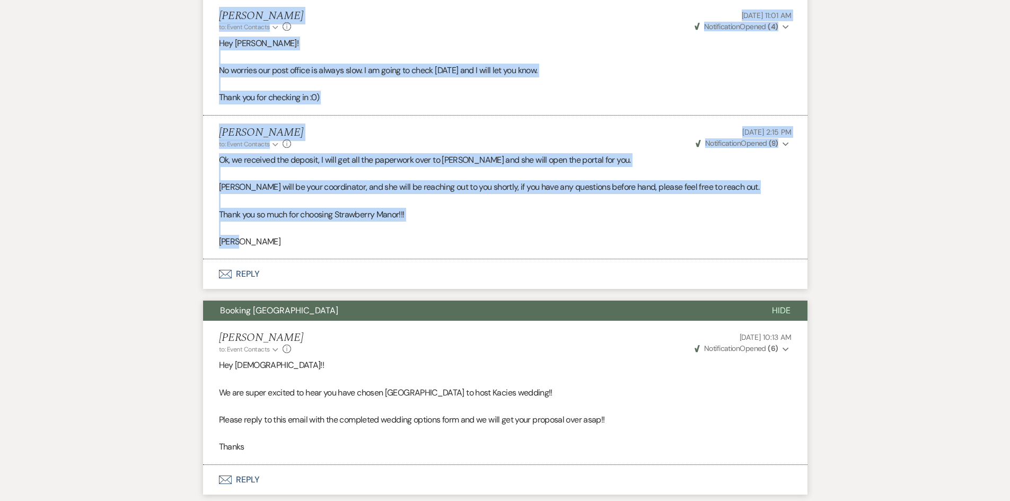
drag, startPoint x: 212, startPoint y: 112, endPoint x: 610, endPoint y: 240, distance: 418.1
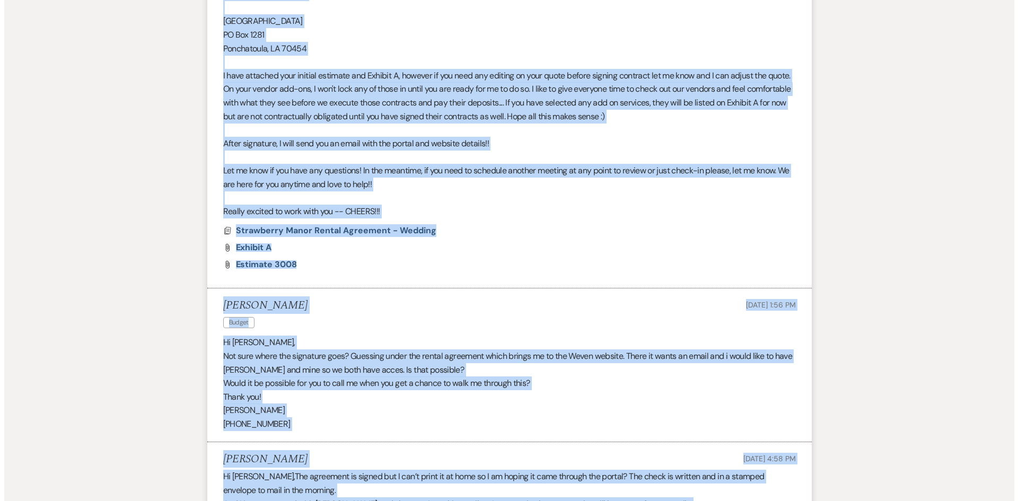
scroll to position [8431, 0]
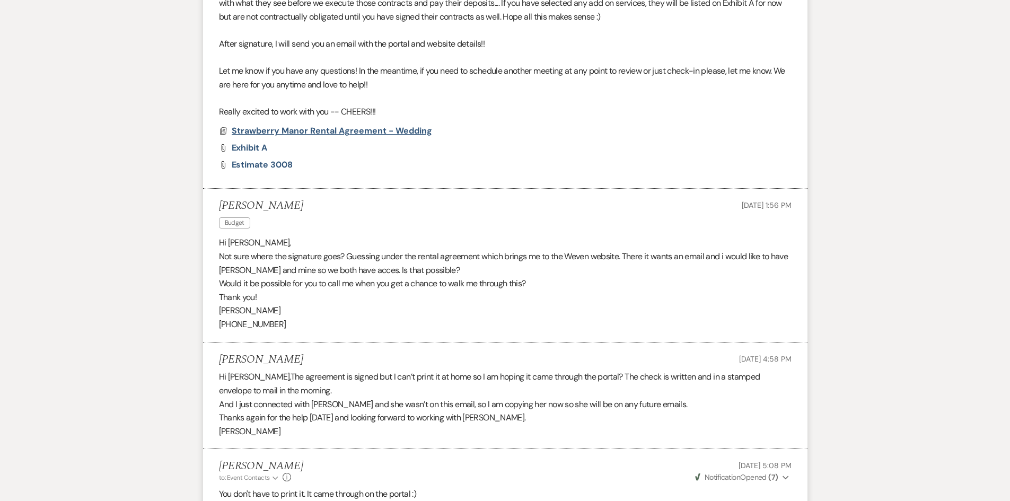
click at [386, 125] on span "Strawberry Manor Rental Agreement - Wedding" at bounding box center [332, 130] width 200 height 11
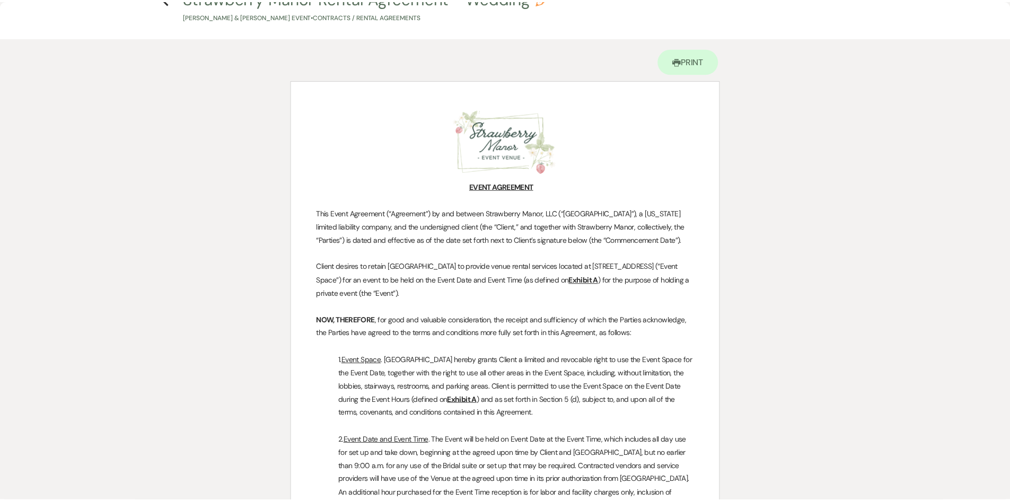
scroll to position [0, 0]
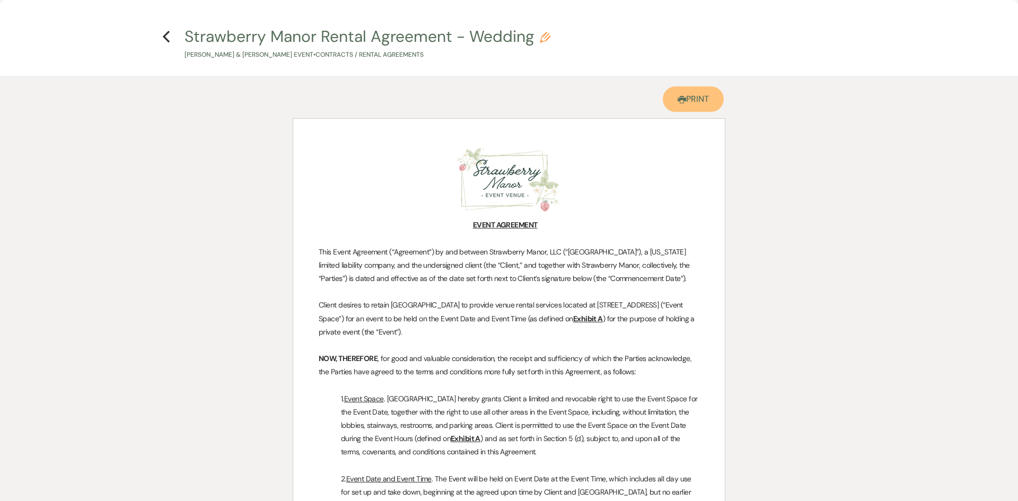
click at [693, 99] on link "Printer Print" at bounding box center [693, 98] width 61 height 25
click at [161, 37] on h4 "Previous Strawberry Manor Rental Agreement - Wedding Pencil Brandon Thongsavanh…" at bounding box center [509, 42] width 764 height 34
click at [165, 38] on use "button" at bounding box center [166, 37] width 7 height 12
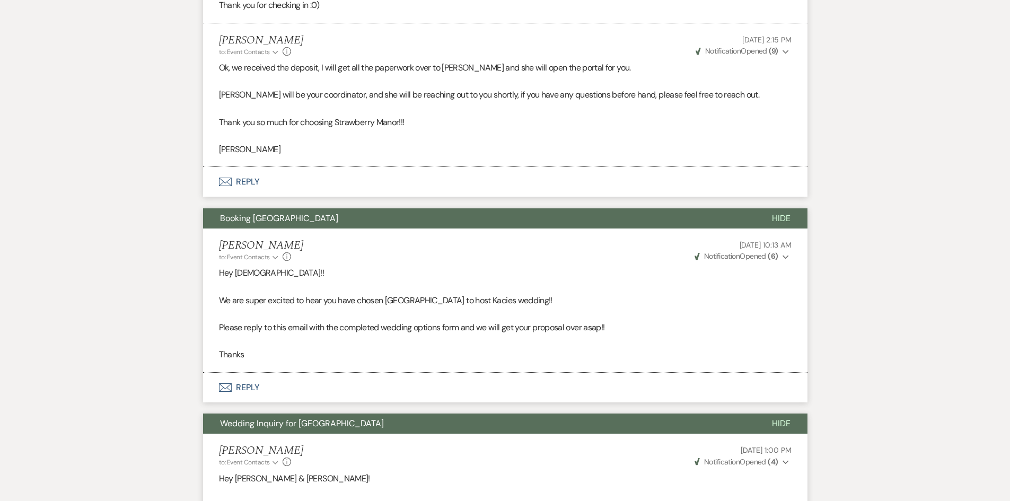
scroll to position [9439, 0]
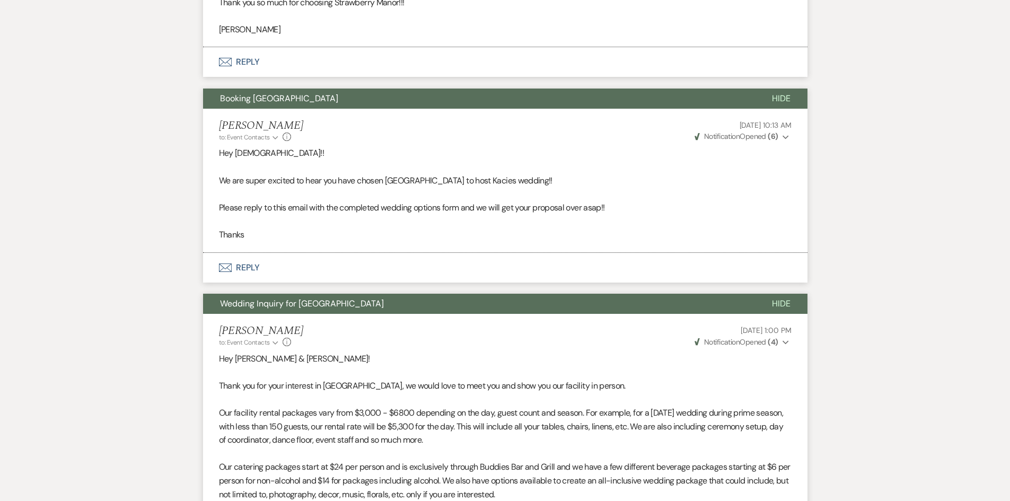
drag, startPoint x: 212, startPoint y: 83, endPoint x: 497, endPoint y: 200, distance: 307.9
click at [497, 200] on div "Booking Strawberry Manor Hide Brittany Howes to: Event Contacts Expand Info Mar…" at bounding box center [505, 171] width 605 height 164
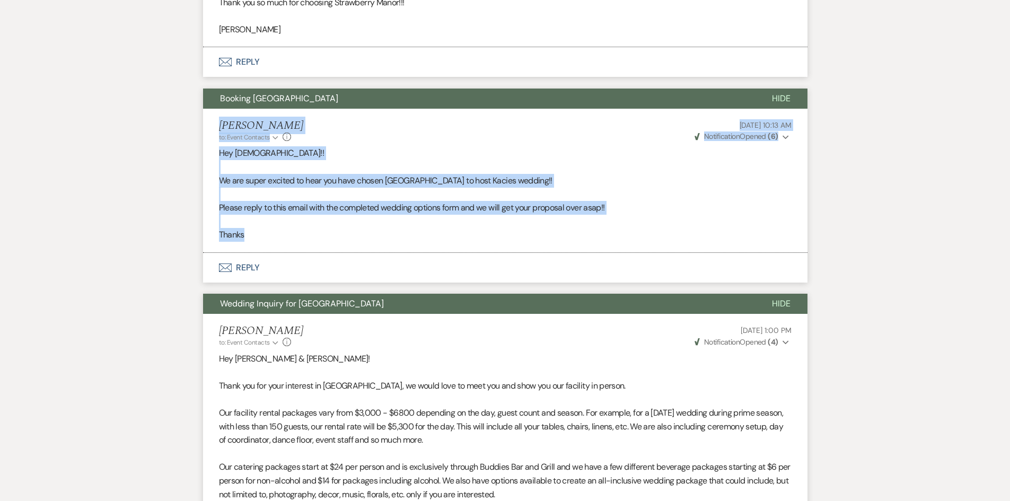
drag, startPoint x: 213, startPoint y: 111, endPoint x: 424, endPoint y: 216, distance: 235.5
click at [424, 216] on li "Brittany Howes to: Event Contacts Expand Info Mar 24, 2025, 10:13 AM Weven Chec…" at bounding box center [505, 181] width 605 height 144
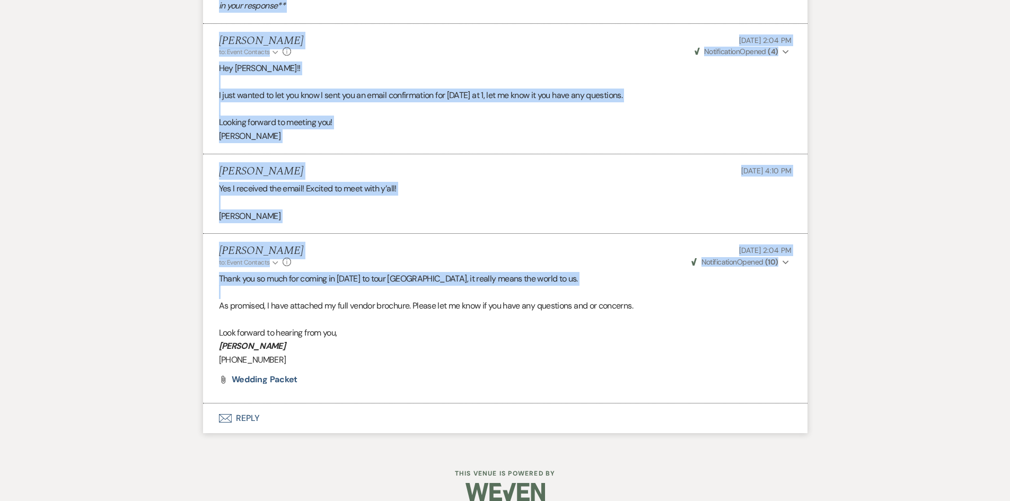
scroll to position [10079, 0]
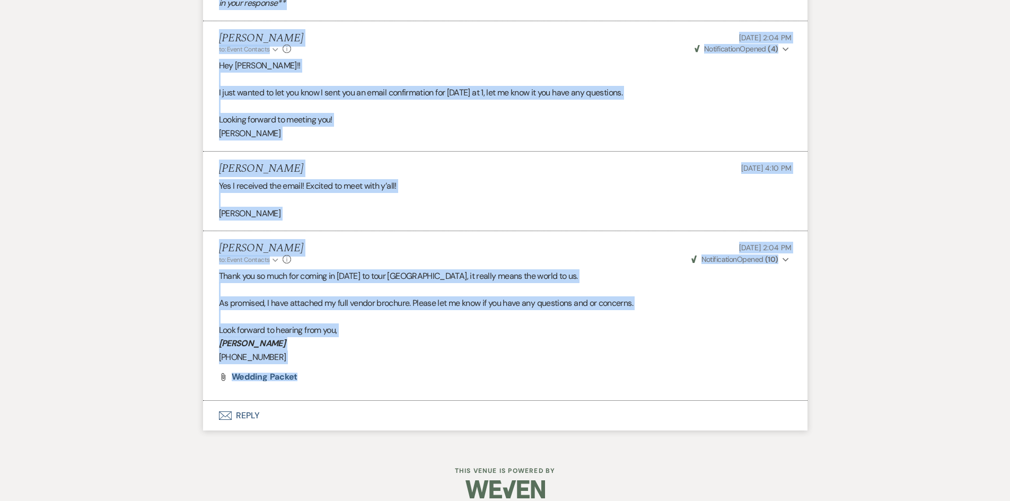
drag, startPoint x: 202, startPoint y: 52, endPoint x: 623, endPoint y: 364, distance: 523.5
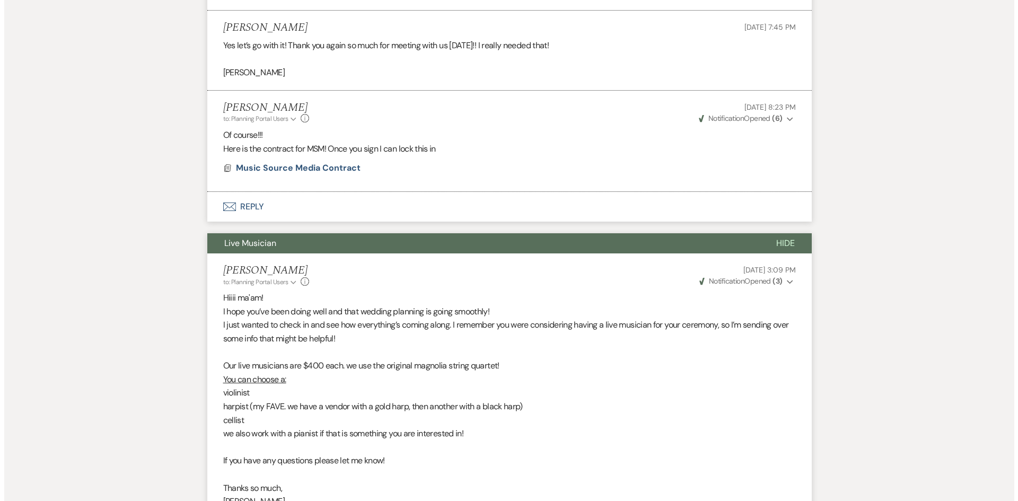
scroll to position [5201, 0]
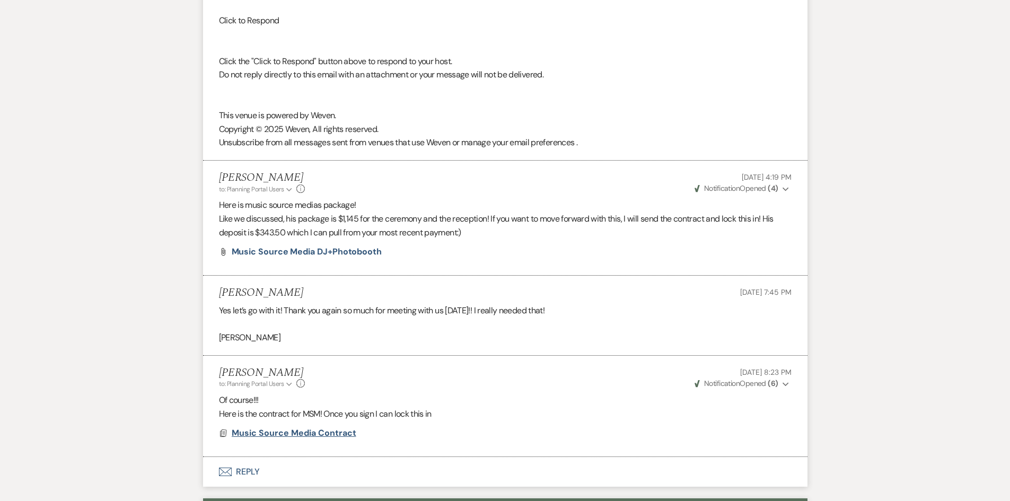
click at [344, 427] on span "Music Source Media Contract" at bounding box center [294, 432] width 125 height 11
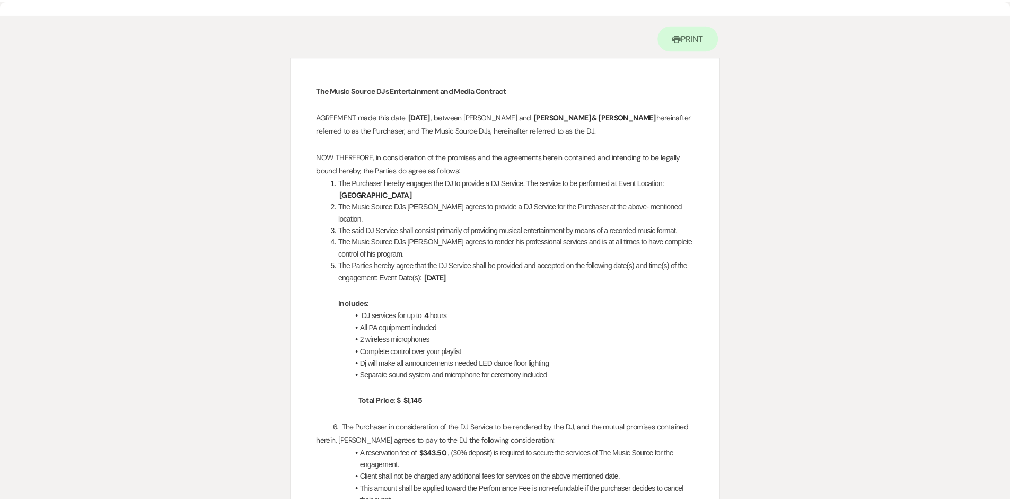
scroll to position [0, 0]
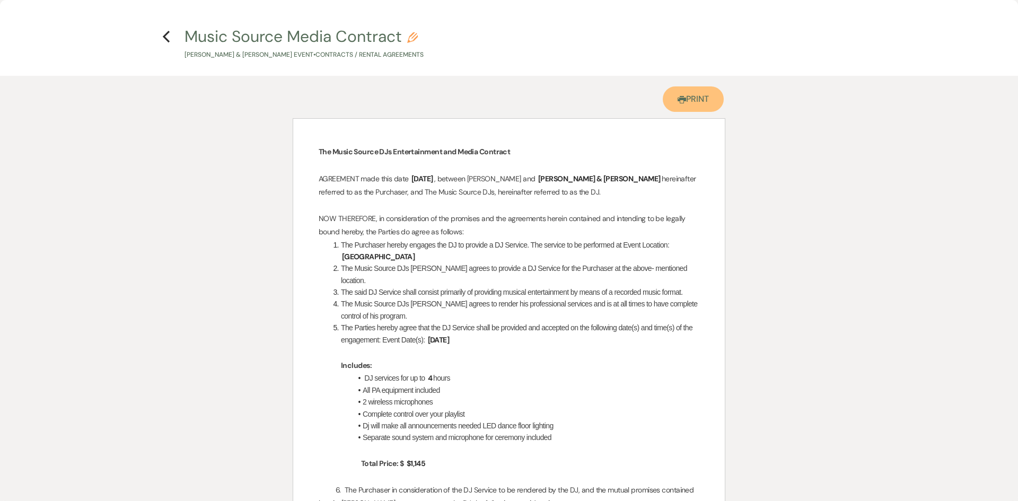
click at [688, 111] on link "Printer Print" at bounding box center [693, 98] width 61 height 25
click at [161, 33] on h4 "Previous Music Source Media Contract Pencil Brandon Thongsavanh & Kacie Fox's E…" at bounding box center [509, 42] width 764 height 34
click at [170, 30] on icon "Previous" at bounding box center [166, 36] width 8 height 13
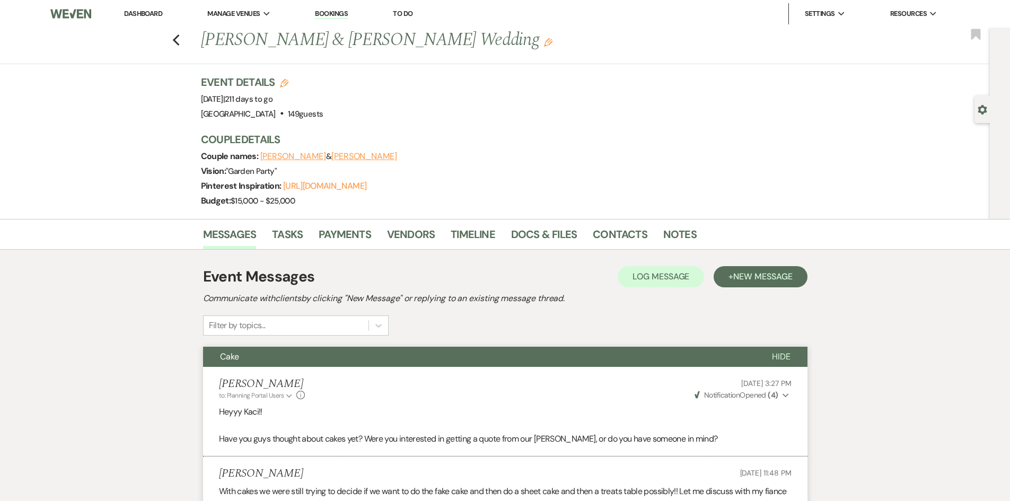
click at [132, 11] on link "Dashboard" at bounding box center [143, 13] width 38 height 9
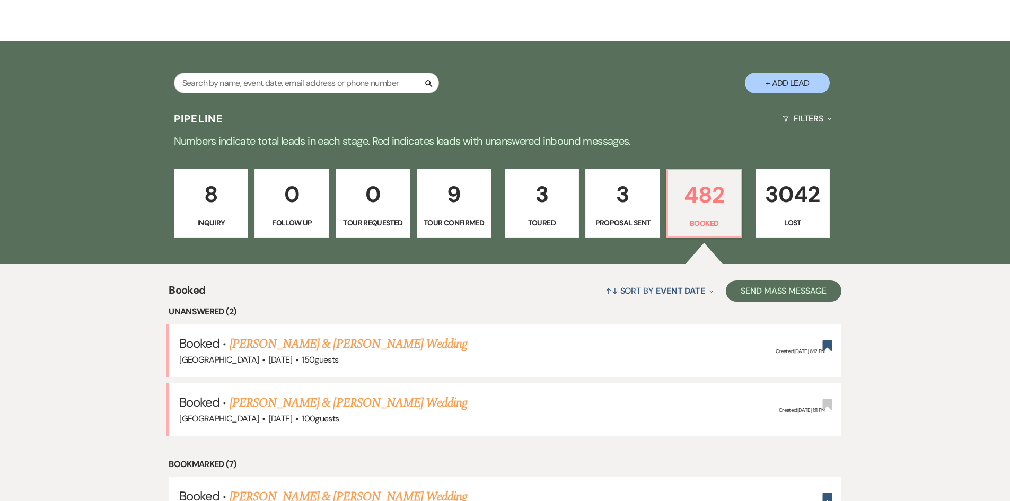
scroll to position [53, 0]
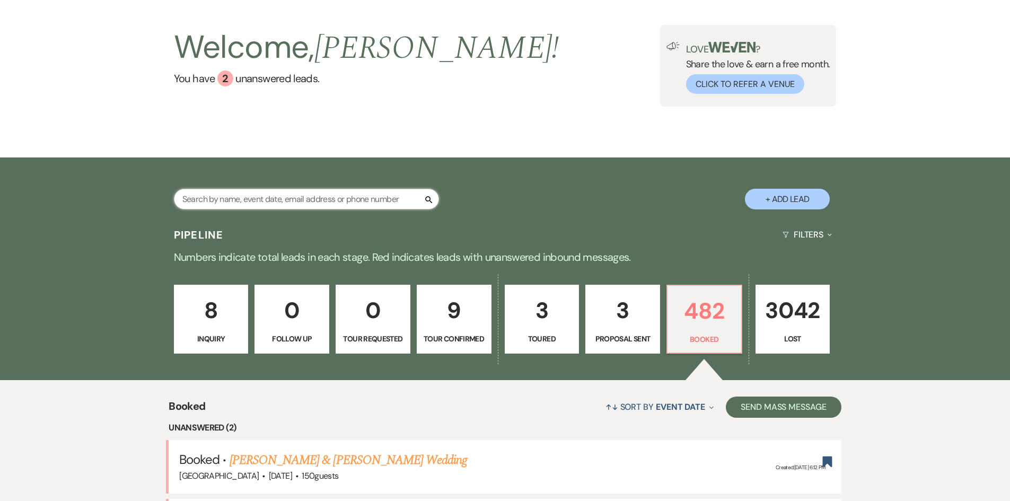
click at [279, 206] on input "text" at bounding box center [306, 199] width 265 height 21
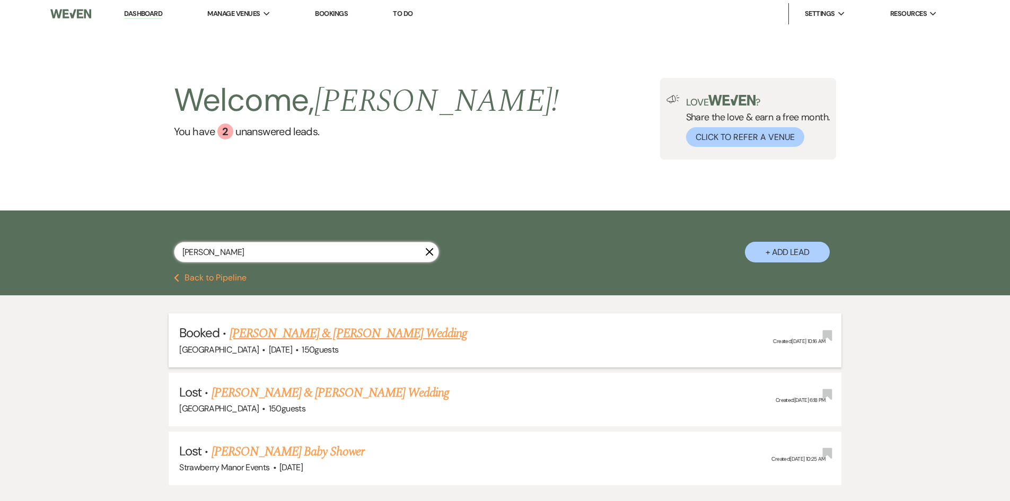
type input "albin"
click at [353, 337] on link "Evan Cobb & Madison Albin's Wedding" at bounding box center [349, 333] width 238 height 19
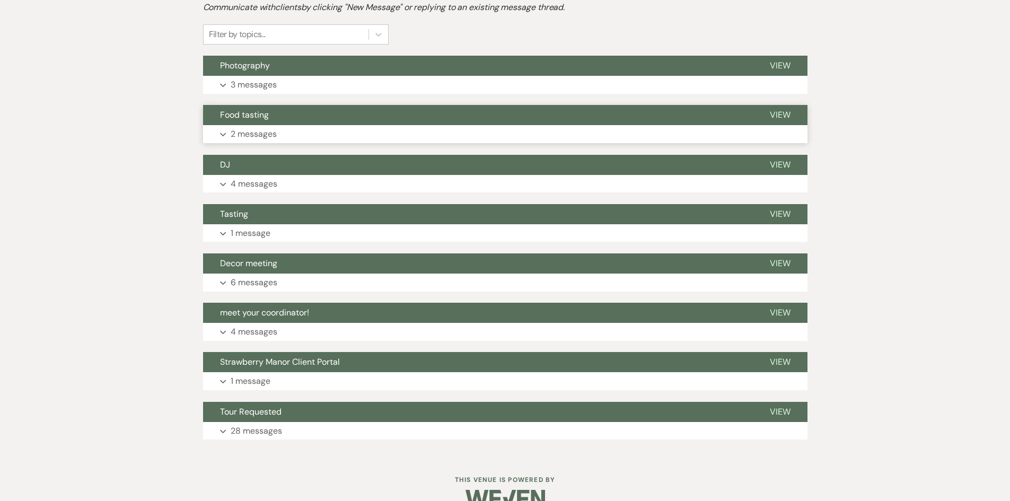
scroll to position [265, 0]
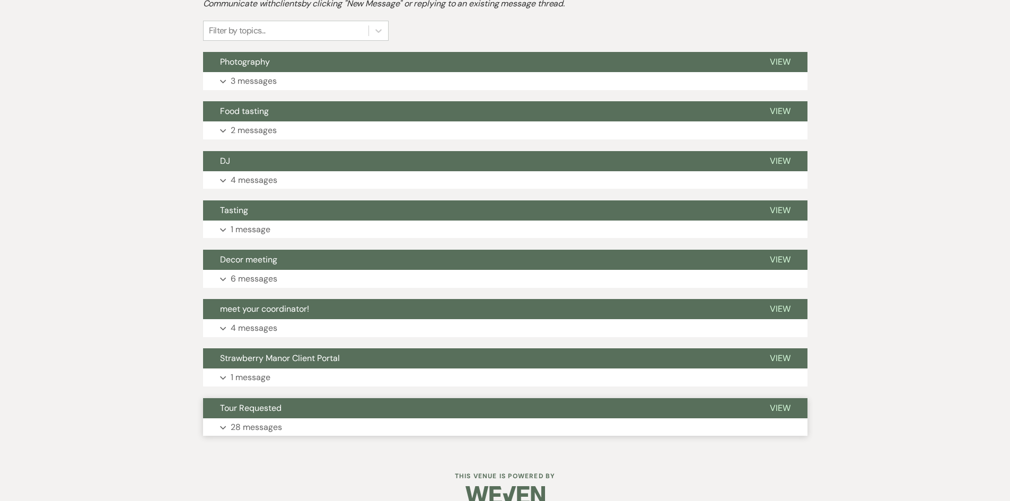
click at [265, 428] on p "28 messages" at bounding box center [256, 428] width 51 height 14
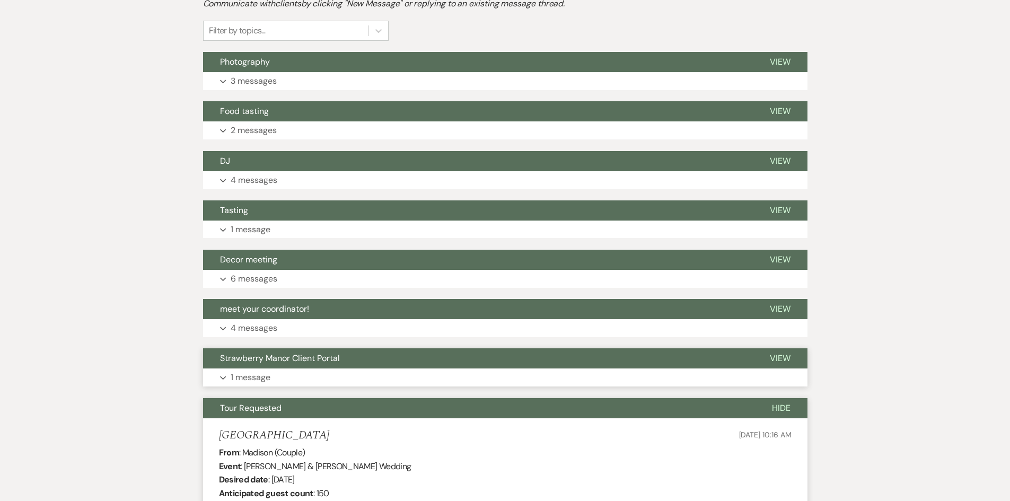
click at [270, 372] on p "1 message" at bounding box center [251, 378] width 40 height 14
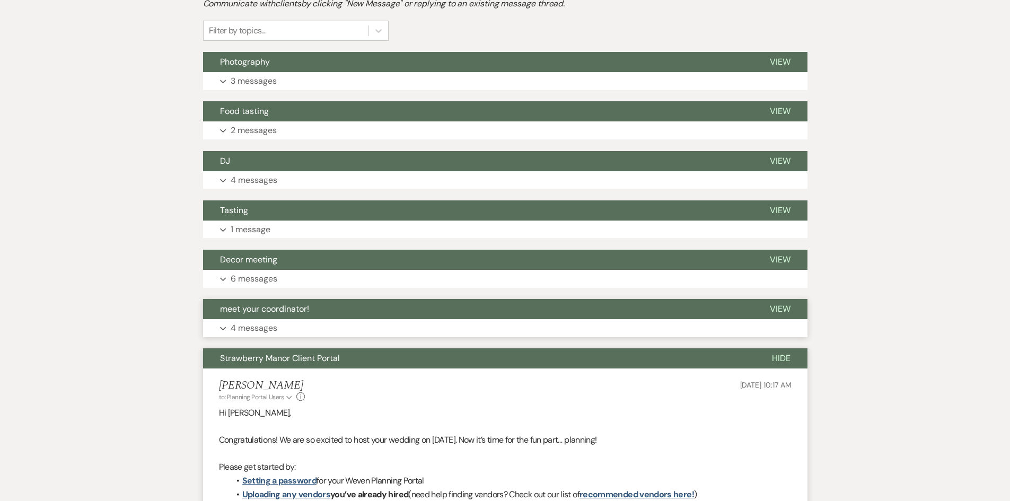
drag, startPoint x: 264, startPoint y: 338, endPoint x: 259, endPoint y: 309, distance: 30.2
click at [249, 326] on p "4 messages" at bounding box center [254, 328] width 47 height 14
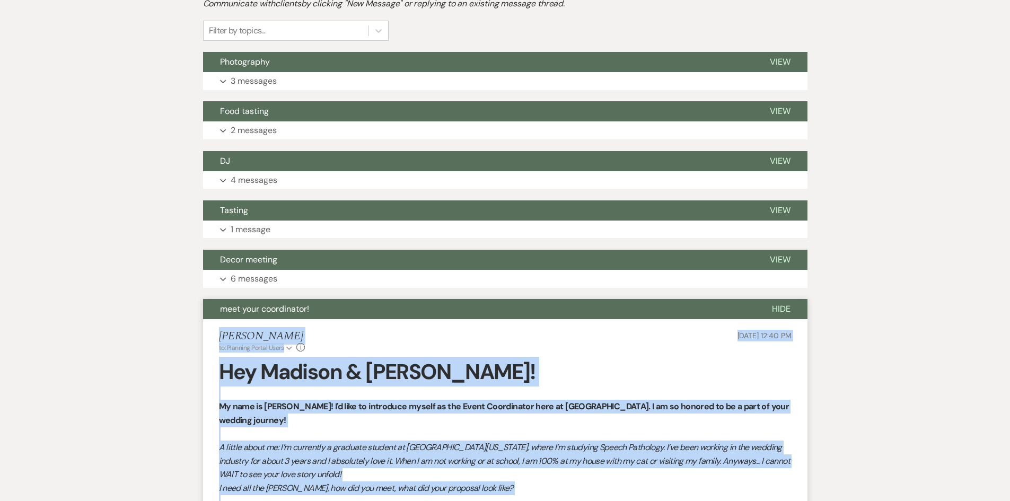
drag, startPoint x: 255, startPoint y: 283, endPoint x: 255, endPoint y: 244, distance: 38.2
click at [255, 278] on p "6 messages" at bounding box center [254, 279] width 47 height 14
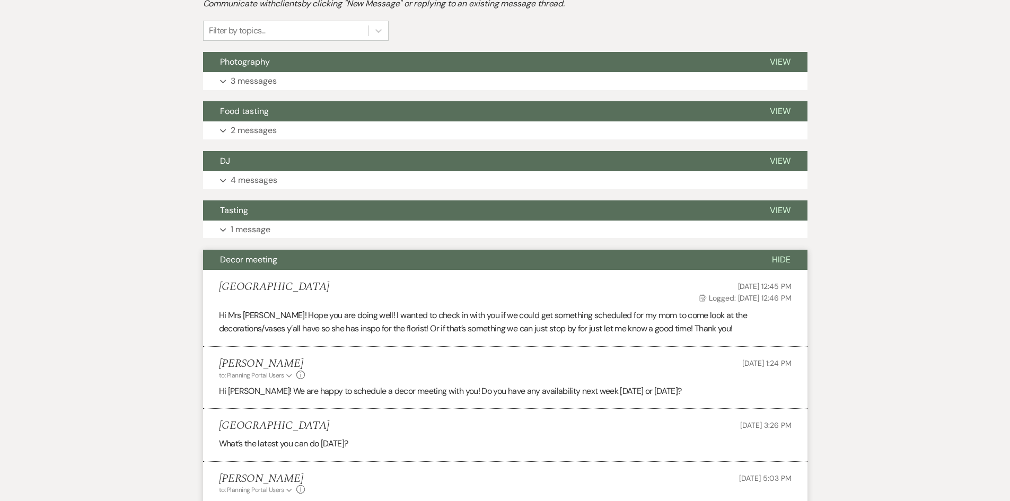
drag, startPoint x: 255, startPoint y: 225, endPoint x: 254, endPoint y: 199, distance: 26.0
click at [255, 224] on p "1 message" at bounding box center [251, 230] width 40 height 14
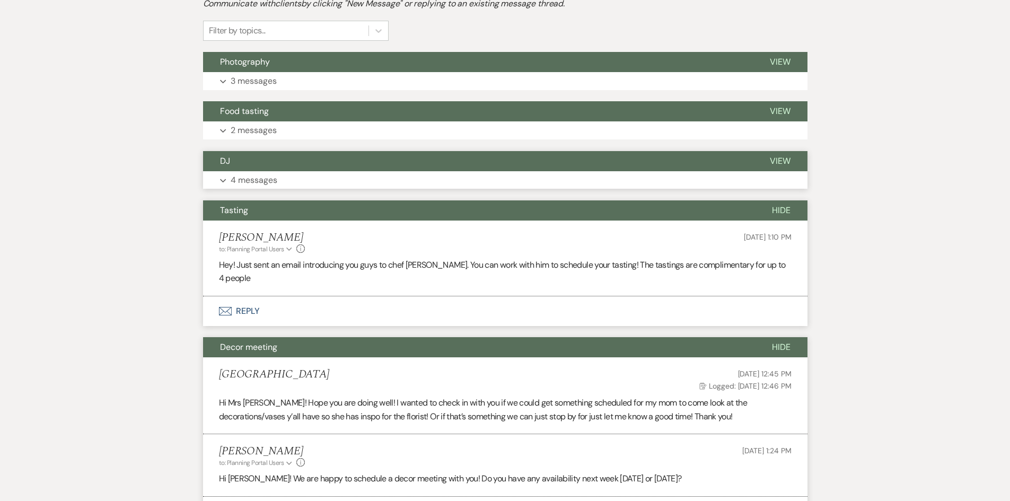
click at [255, 178] on p "4 messages" at bounding box center [254, 180] width 47 height 14
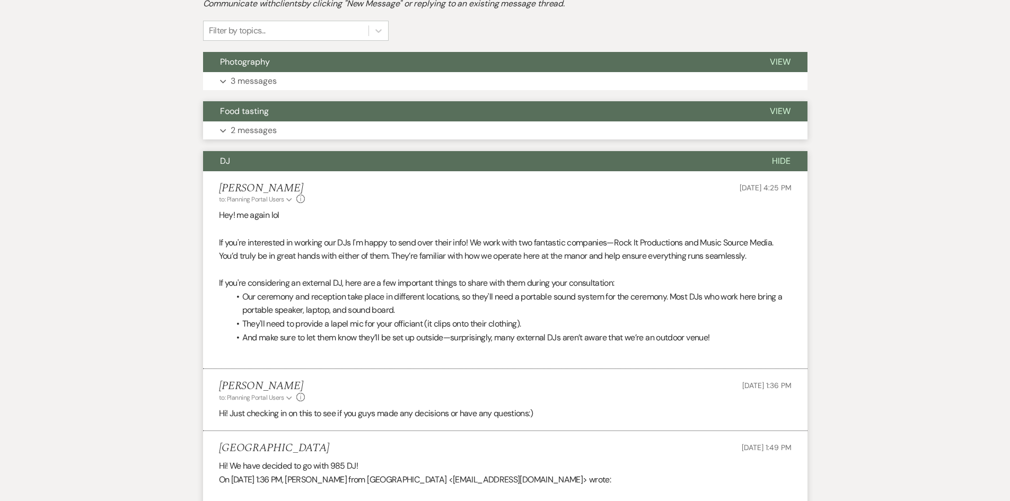
click at [256, 112] on span "Food tasting" at bounding box center [244, 111] width 49 height 11
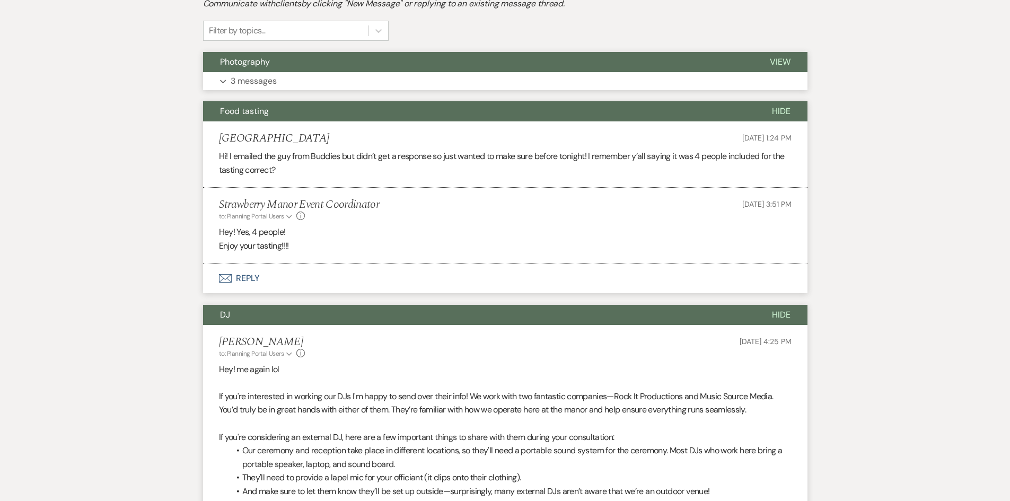
click at [258, 89] on button "Expand 3 messages" at bounding box center [505, 81] width 605 height 18
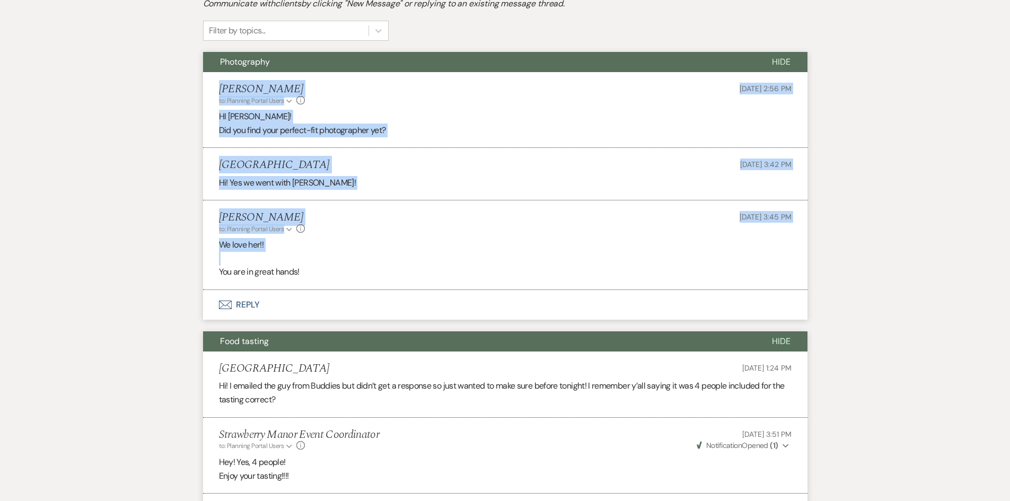
drag, startPoint x: 222, startPoint y: 87, endPoint x: 485, endPoint y: 262, distance: 315.5
click at [485, 262] on ul "Holly Guthrie to: Planning Portal Users Expand Info Jul 28, 2025, 2:56 PM HI Ma…" at bounding box center [505, 181] width 605 height 218
click at [364, 232] on div "Brittany Howes to: Planning Portal Users Expand Info Jul 29, 2025, 3:45 PM Weve…" at bounding box center [505, 223] width 573 height 23
drag, startPoint x: 216, startPoint y: 85, endPoint x: 421, endPoint y: 279, distance: 282.1
click at [421, 279] on ul "Holly Guthrie to: Planning Portal Users Expand Info Jul 28, 2025, 2:56 PM Weven…" at bounding box center [505, 181] width 605 height 218
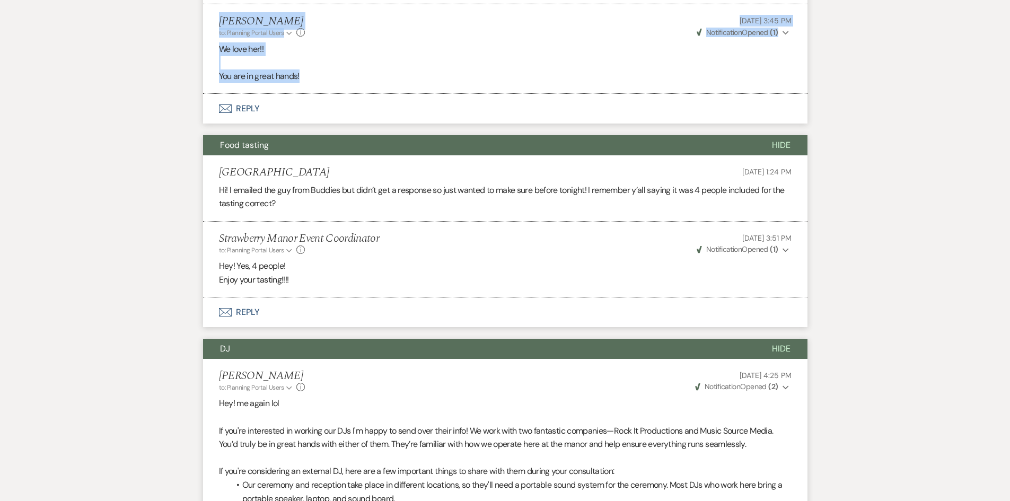
scroll to position [477, 0]
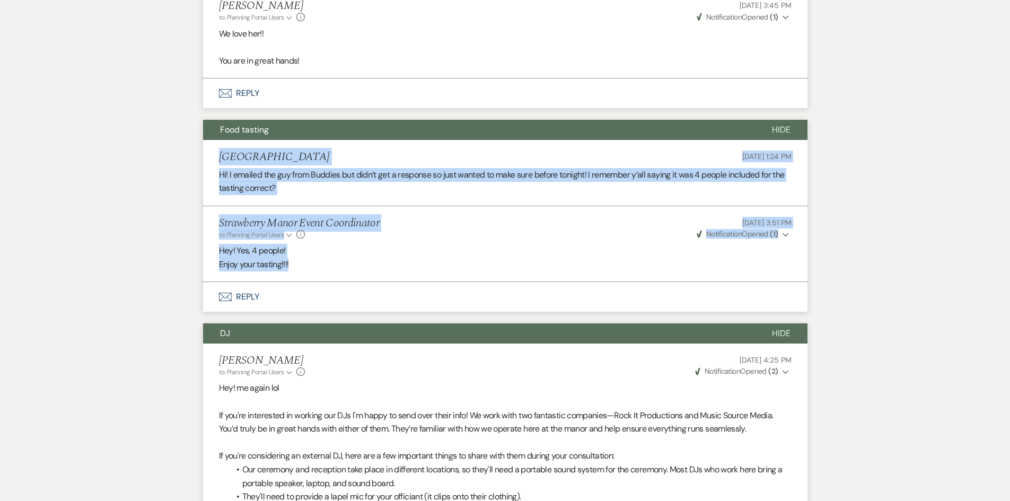
drag, startPoint x: 215, startPoint y: 156, endPoint x: 391, endPoint y: 265, distance: 206.9
click at [391, 265] on ul "Madison Jul 16, 2025, 1:24 PM Hi! I emailed the guy from Buddies but didn’t get…" at bounding box center [505, 211] width 605 height 143
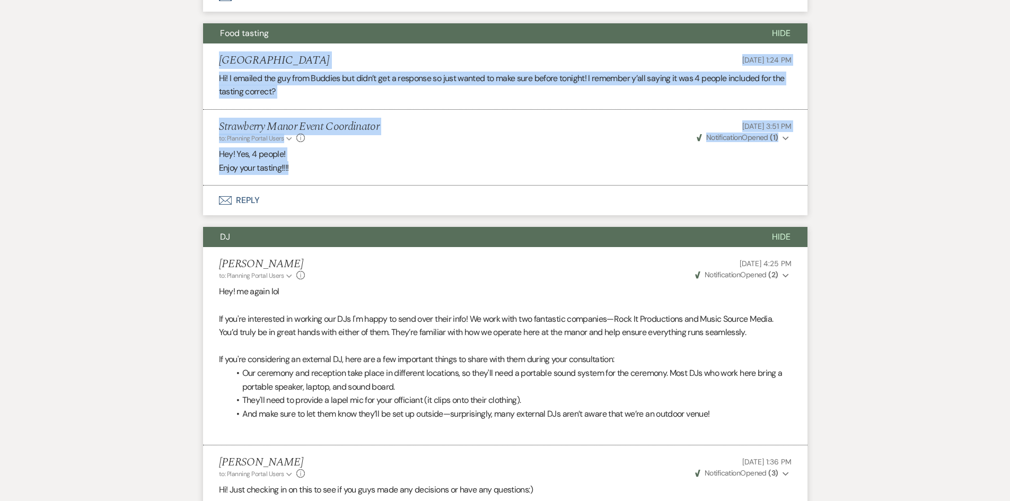
scroll to position [636, 0]
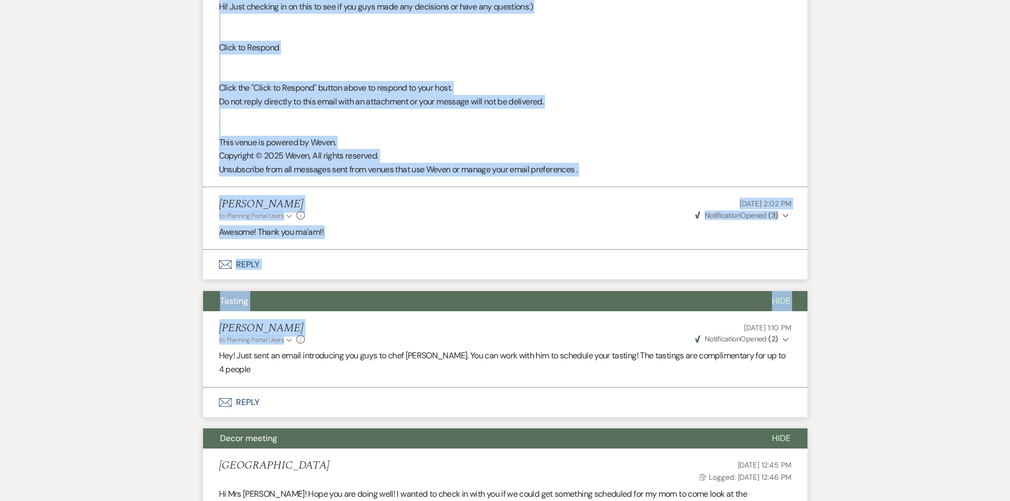
drag, startPoint x: 234, startPoint y: 204, endPoint x: 642, endPoint y: 323, distance: 425.0
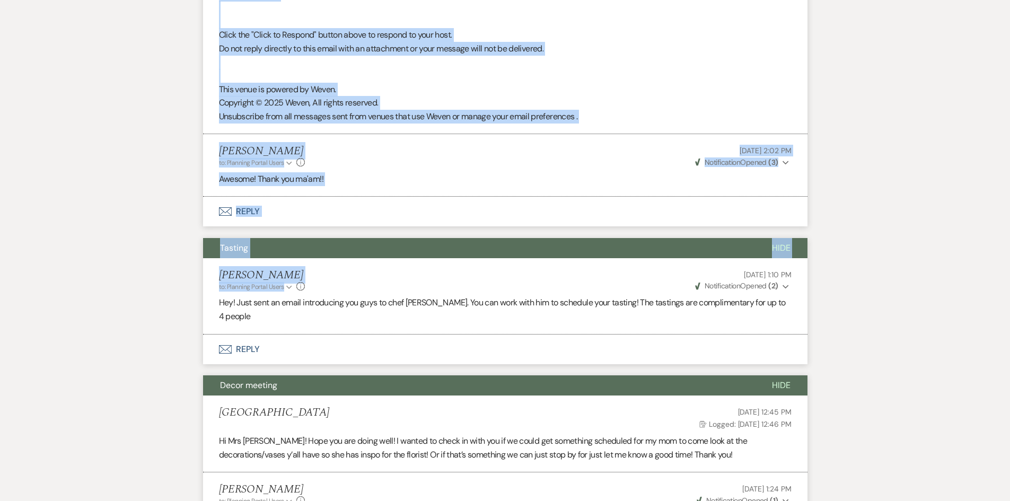
click at [344, 134] on li "Holly Guthrie to: Planning Portal Users Expand Info Jul 10, 2025, 2:02 PM Weven…" at bounding box center [505, 165] width 605 height 63
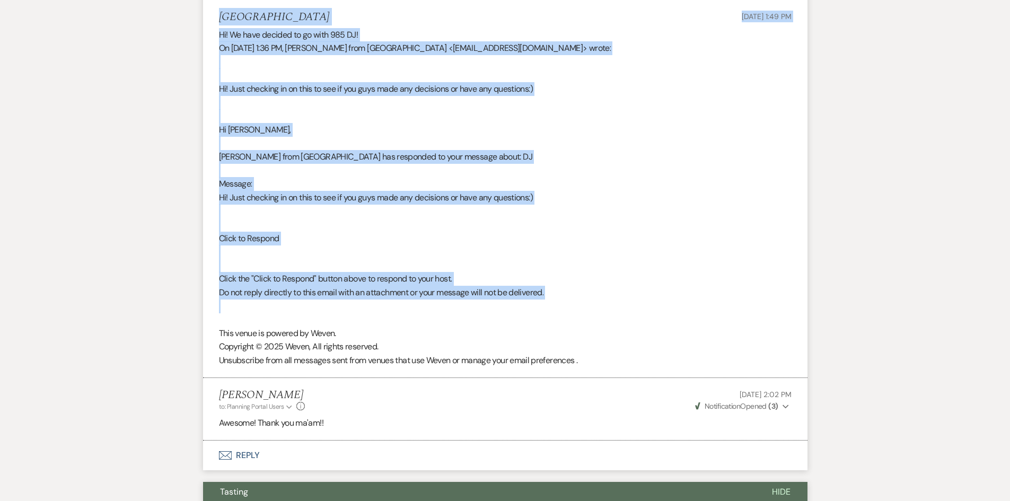
scroll to position [1167, 0]
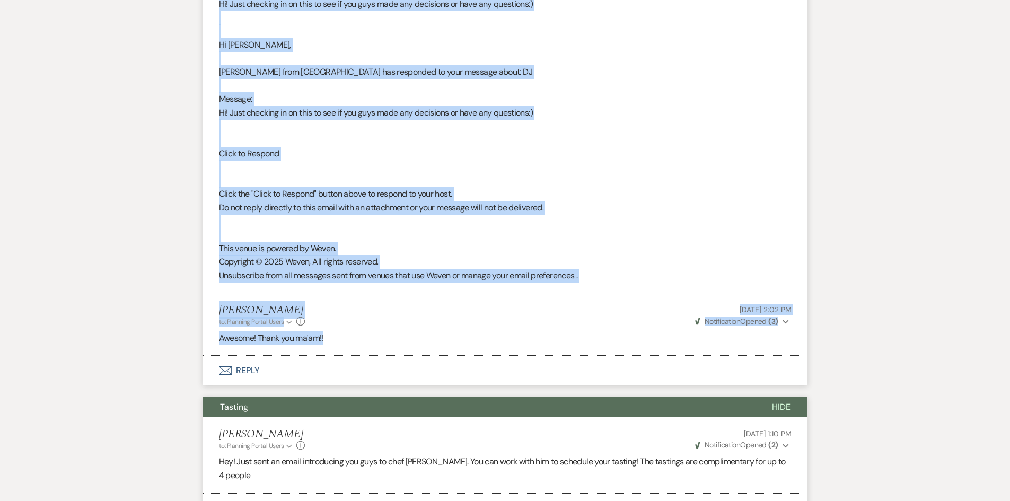
drag, startPoint x: 217, startPoint y: 146, endPoint x: 669, endPoint y: 329, distance: 487.2
click at [669, 329] on ul "Holly Guthrie to: Planning Portal Users Expand Info Jun 23, 2025, 4:25 PM Weven…" at bounding box center [505, 5] width 605 height 702
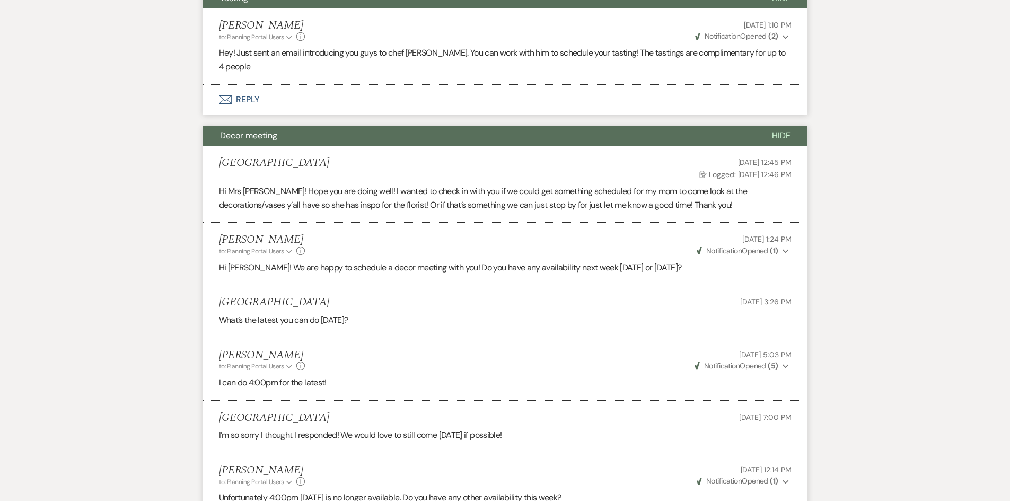
scroll to position [1644, 0]
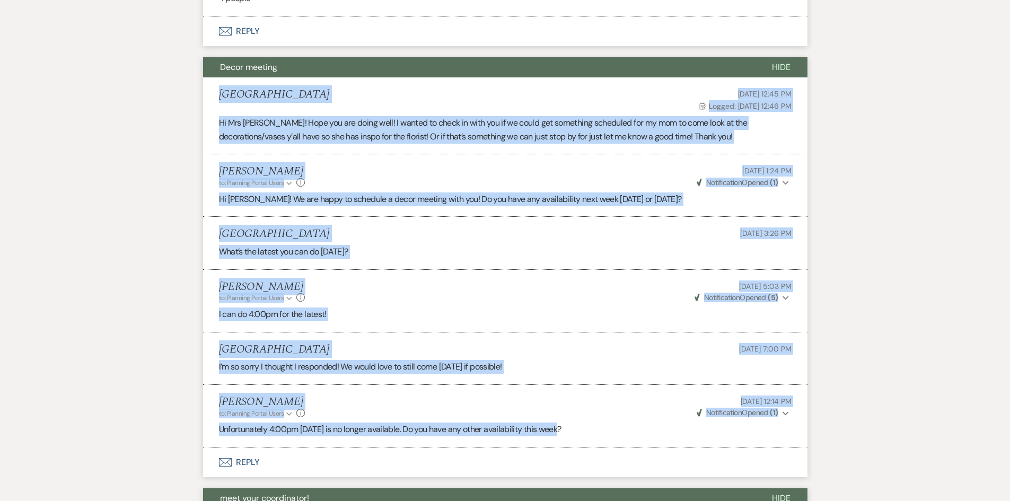
drag, startPoint x: 212, startPoint y: 73, endPoint x: 751, endPoint y: 410, distance: 636.1
click at [751, 410] on ul "Madison Jun 24, 2025, 12:45 PM Log Logged: Jun 25, 2025, 12:46 PM Hi Mrs Robin!…" at bounding box center [505, 262] width 605 height 370
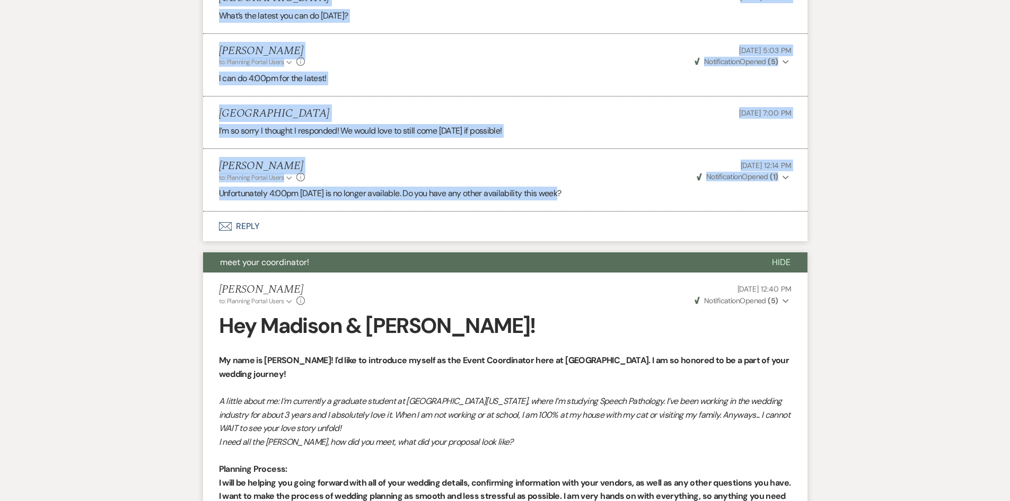
scroll to position [1909, 0]
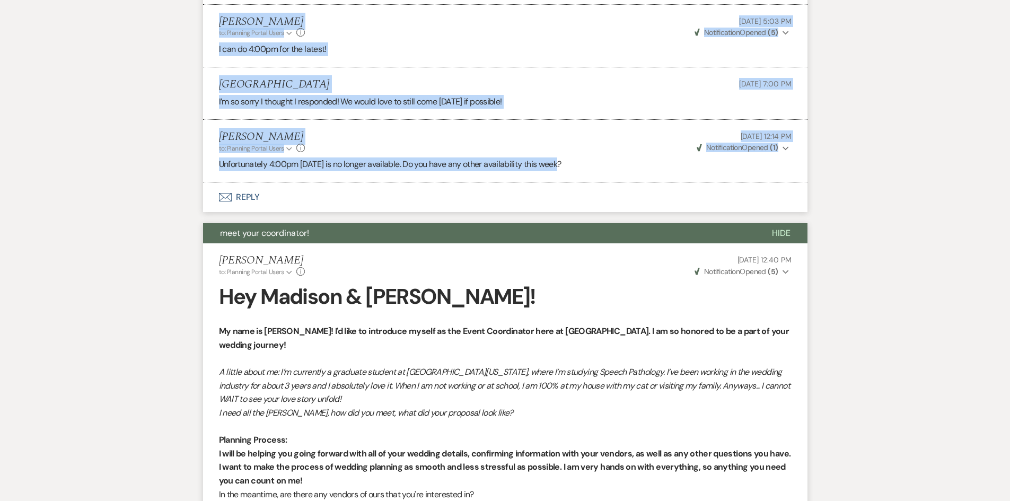
drag, startPoint x: 217, startPoint y: 220, endPoint x: 318, endPoint y: 252, distance: 105.2
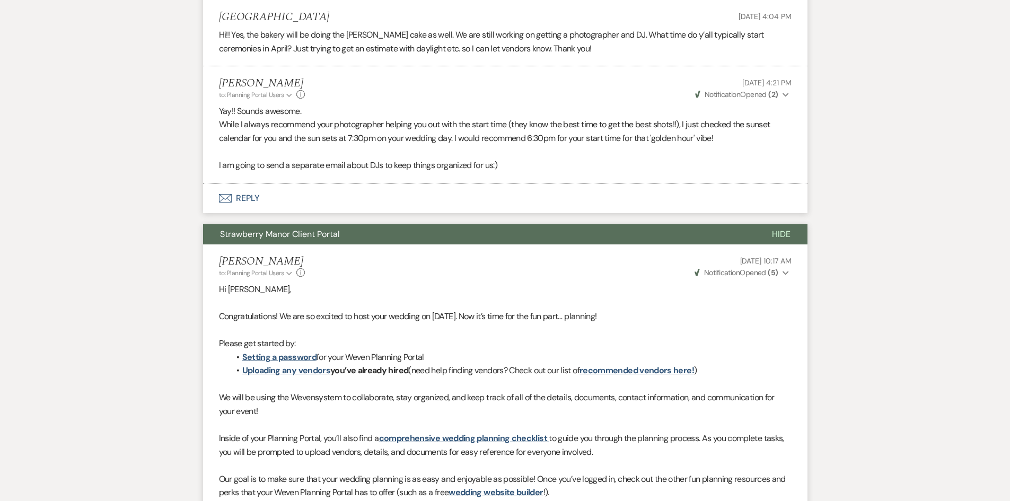
scroll to position [2704, 0]
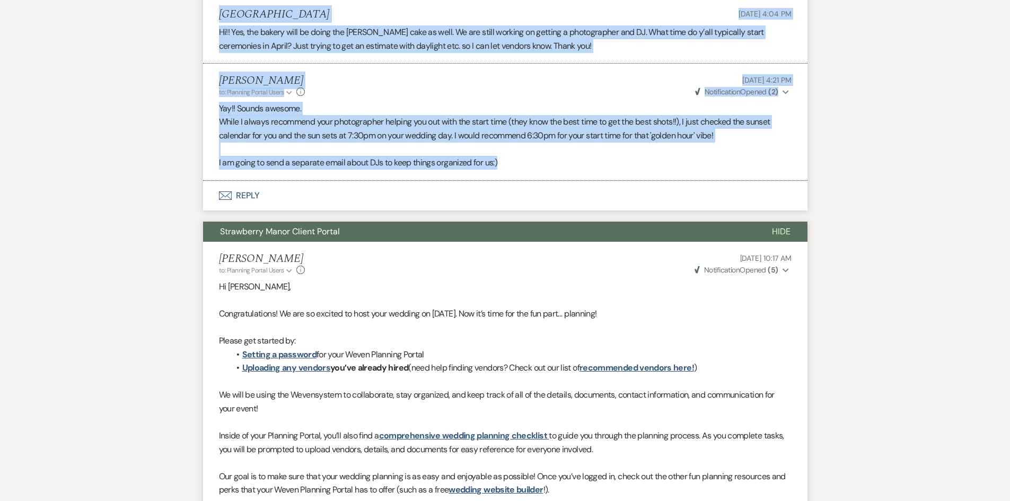
drag, startPoint x: 197, startPoint y: 240, endPoint x: 747, endPoint y: 140, distance: 558.3
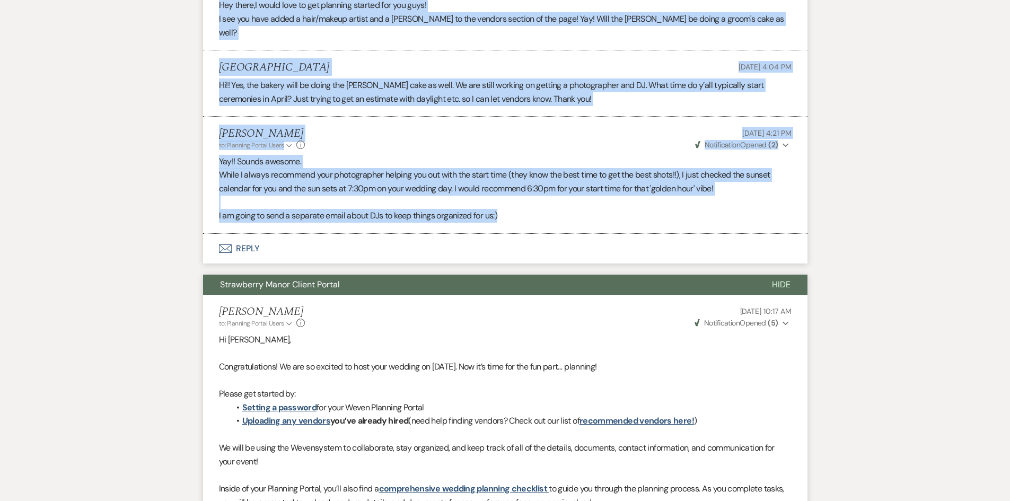
scroll to position [2863, 0]
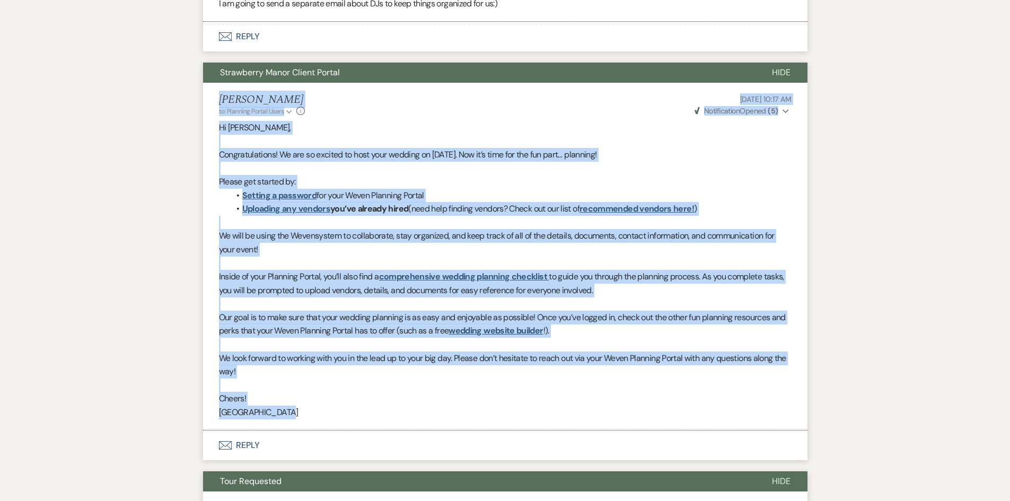
drag, startPoint x: 209, startPoint y: 67, endPoint x: 751, endPoint y: 389, distance: 630.6
click at [751, 389] on li "Brittany Howes to: Planning Portal Users Expand Info May 19, 2025, 10:17 AM Wev…" at bounding box center [505, 256] width 605 height 347
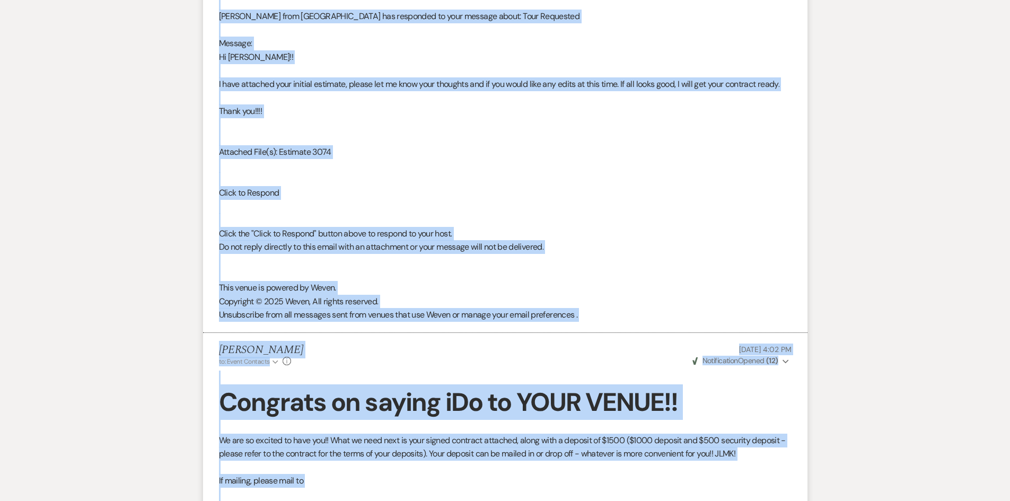
scroll to position [7954, 0]
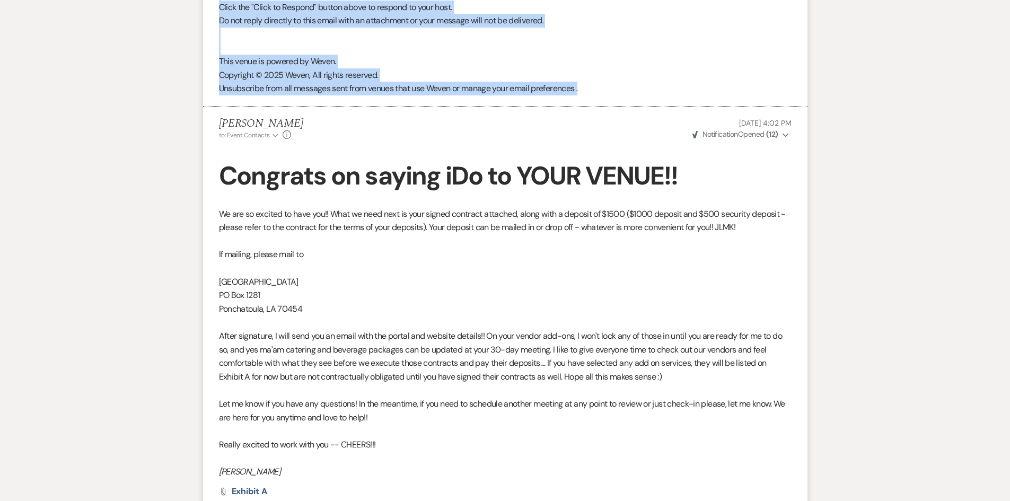
drag, startPoint x: 214, startPoint y: 210, endPoint x: 677, endPoint y: 67, distance: 484.6
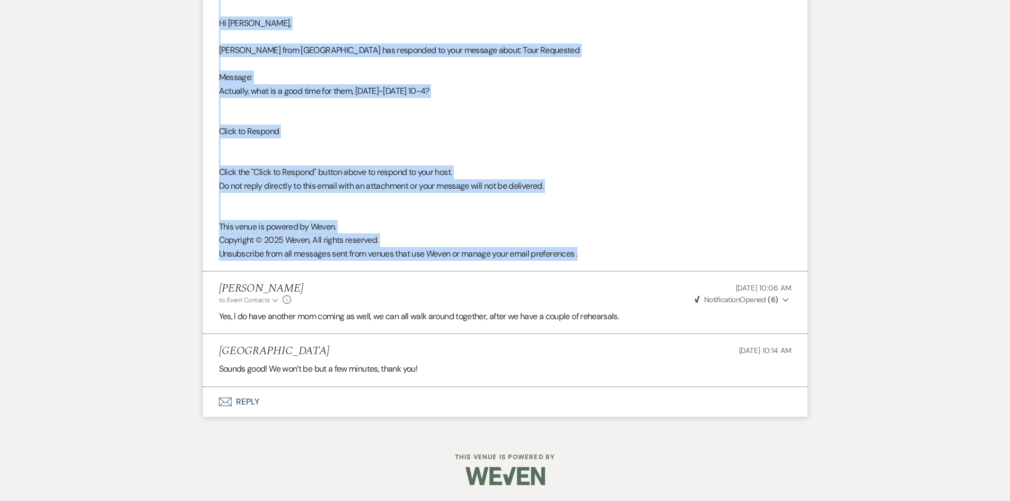
scroll to position [10443, 0]
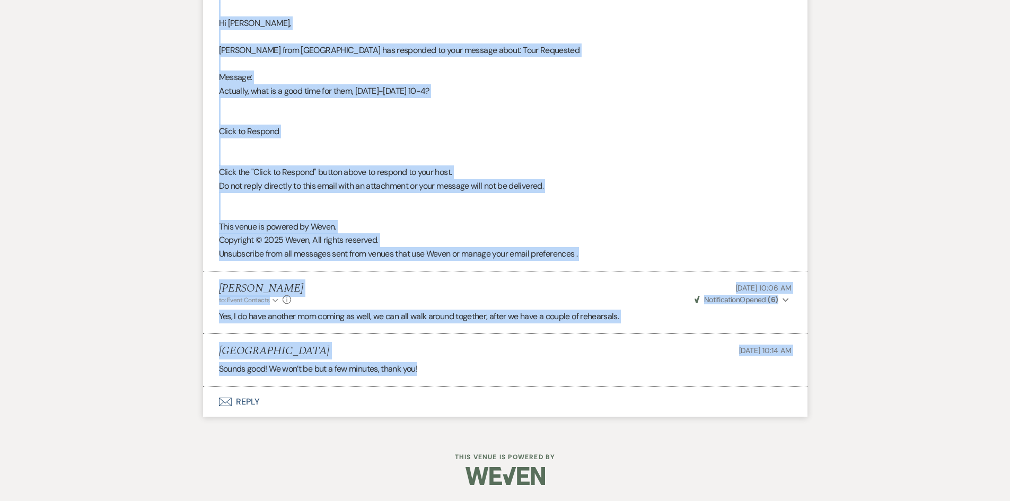
drag, startPoint x: 204, startPoint y: 39, endPoint x: 756, endPoint y: 363, distance: 640.5
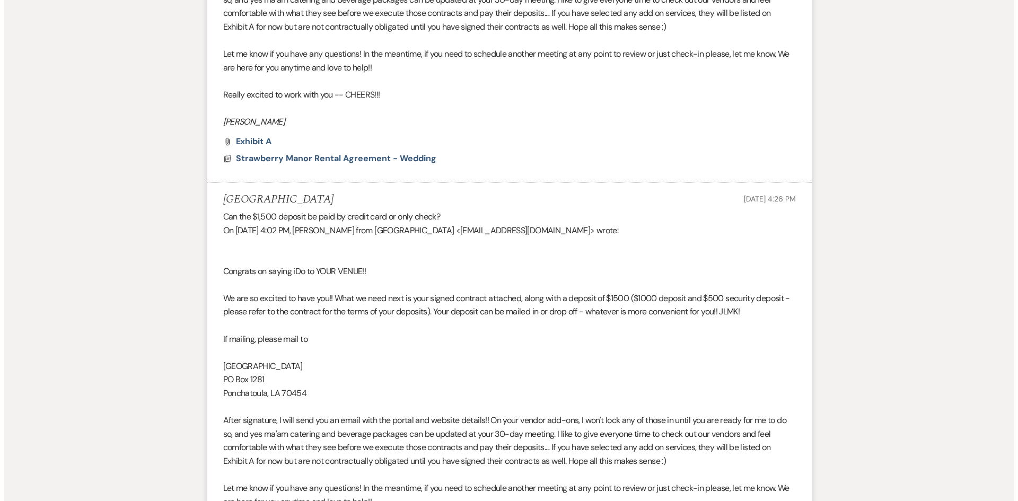
scroll to position [8216, 0]
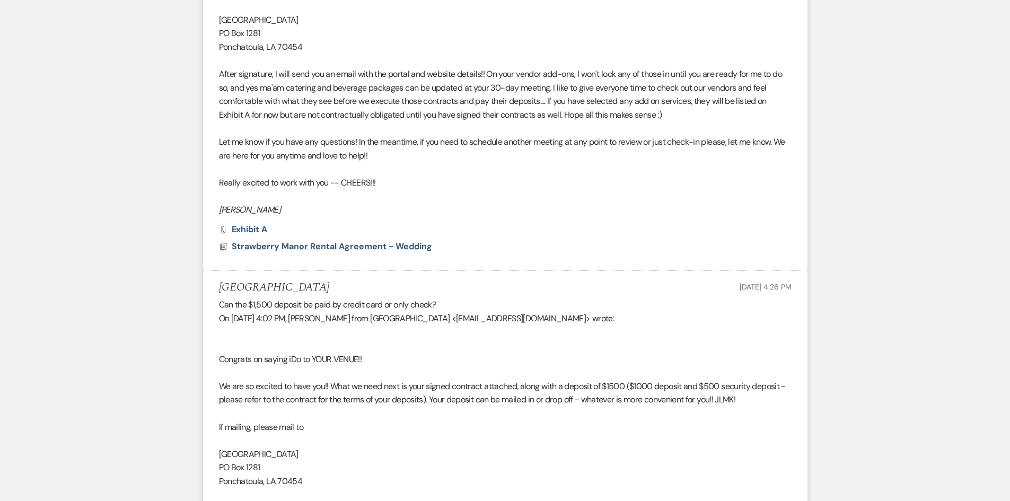
click at [269, 241] on span "Strawberry Manor Rental Agreement - Wedding" at bounding box center [332, 246] width 200 height 11
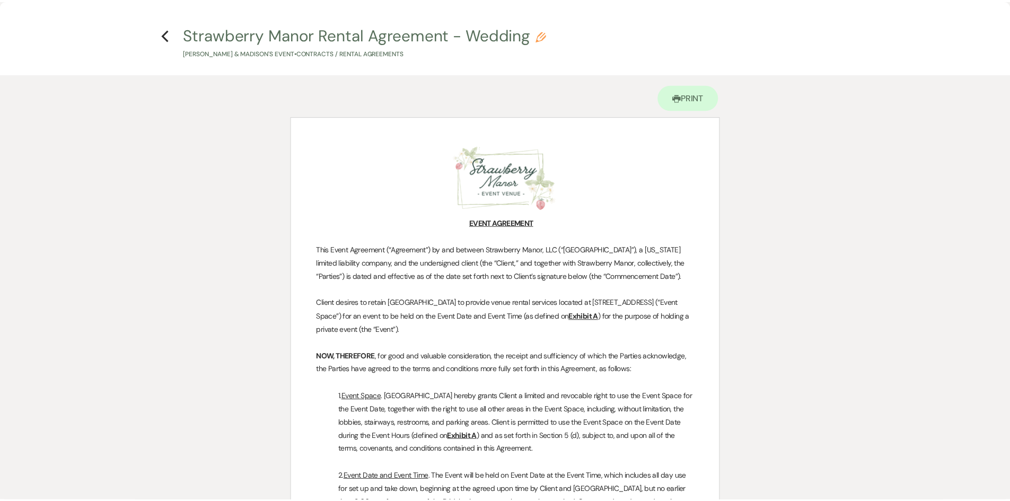
scroll to position [0, 0]
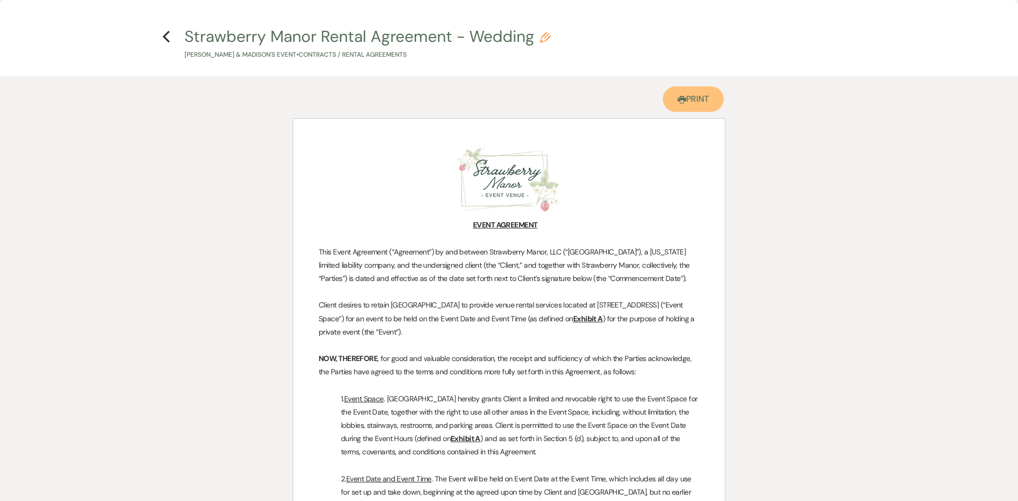
click at [694, 106] on link "Printer Print" at bounding box center [693, 98] width 61 height 25
click at [167, 34] on use "button" at bounding box center [166, 37] width 7 height 12
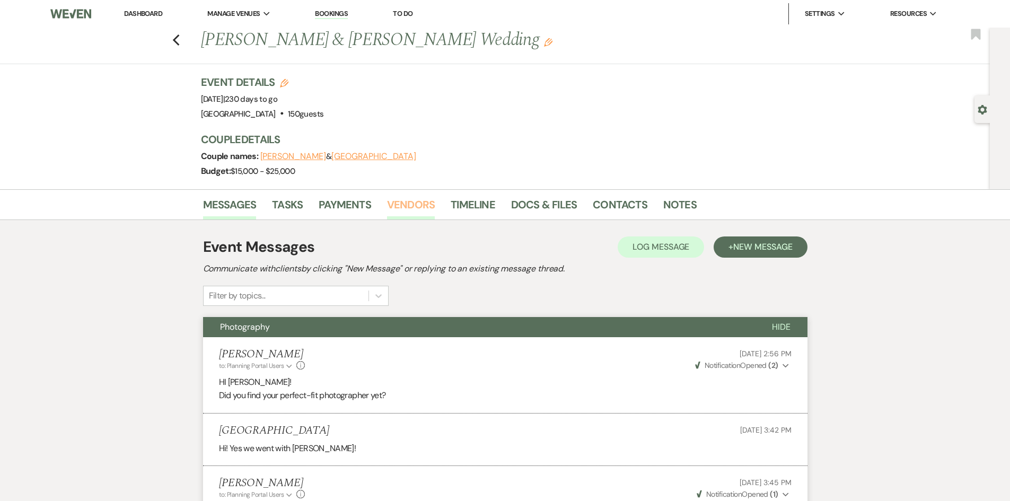
click at [411, 198] on link "Vendors" at bounding box center [411, 207] width 48 height 23
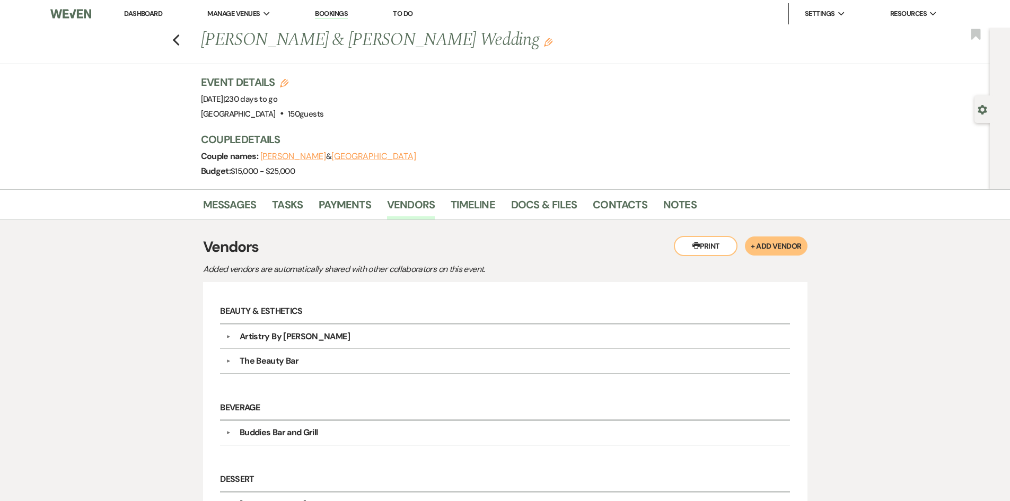
click at [149, 16] on link "Dashboard" at bounding box center [143, 13] width 38 height 9
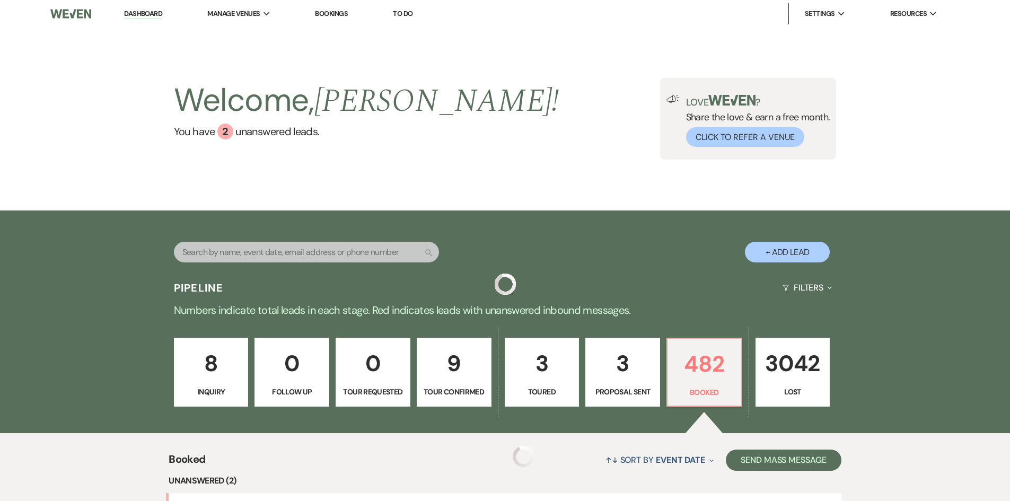
click at [302, 255] on input "text" at bounding box center [306, 252] width 265 height 21
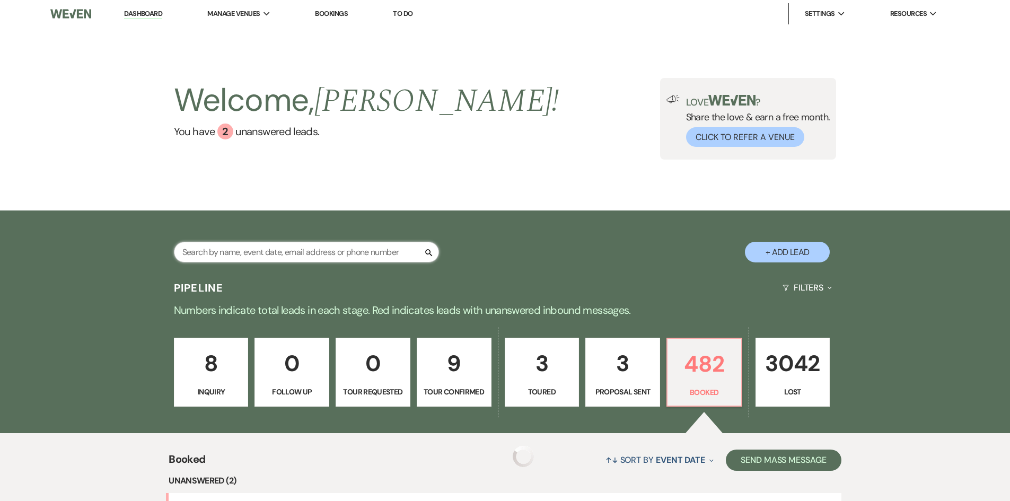
click at [302, 255] on input "text" at bounding box center [306, 252] width 265 height 21
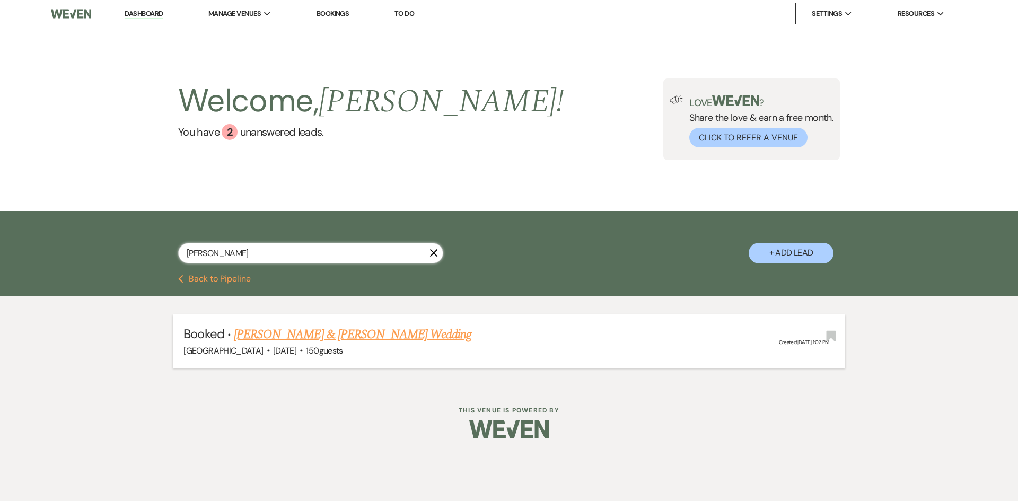
type input "wingerter"
click at [295, 336] on link "Casey Ball & Meredith Wingerter's Wedding" at bounding box center [353, 334] width 238 height 19
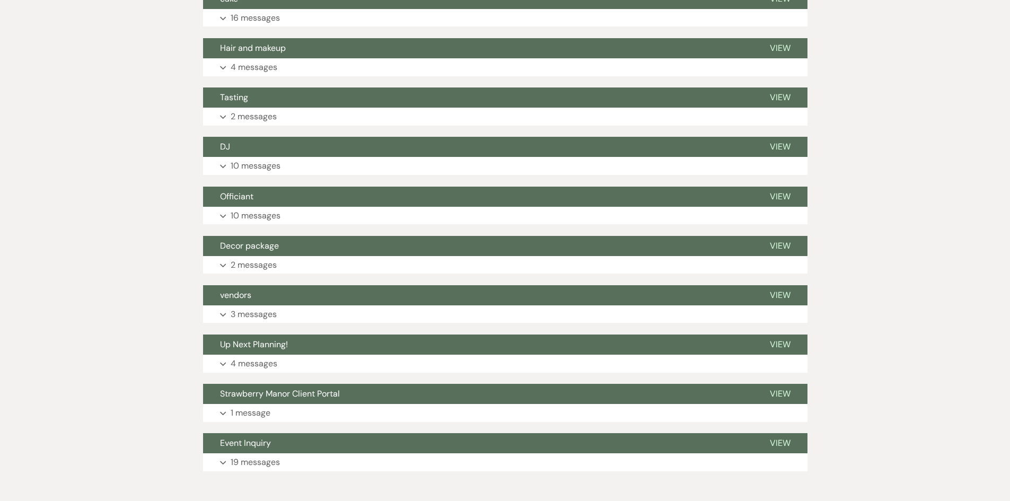
scroll to position [477, 0]
click at [247, 457] on p "19 messages" at bounding box center [255, 462] width 49 height 14
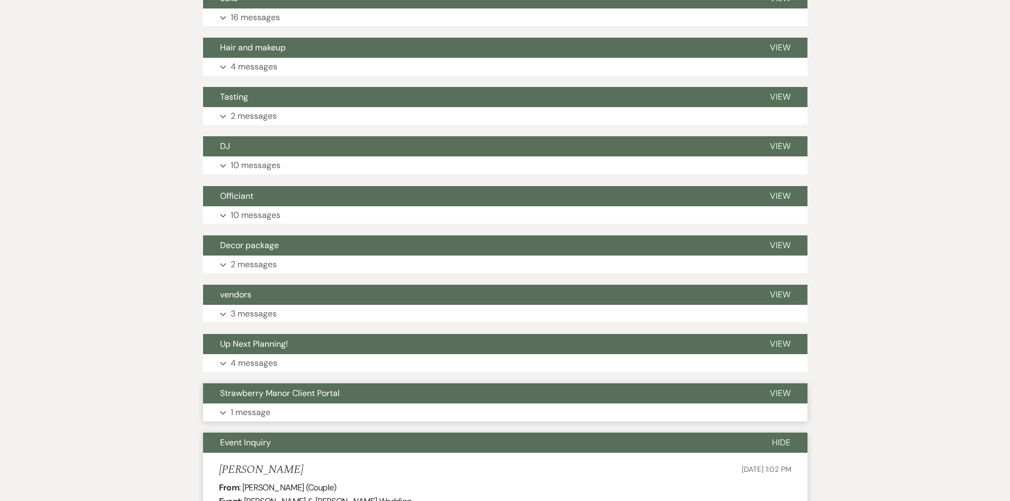
click at [247, 413] on p "1 message" at bounding box center [251, 413] width 40 height 14
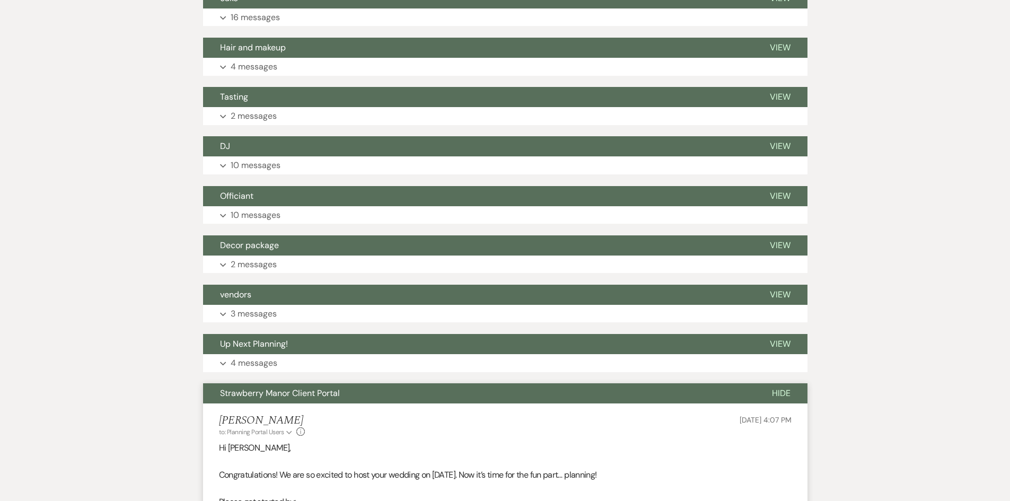
drag, startPoint x: 254, startPoint y: 364, endPoint x: 258, endPoint y: 332, distance: 31.5
click at [254, 363] on p "4 messages" at bounding box center [254, 363] width 47 height 14
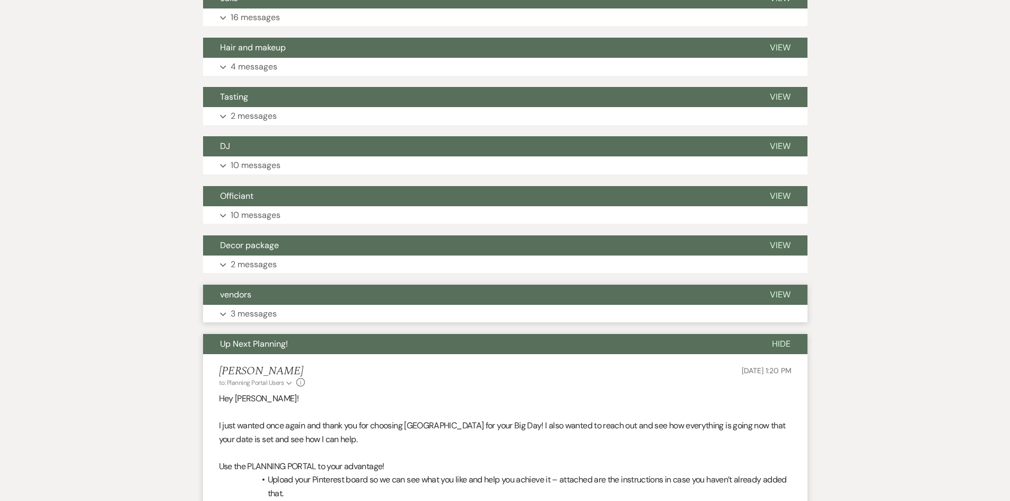
click at [259, 318] on p "3 messages" at bounding box center [254, 314] width 46 height 14
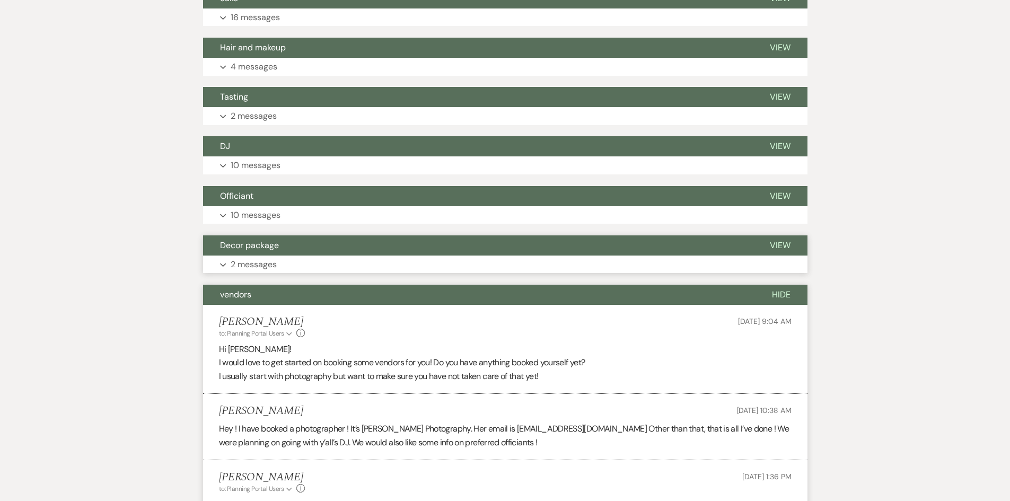
click at [261, 252] on button "Decor package" at bounding box center [478, 245] width 550 height 20
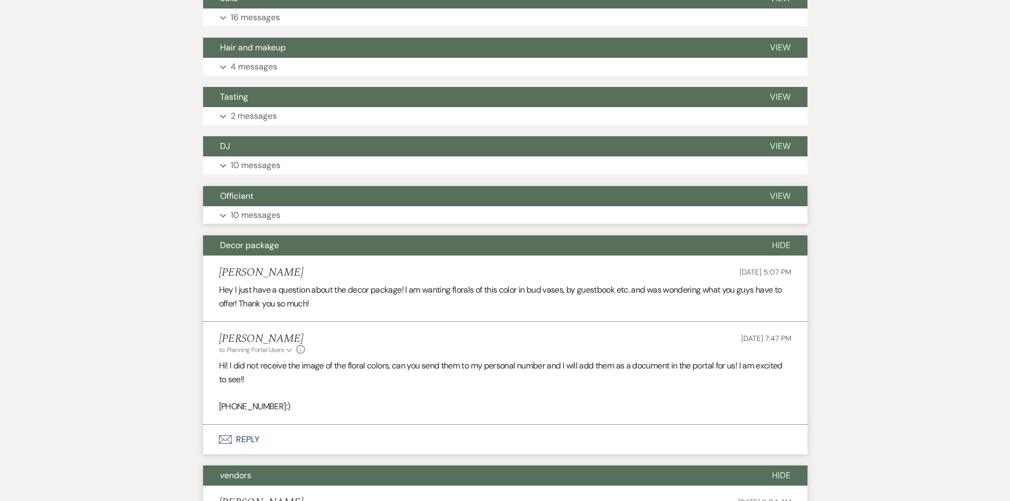
drag, startPoint x: 265, startPoint y: 213, endPoint x: 265, endPoint y: 179, distance: 33.4
click at [265, 212] on p "10 messages" at bounding box center [256, 215] width 50 height 14
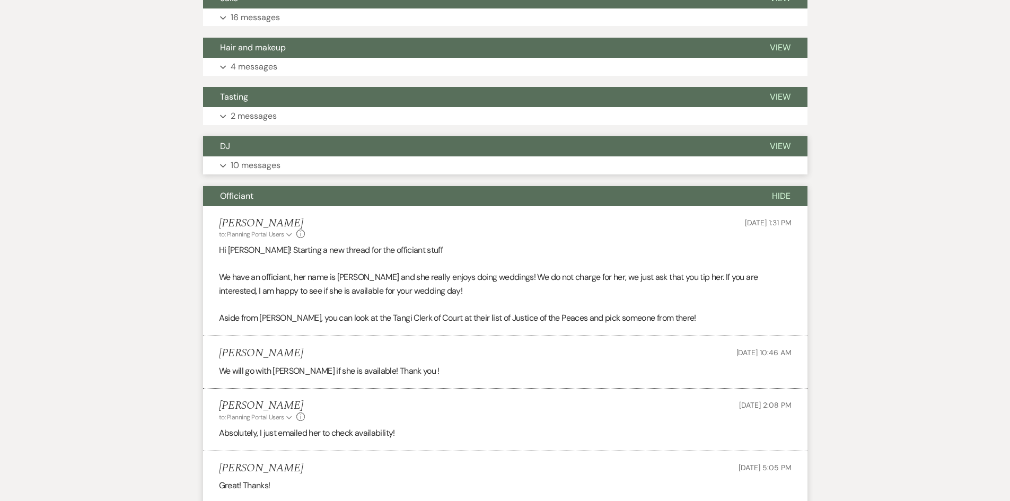
click at [266, 159] on p "10 messages" at bounding box center [256, 166] width 50 height 14
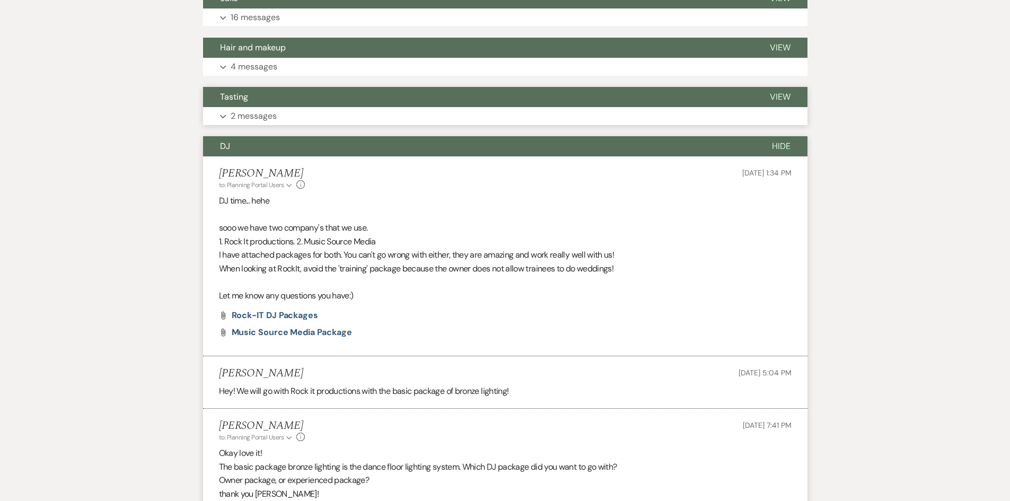
click at [269, 106] on div "Tasting View Expand 2 messages" at bounding box center [505, 106] width 605 height 38
click at [271, 57] on button "Hair and makeup" at bounding box center [478, 48] width 550 height 20
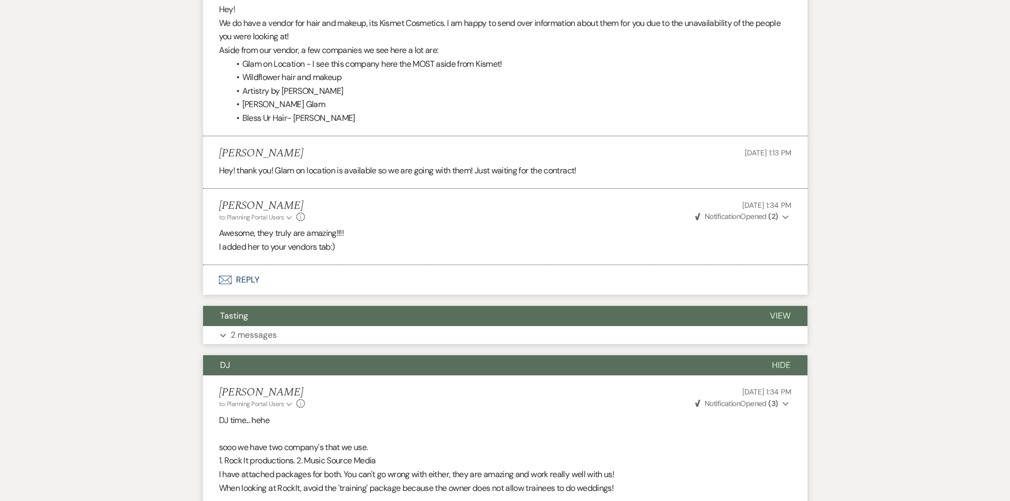
click at [274, 332] on p "2 messages" at bounding box center [254, 335] width 46 height 14
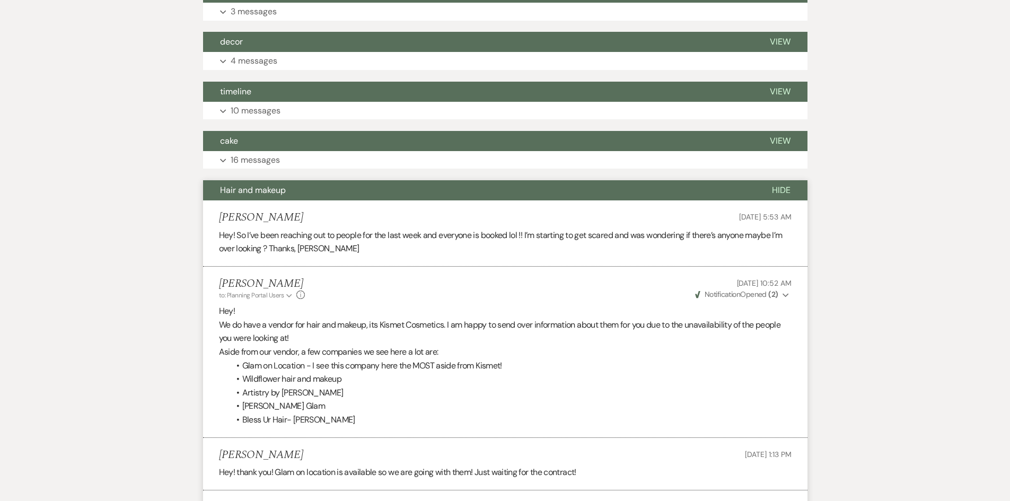
scroll to position [265, 0]
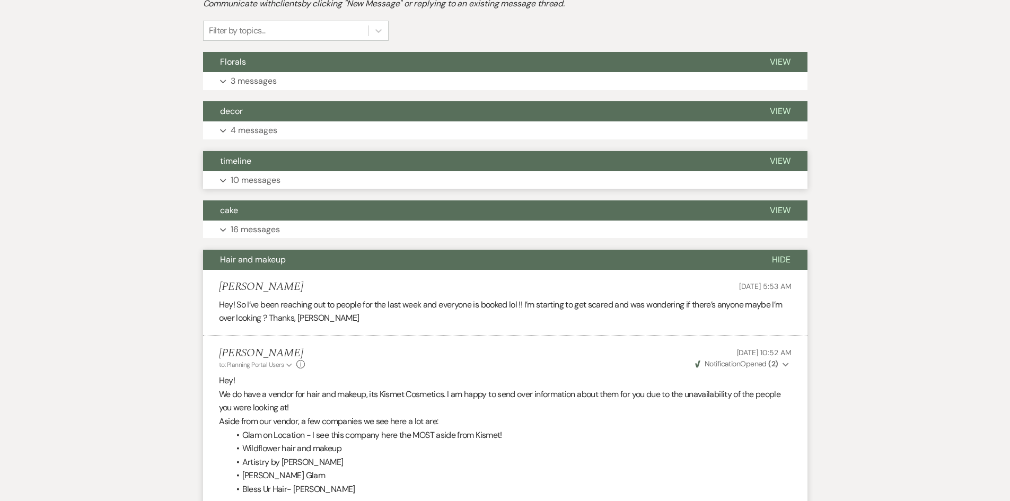
drag, startPoint x: 273, startPoint y: 230, endPoint x: 265, endPoint y: 189, distance: 42.1
click at [272, 224] on p "16 messages" at bounding box center [255, 230] width 49 height 14
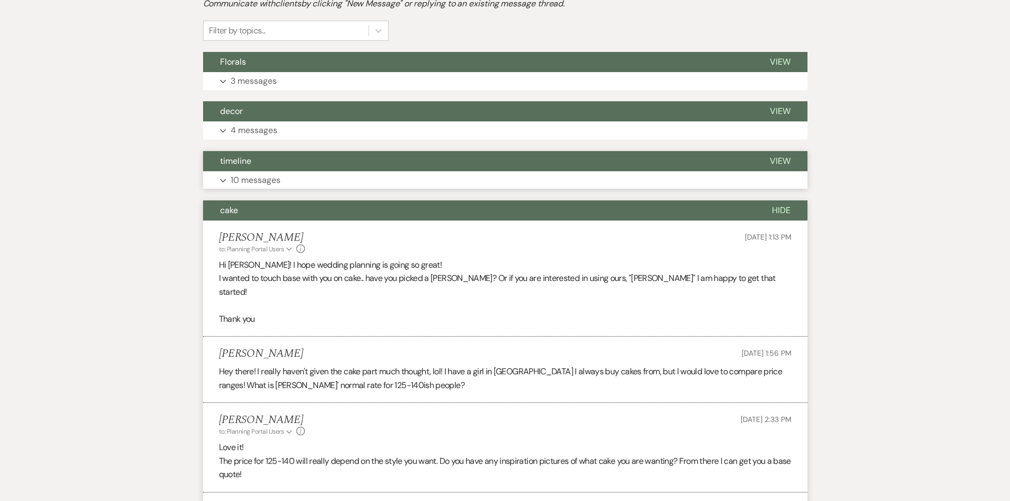
drag, startPoint x: 265, startPoint y: 179, endPoint x: 263, endPoint y: 170, distance: 9.2
click at [265, 175] on p "10 messages" at bounding box center [256, 180] width 50 height 14
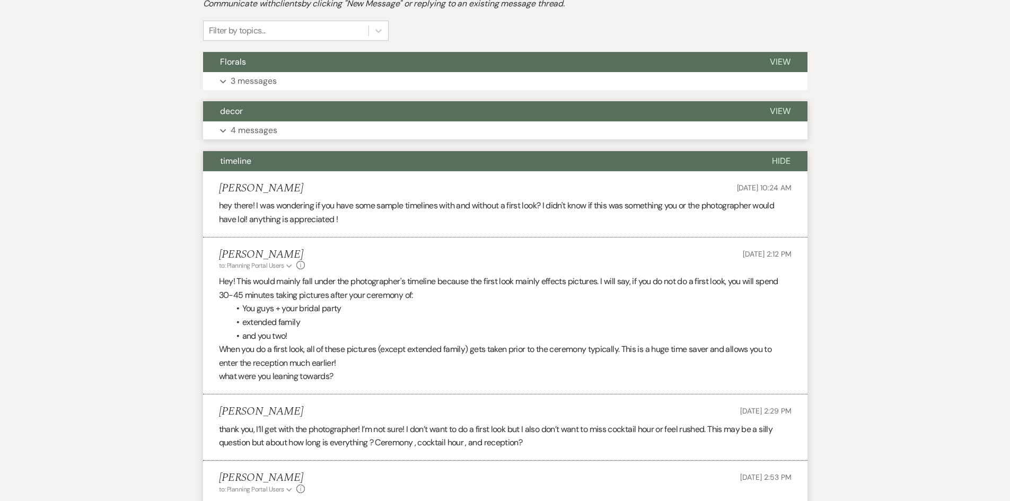
click at [260, 119] on button "decor" at bounding box center [478, 111] width 550 height 20
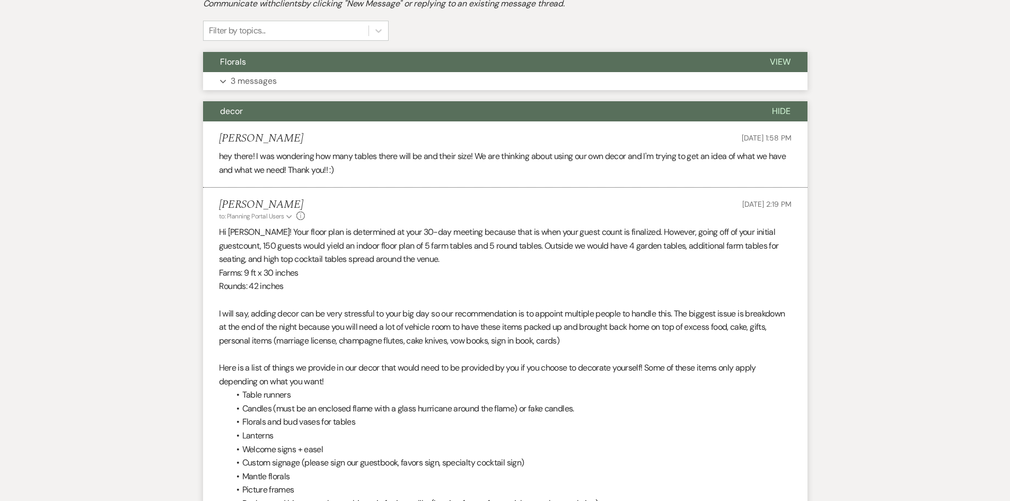
click at [260, 81] on p "3 messages" at bounding box center [254, 81] width 46 height 14
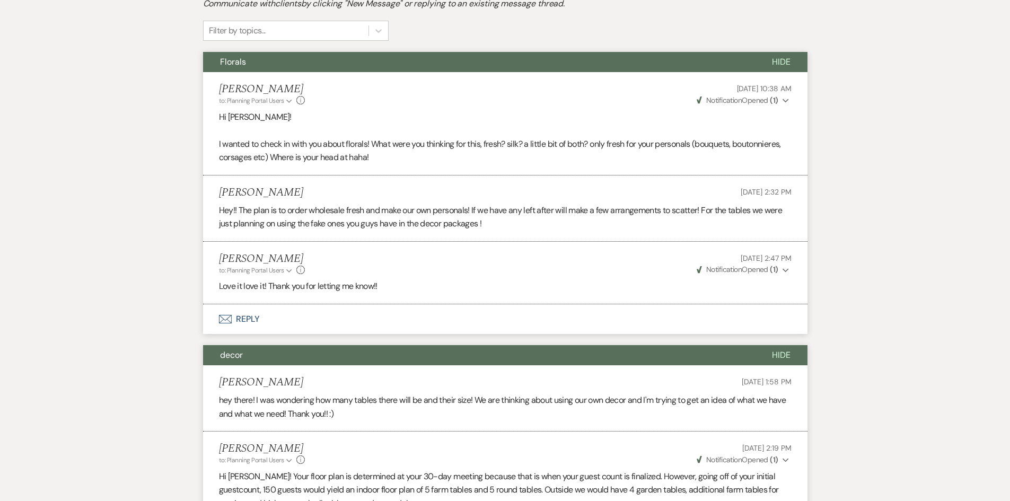
drag, startPoint x: 219, startPoint y: 64, endPoint x: 171, endPoint y: 58, distance: 48.7
click at [379, 155] on div "Florals Hide Holly Guthrie to: Planning Portal Users Expand Info Jul 30, 2025, …" at bounding box center [505, 178] width 605 height 252
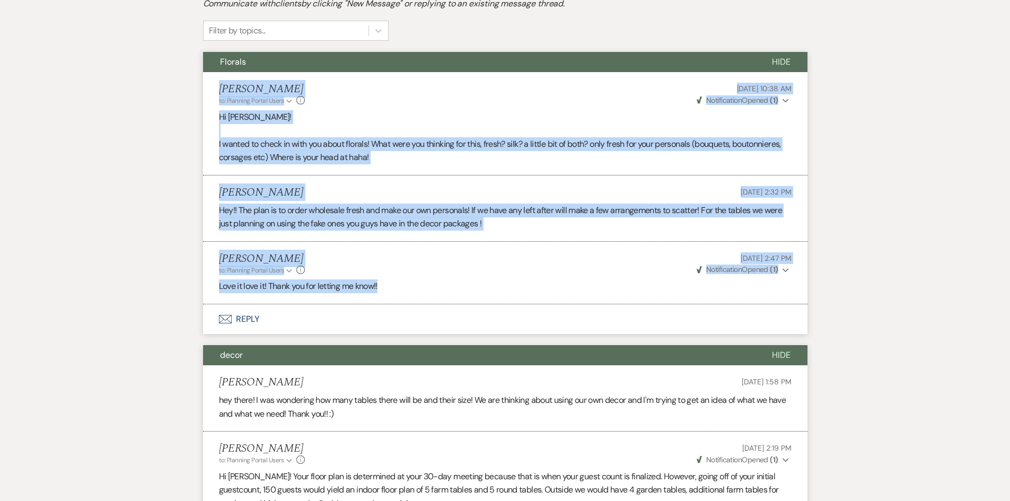
drag, startPoint x: 285, startPoint y: 112, endPoint x: 778, endPoint y: 293, distance: 524.8
click at [778, 293] on ul "Holly Guthrie to: Planning Portal Users Expand Info Jul 30, 2025, 10:38 AM Weve…" at bounding box center [505, 188] width 605 height 232
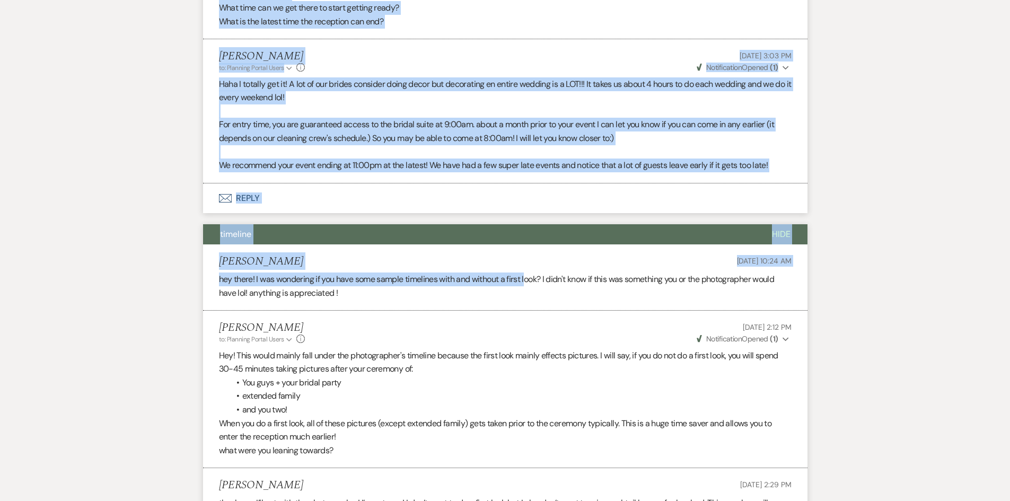
scroll to position [1220, 0]
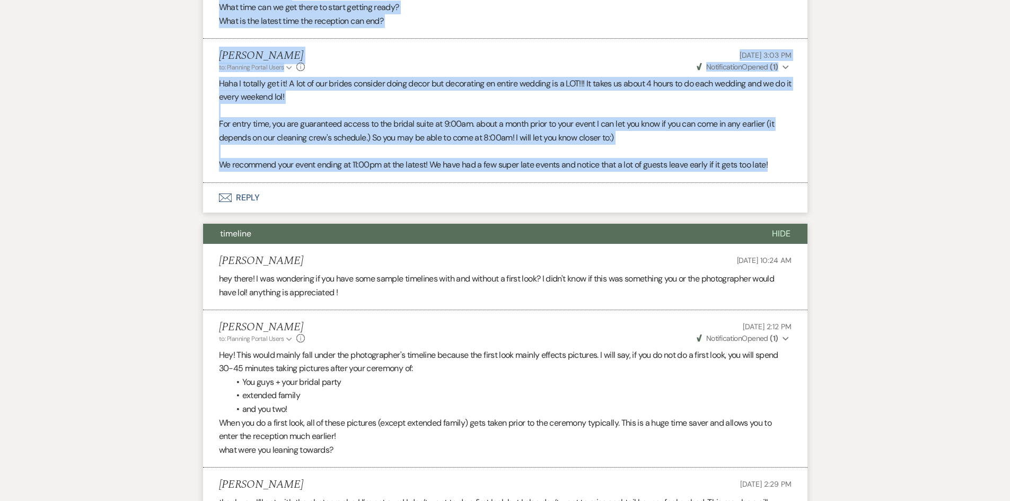
drag, startPoint x: 208, startPoint y: 222, endPoint x: 802, endPoint y: 169, distance: 595.7
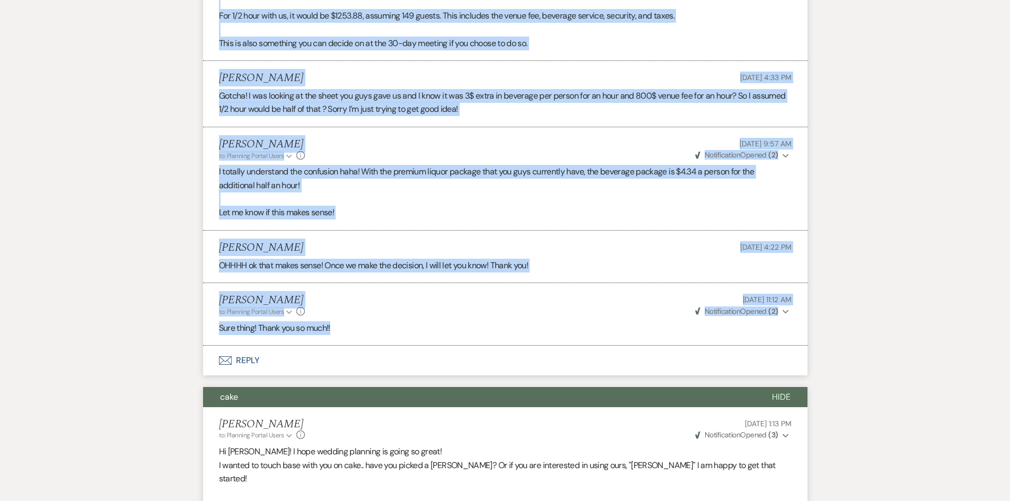
scroll to position [2174, 0]
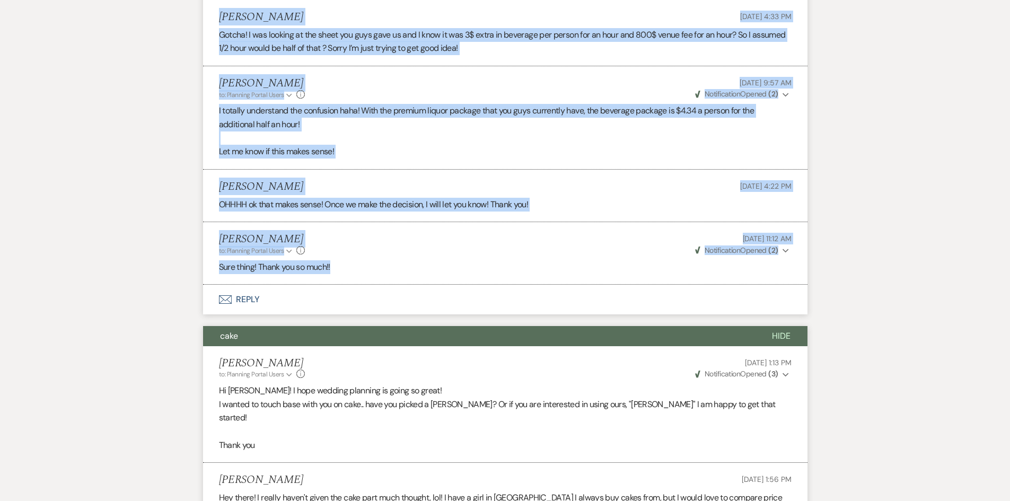
drag, startPoint x: 221, startPoint y: 106, endPoint x: 809, endPoint y: 262, distance: 607.9
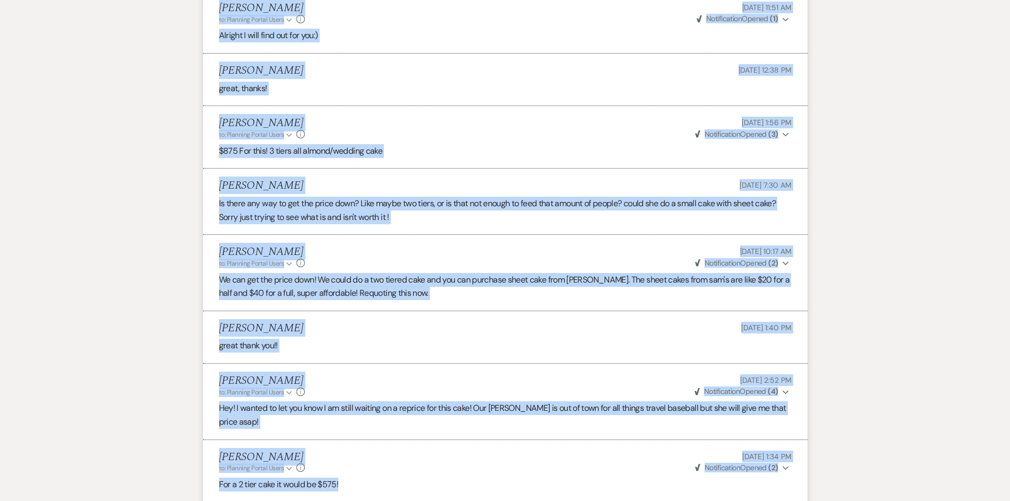
scroll to position [3341, 0]
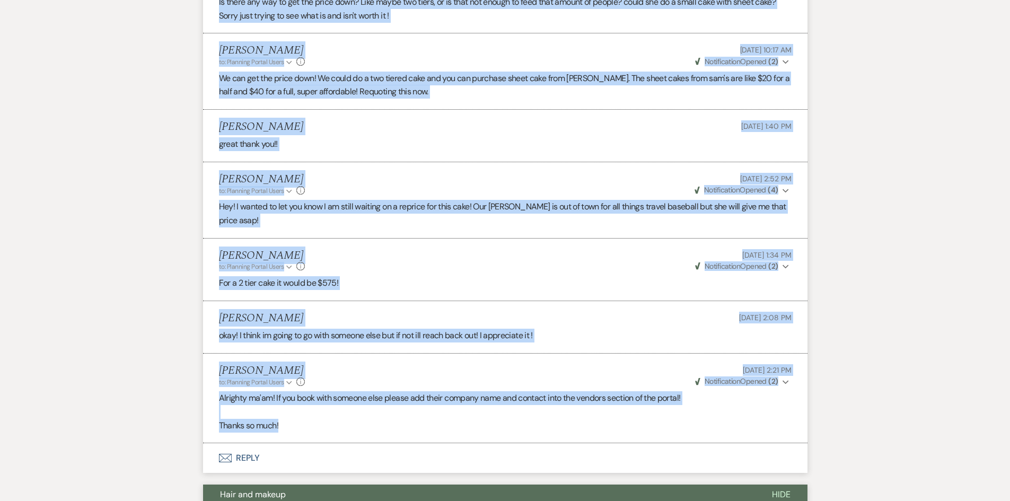
drag, startPoint x: 204, startPoint y: 42, endPoint x: 722, endPoint y: 395, distance: 626.4
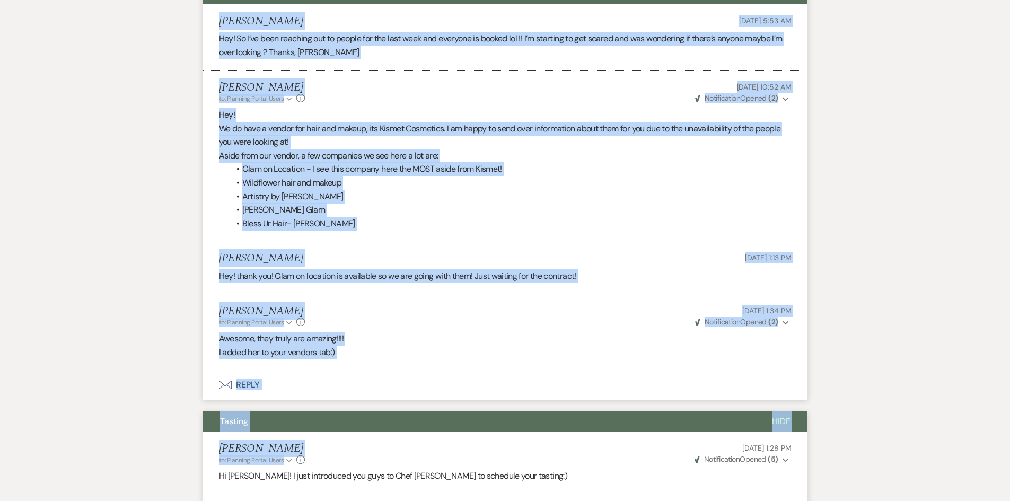
scroll to position [3924, 0]
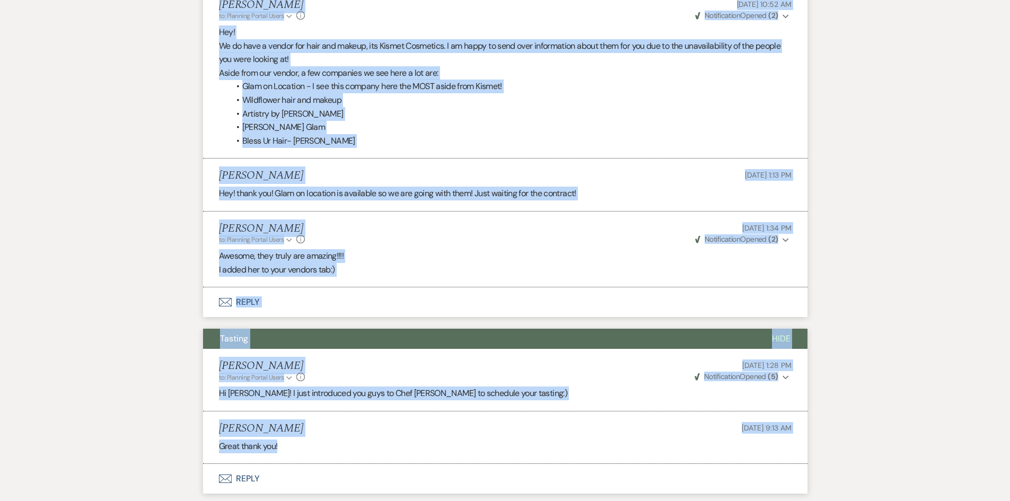
drag, startPoint x: 205, startPoint y: 162, endPoint x: 634, endPoint y: 411, distance: 495.9
click at [376, 287] on button "Envelope Reply" at bounding box center [505, 302] width 605 height 30
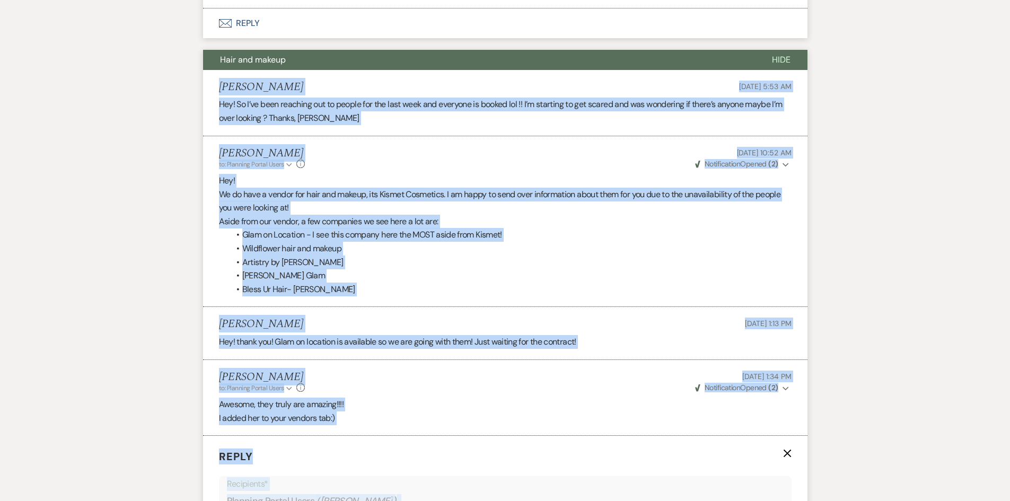
scroll to position [3690, 0]
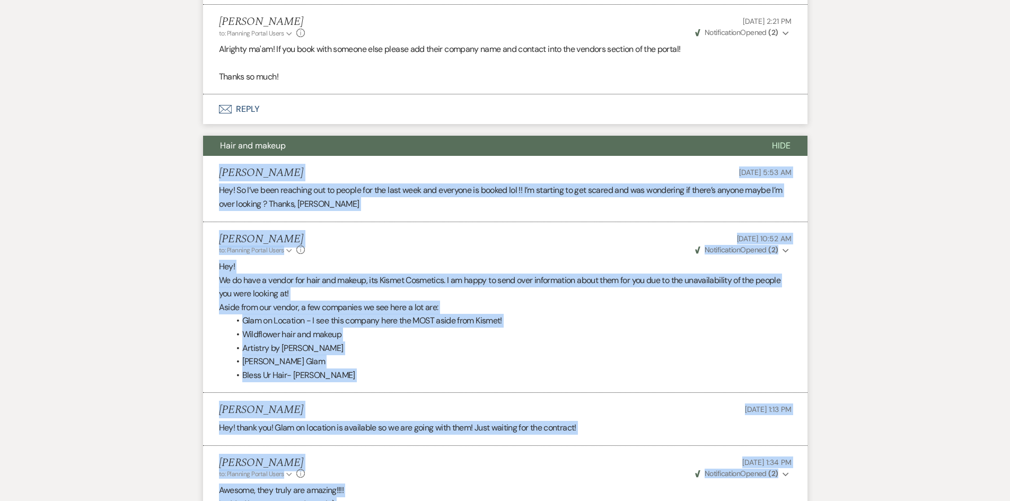
click at [208, 258] on li "Holly Guthrie to: Planning Portal Users Expand Info May 28, 2025, 10:52 AM Weve…" at bounding box center [505, 307] width 605 height 171
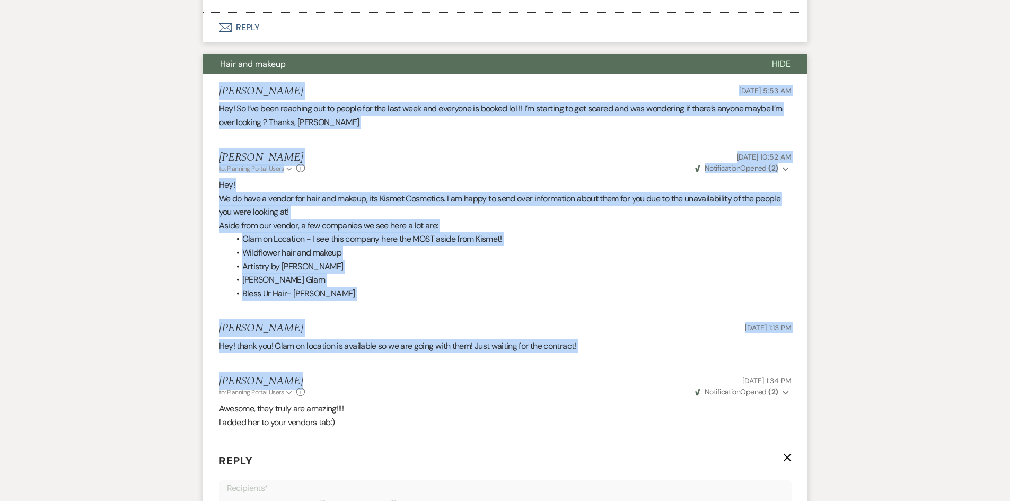
scroll to position [3849, 0]
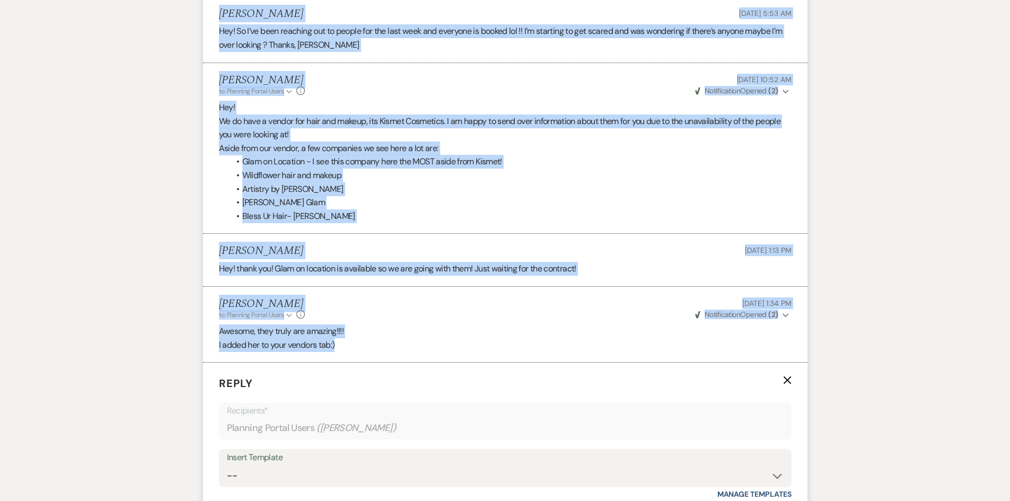
drag, startPoint x: 216, startPoint y: 142, endPoint x: 549, endPoint y: 322, distance: 378.9
click at [549, 322] on ul "Meredith Wingerter May 28, 2025, 5:53 AM Hey! So I’ve been reaching out to peop…" at bounding box center [505, 180] width 605 height 366
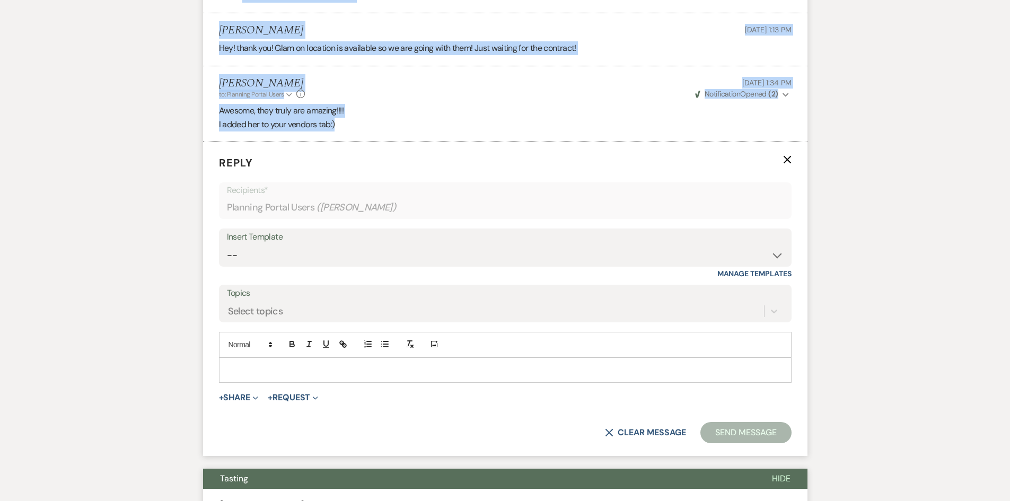
scroll to position [4061, 0]
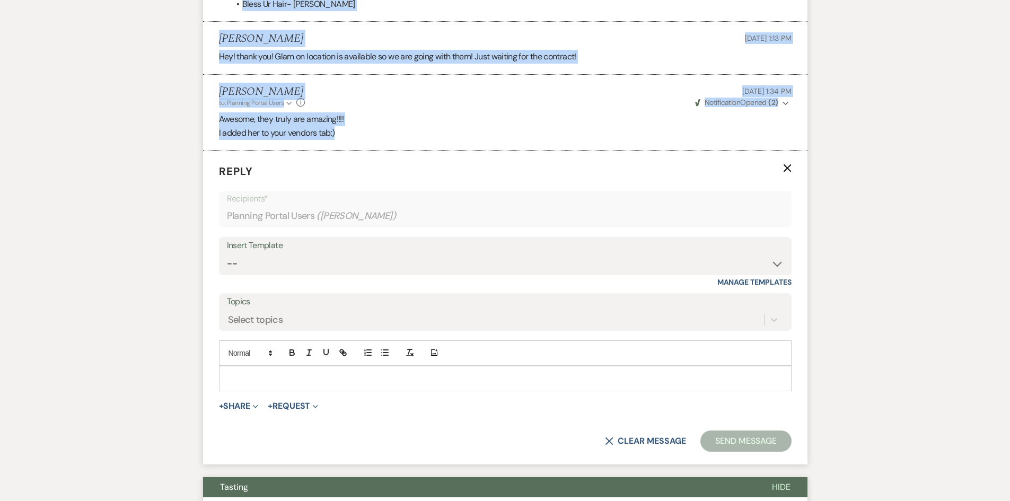
click at [788, 164] on use "button" at bounding box center [787, 168] width 8 height 8
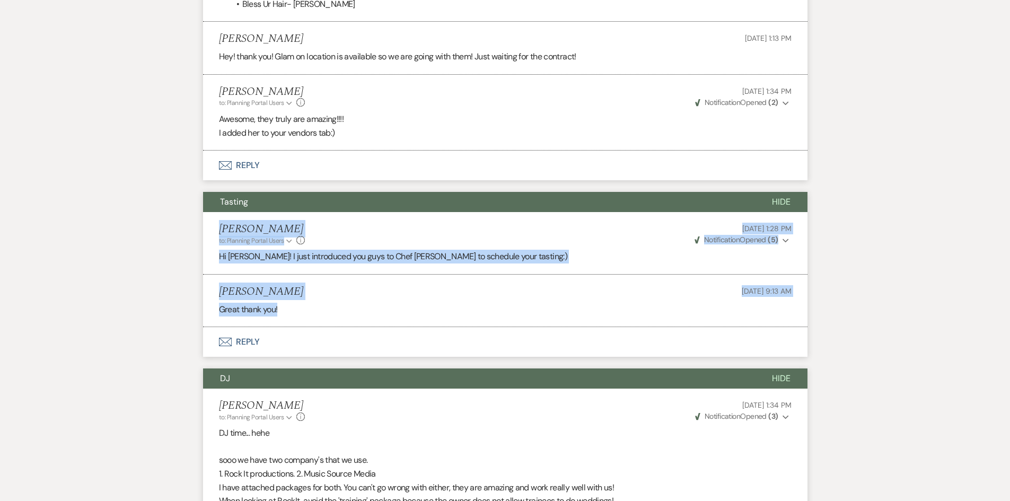
drag, startPoint x: 211, startPoint y: 194, endPoint x: 756, endPoint y: 284, distance: 552.5
click at [756, 284] on ul "Holly Guthrie to: Planning Portal Users Expand Info May 19, 2025, 1:28 PM Weven…" at bounding box center [505, 269] width 605 height 115
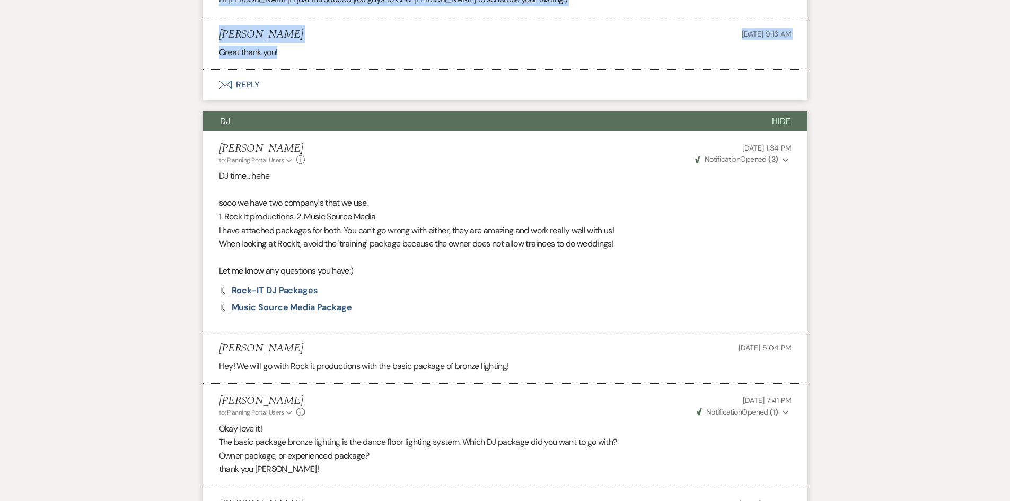
scroll to position [4326, 0]
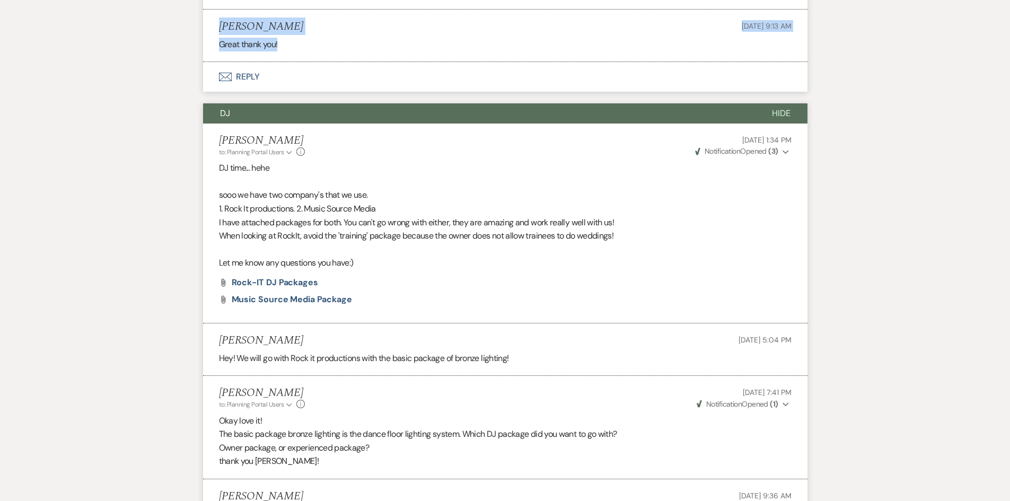
drag, startPoint x: 209, startPoint y: 95, endPoint x: 546, endPoint y: 221, distance: 358.7
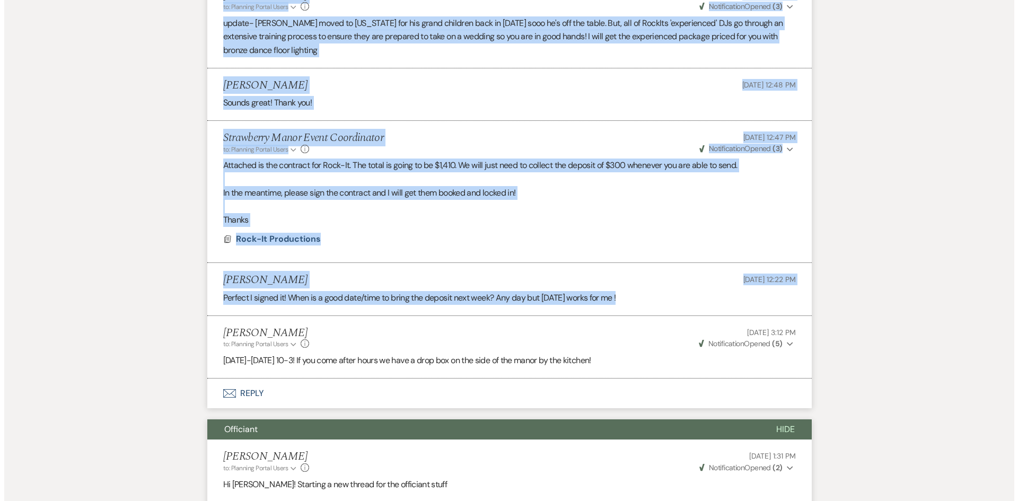
scroll to position [4962, 0]
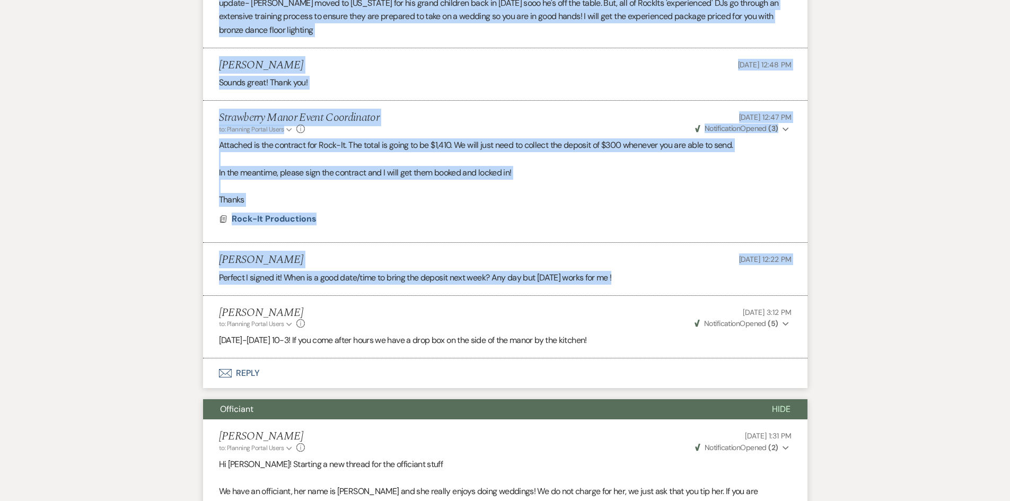
drag, startPoint x: 213, startPoint y: 114, endPoint x: 737, endPoint y: 314, distance: 560.9
click at [290, 213] on span "Rock-It Productions" at bounding box center [274, 219] width 85 height 13
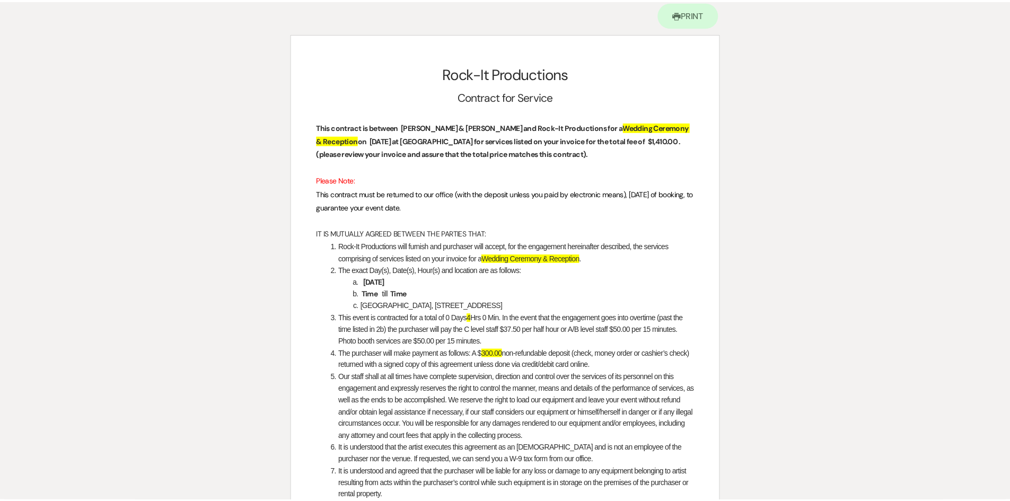
scroll to position [0, 0]
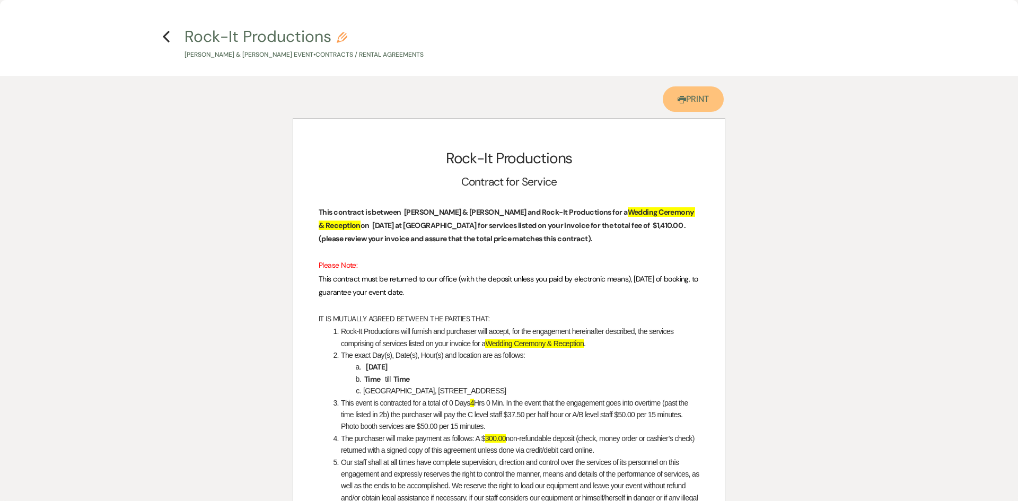
click at [702, 100] on link "Printer Print" at bounding box center [693, 98] width 61 height 25
click at [168, 35] on icon "Previous" at bounding box center [166, 36] width 8 height 13
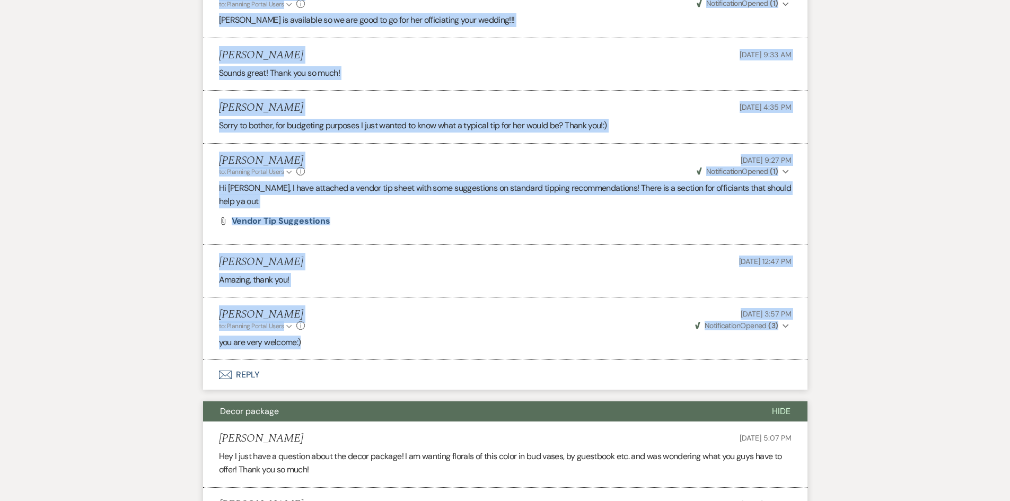
scroll to position [5758, 0]
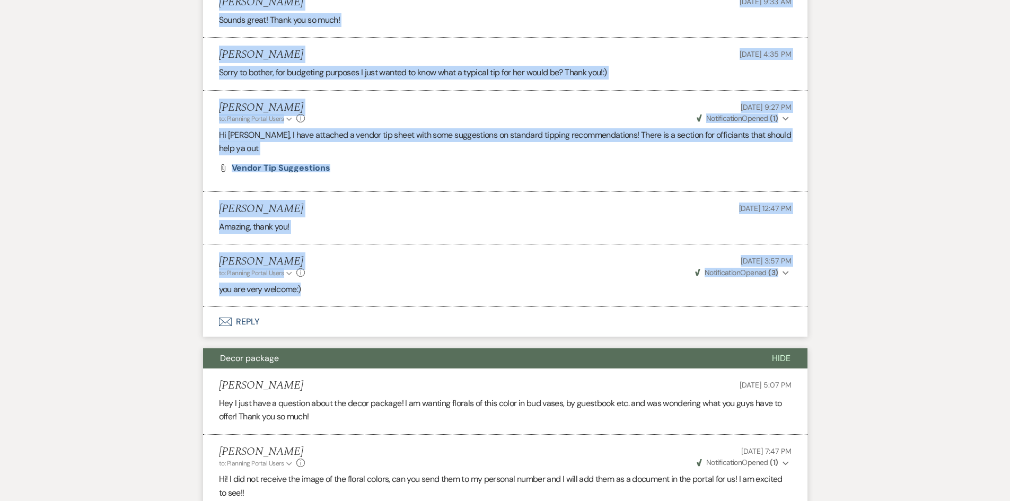
drag, startPoint x: 275, startPoint y: 231, endPoint x: 817, endPoint y: 258, distance: 542.6
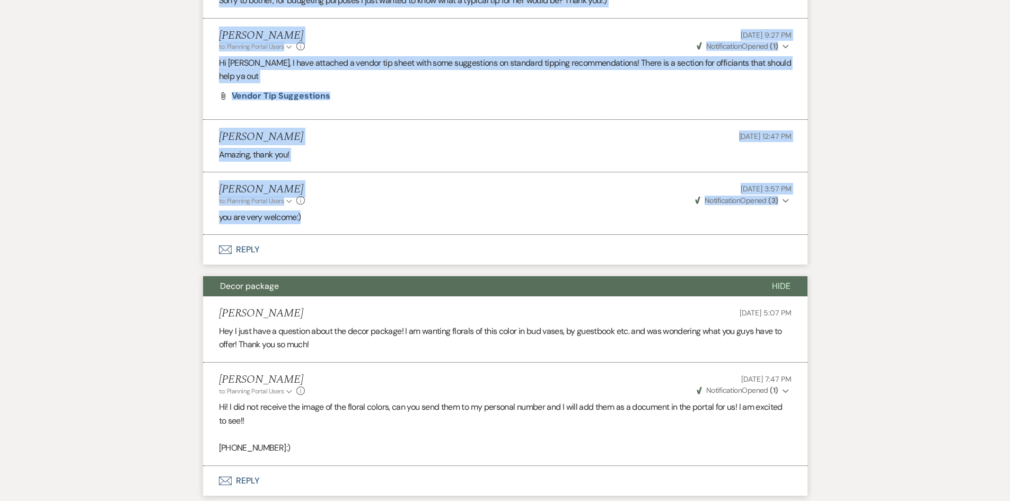
scroll to position [6023, 0]
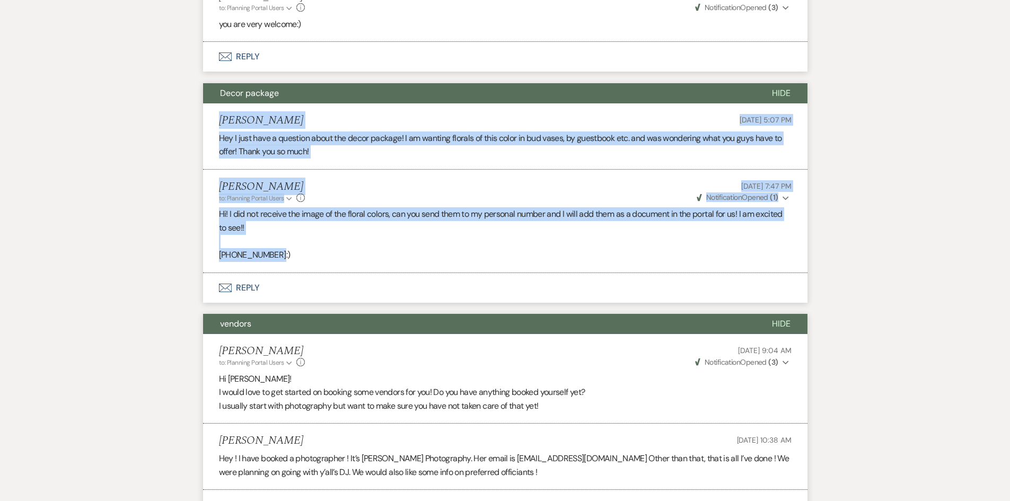
drag, startPoint x: 207, startPoint y: 85, endPoint x: 483, endPoint y: 232, distance: 312.2
click at [483, 232] on ul "Meredith Wingerter Mar 09, 2025, 5:07 PM Hey I just have a question about the d…" at bounding box center [505, 188] width 605 height 170
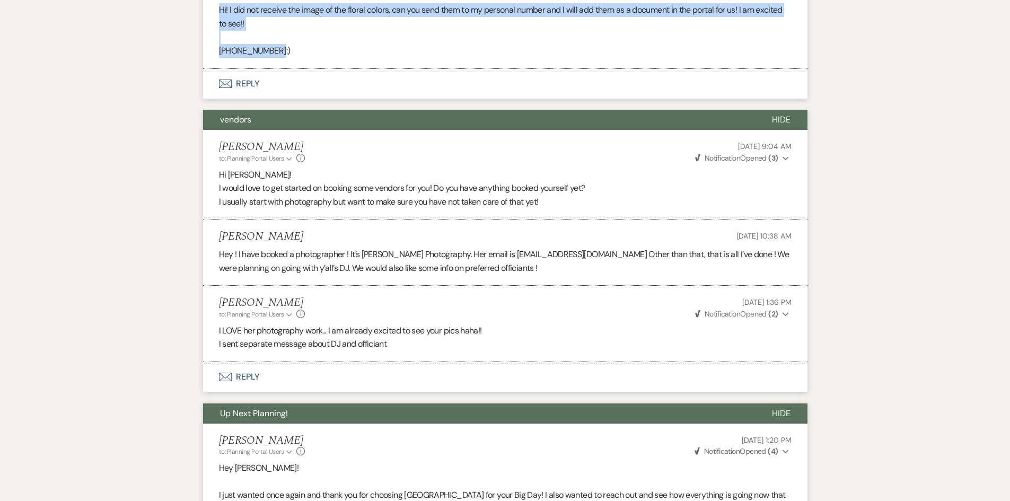
scroll to position [6235, 0]
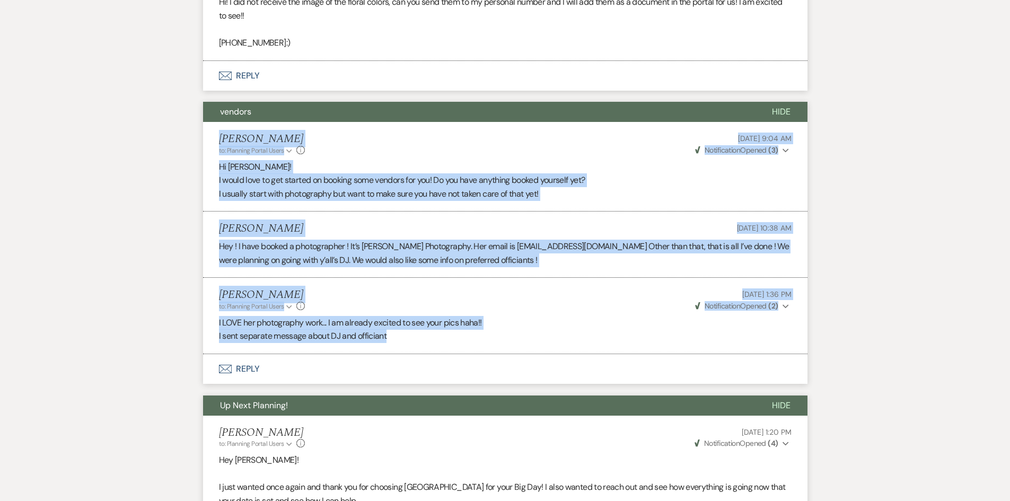
drag, startPoint x: 209, startPoint y: 103, endPoint x: 584, endPoint y: 307, distance: 426.2
click at [584, 307] on ul "Holly Guthrie to: Planning Portal Users Expand Info Feb 25, 2025, 9:04 AM Weven…" at bounding box center [505, 238] width 605 height 232
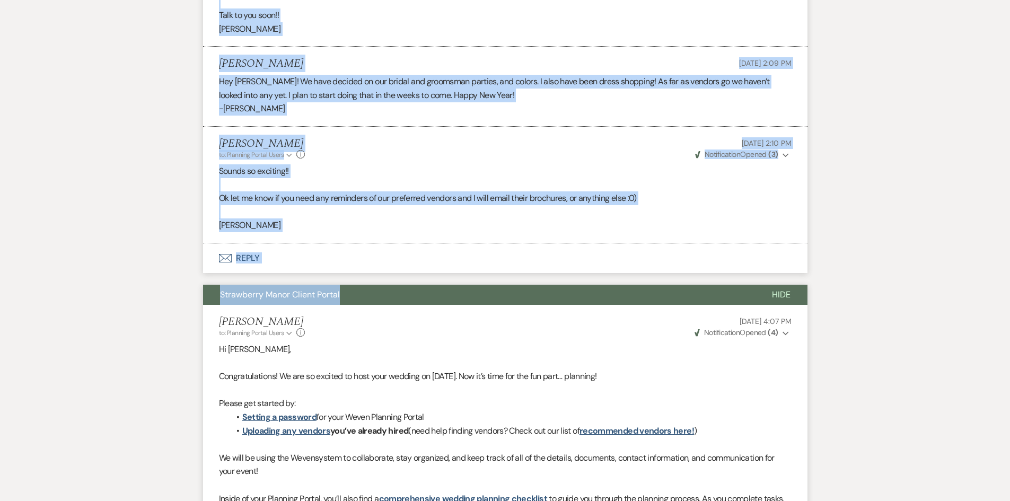
scroll to position [7136, 0]
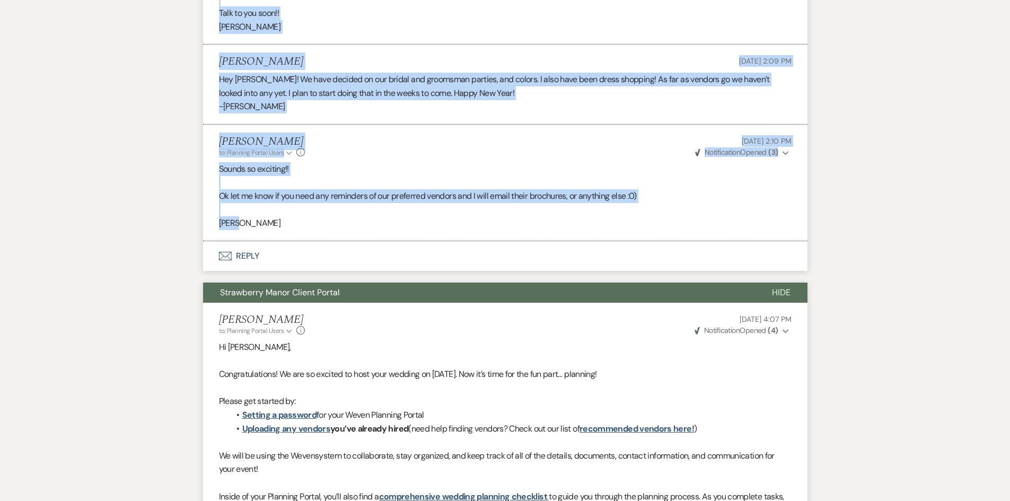
drag, startPoint x: 204, startPoint y: 182, endPoint x: 561, endPoint y: 212, distance: 358.7
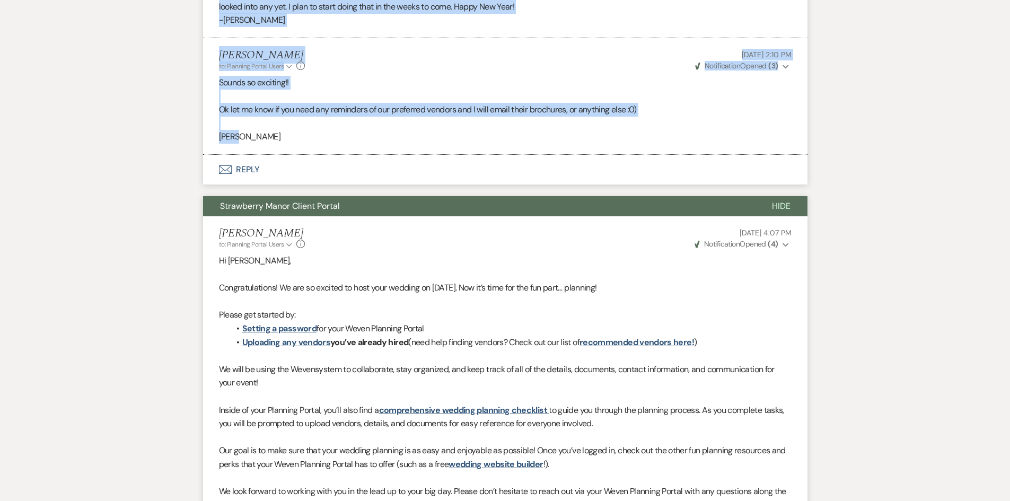
scroll to position [7402, 0]
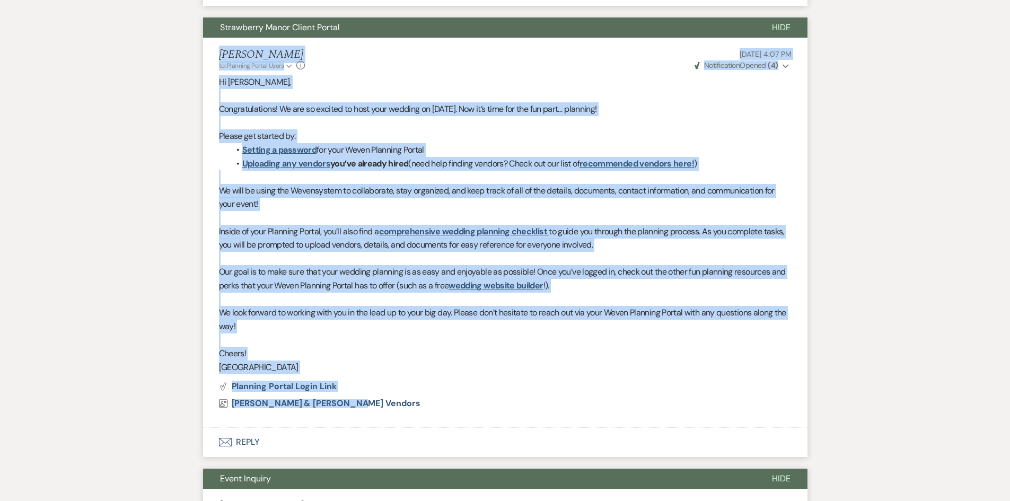
drag, startPoint x: 207, startPoint y: 18, endPoint x: 678, endPoint y: 368, distance: 587.1
click at [678, 368] on li "Brittany Howes to: Planning Portal Users Expand Info Dec 09, 2024, 4:07 PM Weve…" at bounding box center [505, 233] width 605 height 390
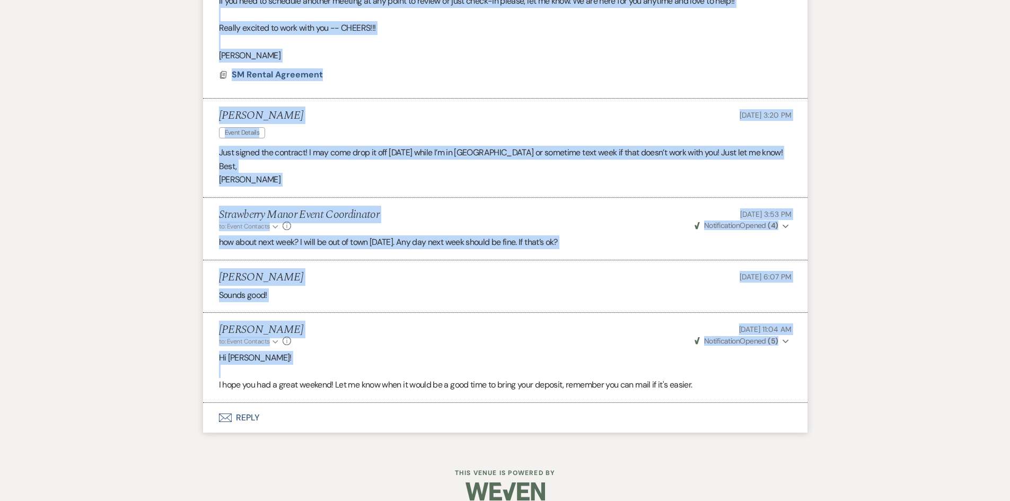
scroll to position [10050, 0]
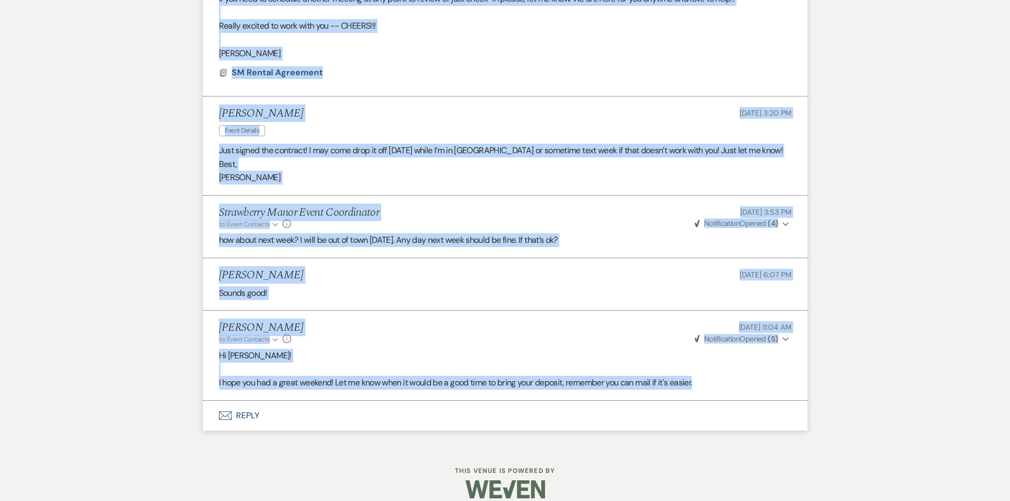
drag, startPoint x: 219, startPoint y: 209, endPoint x: 726, endPoint y: 369, distance: 532.1
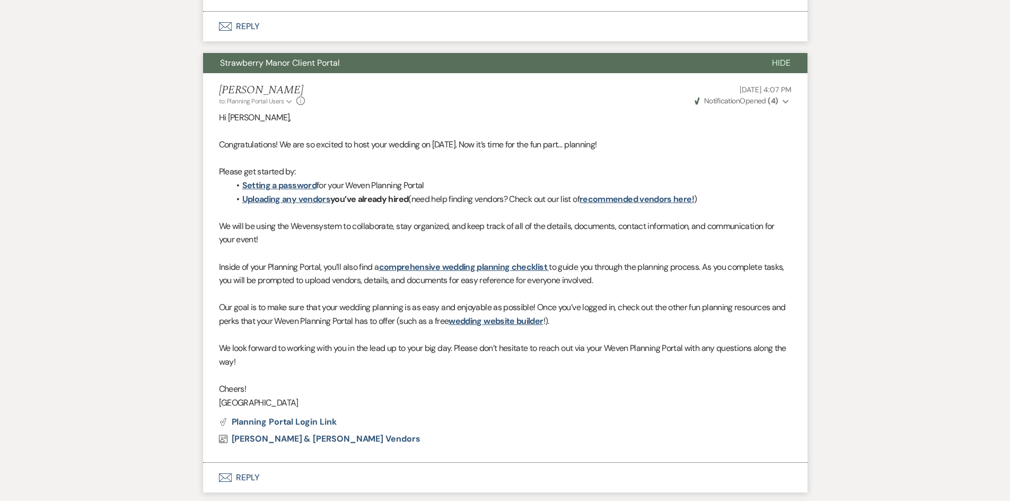
scroll to position [7504, 0]
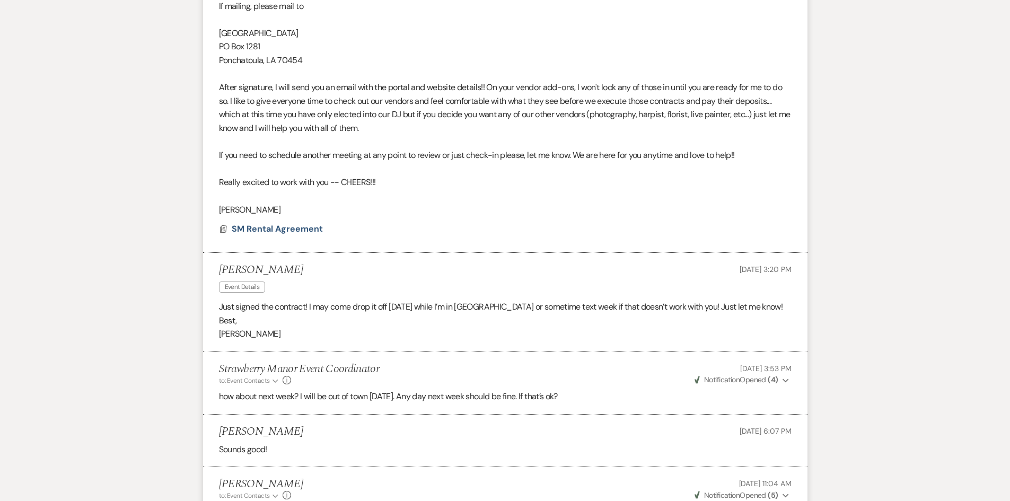
scroll to position [9891, 0]
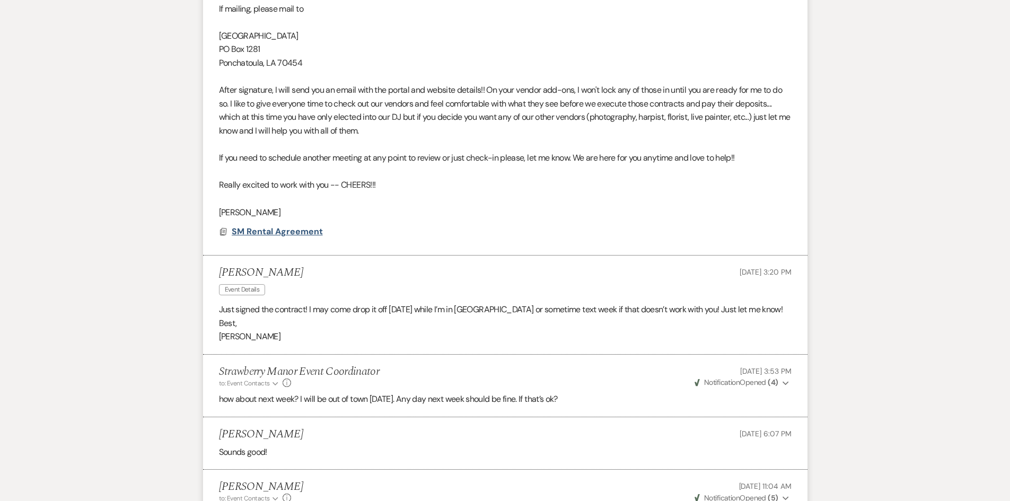
click at [285, 226] on span "SM Rental Agreement" at bounding box center [277, 231] width 91 height 11
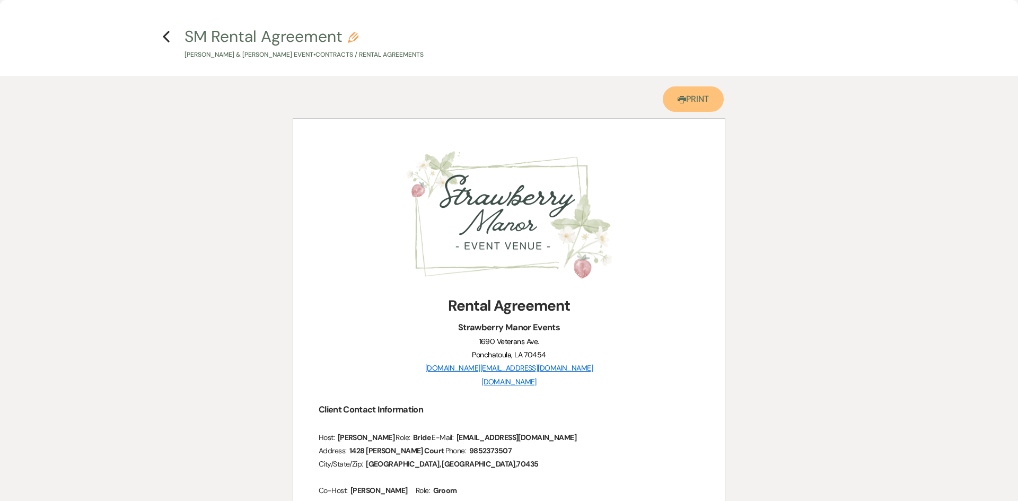
click at [707, 97] on link "Printer Print" at bounding box center [693, 98] width 61 height 25
click at [160, 34] on h4 "Previous SM Rental Agreement Pencil Casey Ball & Meredith Wingerter's Event • C…" at bounding box center [509, 42] width 764 height 34
click at [162, 33] on h4 "Previous SM Rental Agreement Pencil Casey Ball & Meredith Wingerter's Event • C…" at bounding box center [509, 42] width 764 height 34
click at [170, 36] on h4 "Previous SM Rental Agreement Pencil Casey Ball & Meredith Wingerter's Event • C…" at bounding box center [509, 42] width 764 height 34
click at [166, 37] on icon "Previous" at bounding box center [166, 36] width 8 height 13
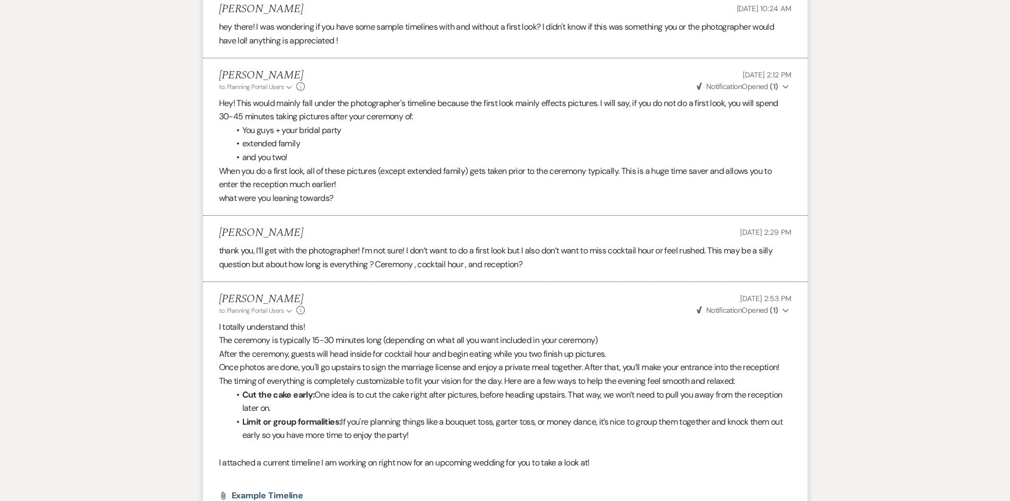
scroll to position [1406, 0]
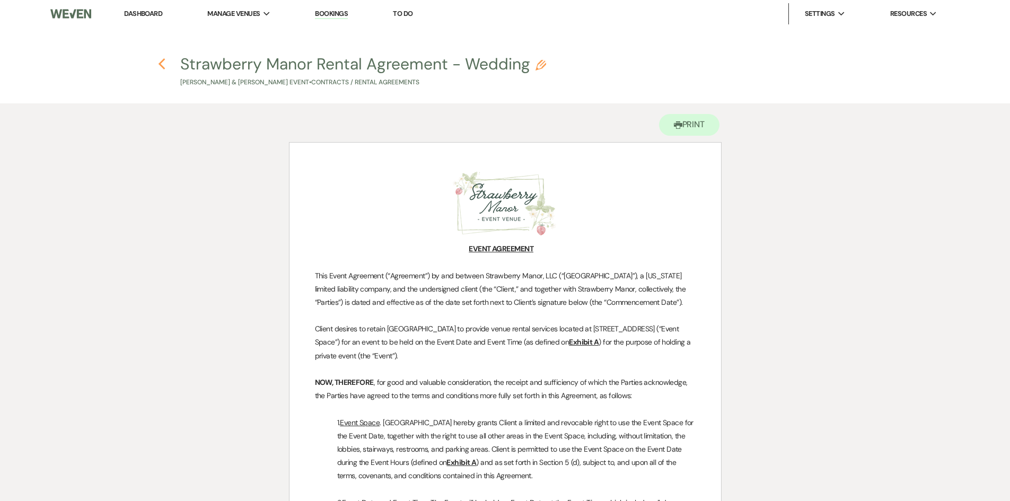
click at [164, 64] on icon "Previous" at bounding box center [162, 64] width 8 height 13
click at [160, 61] on icon "Previous" at bounding box center [162, 64] width 8 height 13
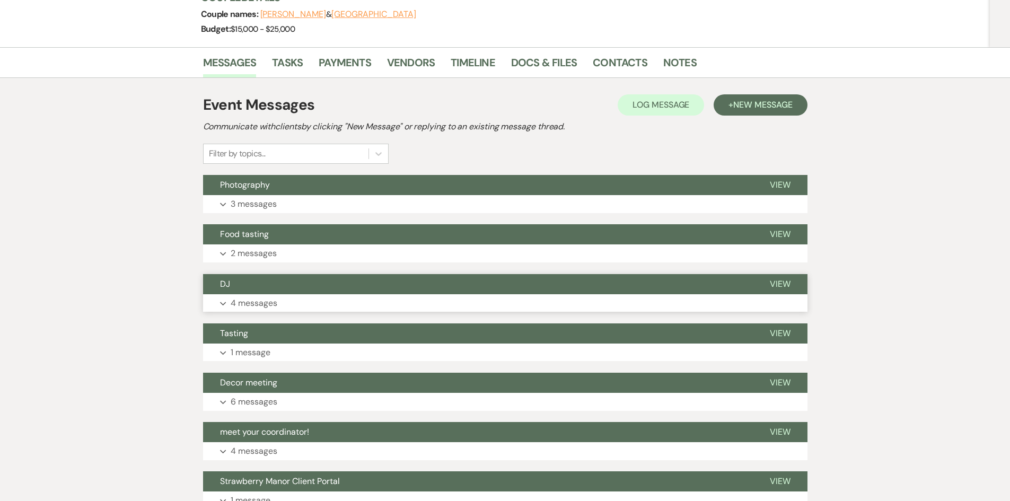
scroll to position [284, 0]
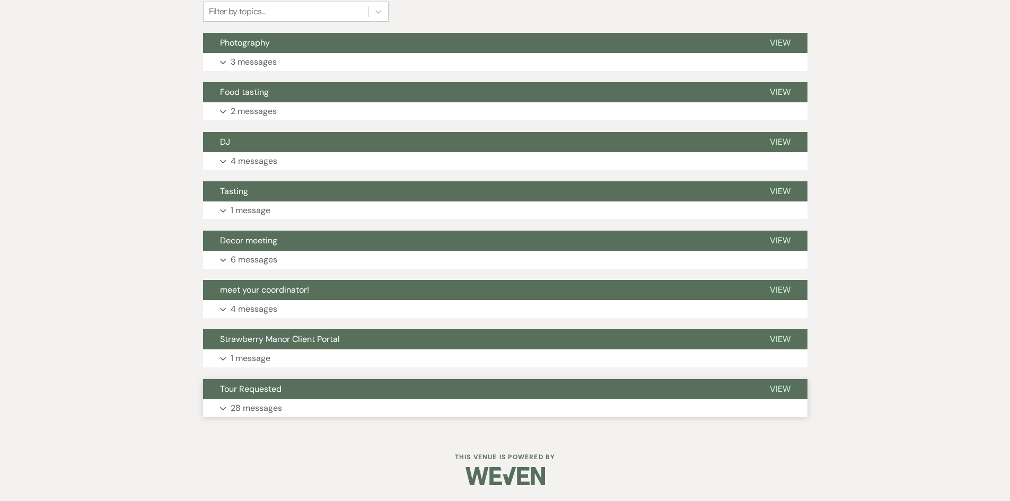
click at [253, 410] on p "28 messages" at bounding box center [256, 408] width 51 height 14
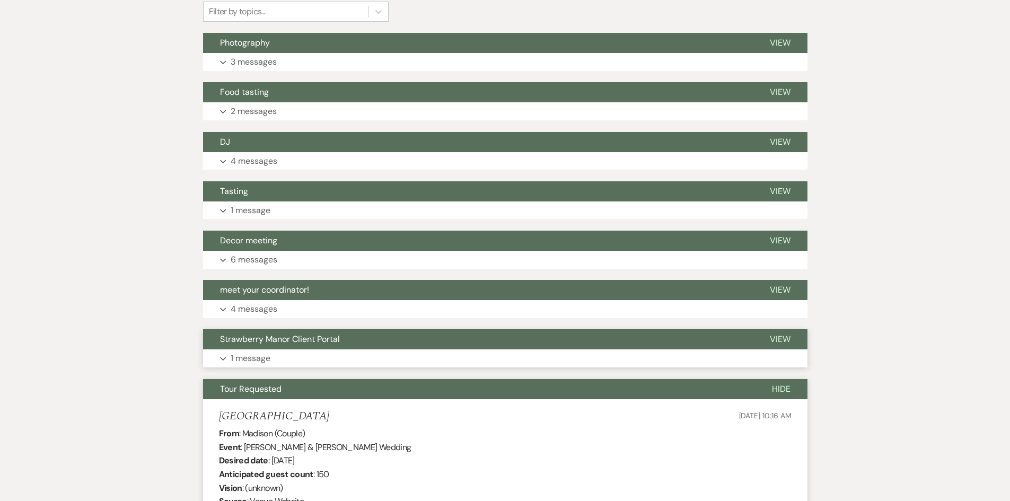
click at [257, 363] on button "Expand 1 message" at bounding box center [505, 358] width 605 height 18
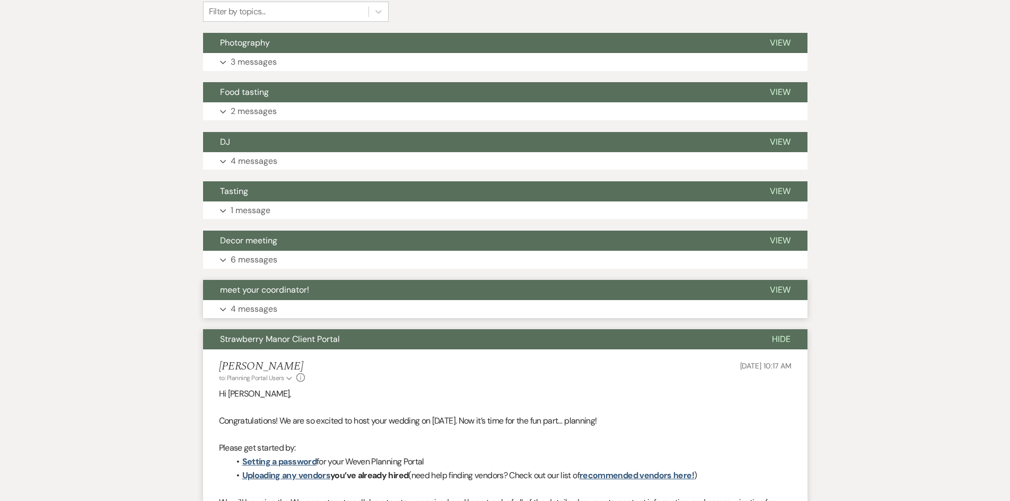
click at [257, 316] on button "Expand 4 messages" at bounding box center [505, 309] width 605 height 18
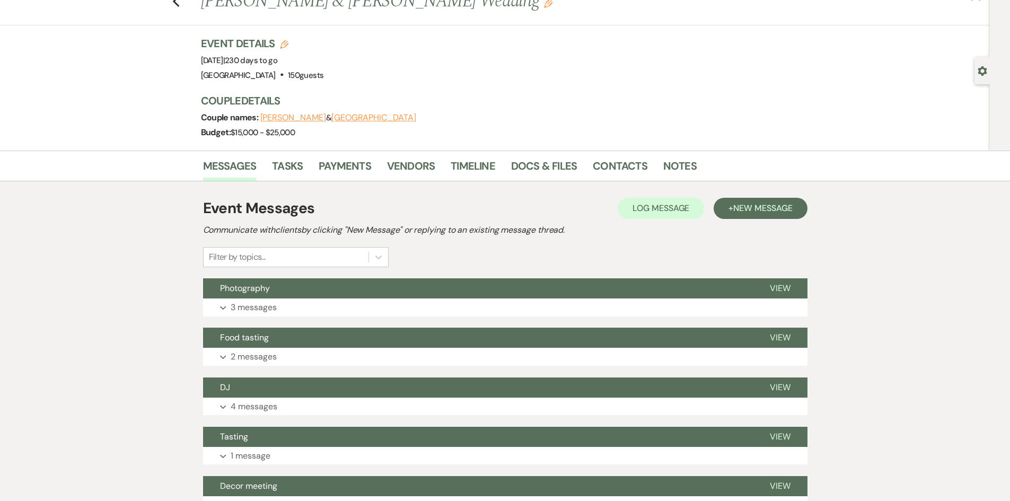
scroll to position [0, 0]
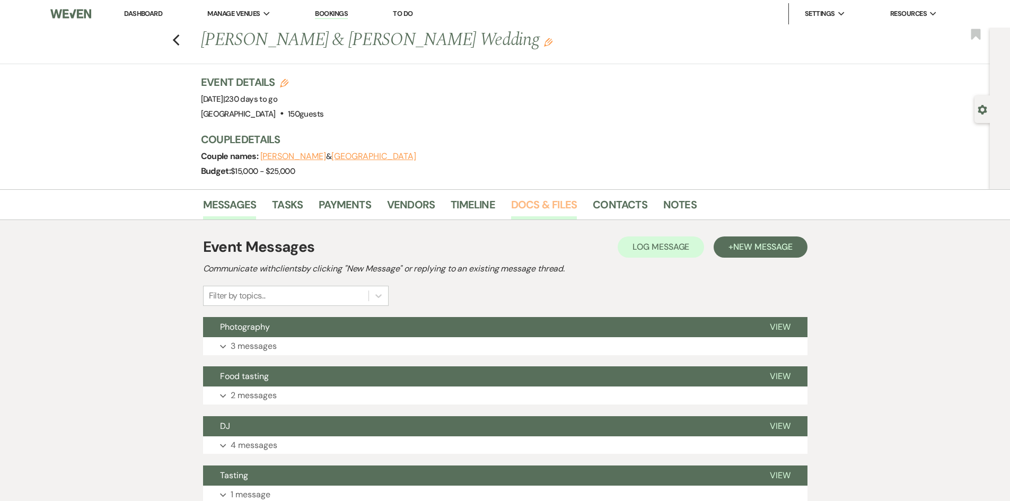
click at [518, 197] on link "Docs & Files" at bounding box center [544, 207] width 66 height 23
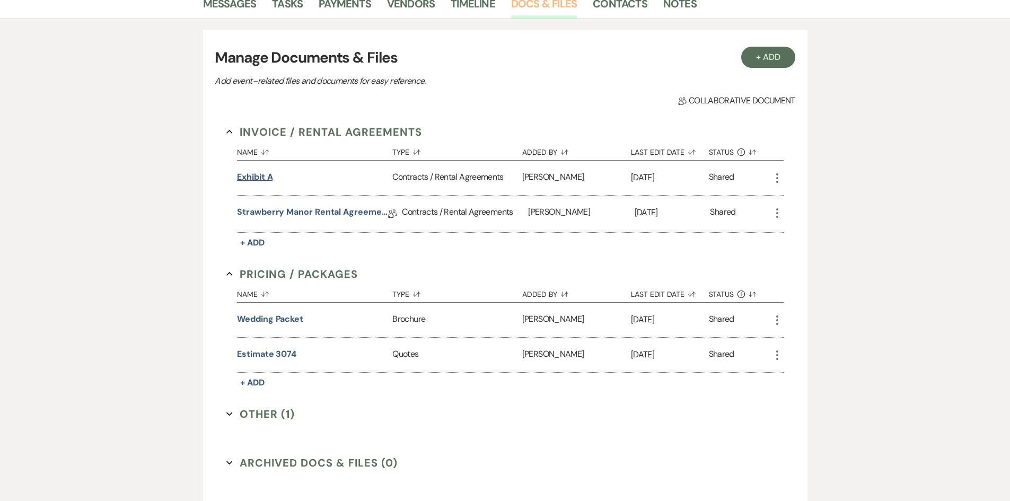
scroll to position [265, 0]
